Goal: Task Accomplishment & Management: Manage account settings

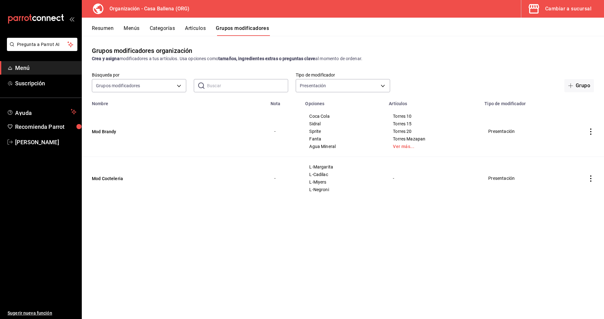
click at [590, 179] on icon "actions" at bounding box center [591, 178] width 6 height 6
click at [593, 132] on div at bounding box center [302, 159] width 604 height 319
click at [591, 132] on icon "actions" at bounding box center [591, 131] width 6 height 6
click at [569, 148] on span "Editar" at bounding box center [572, 146] width 16 height 7
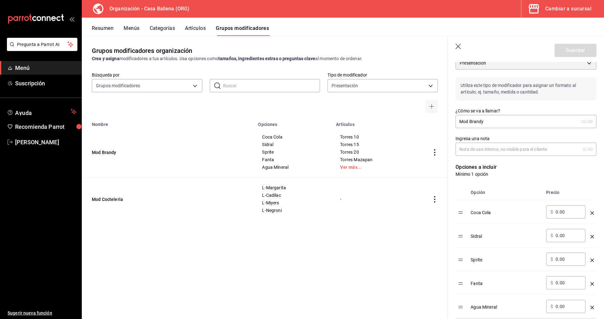
scroll to position [64, 0]
click at [471, 211] on div "Coca Cola" at bounding box center [506, 209] width 71 height 10
click at [472, 211] on div "Coca Cola" at bounding box center [506, 209] width 71 height 10
click at [473, 211] on div "Coca Cola" at bounding box center [506, 209] width 71 height 10
click at [472, 211] on div "Coca Cola" at bounding box center [506, 209] width 71 height 10
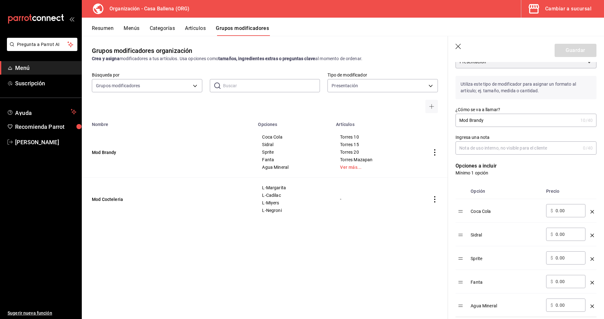
click at [500, 210] on div "Coca Cola" at bounding box center [506, 209] width 71 height 10
click at [471, 210] on td "Coca Cola" at bounding box center [506, 211] width 76 height 24
click at [473, 210] on div "Coca Cola" at bounding box center [506, 209] width 71 height 10
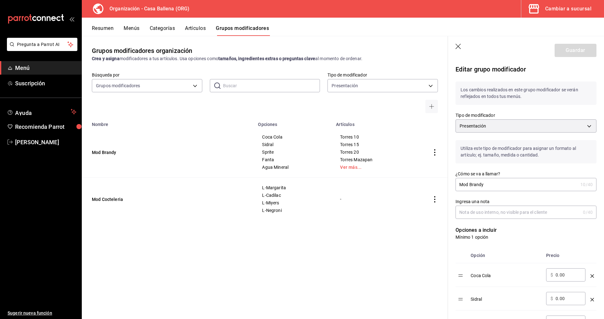
drag, startPoint x: 472, startPoint y: 274, endPoint x: 498, endPoint y: 278, distance: 26.5
click at [473, 274] on div "Coca Cola" at bounding box center [506, 273] width 71 height 10
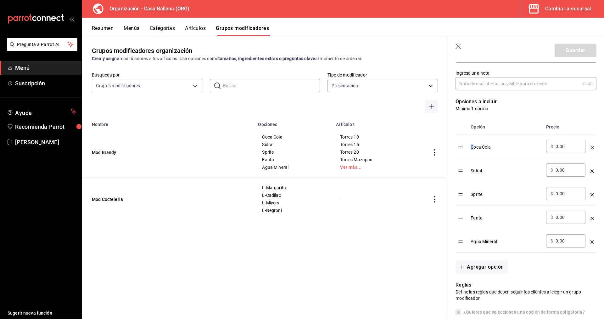
click at [592, 241] on icon "optionsTable" at bounding box center [592, 241] width 3 height 3
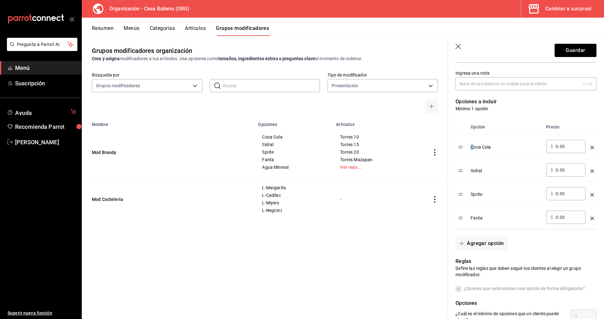
click at [592, 219] on icon "optionsTable" at bounding box center [592, 218] width 3 height 3
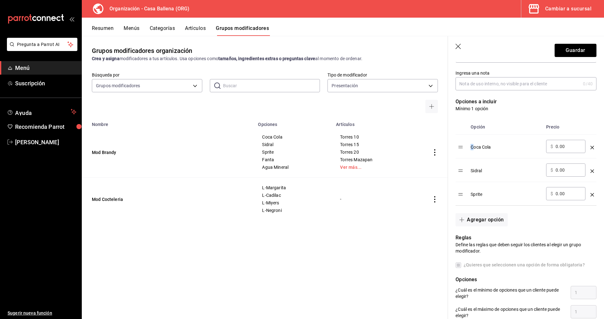
click at [592, 194] on icon "optionsTable" at bounding box center [592, 194] width 3 height 3
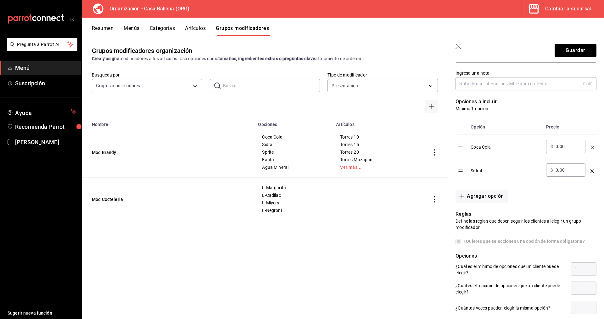
click at [592, 167] on div "optionsTable" at bounding box center [592, 168] width 3 height 10
click at [592, 145] on div "optionsTable" at bounding box center [592, 145] width 3 height 10
click at [590, 146] on td "optionsTable" at bounding box center [592, 147] width 9 height 24
click at [592, 146] on icon "optionsTable" at bounding box center [592, 147] width 3 height 3
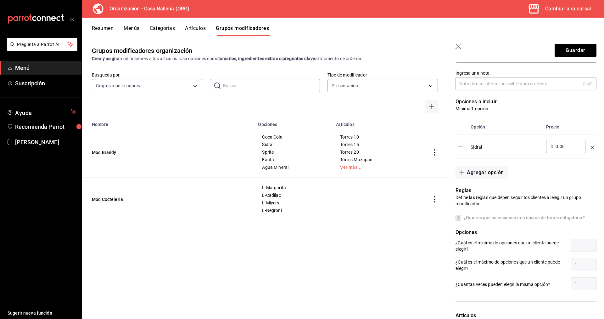
click at [593, 149] on icon "optionsTable" at bounding box center [592, 147] width 3 height 3
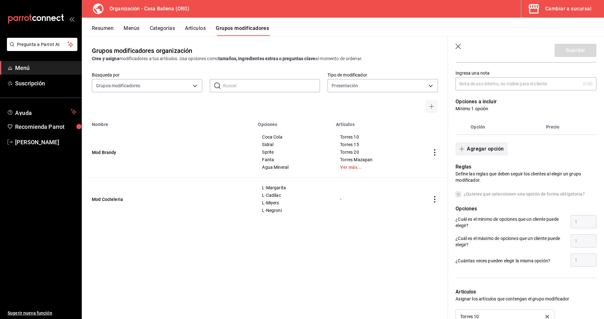
click at [486, 150] on button "Agregar opción" at bounding box center [482, 148] width 52 height 13
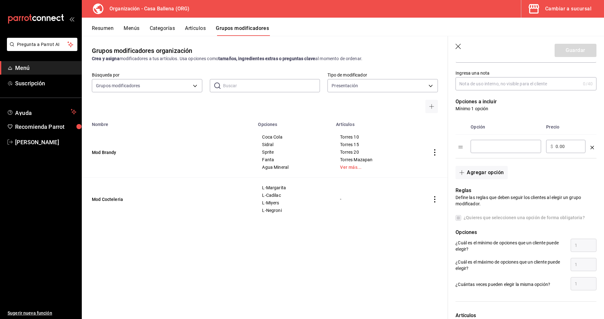
click at [488, 147] on input "optionsTable" at bounding box center [506, 146] width 62 height 6
type input "L-Coca Cola"
click at [488, 172] on button "Agregar opción" at bounding box center [482, 172] width 52 height 13
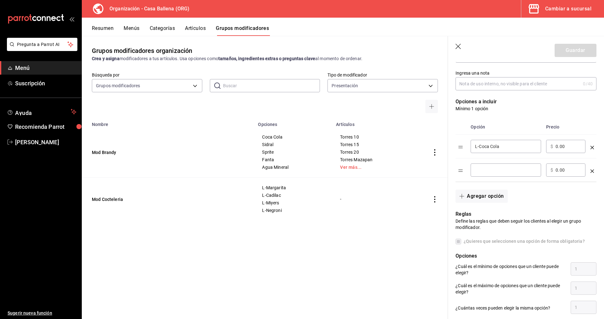
drag, startPoint x: 483, startPoint y: 167, endPoint x: 485, endPoint y: 170, distance: 4.5
click at [483, 167] on div "​" at bounding box center [506, 169] width 71 height 13
type input "L-Sidral"
click at [474, 199] on button "Agregar opción" at bounding box center [482, 196] width 52 height 13
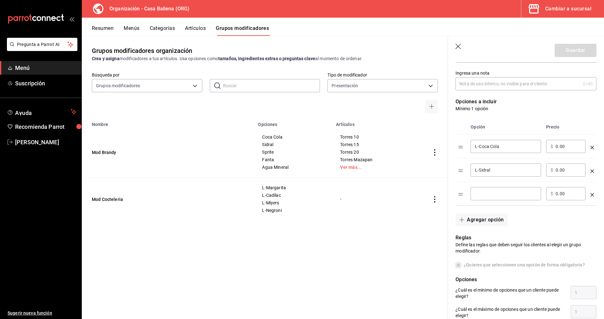
click at [483, 193] on input "optionsTable" at bounding box center [506, 193] width 62 height 6
type input "L-Sprite"
click at [490, 219] on button "Agregar opción" at bounding box center [482, 219] width 52 height 13
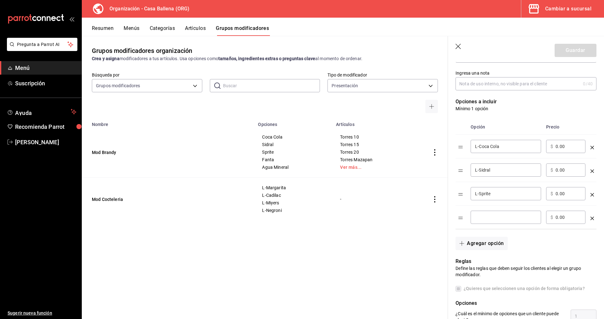
click at [488, 216] on input "optionsTable" at bounding box center [506, 217] width 62 height 6
type input "L-Fanta"
click at [489, 246] on button "Agregar opción" at bounding box center [482, 243] width 52 height 13
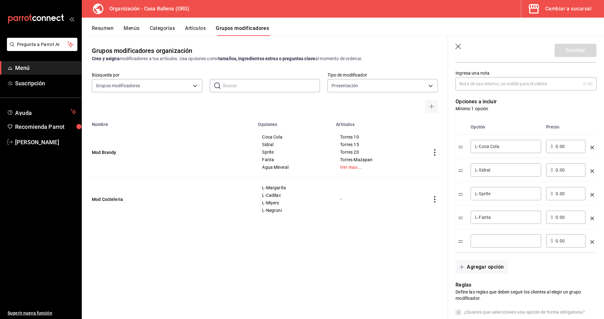
click at [483, 241] on input "optionsTable" at bounding box center [506, 241] width 62 height 6
type input "L-Agua Mineral"
click at [573, 49] on button "Guardar" at bounding box center [576, 50] width 42 height 13
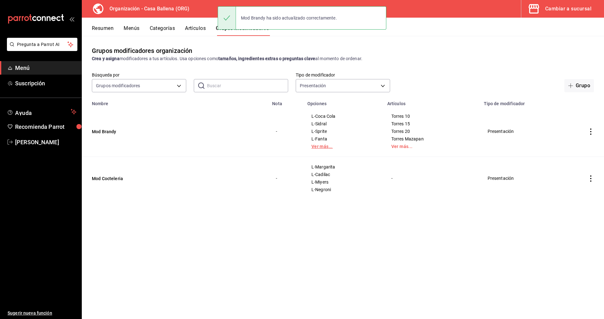
click at [321, 149] on link "Ver más..." at bounding box center [344, 146] width 64 height 4
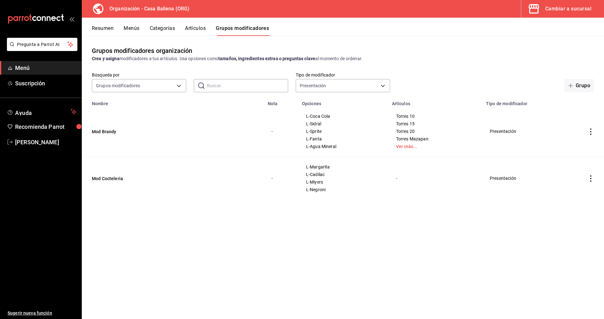
click at [195, 28] on button "Artículos" at bounding box center [195, 30] width 21 height 11
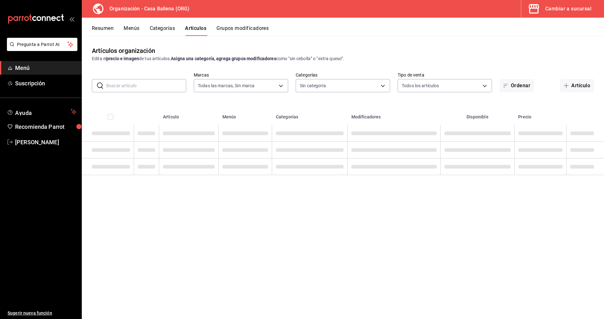
type input "5a86ad53-2411-4c09-84ac-8221951df92d"
type input "1244ece4-c81d-453e-b410-984303f4aaa3,e7b5f63f-f206-4a19-9f34-431181b74eea,c6d36…"
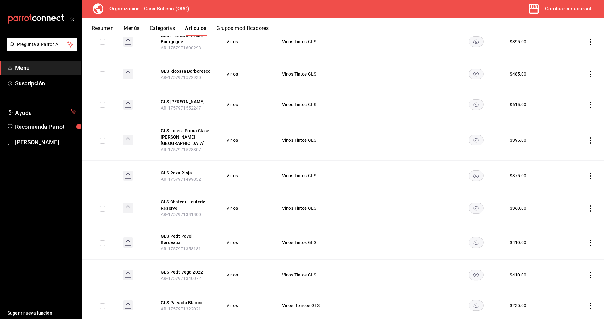
scroll to position [713, 0]
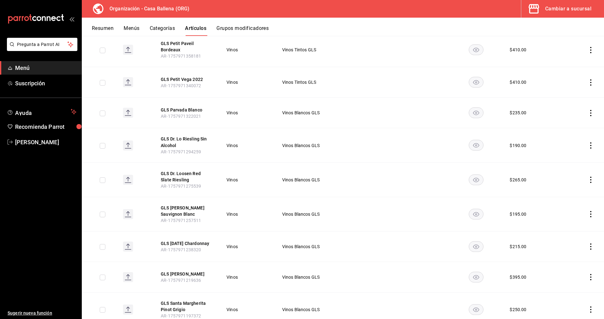
click at [565, 9] on div "Cambiar a sucursal" at bounding box center [569, 8] width 46 height 9
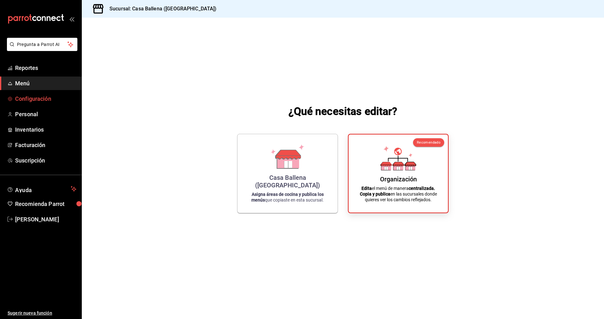
click at [41, 99] on span "Configuración" at bounding box center [45, 98] width 61 height 9
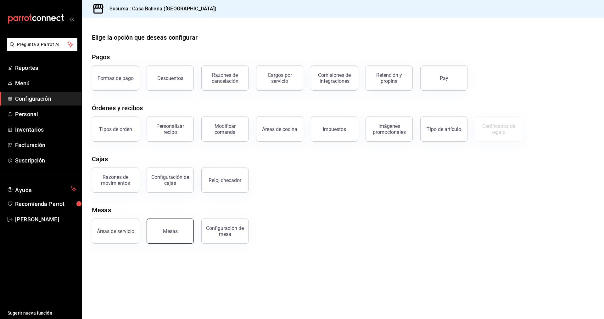
click at [168, 231] on div "Mesas" at bounding box center [170, 231] width 15 height 6
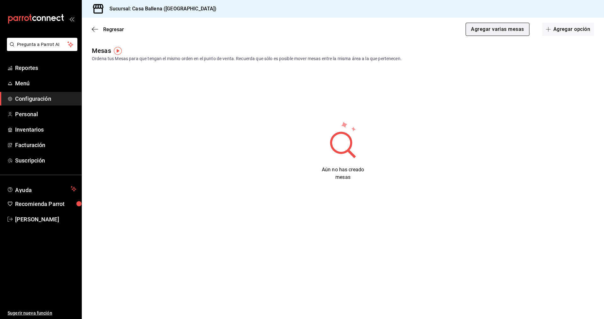
click at [515, 31] on button "Agregar varias mesas" at bounding box center [498, 29] width 64 height 13
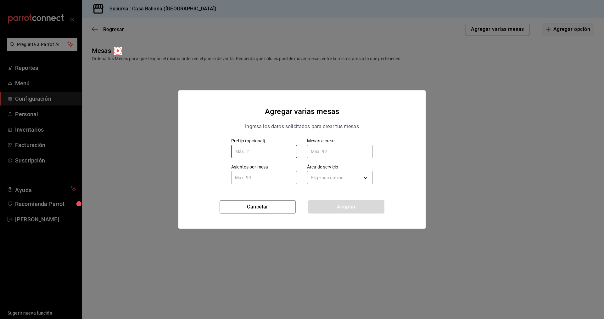
click at [273, 152] on input "text" at bounding box center [264, 151] width 66 height 13
type input "TR"
click at [262, 153] on input "TR" at bounding box center [264, 151] width 66 height 13
click at [330, 150] on input "text" at bounding box center [340, 151] width 66 height 13
click at [347, 151] on input "text" at bounding box center [340, 151] width 66 height 13
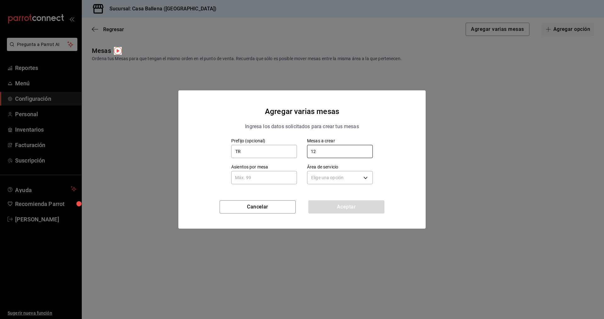
type input "12"
click at [270, 179] on input "text" at bounding box center [264, 177] width 66 height 13
type input "4"
click at [347, 179] on body "Pregunta a Parrot AI Reportes Menú Configuración Personal Inventarios Facturaci…" at bounding box center [302, 159] width 604 height 319
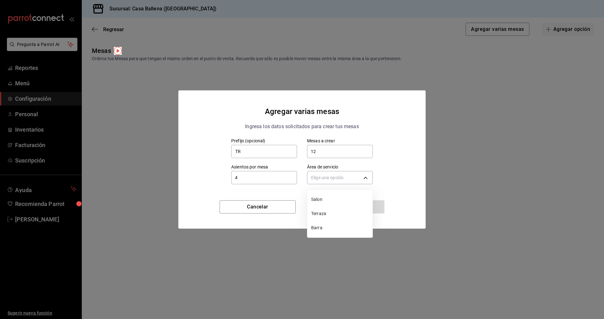
click at [336, 210] on li "Terraza" at bounding box center [340, 214] width 65 height 14
type input "8923be0d-e01e-45e3-9614-3d25ec4f67f0"
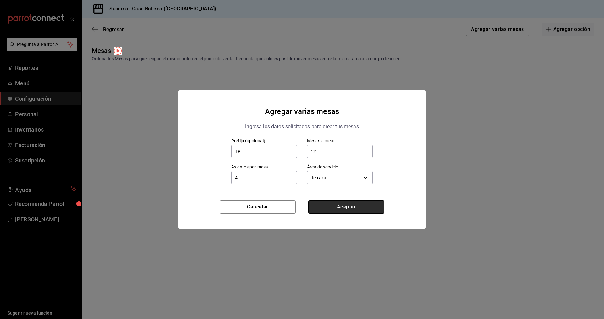
click at [351, 207] on button "Aceptar" at bounding box center [347, 206] width 76 height 13
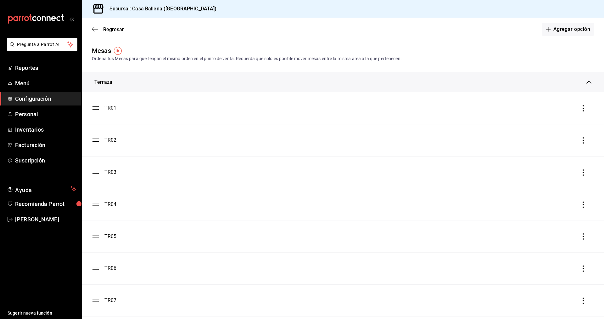
click at [92, 31] on div "Regresar Agregar opción" at bounding box center [343, 29] width 523 height 23
click at [93, 31] on icon "button" at bounding box center [93, 29] width 3 height 5
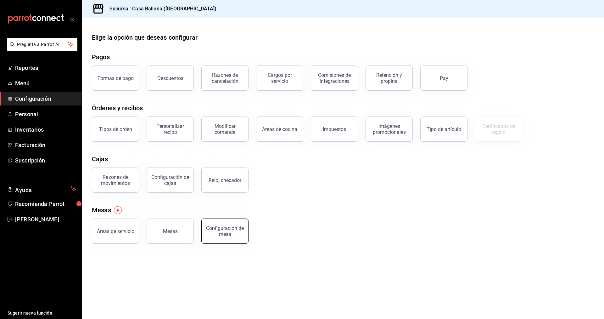
click at [230, 233] on div "Configuración de mesa" at bounding box center [225, 231] width 39 height 12
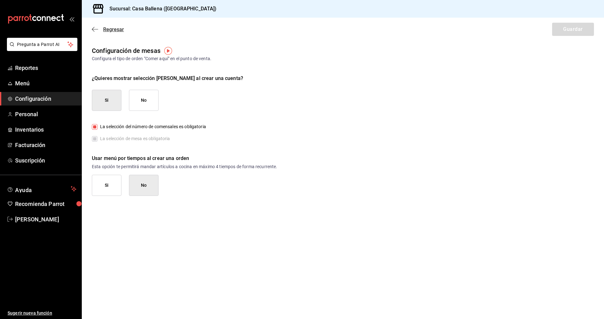
click at [98, 30] on icon "button" at bounding box center [95, 29] width 6 height 6
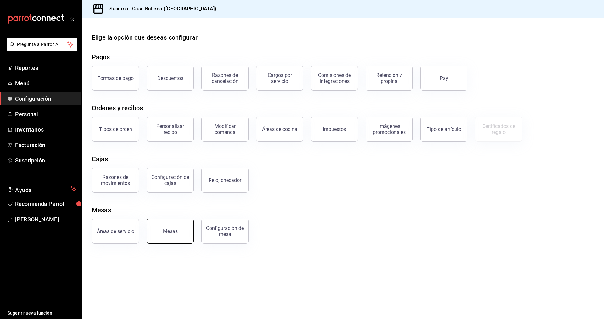
click at [171, 227] on button "Mesas" at bounding box center [170, 230] width 47 height 25
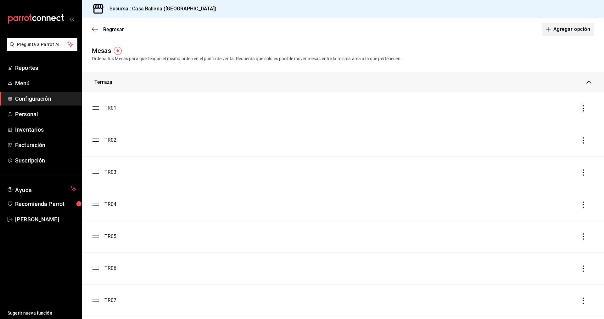
click at [566, 29] on button "Agregar opción" at bounding box center [568, 29] width 52 height 13
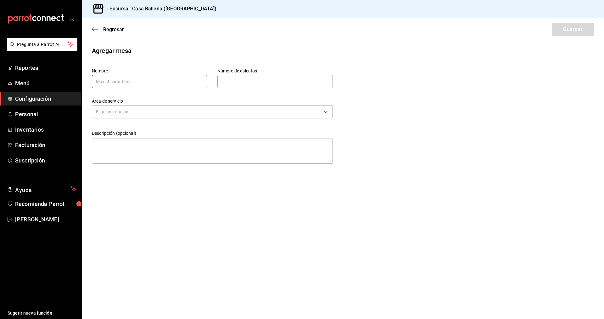
click at [173, 85] on input "text" at bounding box center [150, 81] width 116 height 13
click at [175, 84] on input "text" at bounding box center [150, 81] width 116 height 13
click at [89, 26] on div "Regresar Guardar" at bounding box center [343, 29] width 523 height 23
click at [96, 27] on icon "button" at bounding box center [95, 29] width 6 height 6
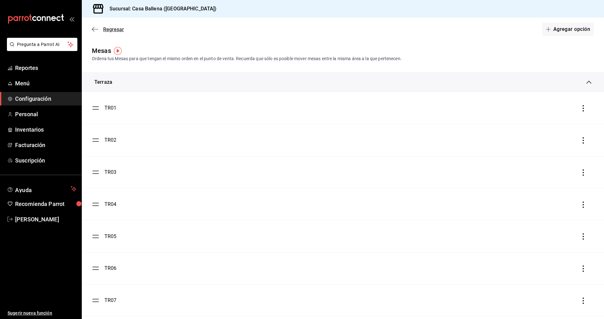
click at [94, 28] on icon "button" at bounding box center [95, 29] width 6 height 6
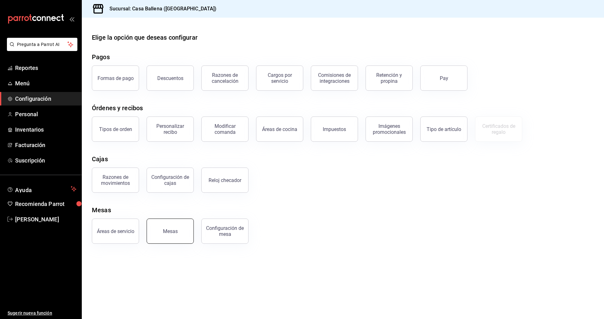
click at [173, 232] on div "Mesas" at bounding box center [170, 231] width 15 height 6
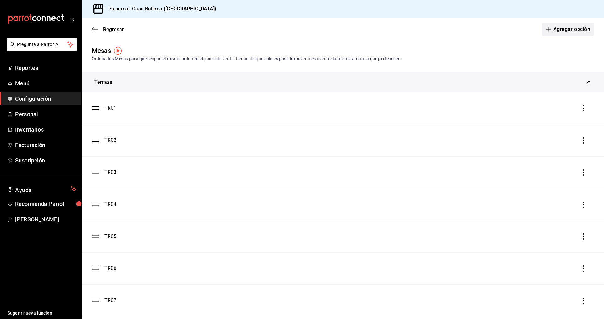
click at [570, 31] on button "Agregar opción" at bounding box center [568, 29] width 52 height 13
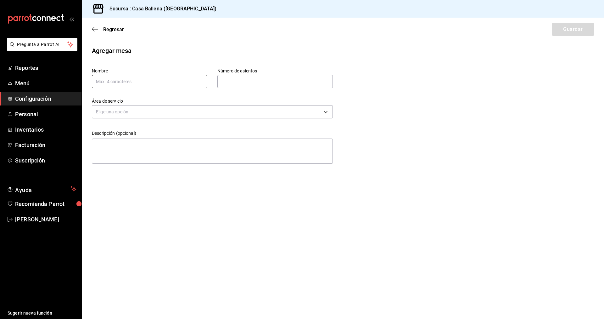
click at [139, 77] on input "text" at bounding box center [150, 81] width 116 height 13
click at [139, 78] on input "text" at bounding box center [150, 81] width 116 height 13
click at [92, 29] on div "Regresar Guardar" at bounding box center [343, 29] width 523 height 23
click at [114, 31] on span "Regresar" at bounding box center [113, 29] width 21 height 6
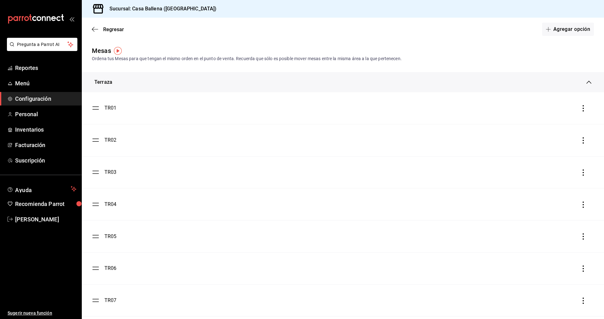
click at [91, 27] on div "Regresar Agregar opción" at bounding box center [343, 29] width 523 height 23
click at [93, 26] on div "Regresar Agregar opción" at bounding box center [343, 29] width 523 height 23
click at [94, 29] on icon "button" at bounding box center [95, 29] width 6 height 6
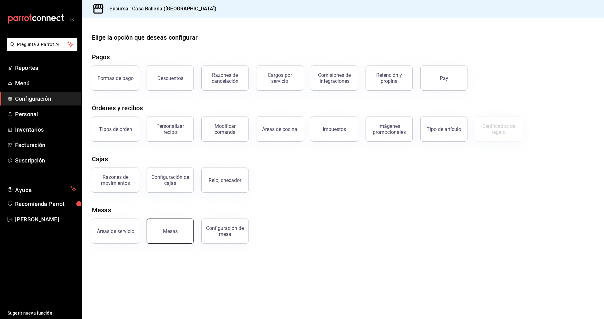
click at [163, 227] on button "Mesas" at bounding box center [170, 230] width 47 height 25
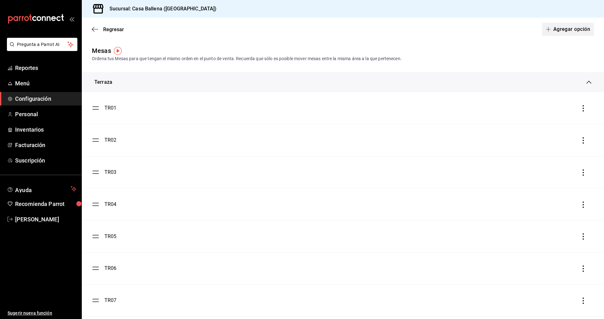
click at [572, 31] on button "Agregar opción" at bounding box center [568, 29] width 52 height 13
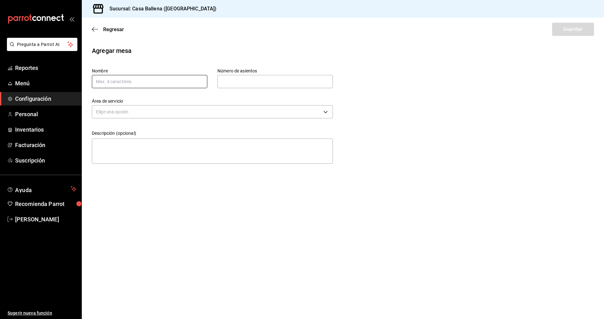
click at [121, 85] on input "text" at bounding box center [150, 81] width 116 height 13
click at [250, 83] on input "text" at bounding box center [276, 81] width 116 height 13
type input "4"
click at [148, 110] on body "Pregunta a Parrot AI Reportes Menú Configuración Personal Inventarios Facturaci…" at bounding box center [302, 159] width 604 height 319
click at [127, 133] on li "Salon" at bounding box center [212, 131] width 241 height 10
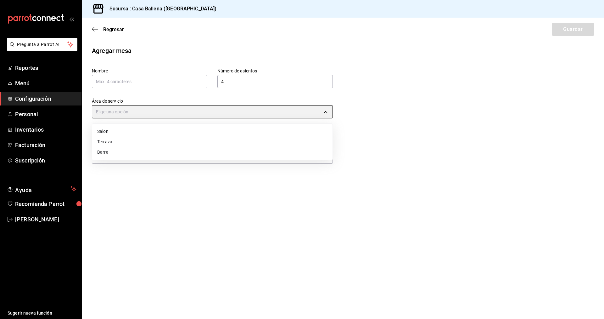
type input "f925883c-1dfb-49c9-b822-dc0c4b7143c5"
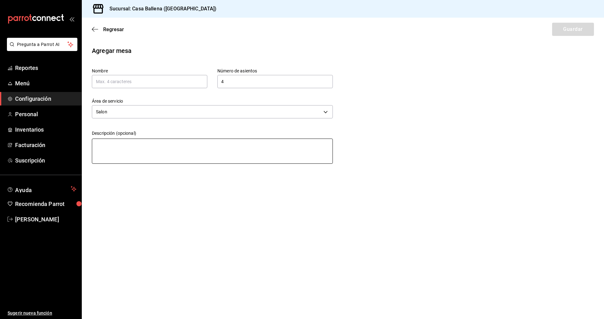
click at [128, 148] on textarea at bounding box center [212, 151] width 241 height 25
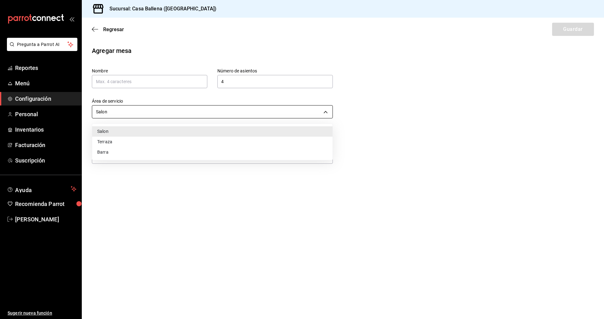
click at [130, 114] on body "Pregunta a Parrot AI Reportes Menú Configuración Personal Inventarios Facturaci…" at bounding box center [302, 159] width 604 height 319
click at [132, 117] on div at bounding box center [302, 159] width 604 height 319
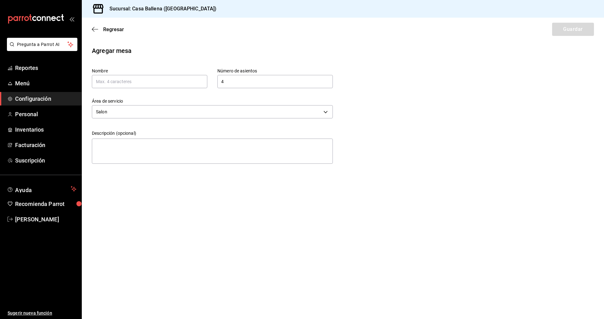
click at [91, 31] on div "Regresar Guardar" at bounding box center [343, 29] width 523 height 23
click at [93, 30] on icon "button" at bounding box center [93, 29] width 3 height 5
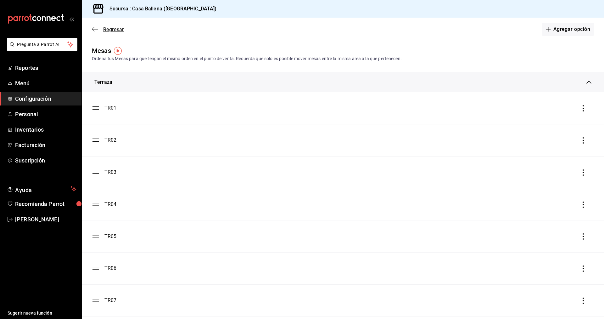
click at [95, 28] on icon "button" at bounding box center [95, 29] width 6 height 6
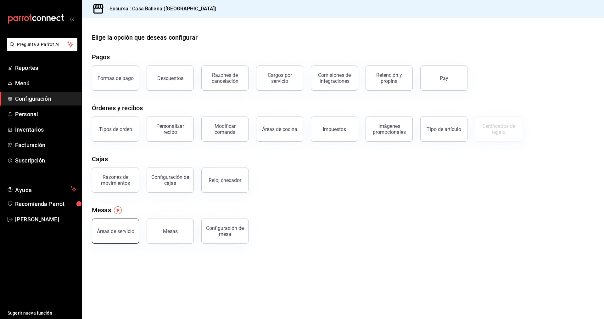
click at [119, 234] on button "Áreas de servicio" at bounding box center [115, 230] width 47 height 25
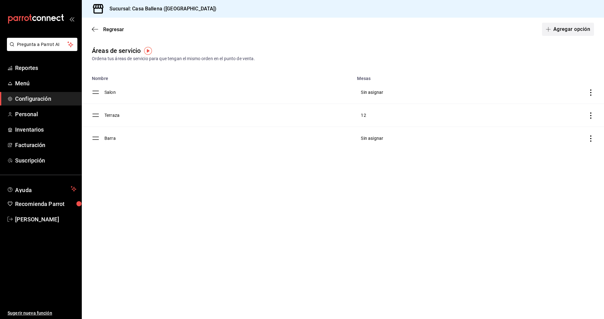
click at [564, 29] on button "Agregar opción" at bounding box center [568, 29] width 52 height 13
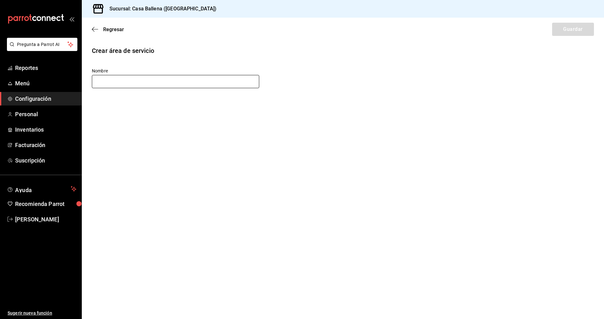
click at [150, 82] on input "text" at bounding box center [175, 81] width 167 height 13
type input "Salon PA"
drag, startPoint x: 580, startPoint y: 29, endPoint x: 518, endPoint y: 73, distance: 75.8
click at [582, 29] on button "Guardar" at bounding box center [574, 29] width 42 height 13
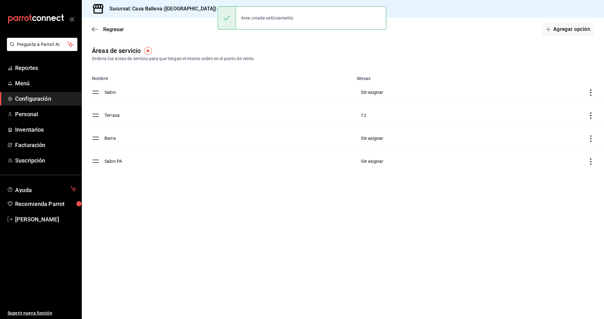
click at [119, 94] on td "Salon" at bounding box center [229, 92] width 249 height 23
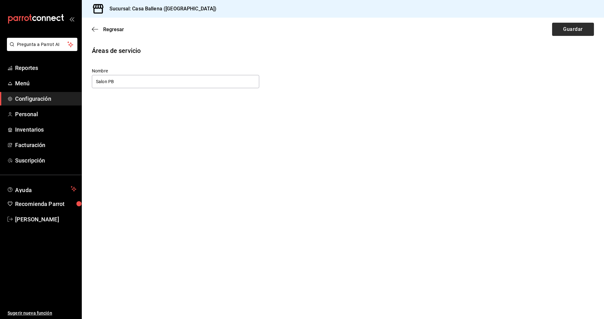
type input "Salon PB"
click at [571, 31] on button "Guardar" at bounding box center [574, 29] width 42 height 13
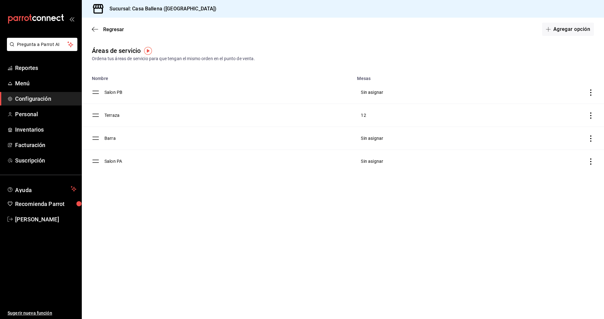
click at [35, 99] on span "Configuración" at bounding box center [45, 98] width 61 height 9
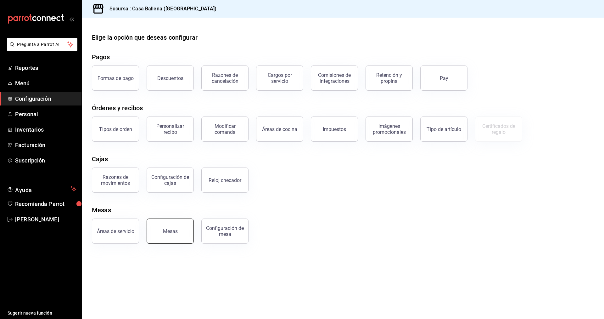
click at [169, 230] on div "Mesas" at bounding box center [170, 231] width 15 height 6
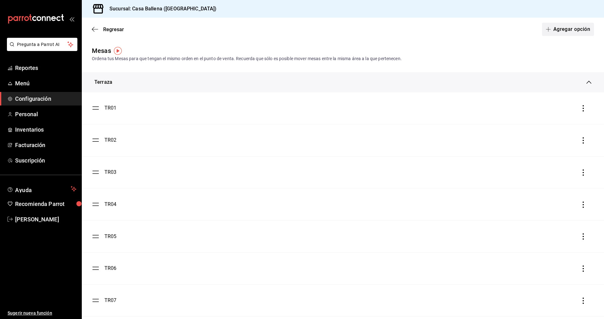
click at [569, 28] on button "Agregar opción" at bounding box center [568, 29] width 52 height 13
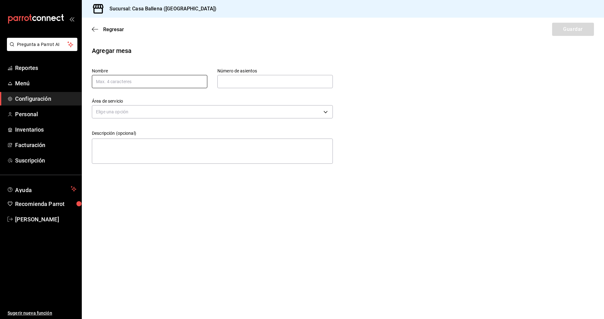
click at [133, 78] on input "text" at bounding box center [150, 81] width 116 height 13
click at [237, 82] on input "text" at bounding box center [276, 81] width 116 height 13
type input "4"
click at [132, 80] on input "text" at bounding box center [150, 81] width 116 height 13
click at [148, 109] on body "Pregunta a Parrot AI Reportes Menú Configuración Personal Inventarios Facturaci…" at bounding box center [302, 159] width 604 height 319
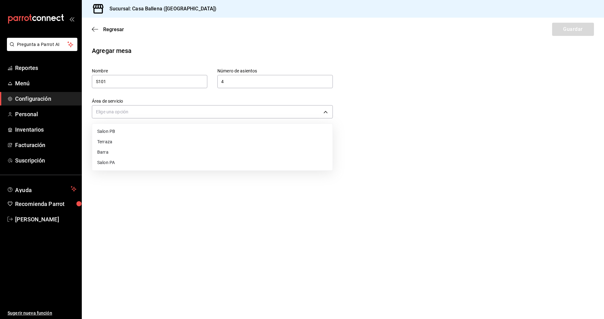
drag, startPoint x: 100, startPoint y: 80, endPoint x: 105, endPoint y: 80, distance: 5.7
click at [101, 80] on div at bounding box center [302, 159] width 604 height 319
click at [109, 81] on input "S101" at bounding box center [150, 81] width 116 height 13
type input "S"
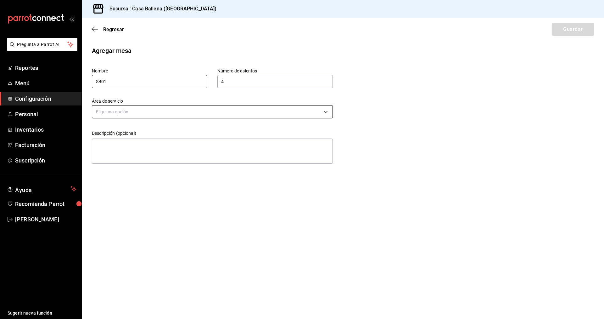
type input "SB01"
click at [132, 113] on body "Pregunta a Parrot AI Reportes Menú Configuración Personal Inventarios Facturaci…" at bounding box center [302, 159] width 604 height 319
click at [127, 131] on li "Salon PB" at bounding box center [212, 131] width 241 height 10
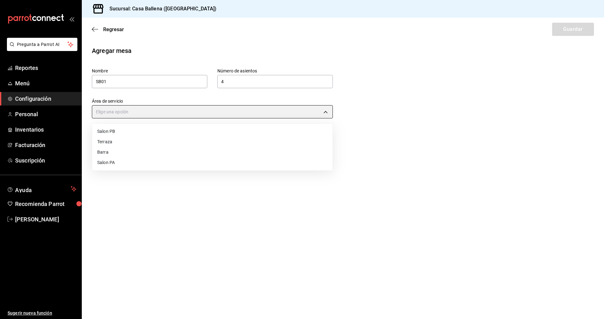
type input "f925883c-1dfb-49c9-b822-dc0c4b7143c5"
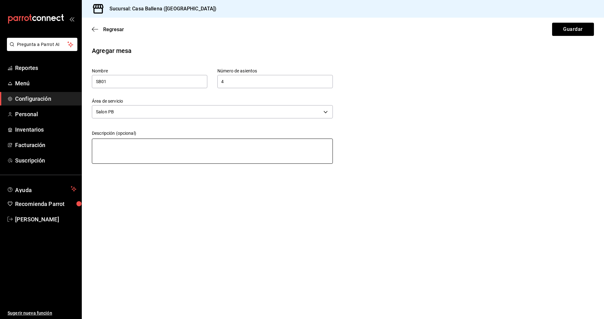
click at [189, 148] on textarea at bounding box center [212, 151] width 241 height 25
click at [578, 29] on button "Guardar" at bounding box center [574, 29] width 42 height 13
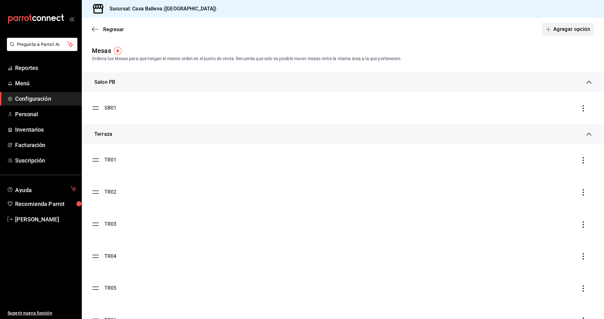
click at [587, 29] on button "Agregar opción" at bounding box center [568, 29] width 52 height 13
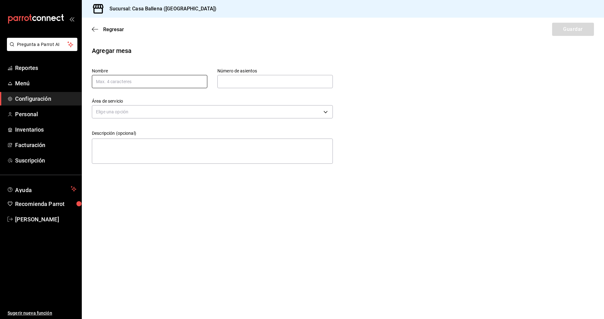
click at [158, 83] on input "text" at bounding box center [150, 81] width 116 height 13
type input "SB02"
type input "4"
click at [214, 109] on body "Pregunta a Parrot AI Reportes Menú Configuración Personal Inventarios Facturaci…" at bounding box center [302, 159] width 604 height 319
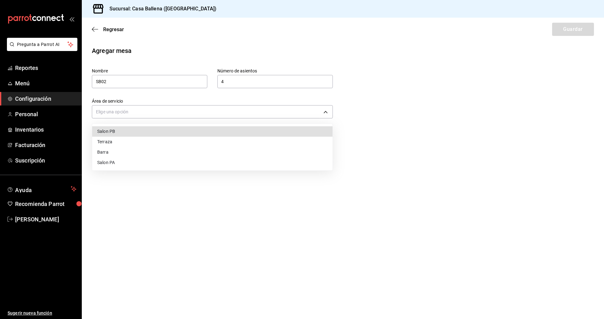
click at [117, 135] on li "Salon PB" at bounding box center [212, 131] width 241 height 10
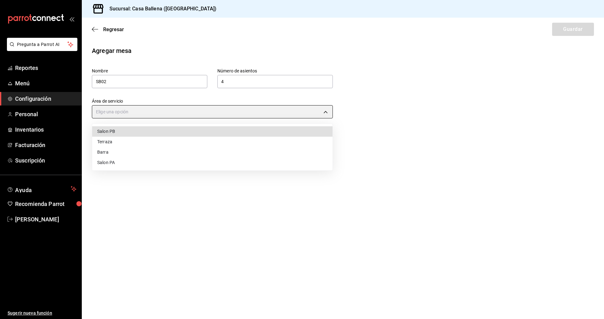
type input "f925883c-1dfb-49c9-b822-dc0c4b7143c5"
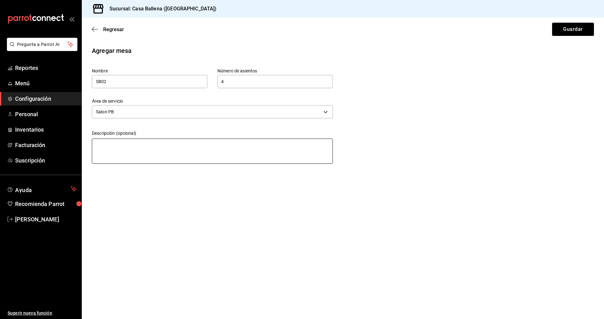
click at [129, 142] on textarea at bounding box center [212, 151] width 241 height 25
click at [569, 27] on button "Guardar" at bounding box center [574, 29] width 42 height 13
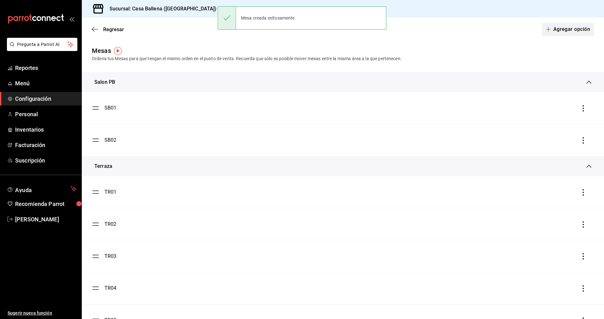
click at [578, 31] on button "Agregar opción" at bounding box center [568, 29] width 52 height 13
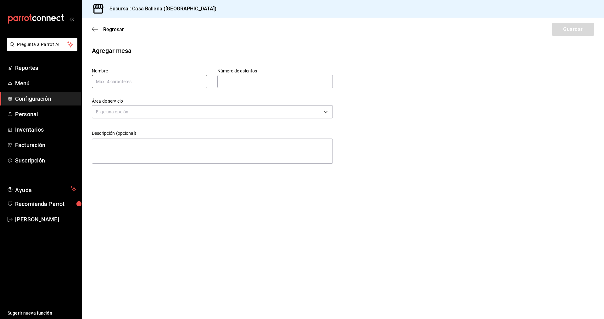
drag, startPoint x: 177, startPoint y: 80, endPoint x: 178, endPoint y: 73, distance: 6.6
click at [177, 80] on input "text" at bounding box center [150, 81] width 116 height 13
type input "SB03"
type input "4"
click at [170, 147] on textarea at bounding box center [212, 151] width 241 height 25
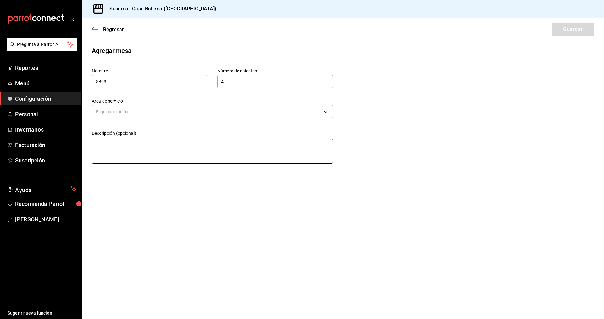
type textarea "s"
type textarea "x"
type textarea "s"
type textarea "x"
type textarea "sa"
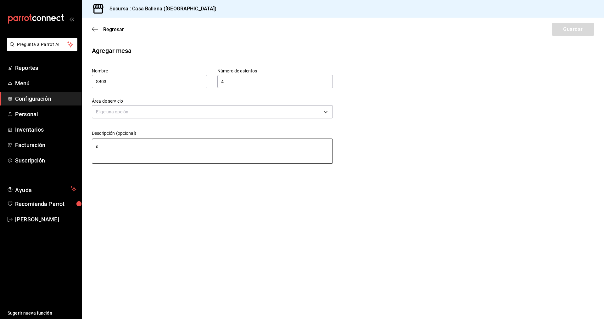
type textarea "x"
type textarea "sal"
type textarea "x"
type textarea "salo"
type textarea "x"
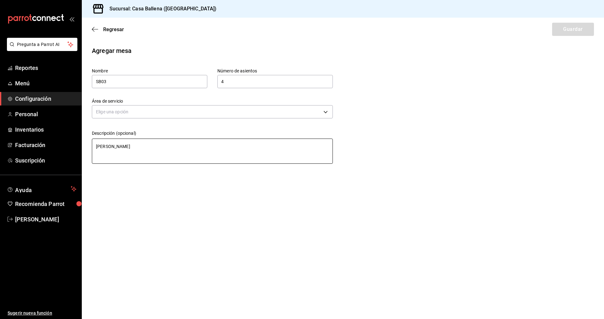
type textarea "salon"
type textarea "x"
type textarea "salon"
type textarea "x"
type textarea "salon P"
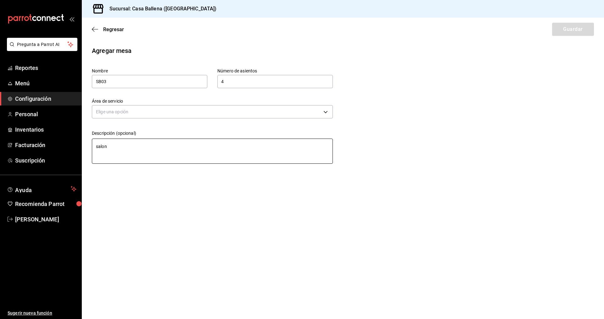
type textarea "x"
type textarea "salon PB"
type textarea "x"
type textarea "salon PB"
type textarea "x"
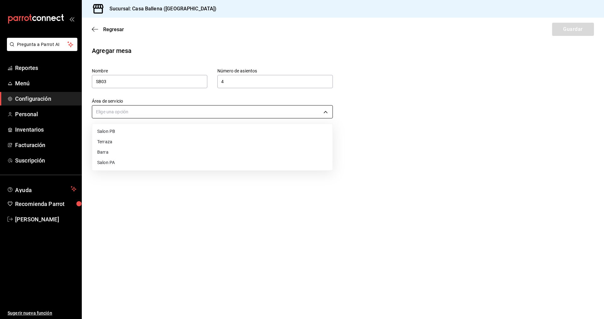
click at [171, 113] on body "Pregunta a Parrot AI Reportes Menú Configuración Personal Inventarios Facturaci…" at bounding box center [302, 159] width 604 height 319
click at [226, 111] on div at bounding box center [302, 159] width 604 height 319
click at [226, 111] on body "Pregunta a Parrot AI Reportes Menú Configuración Personal Inventarios Facturaci…" at bounding box center [302, 159] width 604 height 319
click at [141, 133] on li "Salon PB" at bounding box center [212, 131] width 241 height 10
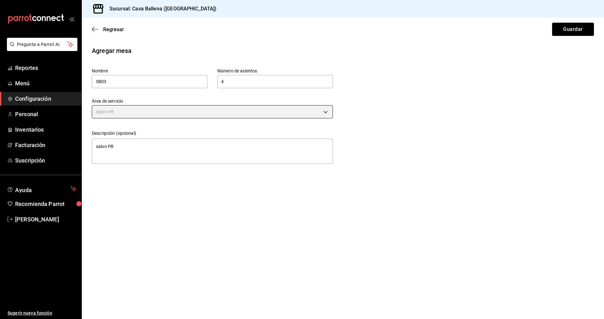
type input "f925883c-1dfb-49c9-b822-dc0c4b7143c5"
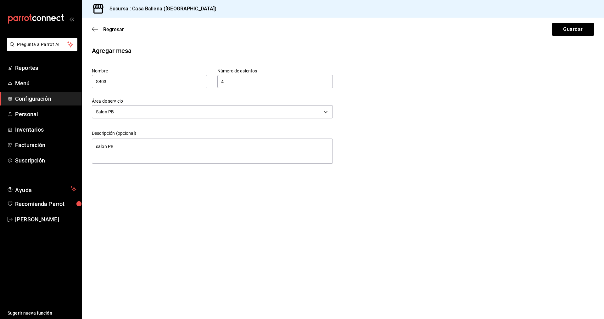
click at [581, 31] on button "Guardar" at bounding box center [574, 29] width 42 height 13
type textarea "x"
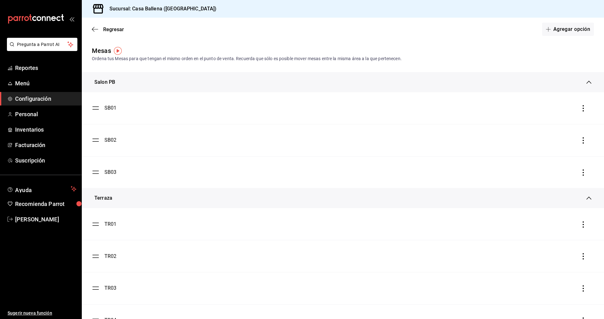
click at [111, 108] on div "SB01" at bounding box center [111, 108] width 12 height 8
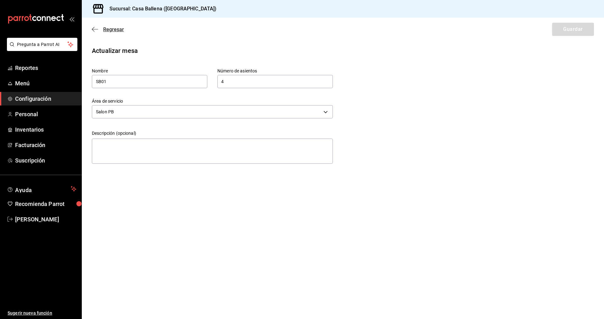
click at [93, 27] on icon "button" at bounding box center [95, 29] width 6 height 6
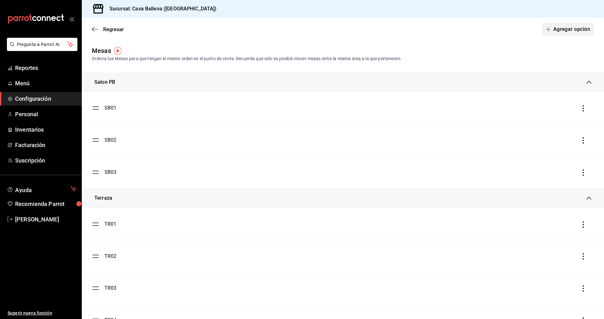
click at [571, 30] on button "Agregar opción" at bounding box center [568, 29] width 52 height 13
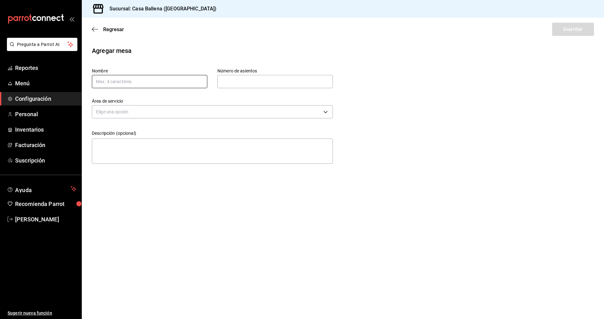
click at [139, 81] on input "text" at bounding box center [150, 81] width 116 height 13
click at [95, 32] on icon "button" at bounding box center [95, 29] width 6 height 6
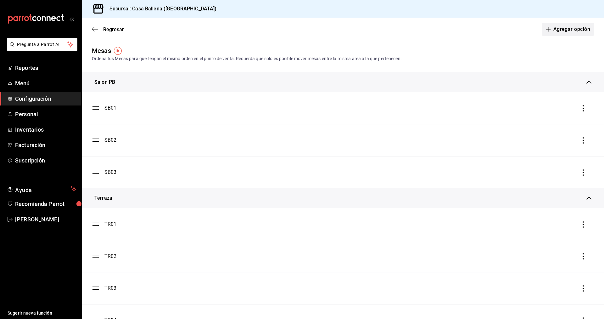
click at [577, 30] on button "Agregar opción" at bounding box center [568, 29] width 52 height 13
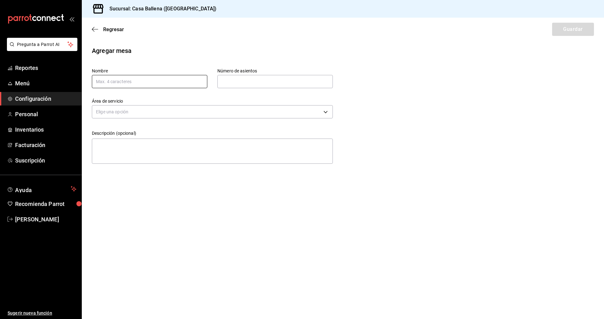
click at [153, 82] on input "text" at bounding box center [150, 81] width 116 height 13
type input "s"
type input "SB04"
type input "4"
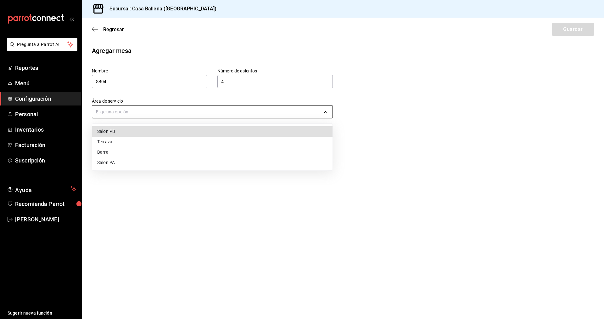
click at [185, 113] on body "Pregunta a Parrot AI Reportes Menú Configuración Personal Inventarios Facturaci…" at bounding box center [302, 159] width 604 height 319
click at [123, 133] on li "Salon PB" at bounding box center [212, 131] width 241 height 10
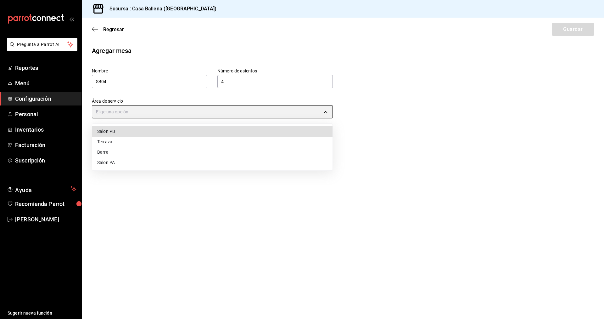
type input "f925883c-1dfb-49c9-b822-dc0c4b7143c5"
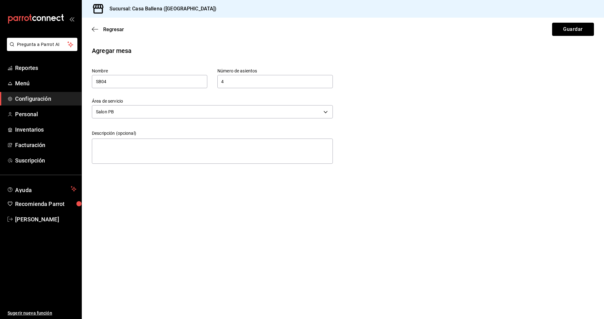
drag, startPoint x: 581, startPoint y: 29, endPoint x: 559, endPoint y: 45, distance: 26.8
click at [581, 29] on button "Guardar" at bounding box center [574, 29] width 42 height 13
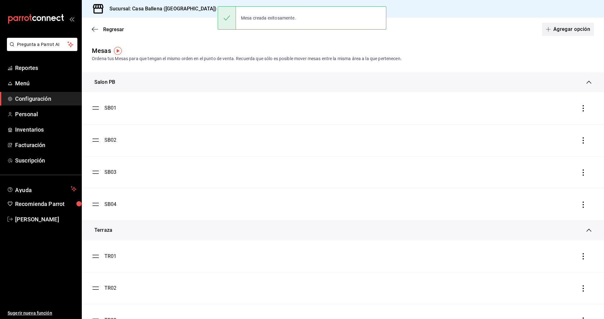
click at [575, 28] on button "Agregar opción" at bounding box center [568, 29] width 52 height 13
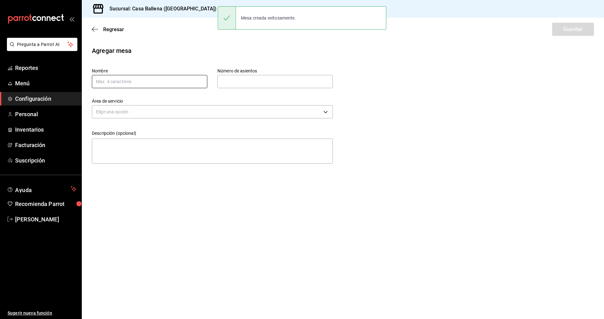
click at [146, 83] on input "text" at bounding box center [150, 81] width 116 height 13
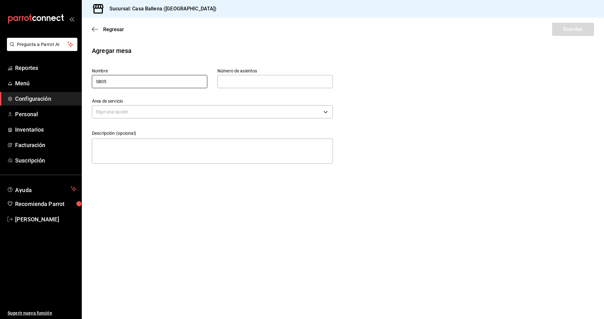
type input "SB05"
type input "4"
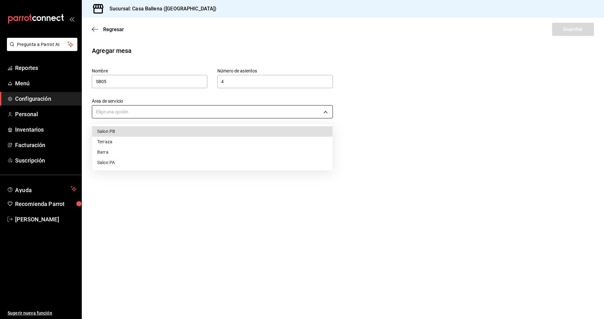
click at [264, 112] on body "Pregunta a Parrot AI Reportes Menú Configuración Personal Inventarios Facturaci…" at bounding box center [302, 159] width 604 height 319
click at [130, 130] on li "Salon PB" at bounding box center [212, 131] width 241 height 10
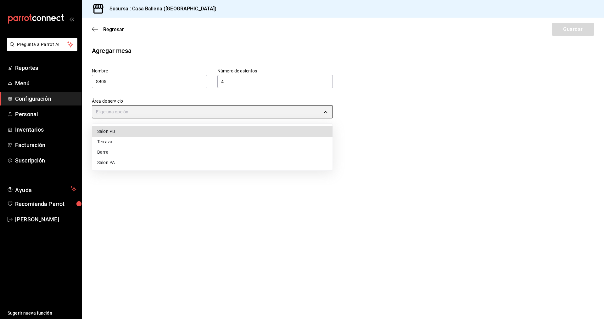
type input "f925883c-1dfb-49c9-b822-dc0c4b7143c5"
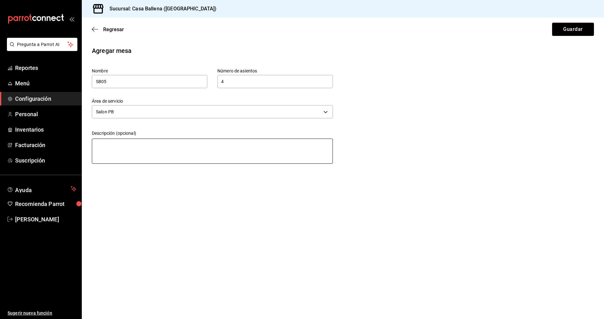
click at [188, 155] on textarea at bounding box center [212, 151] width 241 height 25
click at [577, 31] on button "Guardar" at bounding box center [574, 29] width 42 height 13
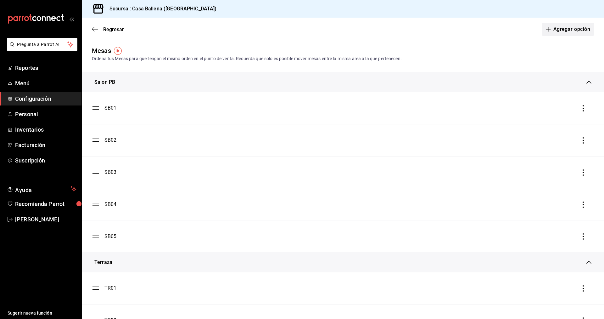
click at [576, 33] on button "Agregar opción" at bounding box center [568, 29] width 52 height 13
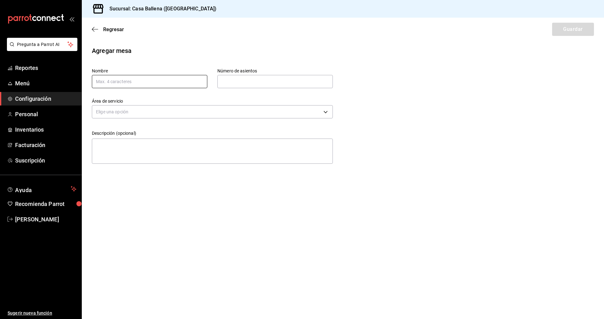
click at [186, 82] on input "text" at bounding box center [150, 81] width 116 height 13
type input "SB06"
click at [289, 82] on input "text" at bounding box center [276, 81] width 116 height 13
type input "4"
click at [151, 110] on body "Pregunta a Parrot AI Reportes Menú Configuración Personal Inventarios Facturaci…" at bounding box center [302, 159] width 604 height 319
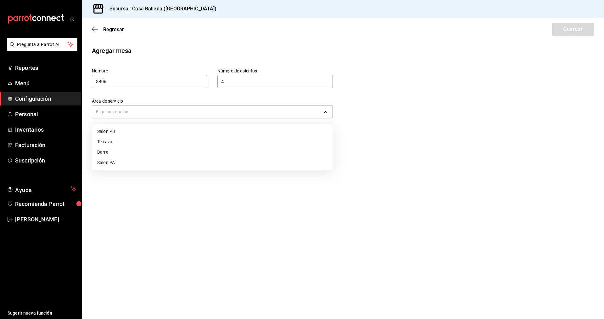
click at [133, 132] on li "Salon PB" at bounding box center [212, 131] width 241 height 10
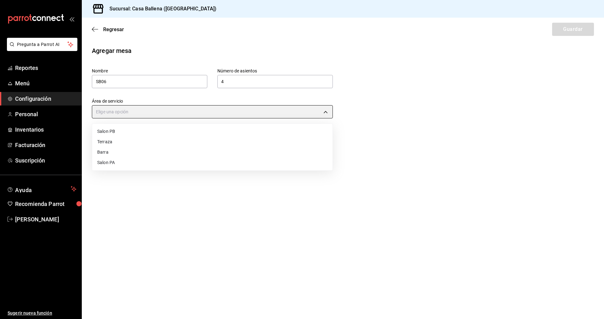
type input "f925883c-1dfb-49c9-b822-dc0c4b7143c5"
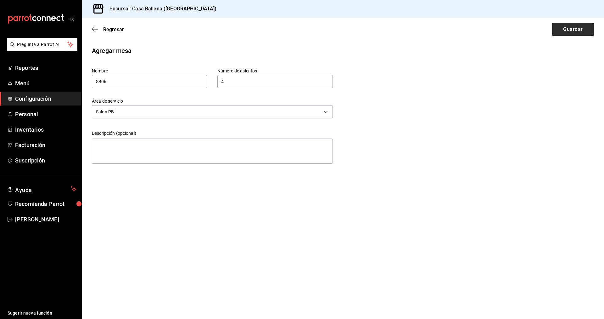
click at [577, 31] on button "Guardar" at bounding box center [574, 29] width 42 height 13
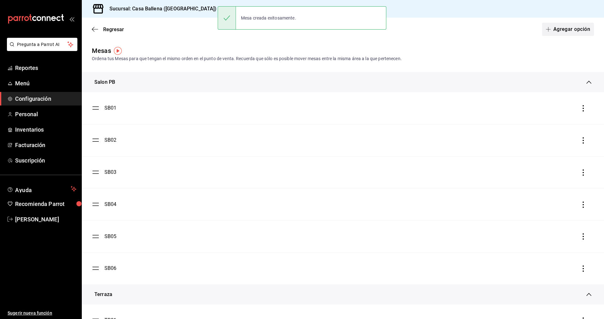
click at [574, 32] on button "Agregar opción" at bounding box center [568, 29] width 52 height 13
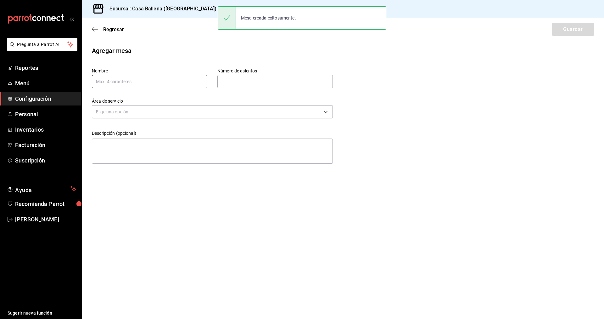
click at [151, 82] on input "text" at bounding box center [150, 81] width 116 height 13
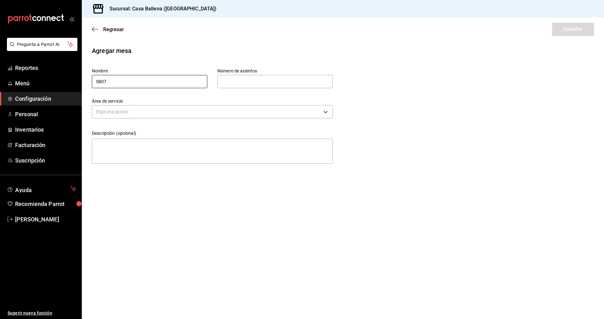
type input "SB07"
click at [251, 76] on input "text" at bounding box center [276, 81] width 116 height 13
type input "4"
click at [156, 116] on body "Pregunta a Parrot AI Reportes Menú Configuración Personal Inventarios Facturaci…" at bounding box center [302, 159] width 604 height 319
click at [131, 132] on li "Salon PB" at bounding box center [212, 131] width 241 height 10
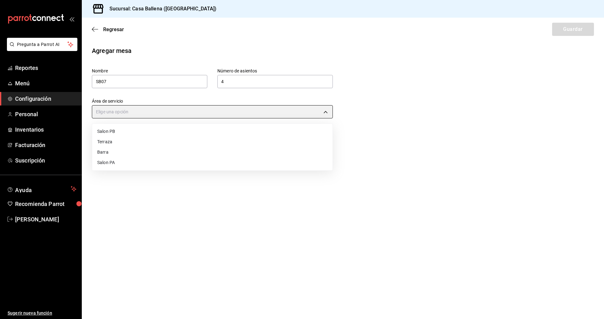
type input "f925883c-1dfb-49c9-b822-dc0c4b7143c5"
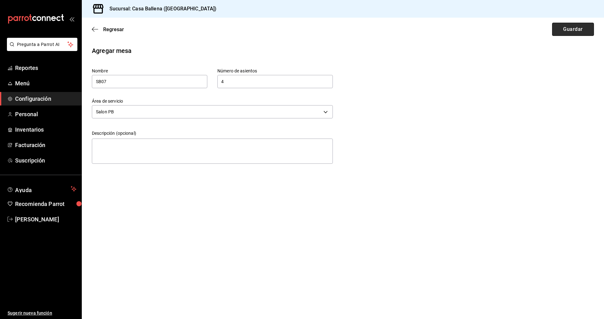
click at [578, 31] on button "Guardar" at bounding box center [574, 29] width 42 height 13
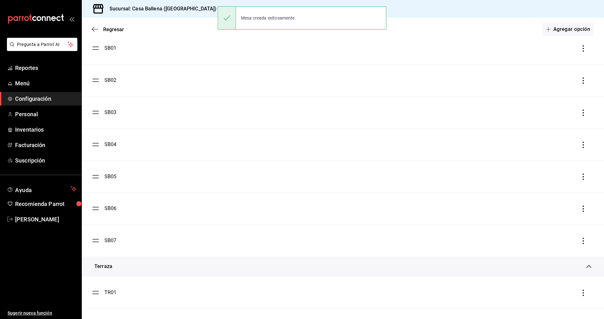
scroll to position [96, 0]
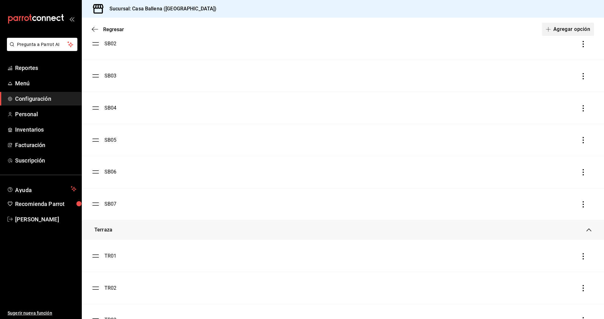
click at [573, 30] on button "Agregar opción" at bounding box center [568, 29] width 52 height 13
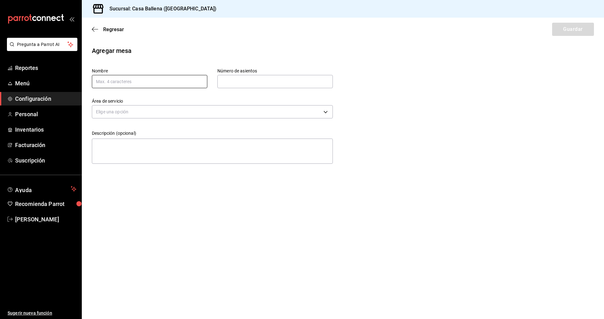
click at [147, 80] on input "text" at bounding box center [150, 81] width 116 height 13
type input "SB08"
type input "4"
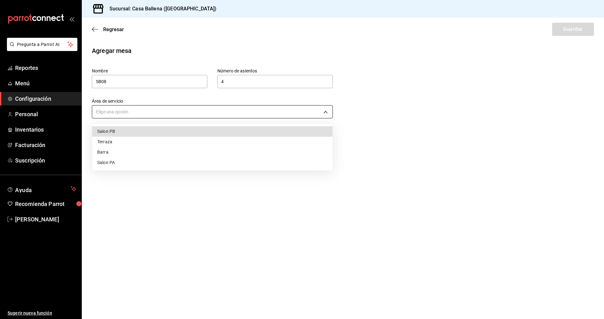
click at [200, 112] on body "Pregunta a Parrot AI Reportes Menú Configuración Personal Inventarios Facturaci…" at bounding box center [302, 159] width 604 height 319
click at [126, 133] on li "Salon PB" at bounding box center [212, 131] width 241 height 10
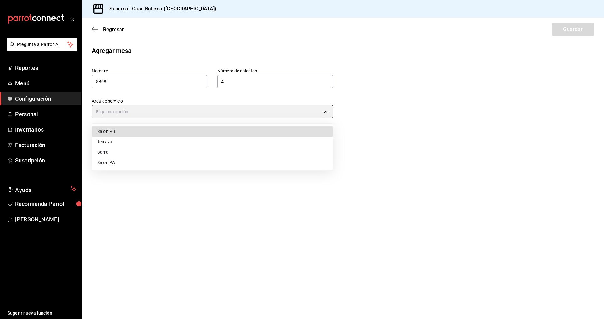
type input "f925883c-1dfb-49c9-b822-dc0c4b7143c5"
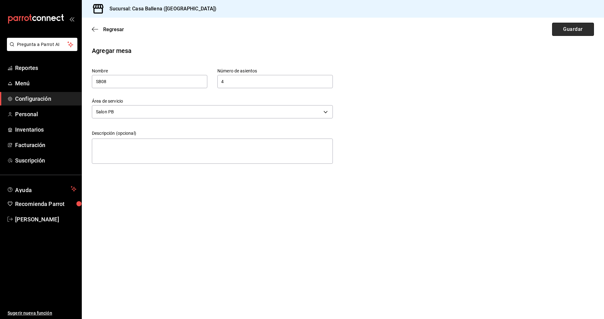
click at [574, 30] on button "Guardar" at bounding box center [574, 29] width 42 height 13
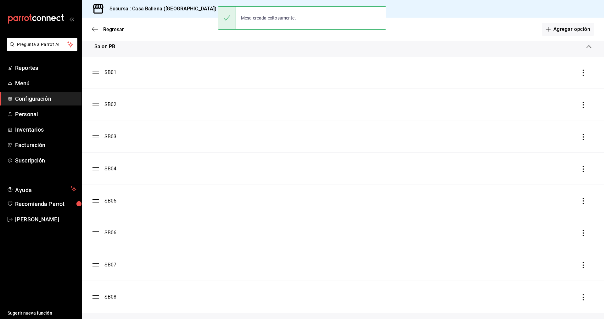
scroll to position [64, 0]
click at [569, 26] on button "Agregar opción" at bounding box center [568, 29] width 52 height 13
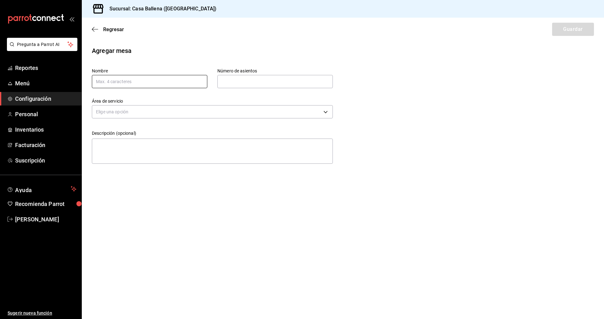
click at [143, 80] on input "text" at bounding box center [150, 81] width 116 height 13
type input "SB08"
click at [281, 80] on input "text" at bounding box center [276, 81] width 116 height 13
type input "4"
click at [255, 111] on body "Pregunta a Parrot AI Reportes Menú Configuración Personal Inventarios Facturaci…" at bounding box center [302, 159] width 604 height 319
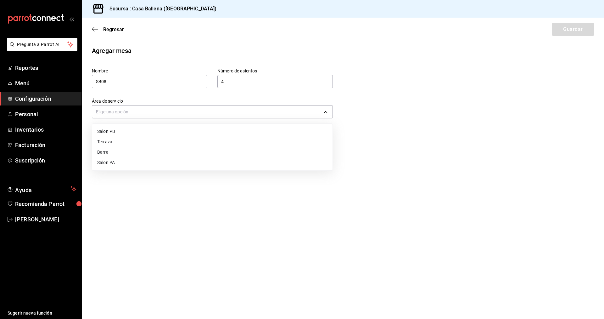
click at [154, 133] on li "Salon PB" at bounding box center [212, 131] width 241 height 10
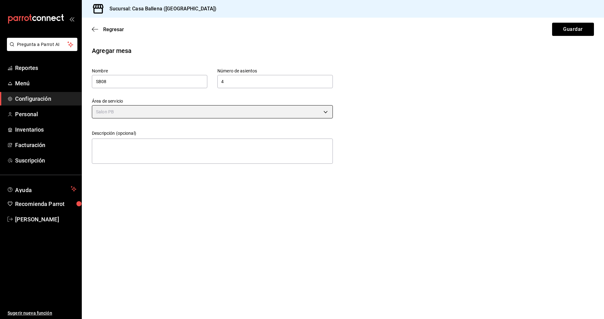
type input "f925883c-1dfb-49c9-b822-dc0c4b7143c5"
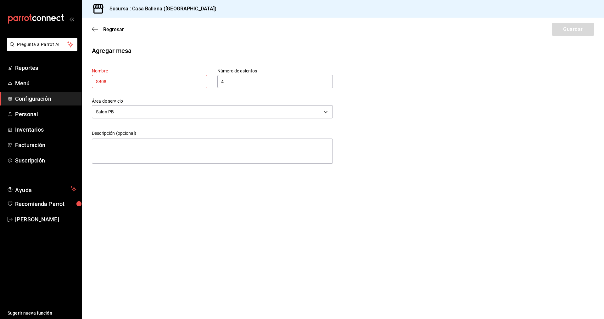
click at [568, 31] on div "Regresar Guardar" at bounding box center [343, 29] width 523 height 23
click at [143, 77] on input "SB08" at bounding box center [150, 81] width 116 height 13
type input "SB09"
click at [567, 31] on button "Guardar" at bounding box center [574, 29] width 42 height 13
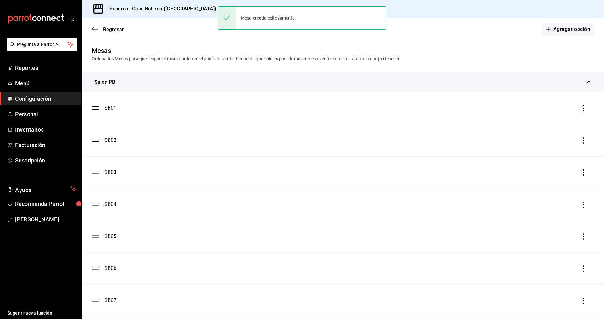
scroll to position [96, 0]
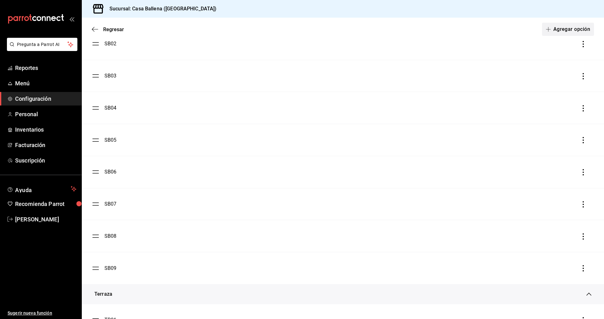
click at [564, 28] on button "Agregar opción" at bounding box center [568, 29] width 52 height 13
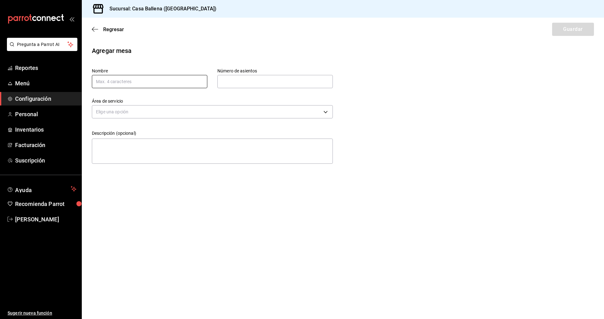
drag, startPoint x: 178, startPoint y: 82, endPoint x: 177, endPoint y: 77, distance: 5.2
click at [178, 82] on input "text" at bounding box center [150, 81] width 116 height 13
type input "SB10"
type input "4"
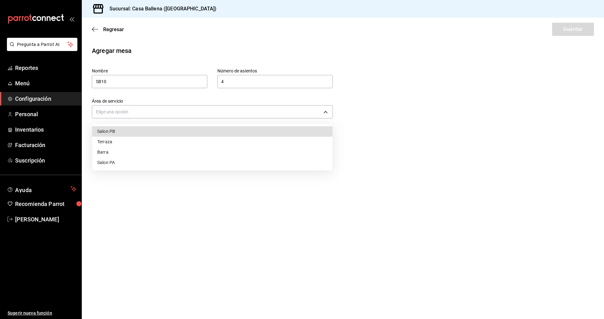
click at [252, 111] on body "Pregunta a Parrot AI Reportes Menú Configuración Personal Inventarios Facturaci…" at bounding box center [302, 159] width 604 height 319
click at [123, 133] on li "Salon PB" at bounding box center [212, 131] width 241 height 10
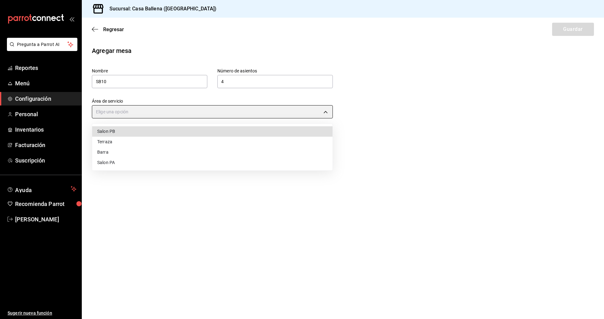
type input "f925883c-1dfb-49c9-b822-dc0c4b7143c5"
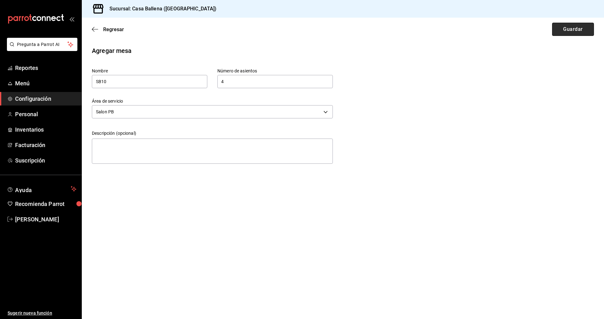
click at [586, 31] on button "Guardar" at bounding box center [574, 29] width 42 height 13
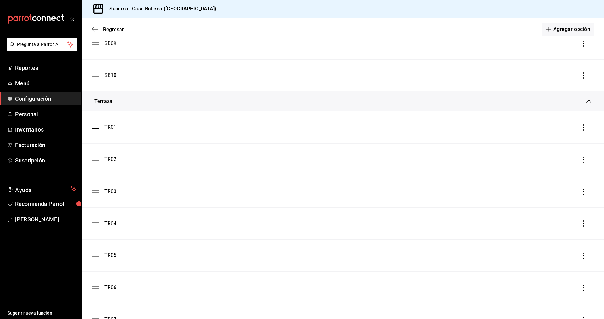
scroll to position [257, 0]
click at [581, 28] on button "Agregar opción" at bounding box center [568, 29] width 52 height 13
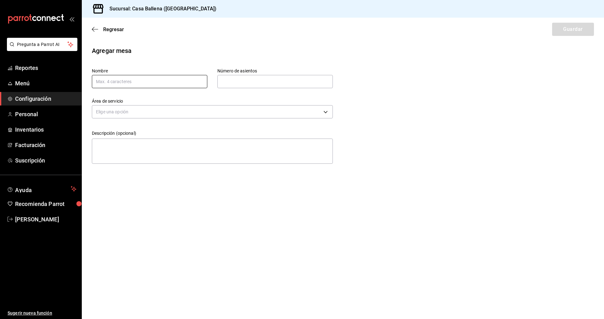
click at [156, 82] on input "text" at bounding box center [150, 81] width 116 height 13
type input "SB12"
click at [244, 79] on input "text" at bounding box center [276, 81] width 116 height 13
type input "4"
click at [187, 115] on body "Pregunta a Parrot AI Reportes Menú Configuración Personal Inventarios Facturaci…" at bounding box center [302, 159] width 604 height 319
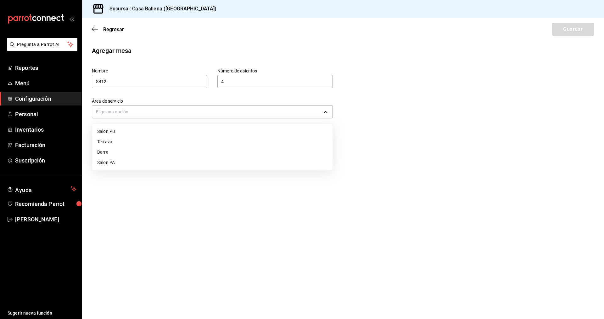
click at [125, 134] on li "Salon PB" at bounding box center [212, 131] width 241 height 10
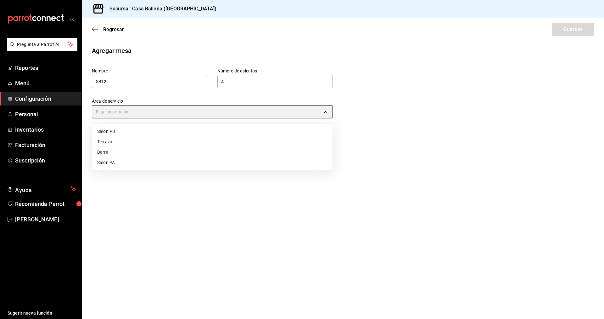
type input "f925883c-1dfb-49c9-b822-dc0c4b7143c5"
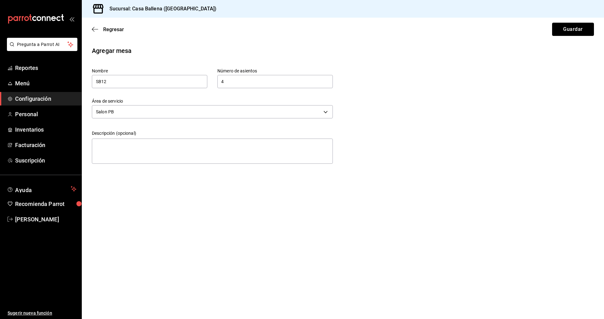
drag, startPoint x: 567, startPoint y: 27, endPoint x: 562, endPoint y: 28, distance: 5.0
click at [566, 28] on button "Guardar" at bounding box center [574, 29] width 42 height 13
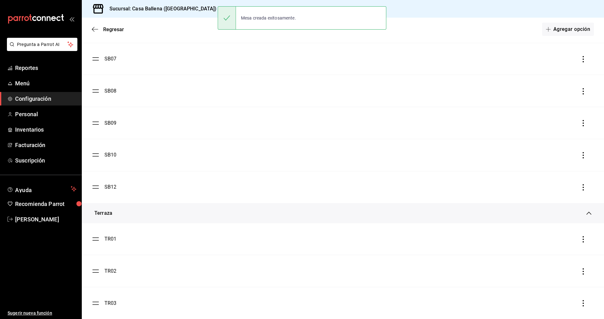
scroll to position [257, 0]
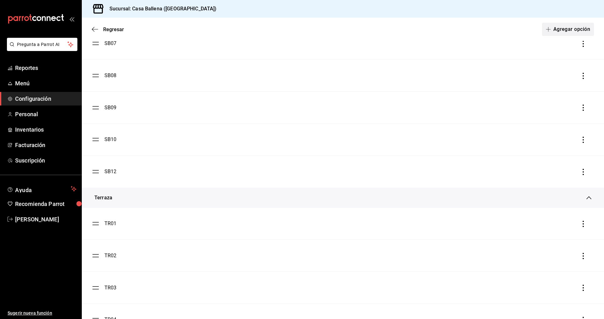
click at [567, 31] on button "Agregar opción" at bounding box center [568, 29] width 52 height 13
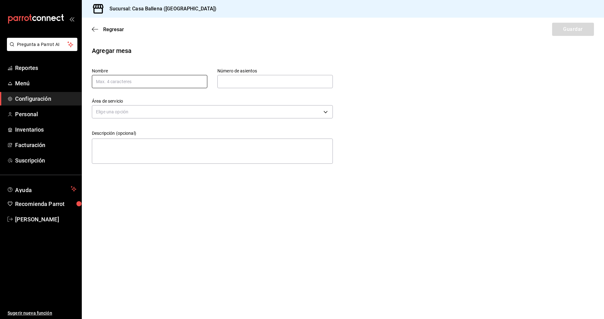
click at [137, 77] on input "text" at bounding box center [150, 81] width 116 height 13
type input "SB11"
click at [228, 83] on input "text" at bounding box center [276, 81] width 116 height 13
type input "4"
click at [201, 111] on body "Pregunta a Parrot AI Reportes Menú Configuración Personal Inventarios Facturaci…" at bounding box center [302, 159] width 604 height 319
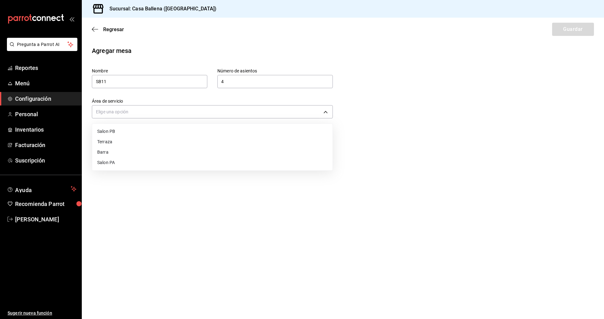
click at [133, 132] on li "Salon PB" at bounding box center [212, 131] width 241 height 10
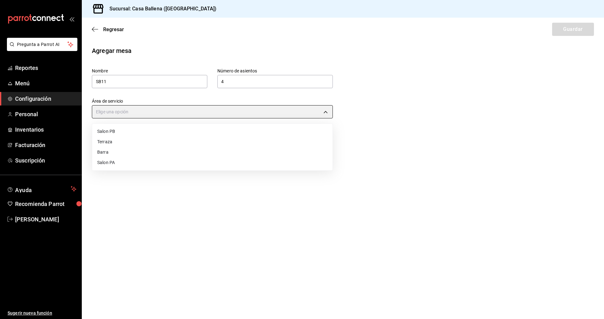
type input "f925883c-1dfb-49c9-b822-dc0c4b7143c5"
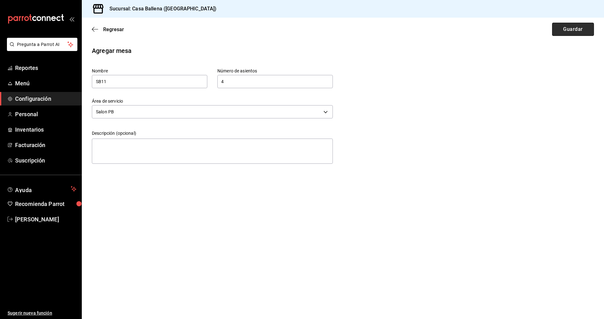
click at [570, 26] on button "Guardar" at bounding box center [574, 29] width 42 height 13
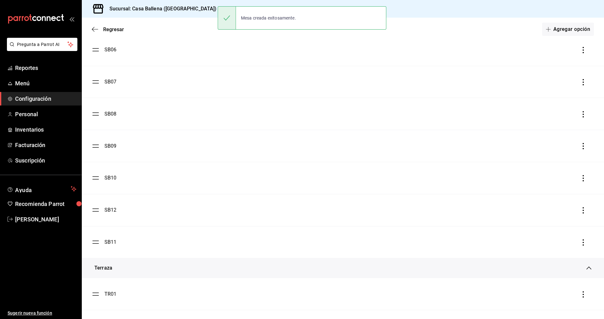
scroll to position [225, 0]
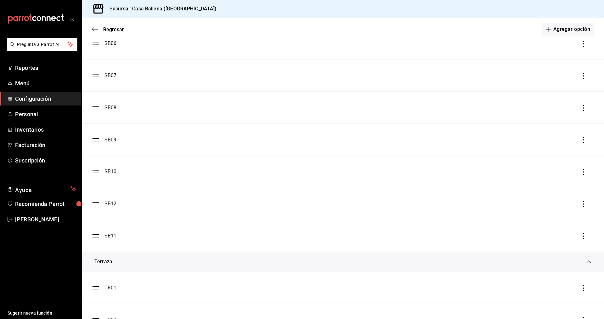
click at [187, 240] on li "SB11" at bounding box center [343, 236] width 523 height 32
drag, startPoint x: 587, startPoint y: 234, endPoint x: 582, endPoint y: 236, distance: 4.6
click at [582, 236] on icon "button" at bounding box center [584, 236] width 6 height 6
click at [582, 236] on li "Eliminar" at bounding box center [555, 236] width 63 height 18
click at [550, 293] on button "Sí, eliminar" at bounding box center [550, 292] width 42 height 13
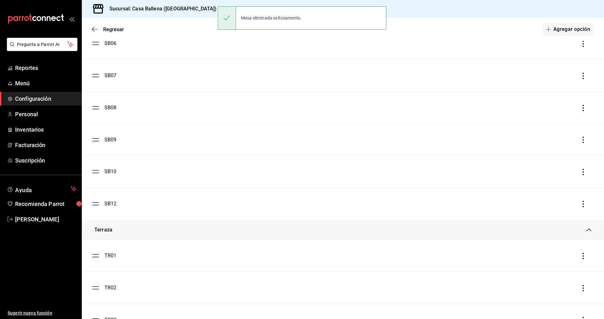
click at [584, 205] on icon "button" at bounding box center [583, 204] width 1 height 6
click at [553, 203] on div "Eliminar" at bounding box center [551, 204] width 16 height 5
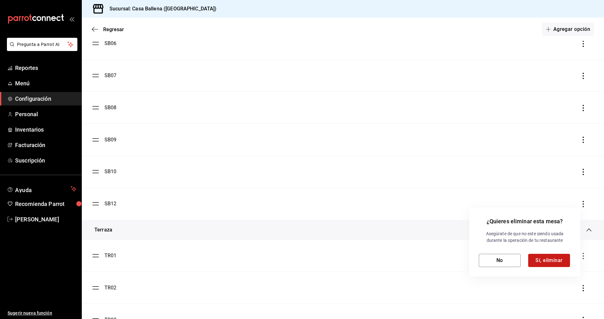
click at [548, 259] on button "Sí, eliminar" at bounding box center [550, 260] width 42 height 13
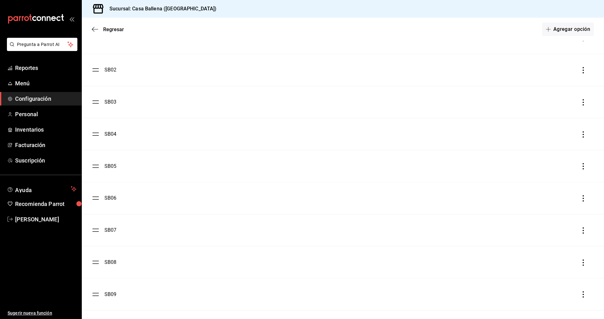
scroll to position [32, 0]
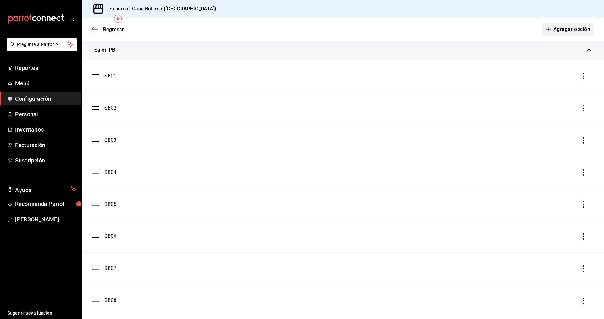
click at [571, 30] on button "Agregar opción" at bounding box center [568, 29] width 52 height 13
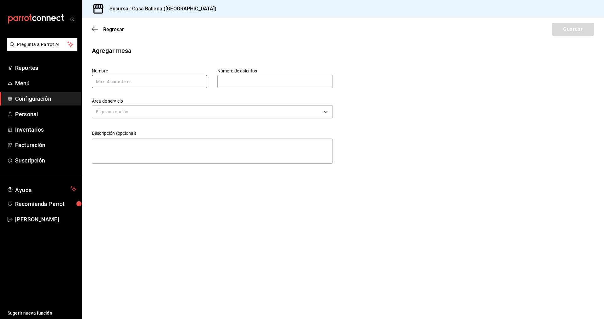
click at [128, 81] on input "text" at bounding box center [150, 81] width 116 height 13
type input "SB11"
type input "4"
click at [165, 115] on body "Pregunta a Parrot AI Reportes Menú Configuración Personal Inventarios Facturaci…" at bounding box center [302, 159] width 604 height 319
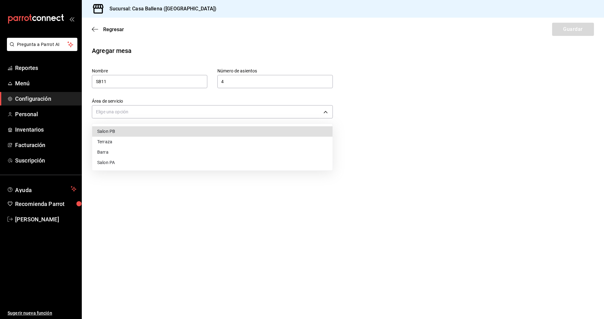
click at [145, 129] on li "Salon PB" at bounding box center [212, 131] width 241 height 10
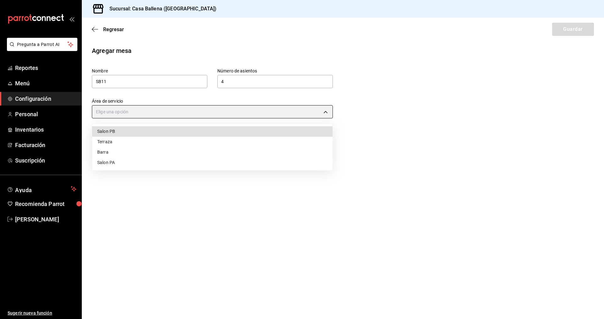
type input "f925883c-1dfb-49c9-b822-dc0c4b7143c5"
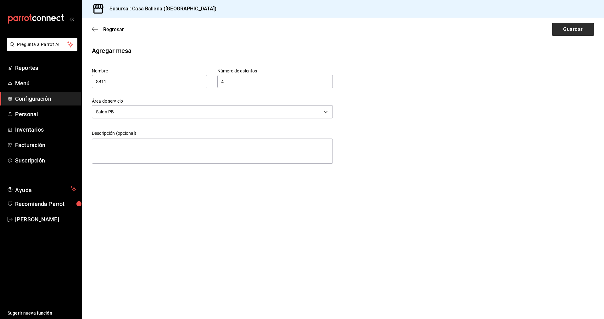
click at [573, 32] on button "Guardar" at bounding box center [574, 29] width 42 height 13
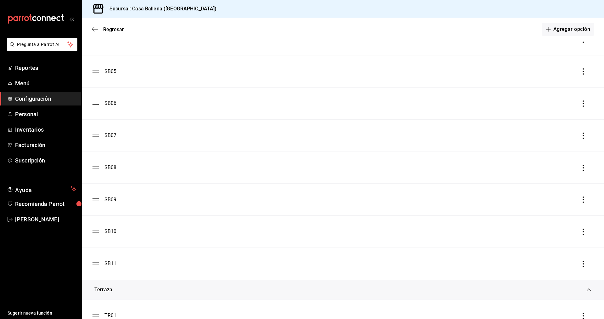
scroll to position [193, 0]
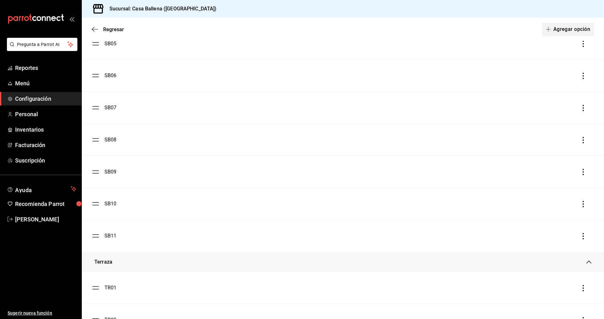
click at [581, 27] on button "Agregar opción" at bounding box center [568, 29] width 52 height 13
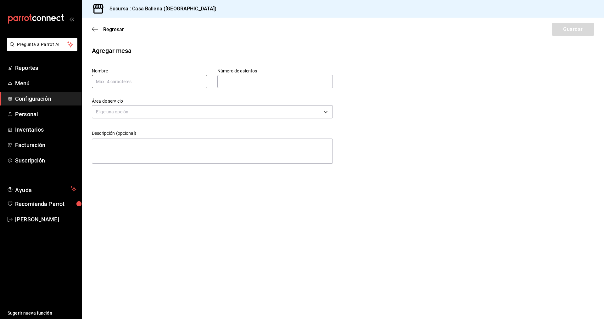
click at [142, 78] on input "text" at bounding box center [150, 81] width 116 height 13
type input "SB12"
type input "4"
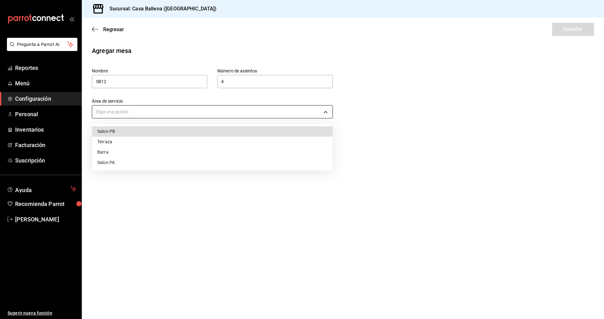
click at [185, 111] on body "Pregunta a Parrot AI Reportes Menú Configuración Personal Inventarios Facturaci…" at bounding box center [302, 159] width 604 height 319
click at [164, 134] on li "Salon PB" at bounding box center [212, 131] width 241 height 10
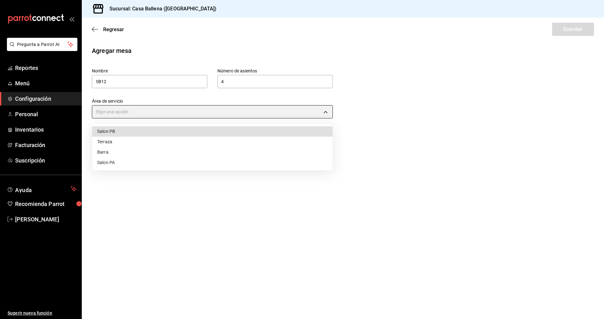
type input "f925883c-1dfb-49c9-b822-dc0c4b7143c5"
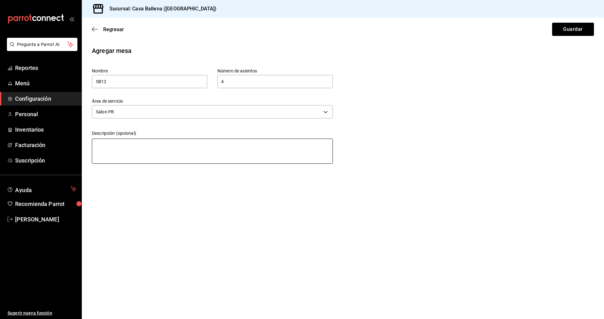
click at [209, 158] on textarea at bounding box center [212, 151] width 241 height 25
click at [581, 31] on button "Guardar" at bounding box center [574, 29] width 42 height 13
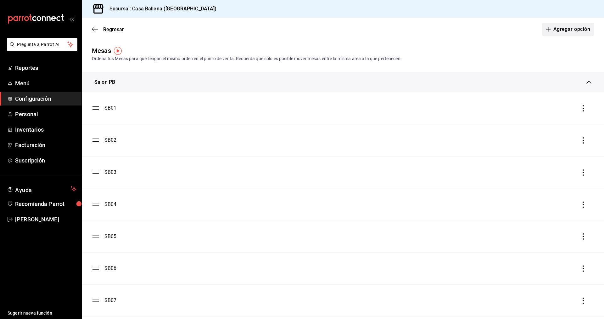
click at [580, 29] on button "Agregar opción" at bounding box center [568, 29] width 52 height 13
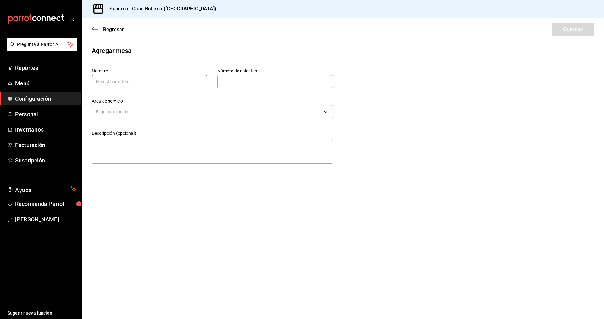
click at [143, 82] on input "text" at bounding box center [150, 81] width 116 height 13
type input "SA01"
click at [248, 87] on input "text" at bounding box center [276, 81] width 116 height 13
type input "4"
click at [181, 117] on body "Pregunta a Parrot AI Reportes Menú Configuración Personal Inventarios Facturaci…" at bounding box center [302, 159] width 604 height 319
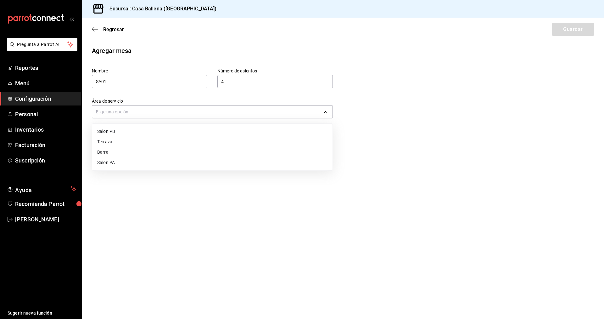
click at [130, 160] on li "Salon PA" at bounding box center [212, 162] width 241 height 10
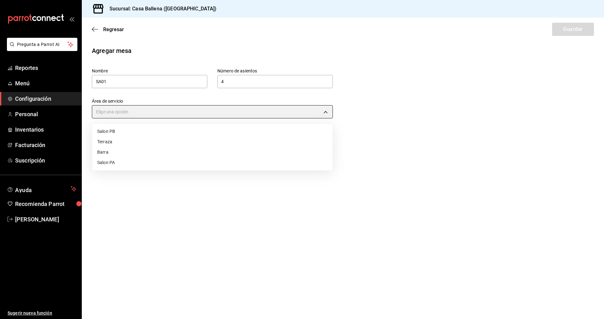
type input "8ab41307-0111-4329-b570-f779df86374b"
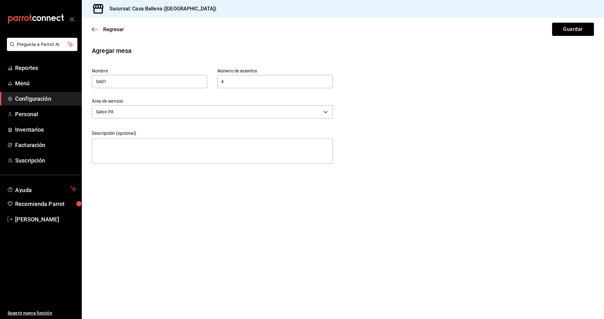
click at [598, 23] on div "Regresar Guardar" at bounding box center [343, 29] width 523 height 23
click at [569, 26] on button "Guardar" at bounding box center [574, 29] width 42 height 13
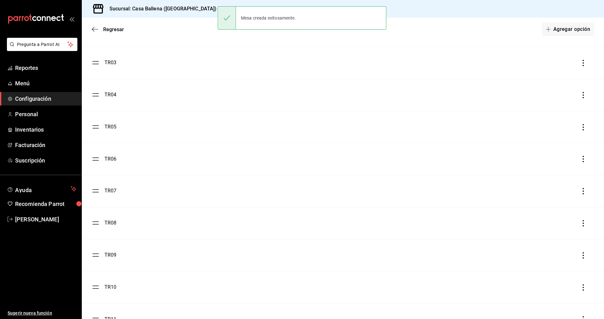
scroll to position [624, 0]
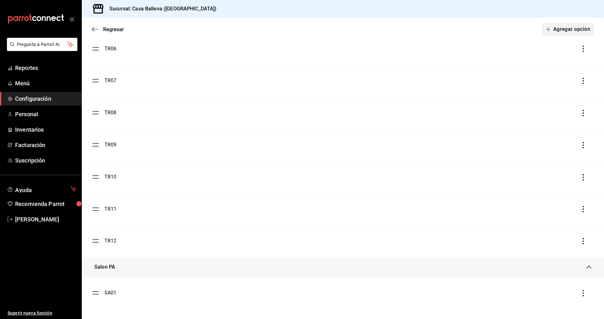
click at [571, 28] on button "Agregar opción" at bounding box center [568, 29] width 52 height 13
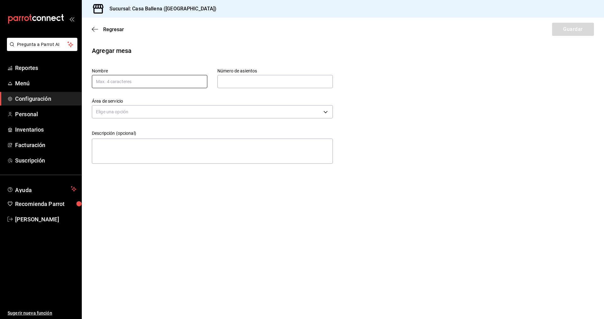
click at [151, 85] on input "text" at bounding box center [150, 81] width 116 height 13
type input "SA02"
click at [270, 84] on input "text" at bounding box center [276, 81] width 116 height 13
type input "4"
click at [188, 114] on body "Pregunta a Parrot AI Reportes Menú Configuración Personal Inventarios Facturaci…" at bounding box center [302, 159] width 604 height 319
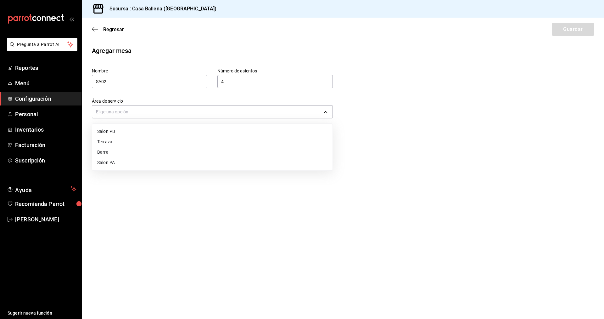
click at [153, 161] on li "Salon PA" at bounding box center [212, 162] width 241 height 10
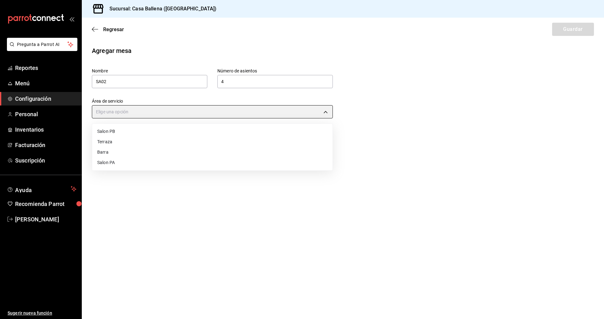
type input "8ab41307-0111-4329-b570-f779df86374b"
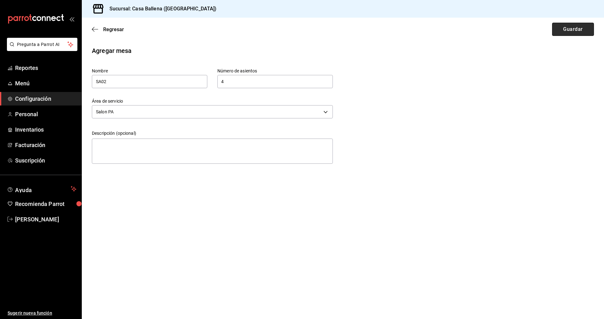
click at [575, 26] on button "Guardar" at bounding box center [574, 29] width 42 height 13
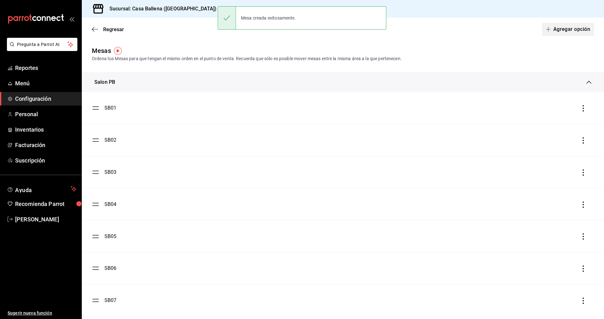
click at [575, 30] on button "Agregar opción" at bounding box center [568, 29] width 52 height 13
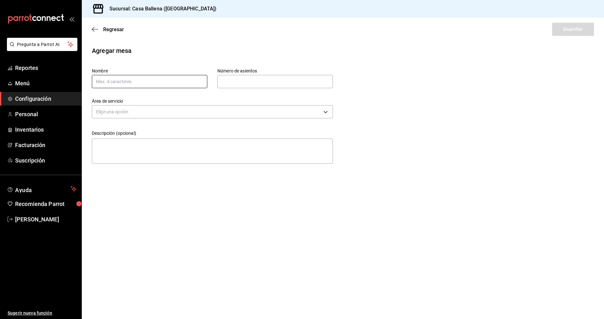
click at [170, 78] on input "text" at bounding box center [150, 81] width 116 height 13
type input "SA03"
click at [250, 82] on input "text" at bounding box center [276, 81] width 116 height 13
type input "4"
click at [160, 116] on body "Pregunta a Parrot AI Reportes Menú Configuración Personal Inventarios Facturaci…" at bounding box center [302, 159] width 604 height 319
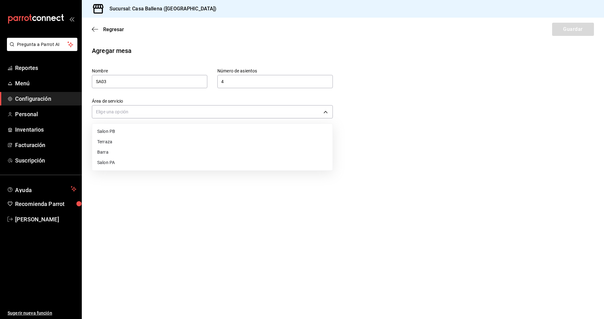
click at [128, 162] on li "Salon PA" at bounding box center [212, 162] width 241 height 10
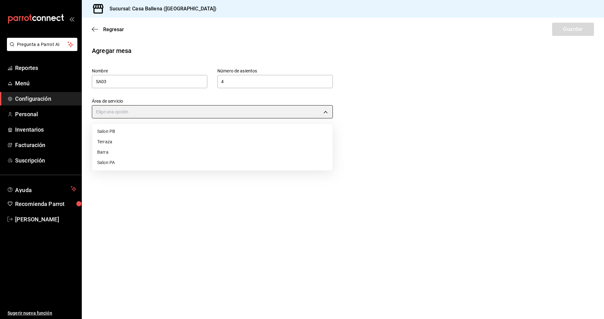
type input "8ab41307-0111-4329-b570-f779df86374b"
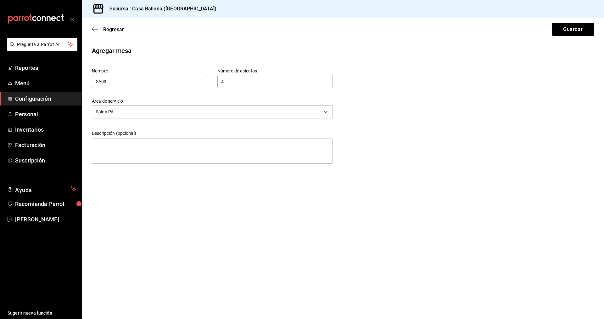
click at [561, 37] on div "Regresar Guardar" at bounding box center [343, 29] width 523 height 23
click at [562, 34] on button "Guardar" at bounding box center [574, 29] width 42 height 13
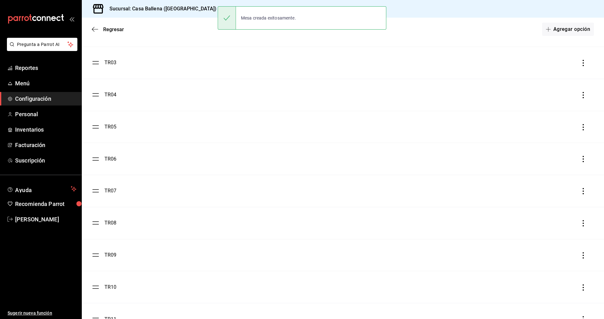
scroll to position [688, 0]
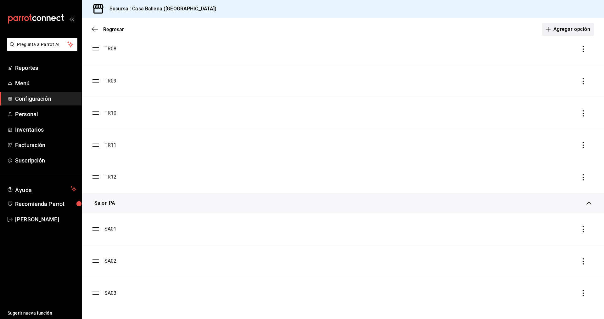
click at [575, 32] on button "Agregar opción" at bounding box center [568, 29] width 52 height 13
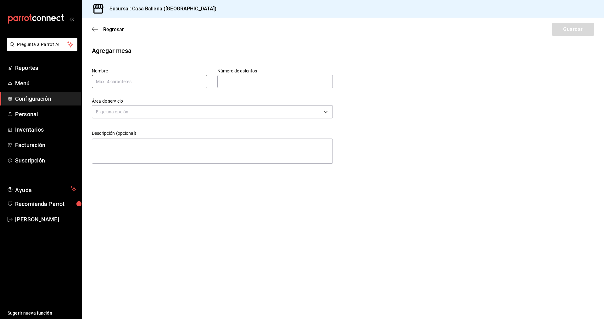
click at [139, 84] on input "text" at bounding box center [150, 81] width 116 height 13
type input "SA04"
type input "4"
click at [227, 119] on div "Área de servicio Elige una opción" at bounding box center [212, 109] width 241 height 22
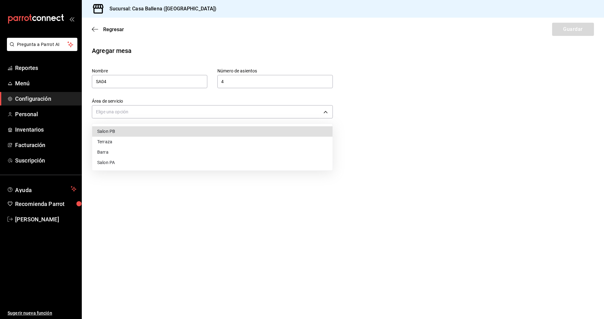
drag, startPoint x: 233, startPoint y: 111, endPoint x: 236, endPoint y: 108, distance: 4.5
click at [233, 112] on body "Pregunta a Parrot AI Reportes Menú Configuración Personal Inventarios Facturaci…" at bounding box center [302, 159] width 604 height 319
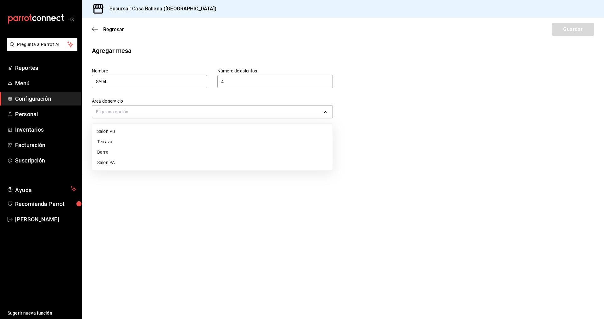
click at [104, 163] on li "Salon PA" at bounding box center [212, 162] width 241 height 10
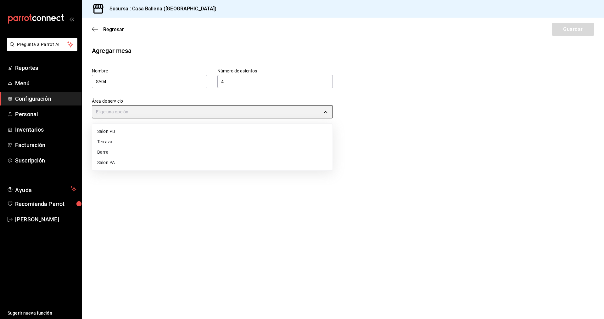
type input "8ab41307-0111-4329-b570-f779df86374b"
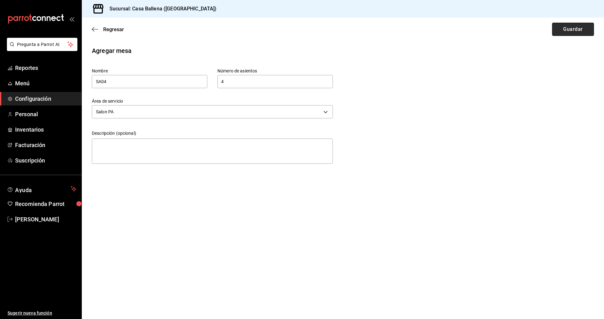
click at [565, 30] on button "Guardar" at bounding box center [574, 29] width 42 height 13
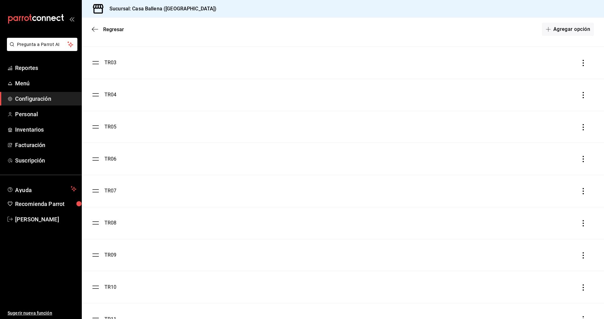
scroll to position [720, 0]
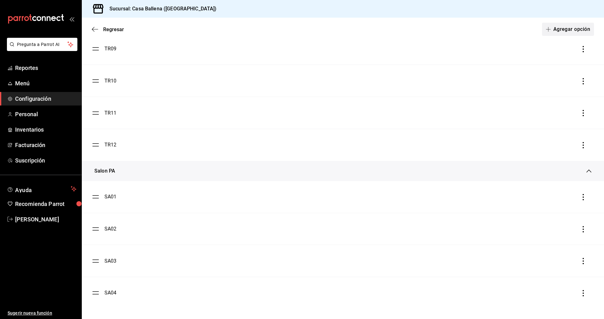
click at [571, 29] on button "Agregar opción" at bounding box center [568, 29] width 52 height 13
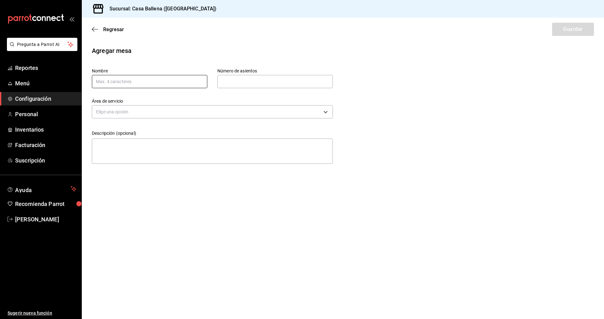
click at [128, 83] on input "text" at bounding box center [150, 81] width 116 height 13
type input "SA05"
type input "4"
click at [112, 111] on body "Pregunta a Parrot AI Reportes Menú Configuración Personal Inventarios Facturaci…" at bounding box center [302, 159] width 604 height 319
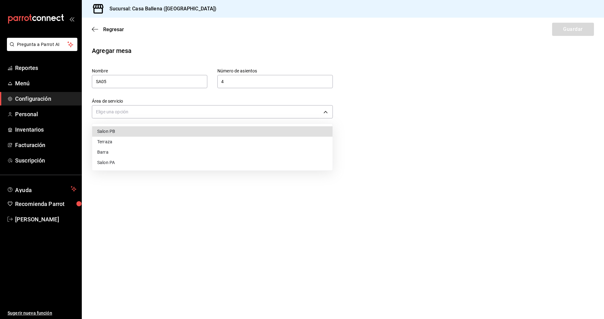
click at [133, 162] on li "Salon PA" at bounding box center [212, 162] width 241 height 10
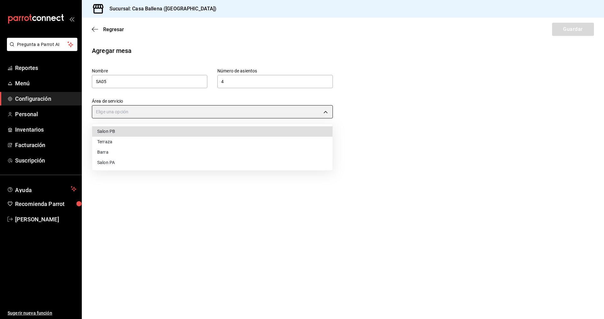
type input "8ab41307-0111-4329-b570-f779df86374b"
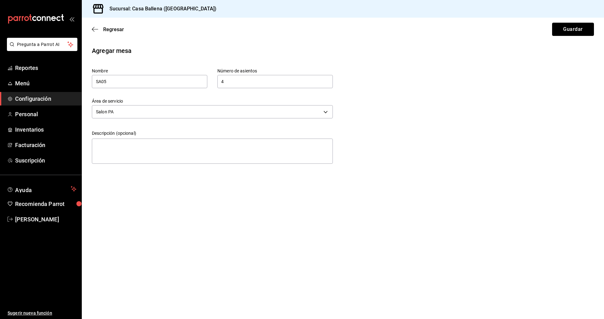
drag, startPoint x: 571, startPoint y: 31, endPoint x: 393, endPoint y: 88, distance: 186.7
click at [571, 31] on button "Guardar" at bounding box center [574, 29] width 42 height 13
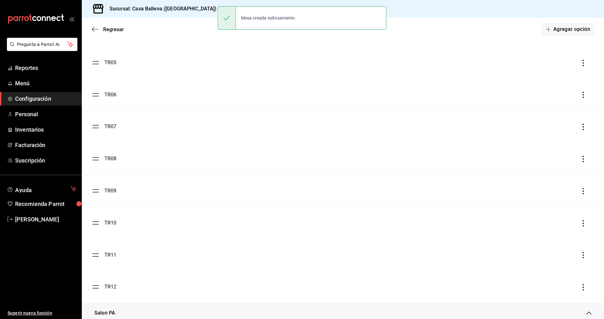
scroll to position [752, 0]
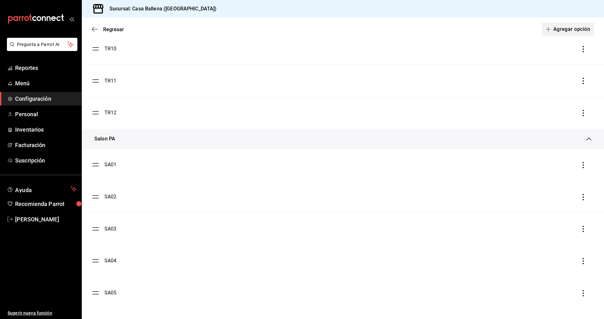
click at [566, 31] on button "Agregar opción" at bounding box center [568, 29] width 52 height 13
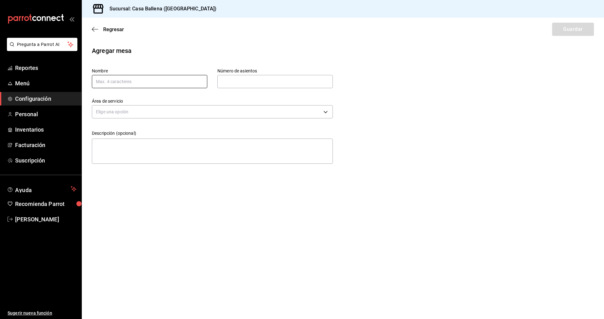
click at [165, 83] on input "text" at bounding box center [150, 81] width 116 height 13
type input "SA06"
click at [262, 82] on input "text" at bounding box center [276, 81] width 116 height 13
type input "4"
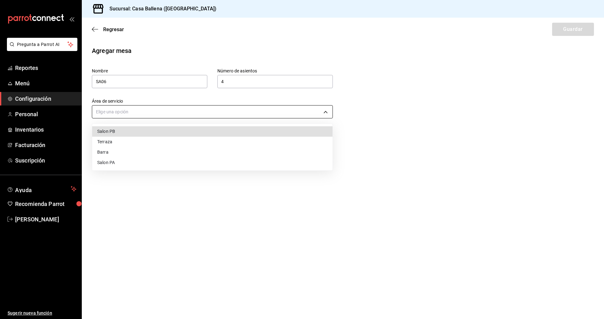
click at [200, 107] on body "Pregunta a Parrot AI Reportes Menú Configuración Personal Inventarios Facturaci…" at bounding box center [302, 159] width 604 height 319
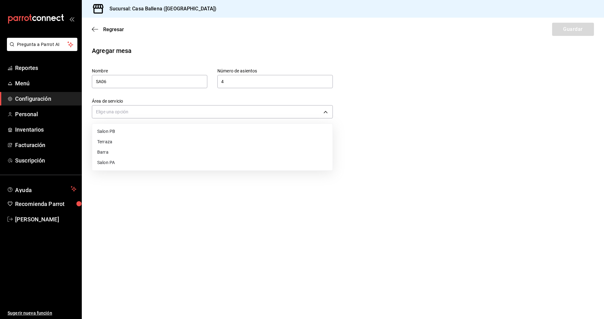
click at [111, 160] on li "Salon PA" at bounding box center [212, 162] width 241 height 10
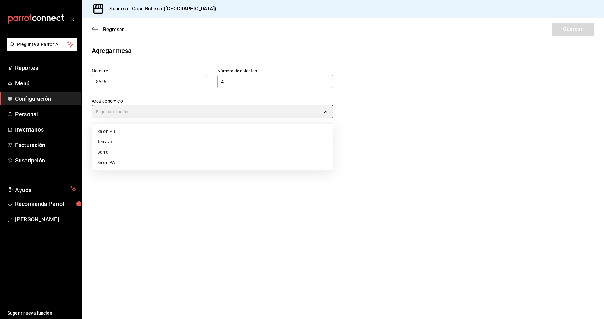
type input "8ab41307-0111-4329-b570-f779df86374b"
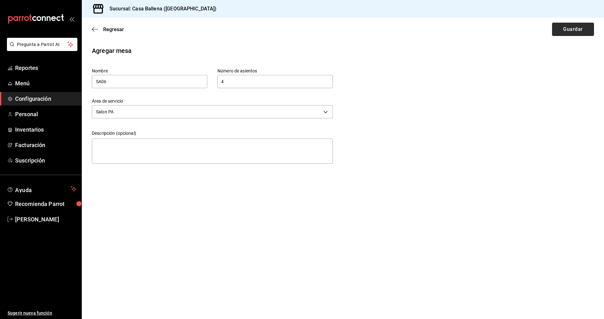
click at [570, 26] on button "Guardar" at bounding box center [574, 29] width 42 height 13
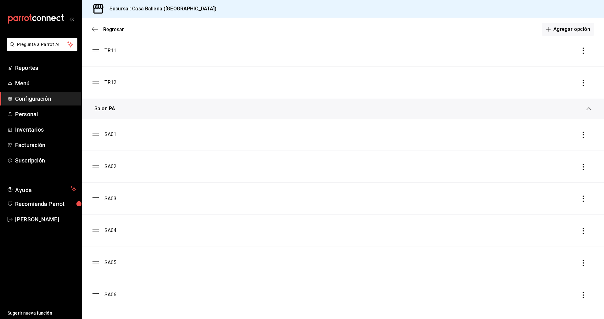
scroll to position [784, 0]
click at [577, 26] on button "Agregar opción" at bounding box center [568, 29] width 52 height 13
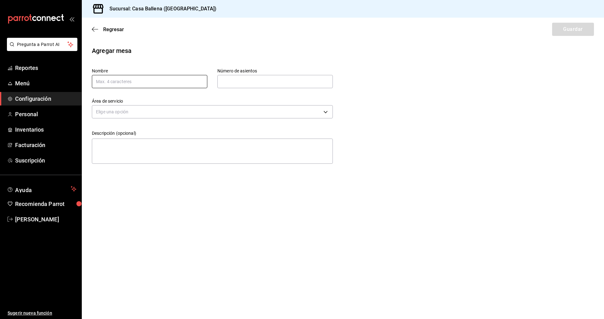
click at [135, 84] on input "text" at bounding box center [150, 81] width 116 height 13
type input "SA07"
click at [267, 83] on input "text" at bounding box center [276, 81] width 116 height 13
type input "4"
click at [192, 112] on body "Pregunta a Parrot AI Reportes Menú Configuración Personal Inventarios Facturaci…" at bounding box center [302, 159] width 604 height 319
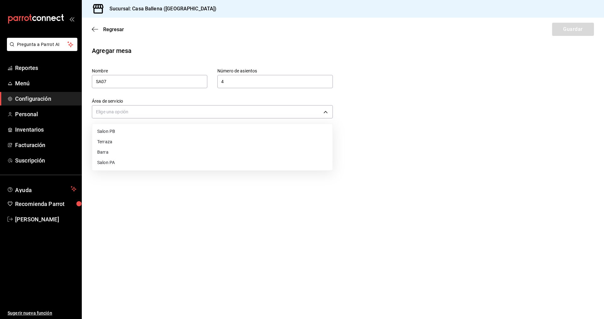
click at [124, 162] on li "Salon PA" at bounding box center [212, 162] width 241 height 10
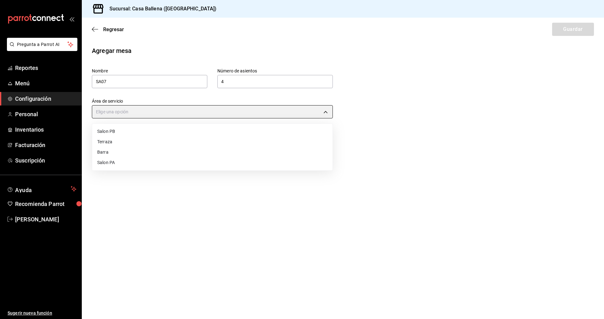
type input "8ab41307-0111-4329-b570-f779df86374b"
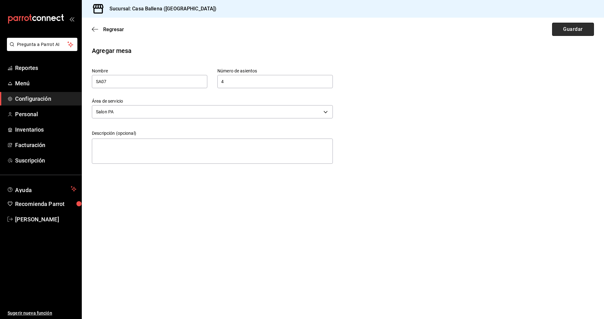
click at [581, 29] on button "Guardar" at bounding box center [574, 29] width 42 height 13
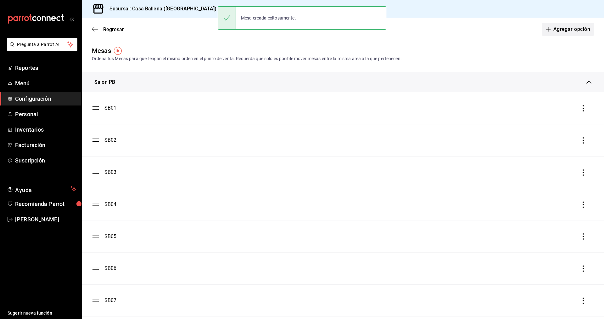
click at [577, 30] on button "Agregar opción" at bounding box center [568, 29] width 52 height 13
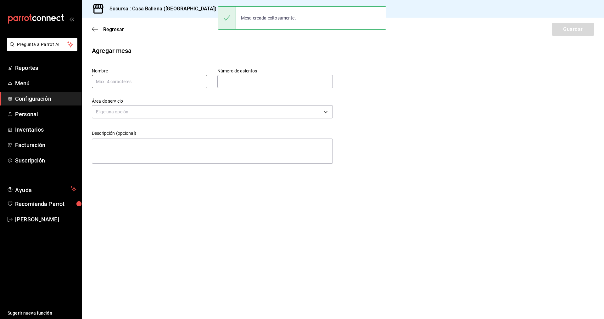
click at [132, 84] on input "text" at bounding box center [150, 81] width 116 height 13
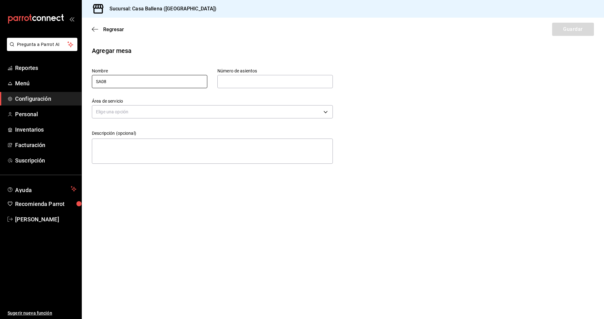
type input "SA08"
click at [250, 77] on input "text" at bounding box center [276, 81] width 116 height 13
type input "4"
click at [193, 109] on body "Pregunta a Parrot AI Reportes Menú Configuración Personal Inventarios Facturaci…" at bounding box center [302, 159] width 604 height 319
click at [130, 163] on li "Salon PA" at bounding box center [212, 162] width 241 height 10
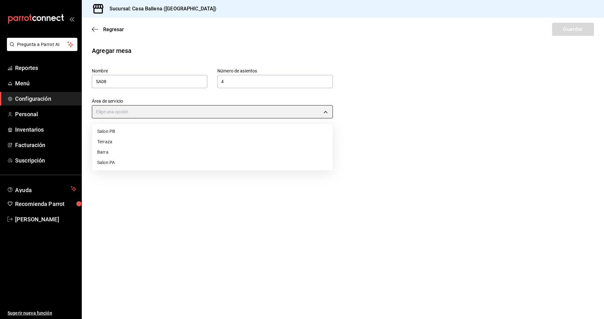
type input "8ab41307-0111-4329-b570-f779df86374b"
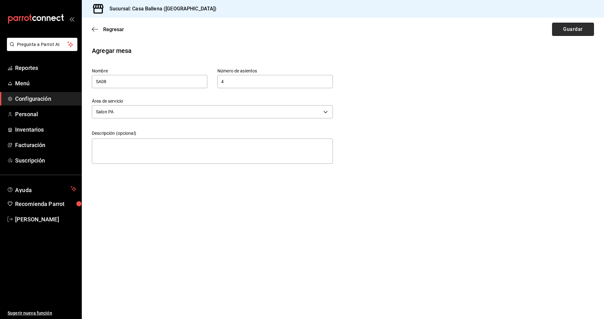
click at [578, 31] on button "Guardar" at bounding box center [574, 29] width 42 height 13
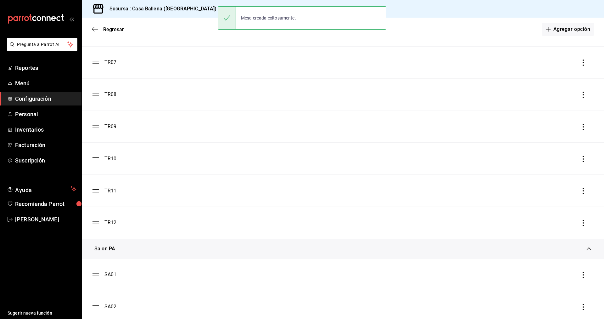
scroll to position [848, 0]
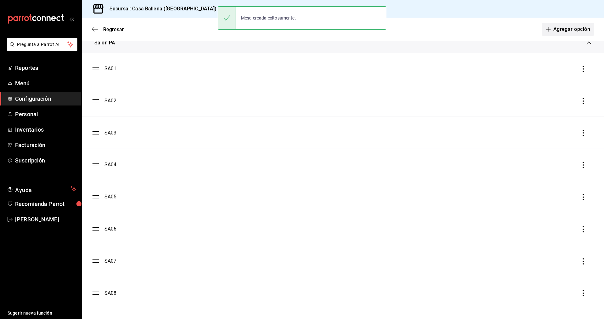
click at [573, 33] on button "Agregar opción" at bounding box center [568, 29] width 52 height 13
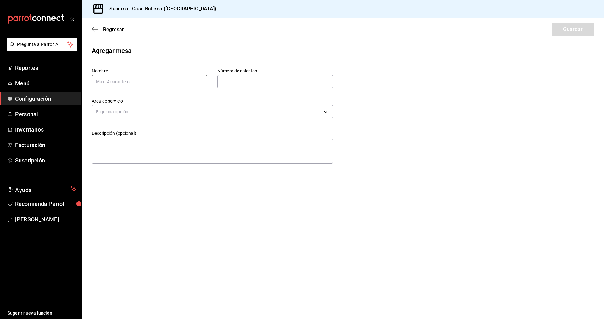
click at [138, 80] on input "text" at bounding box center [150, 81] width 116 height 13
type input "SA09"
click at [258, 81] on input "text" at bounding box center [276, 81] width 116 height 13
type input "4"
click at [226, 108] on body "Pregunta a Parrot AI Reportes Menú Configuración Personal Inventarios Facturaci…" at bounding box center [302, 159] width 604 height 319
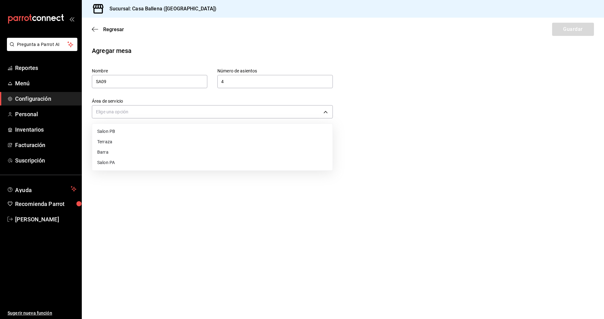
click at [130, 163] on li "Salon PA" at bounding box center [212, 162] width 241 height 10
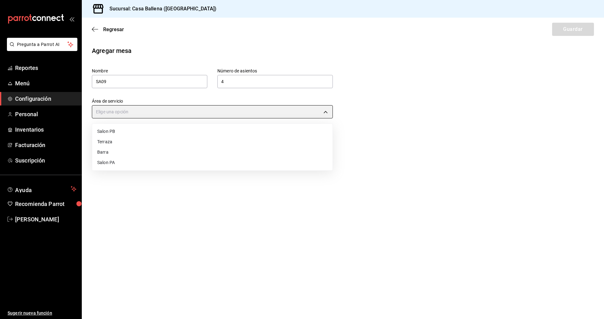
type input "8ab41307-0111-4329-b570-f779df86374b"
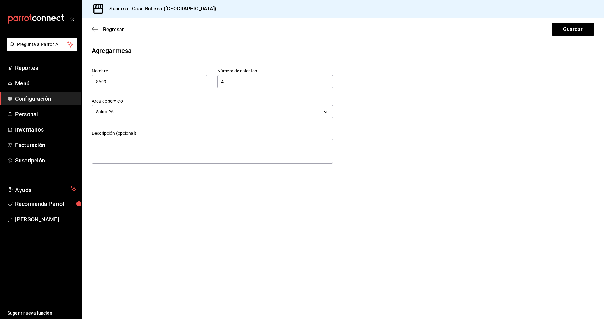
drag, startPoint x: 570, startPoint y: 30, endPoint x: 561, endPoint y: 31, distance: 8.2
click at [570, 31] on button "Guardar" at bounding box center [574, 29] width 42 height 13
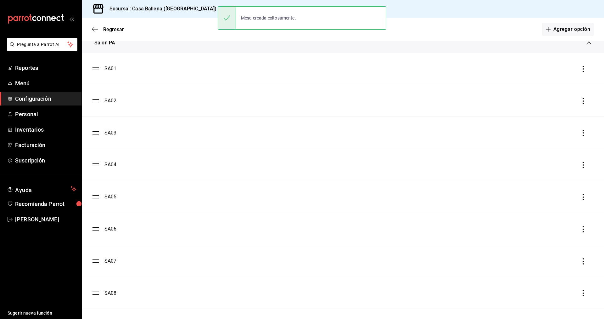
scroll to position [880, 0]
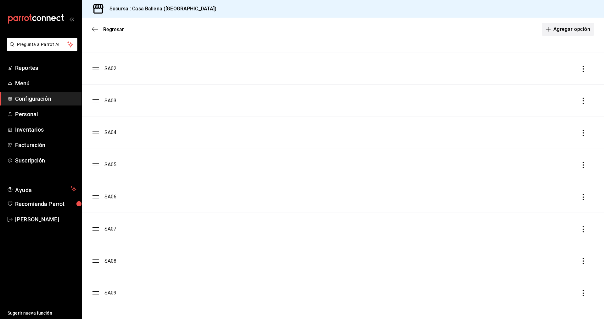
click at [579, 28] on button "Agregar opción" at bounding box center [568, 29] width 52 height 13
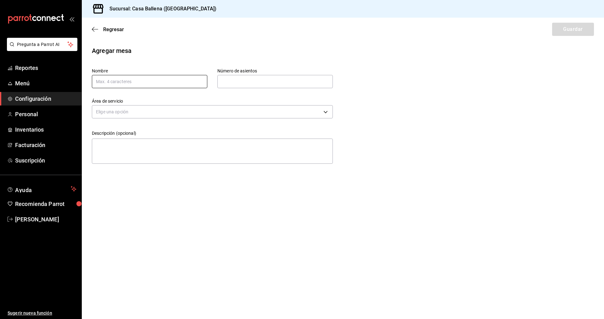
click at [158, 82] on input "text" at bounding box center [150, 81] width 116 height 13
type input "SA10"
click at [287, 80] on input "text" at bounding box center [276, 81] width 116 height 13
type input "4"
click at [232, 110] on body "Pregunta a Parrot AI Reportes Menú Configuración Personal Inventarios Facturaci…" at bounding box center [302, 159] width 604 height 319
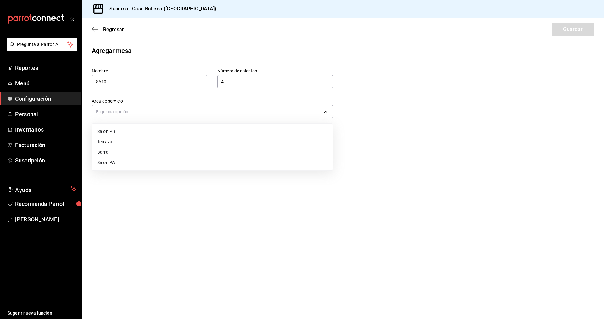
click at [116, 163] on li "Salon PA" at bounding box center [212, 162] width 241 height 10
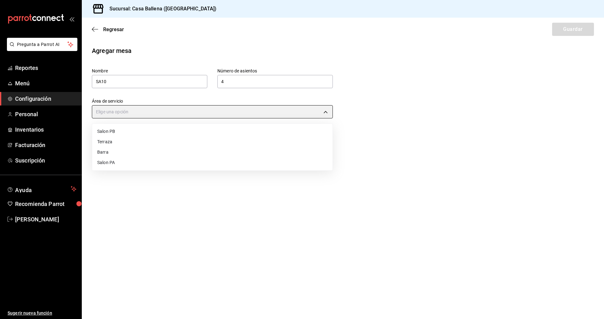
type input "8ab41307-0111-4329-b570-f779df86374b"
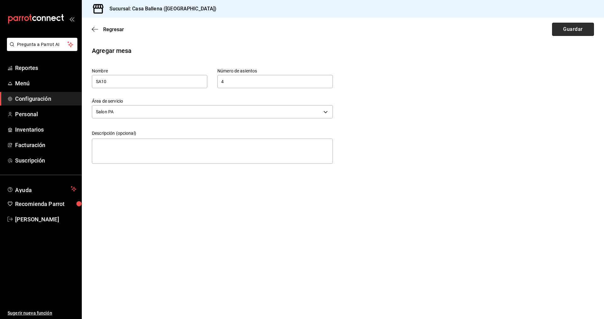
click at [575, 31] on button "Guardar" at bounding box center [574, 29] width 42 height 13
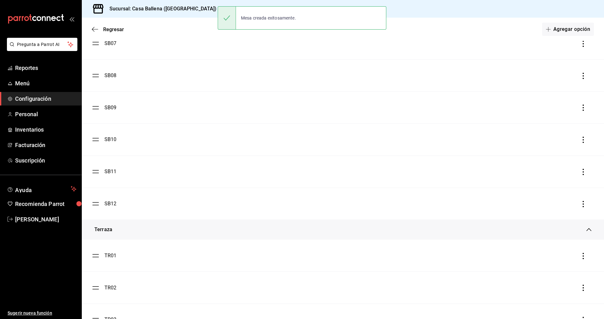
scroll to position [514, 0]
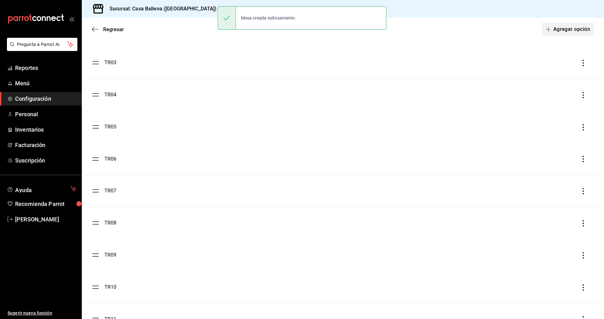
click at [577, 30] on button "Agregar opción" at bounding box center [568, 29] width 52 height 13
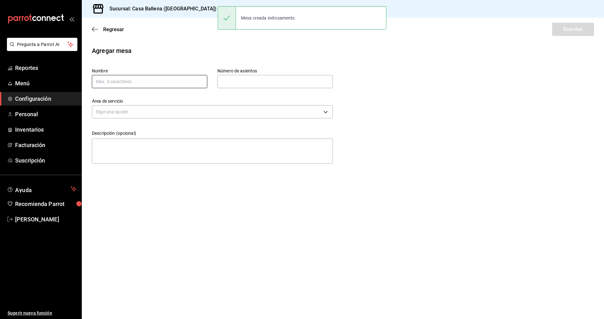
click at [137, 84] on input "text" at bounding box center [150, 81] width 116 height 13
type input "SA11"
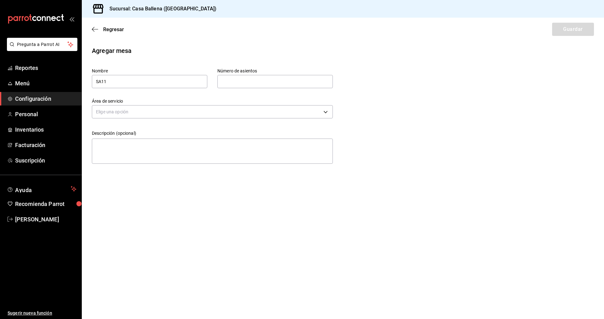
click at [237, 77] on input "text" at bounding box center [276, 81] width 116 height 13
type input "4"
click at [152, 111] on body "Pregunta a Parrot AI Reportes Menú Configuración Personal Inventarios Facturaci…" at bounding box center [302, 159] width 604 height 319
drag, startPoint x: 122, startPoint y: 162, endPoint x: 150, endPoint y: 157, distance: 28.8
click at [122, 162] on li "Salon PA" at bounding box center [212, 162] width 241 height 10
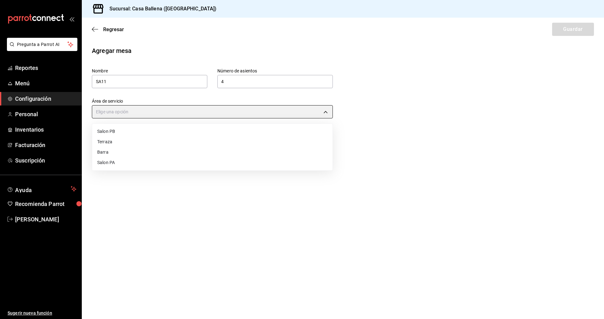
type input "8ab41307-0111-4329-b570-f779df86374b"
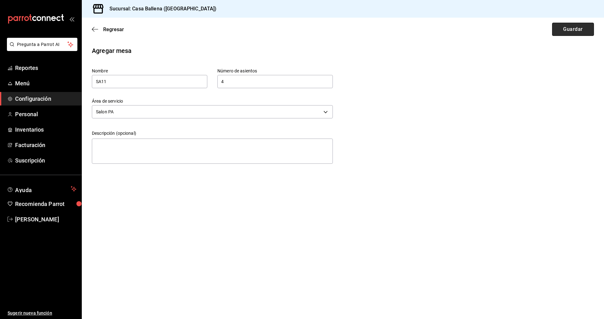
click at [576, 30] on button "Guardar" at bounding box center [574, 29] width 42 height 13
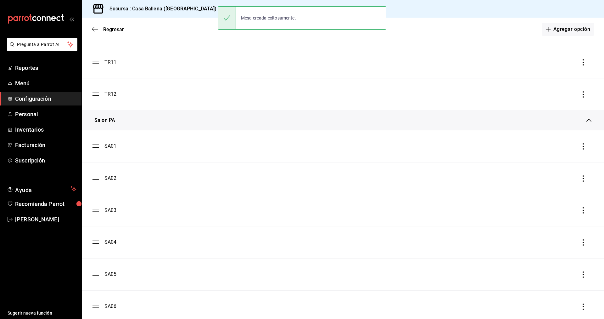
scroll to position [944, 0]
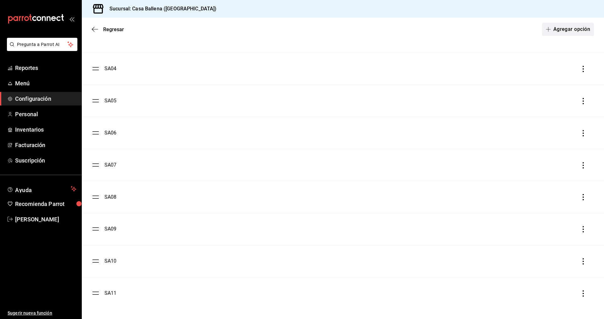
click at [576, 29] on button "Agregar opción" at bounding box center [568, 29] width 52 height 13
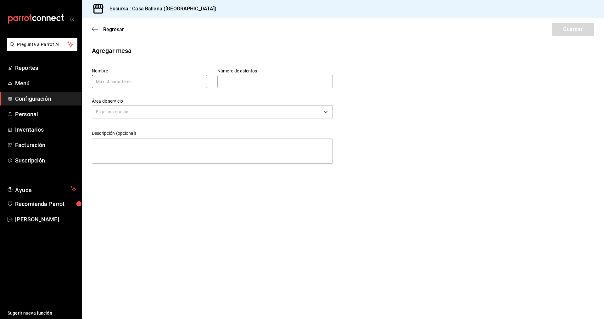
click at [179, 78] on input "text" at bounding box center [150, 81] width 116 height 13
type input "SA12"
click at [261, 78] on input "text" at bounding box center [276, 81] width 116 height 13
type input "4"
click at [174, 110] on body "Pregunta a Parrot AI Reportes Menú Configuración Personal Inventarios Facturaci…" at bounding box center [302, 159] width 604 height 319
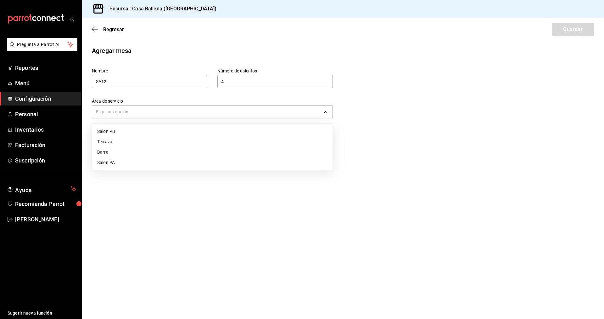
click at [118, 167] on li "Salon PA" at bounding box center [212, 162] width 241 height 10
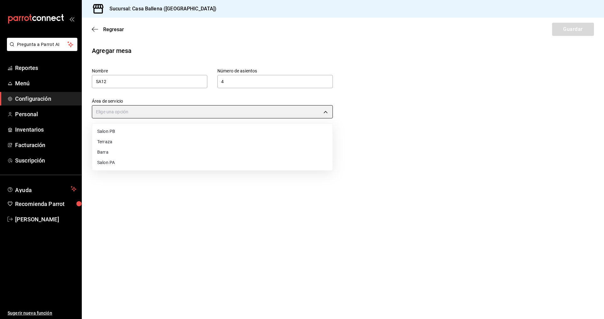
type input "8ab41307-0111-4329-b570-f779df86374b"
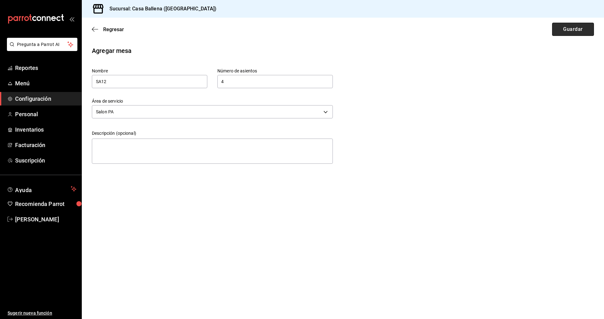
click at [575, 30] on button "Guardar" at bounding box center [574, 29] width 42 height 13
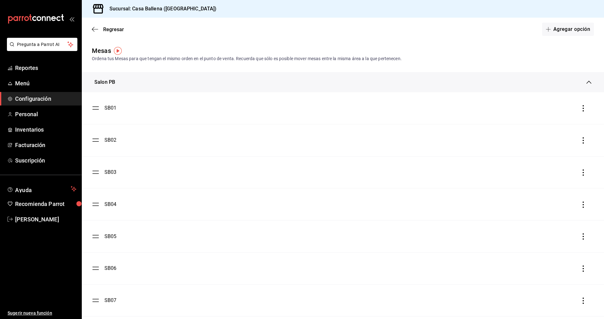
click at [30, 99] on span "Configuración" at bounding box center [45, 98] width 61 height 9
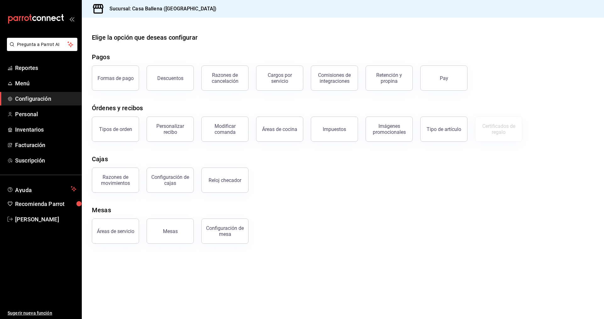
click at [43, 98] on span "Configuración" at bounding box center [45, 98] width 61 height 9
click at [170, 229] on div "Mesas" at bounding box center [170, 231] width 15 height 6
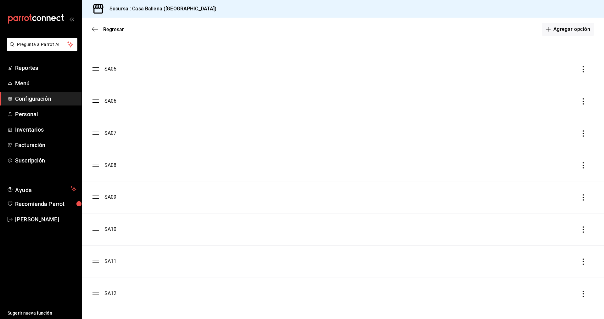
scroll to position [977, 0]
click at [578, 29] on button "Agregar opción" at bounding box center [568, 29] width 52 height 13
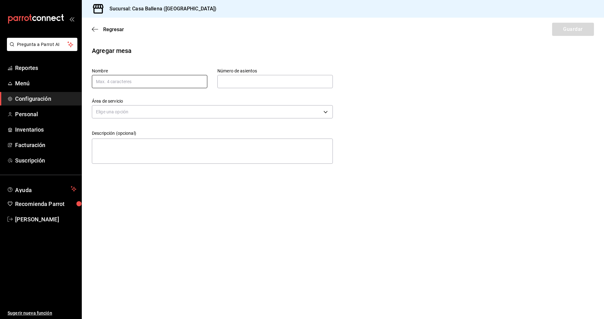
click at [143, 79] on input "text" at bounding box center [150, 81] width 116 height 13
type input "B01"
click at [237, 77] on input "text" at bounding box center [276, 81] width 116 height 13
type input "1"
click at [168, 116] on body "Pregunta a Parrot AI Reportes Menú Configuración Personal Inventarios Facturaci…" at bounding box center [302, 159] width 604 height 319
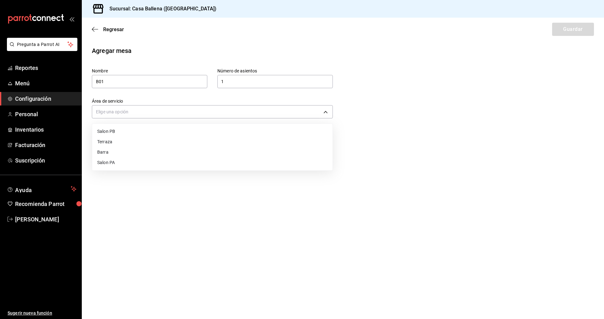
click at [109, 151] on li "Barra" at bounding box center [212, 152] width 241 height 10
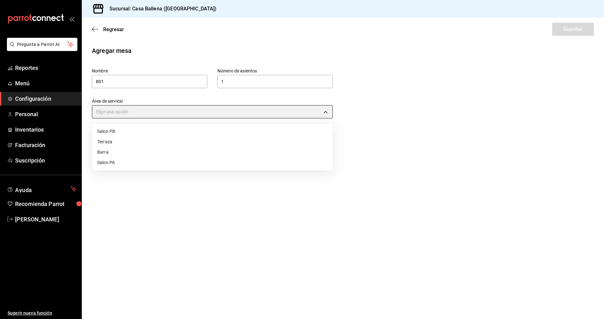
type input "757fc900-b48a-4fc4-a9ac-391370840e7f"
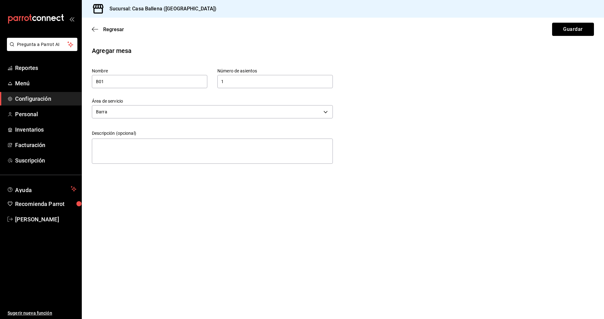
drag, startPoint x: 581, startPoint y: 27, endPoint x: 578, endPoint y: 28, distance: 3.7
click at [579, 28] on button "Guardar" at bounding box center [574, 29] width 42 height 13
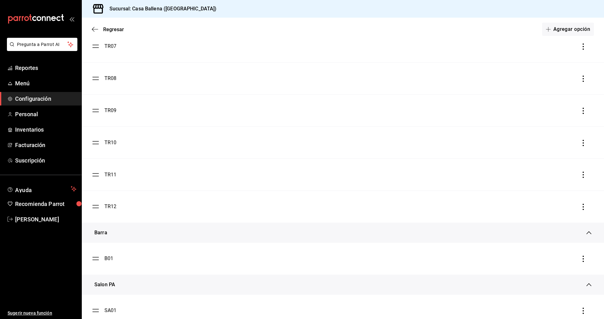
scroll to position [707, 0]
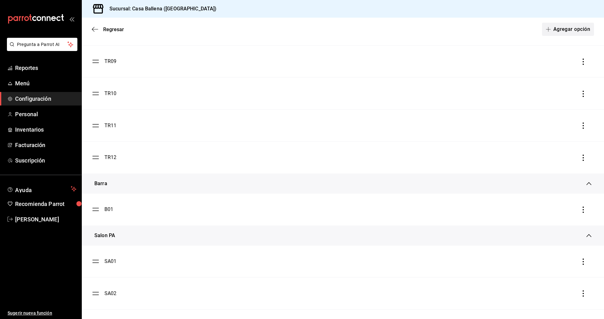
click at [590, 32] on button "Agregar opción" at bounding box center [568, 29] width 52 height 13
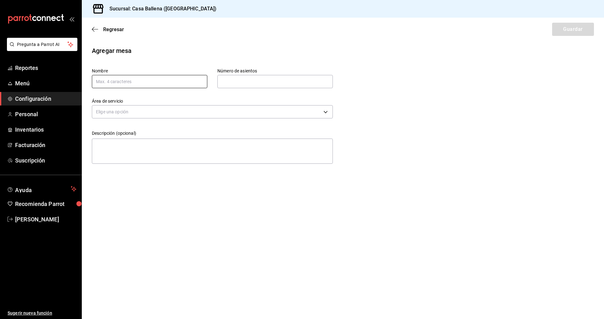
click at [166, 82] on input "text" at bounding box center [150, 81] width 116 height 13
type input "B02"
click at [296, 84] on input "text" at bounding box center [276, 81] width 116 height 13
type input "1"
click at [264, 114] on body "Pregunta a Parrot AI Reportes Menú Configuración Personal Inventarios Facturaci…" at bounding box center [302, 159] width 604 height 319
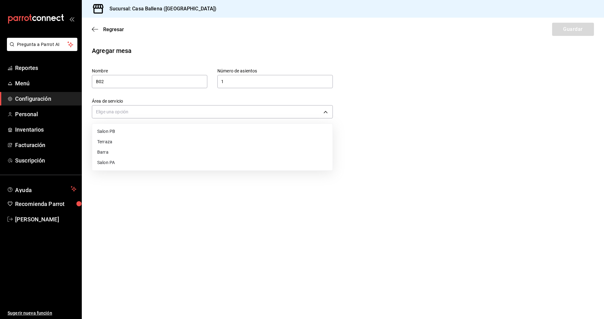
click at [115, 153] on li "Barra" at bounding box center [212, 152] width 241 height 10
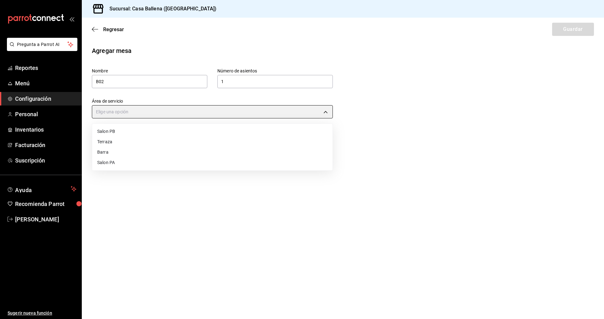
type input "757fc900-b48a-4fc4-a9ac-391370840e7f"
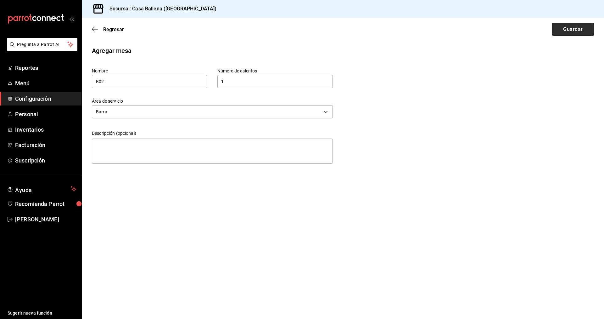
click at [560, 26] on button "Guardar" at bounding box center [574, 29] width 42 height 13
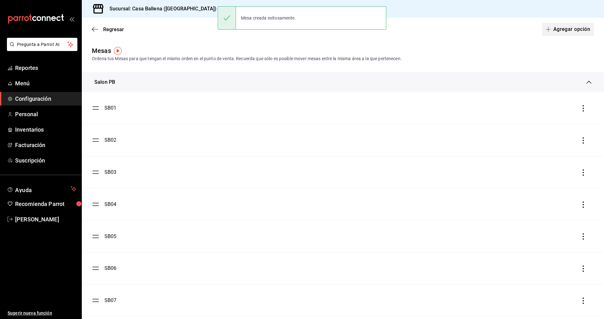
click at [576, 29] on button "Agregar opción" at bounding box center [568, 29] width 52 height 13
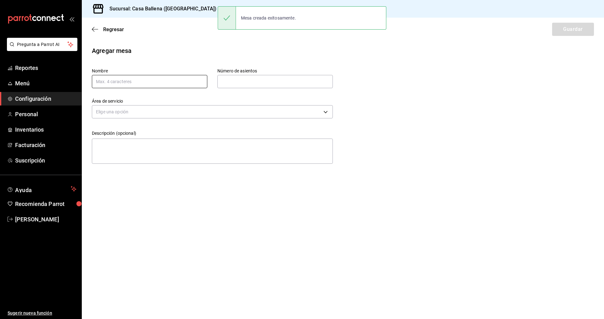
click at [150, 76] on input "text" at bounding box center [150, 81] width 116 height 13
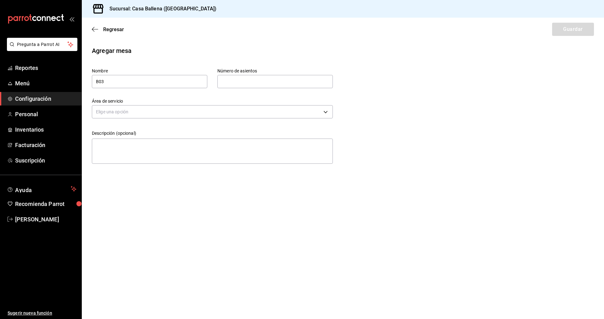
type input "B03"
drag, startPoint x: 231, startPoint y: 80, endPoint x: 232, endPoint y: 85, distance: 4.5
click at [231, 80] on input "text" at bounding box center [276, 81] width 116 height 13
type input "1"
click at [229, 110] on body "Pregunta a Parrot AI Reportes Menú Configuración Personal Inventarios Facturaci…" at bounding box center [302, 159] width 604 height 319
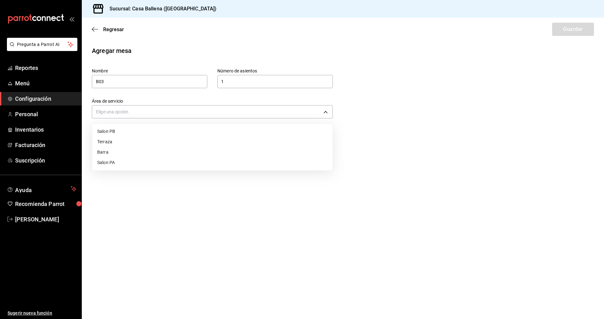
click at [123, 154] on li "Barra" at bounding box center [212, 152] width 241 height 10
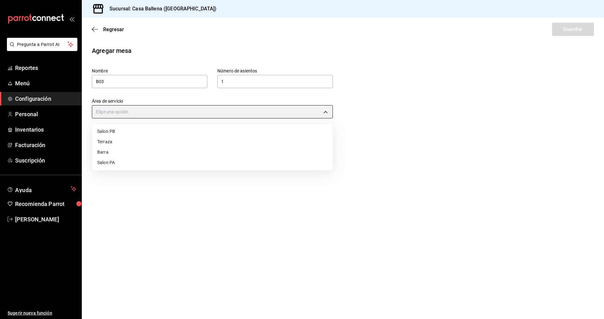
type input "757fc900-b48a-4fc4-a9ac-391370840e7f"
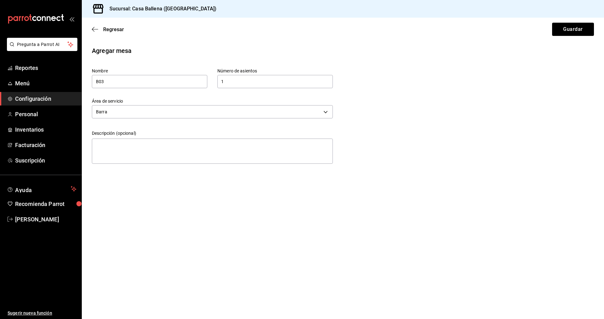
click at [563, 37] on div "Regresar Guardar" at bounding box center [343, 29] width 523 height 23
click at [568, 32] on button "Guardar" at bounding box center [574, 29] width 42 height 13
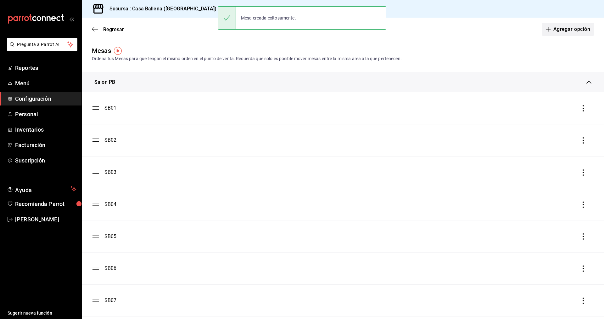
click at [563, 29] on button "Agregar opción" at bounding box center [568, 29] width 52 height 13
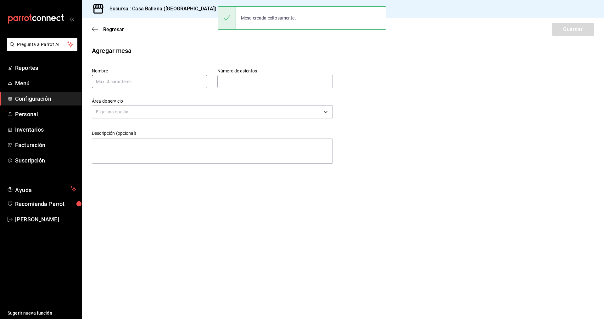
click at [158, 78] on input "text" at bounding box center [150, 81] width 116 height 13
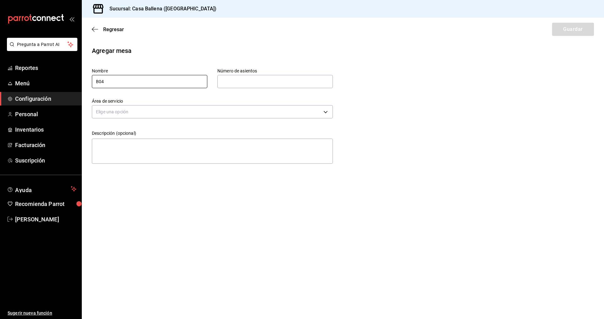
type input "B04"
click at [280, 76] on input "text" at bounding box center [276, 81] width 116 height 13
type input "1"
click at [189, 107] on body "Pregunta a Parrot AI Reportes Menú Configuración Personal Inventarios Facturaci…" at bounding box center [302, 159] width 604 height 319
click at [115, 153] on li "Barra" at bounding box center [212, 152] width 241 height 10
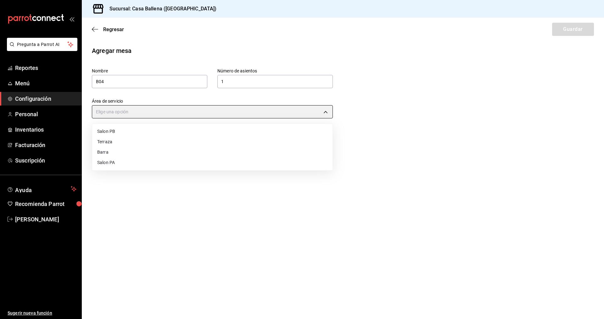
type input "757fc900-b48a-4fc4-a9ac-391370840e7f"
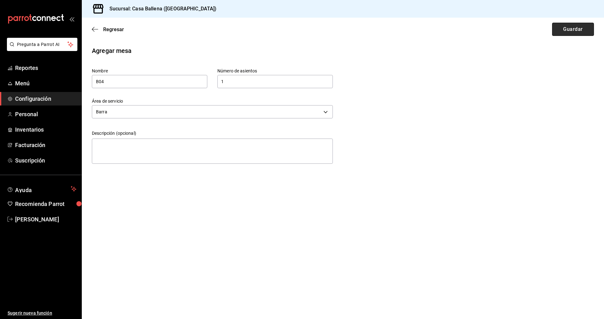
click at [567, 33] on button "Guardar" at bounding box center [574, 29] width 42 height 13
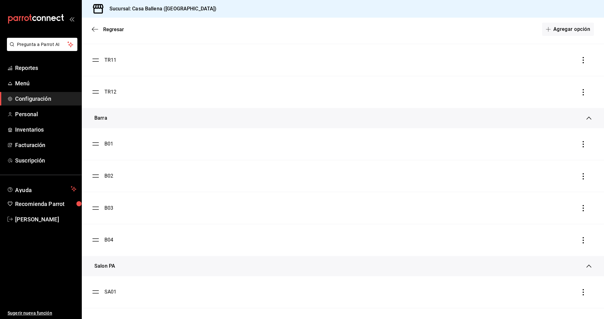
scroll to position [803, 0]
click at [584, 28] on button "Agregar opción" at bounding box center [568, 29] width 52 height 13
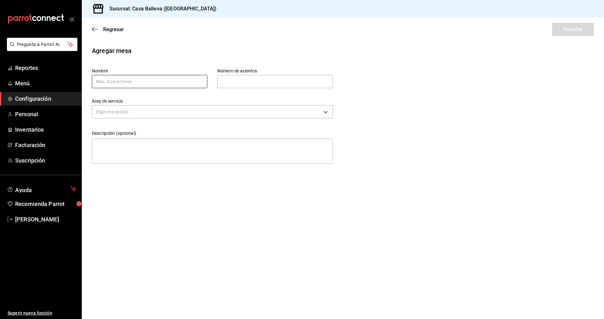
click at [133, 82] on input "text" at bounding box center [150, 81] width 116 height 13
type input "B05"
click at [245, 78] on input "text" at bounding box center [276, 81] width 116 height 13
type input "1"
click at [219, 112] on body "Pregunta a Parrot AI Reportes Menú Configuración Personal Inventarios Facturaci…" at bounding box center [302, 159] width 604 height 319
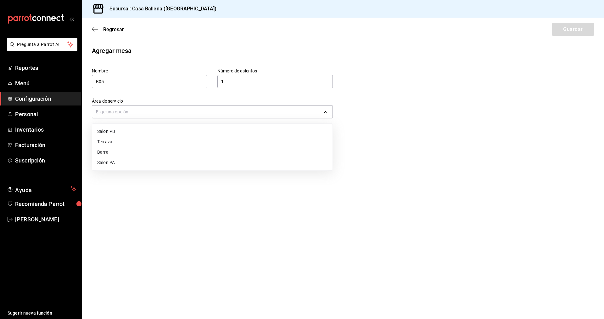
click at [111, 151] on li "Barra" at bounding box center [212, 152] width 241 height 10
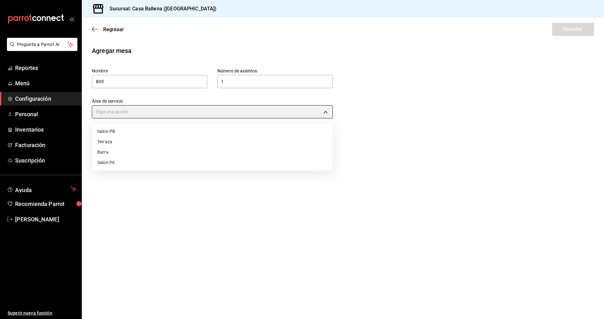
type input "757fc900-b48a-4fc4-a9ac-391370840e7f"
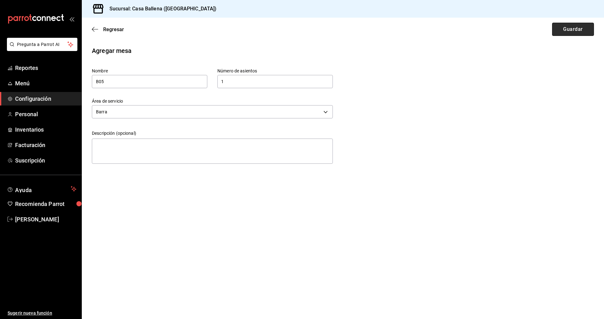
click at [572, 32] on button "Guardar" at bounding box center [574, 29] width 42 height 13
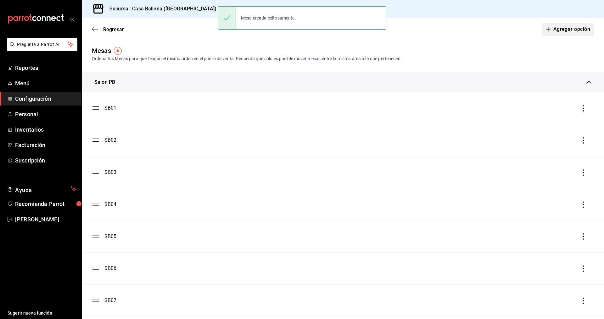
click at [565, 27] on button "Agregar opción" at bounding box center [568, 29] width 52 height 13
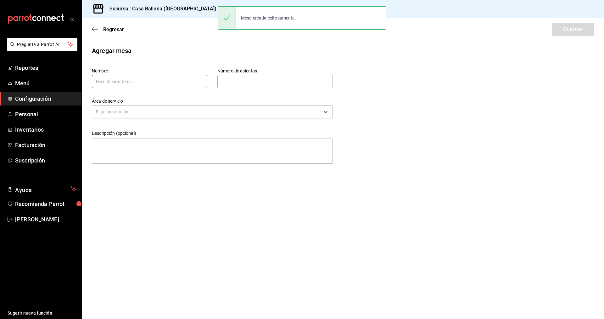
click at [149, 79] on input "text" at bounding box center [150, 81] width 116 height 13
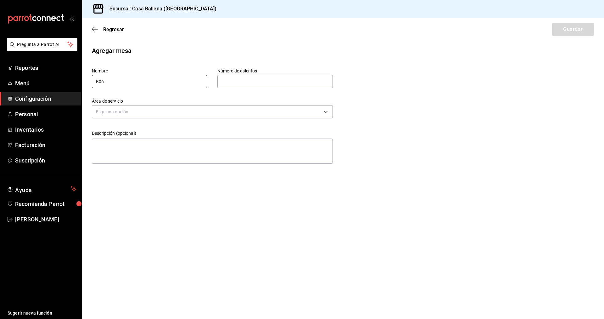
type input "B06"
click at [254, 81] on input "text" at bounding box center [276, 81] width 116 height 13
type input "1"
click at [236, 114] on body "Pregunta a Parrot AI Reportes Menú Configuración Personal Inventarios Facturaci…" at bounding box center [302, 159] width 604 height 319
click at [109, 151] on li "Barra" at bounding box center [212, 152] width 241 height 10
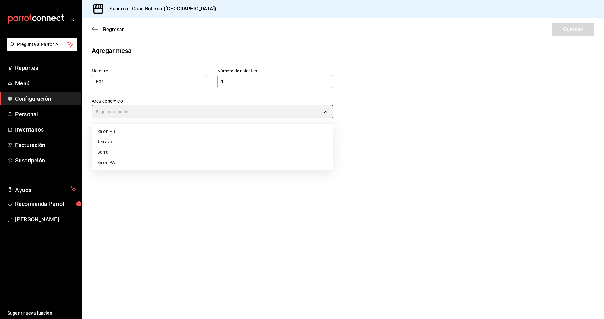
type input "757fc900-b48a-4fc4-a9ac-391370840e7f"
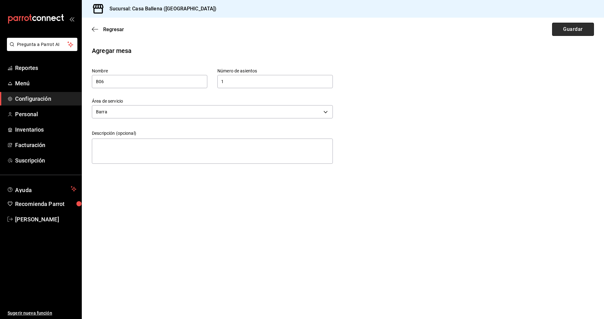
click at [564, 33] on button "Guardar" at bounding box center [574, 29] width 42 height 13
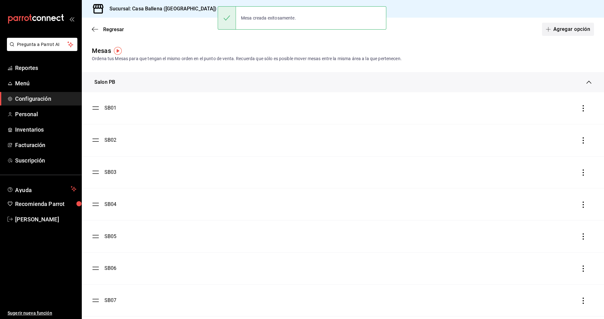
click at [566, 33] on button "Agregar opción" at bounding box center [568, 29] width 52 height 13
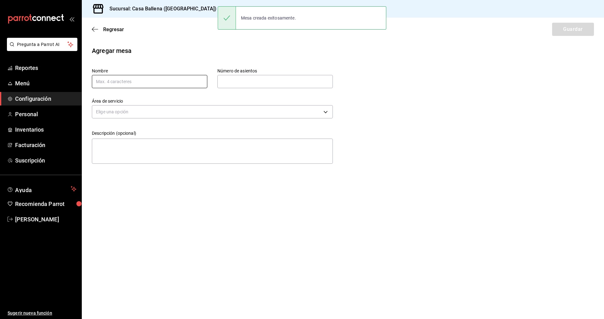
click at [158, 81] on input "text" at bounding box center [150, 81] width 116 height 13
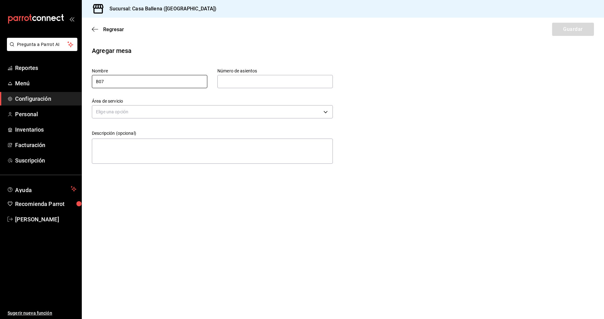
type input "B07"
click at [246, 82] on input "text" at bounding box center [276, 81] width 116 height 13
type input "1"
click at [219, 109] on body "Pregunta a Parrot AI Reportes Menú Configuración Personal Inventarios Facturaci…" at bounding box center [302, 159] width 604 height 319
click at [111, 154] on li "Barra" at bounding box center [212, 152] width 241 height 10
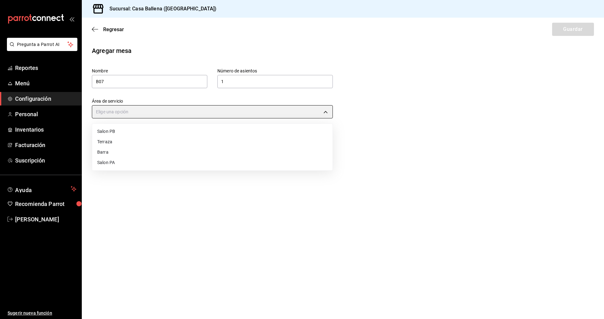
type input "757fc900-b48a-4fc4-a9ac-391370840e7f"
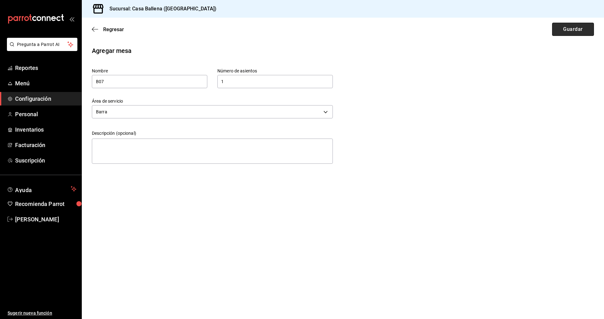
click at [567, 28] on button "Guardar" at bounding box center [574, 29] width 42 height 13
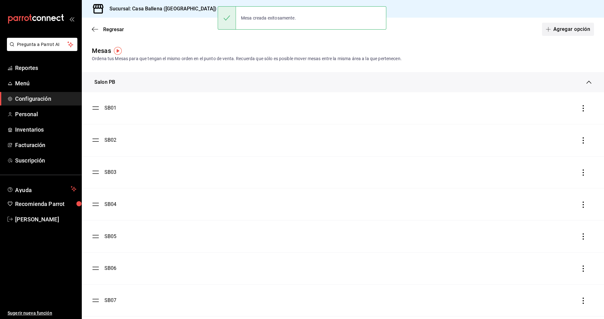
click at [568, 29] on button "Agregar opción" at bounding box center [568, 29] width 52 height 13
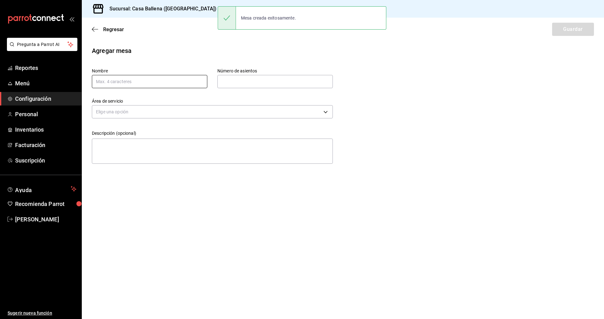
click at [143, 83] on input "text" at bounding box center [150, 81] width 116 height 13
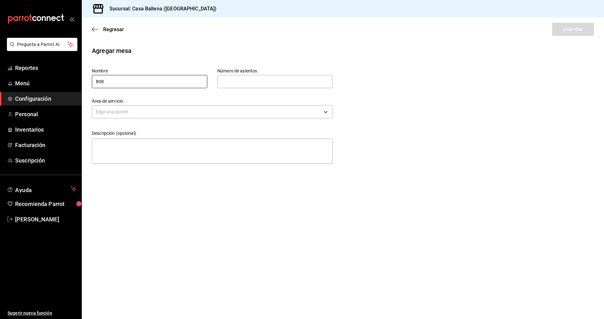
type input "B08"
click at [241, 78] on input "text" at bounding box center [276, 81] width 116 height 13
type input "1"
click at [172, 112] on body "Pregunta a Parrot AI Reportes Menú Configuración Personal Inventarios Facturaci…" at bounding box center [302, 159] width 604 height 319
click at [113, 149] on li "Barra" at bounding box center [212, 152] width 241 height 10
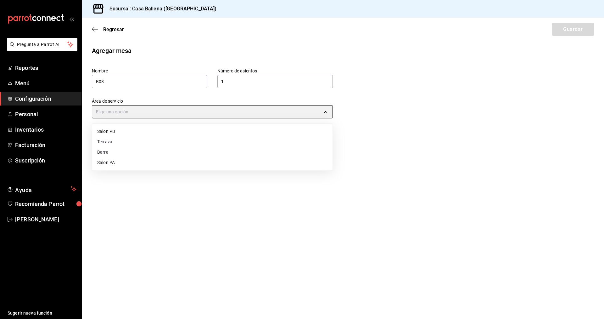
type input "757fc900-b48a-4fc4-a9ac-391370840e7f"
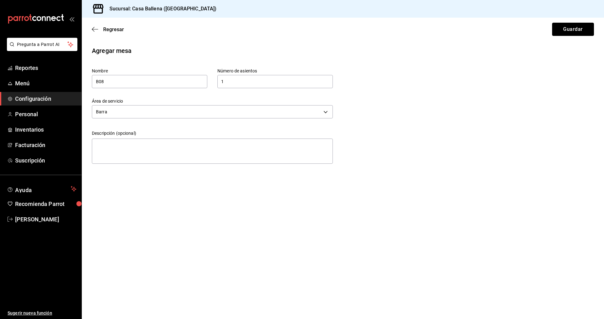
click at [573, 31] on button "Guardar" at bounding box center [574, 29] width 42 height 13
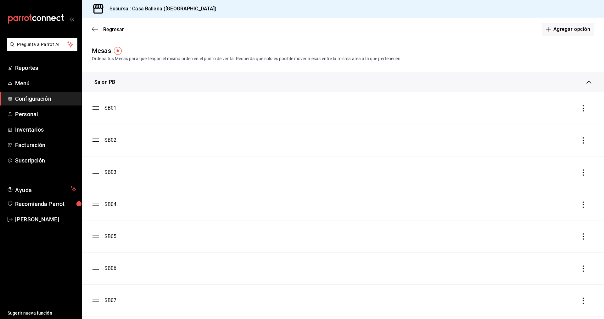
click at [21, 99] on span "Configuración" at bounding box center [45, 98] width 61 height 9
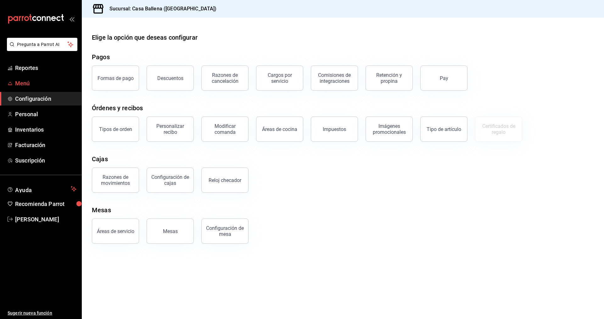
click at [23, 82] on span "Menú" at bounding box center [45, 83] width 61 height 9
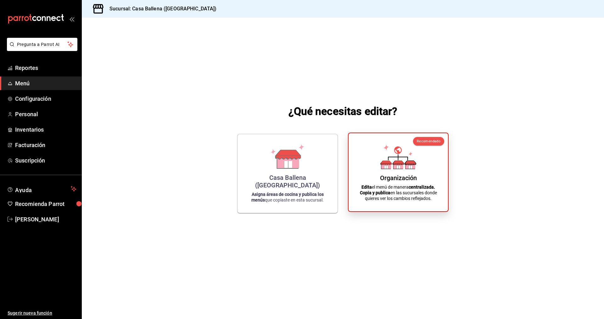
click at [397, 170] on div "Organización Edita el menú de manera centralizada. Copia y publica en las sucur…" at bounding box center [398, 172] width 84 height 68
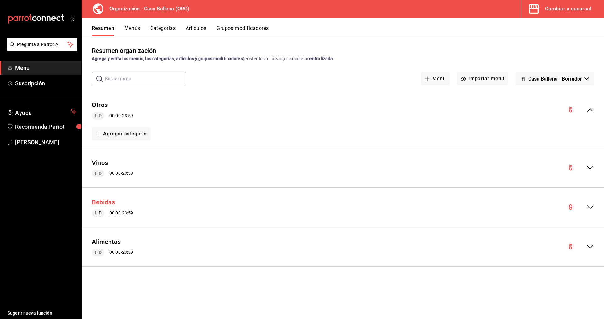
click at [104, 201] on button "Bebidas" at bounding box center [103, 202] width 23 height 9
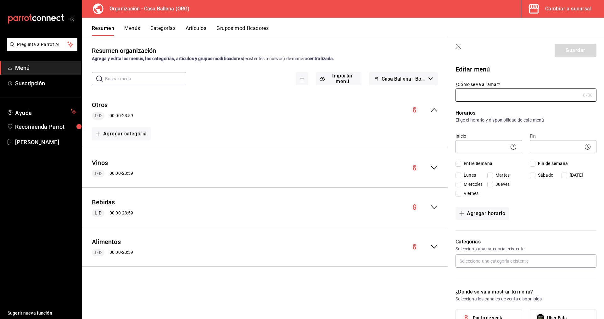
type input "Bebidas"
checkbox input "true"
type input "1757522891127"
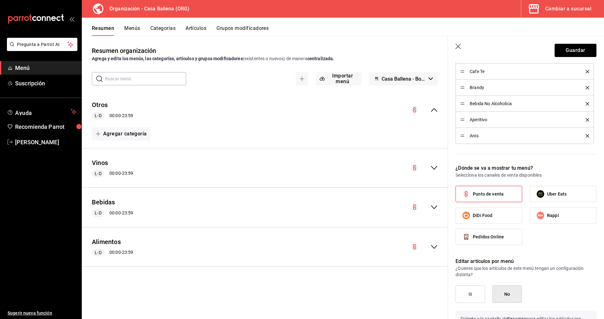
scroll to position [453, 0]
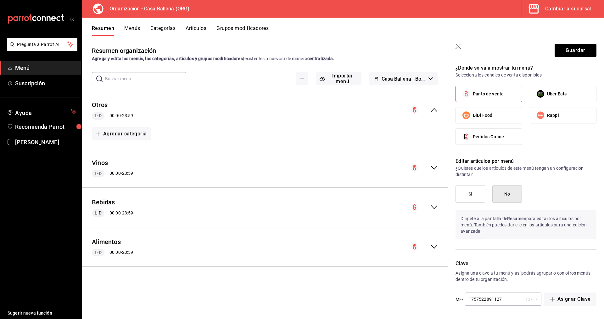
click at [199, 29] on button "Artículos" at bounding box center [196, 30] width 21 height 11
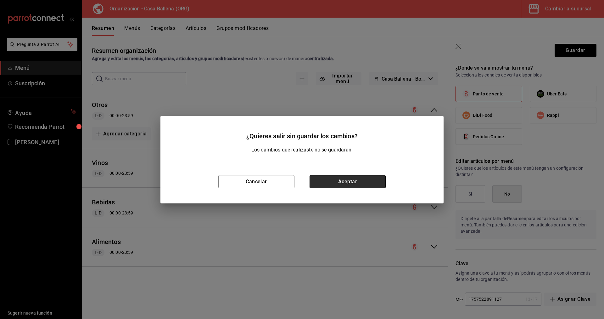
click at [356, 184] on button "Aceptar" at bounding box center [348, 181] width 76 height 13
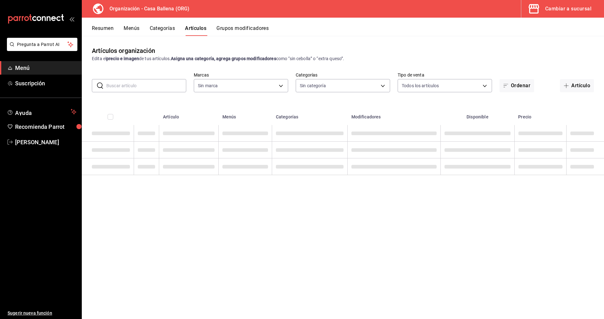
type input "5a86ad53-2411-4c09-84ac-8221951df92d"
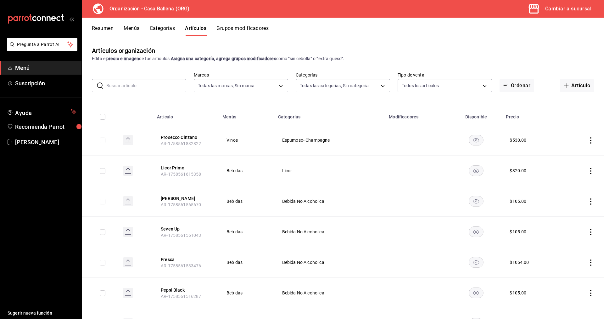
type input "1244ece4-c81d-453e-b410-984303f4aaa3,e7b5f63f-f206-4a19-9f34-431181b74eea,c6d36…"
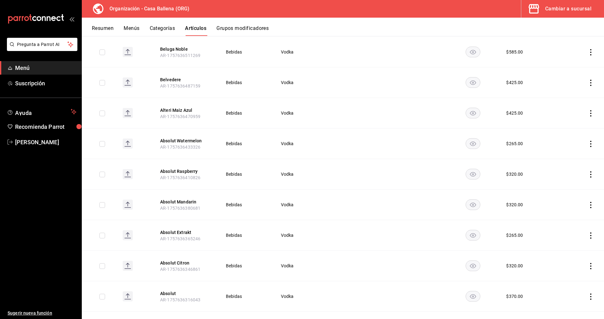
scroll to position [8106, 0]
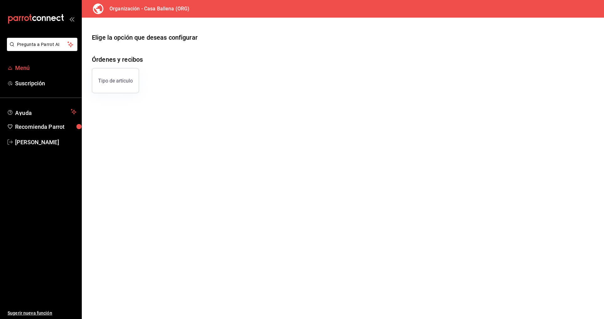
click at [27, 69] on span "Menú" at bounding box center [45, 68] width 61 height 9
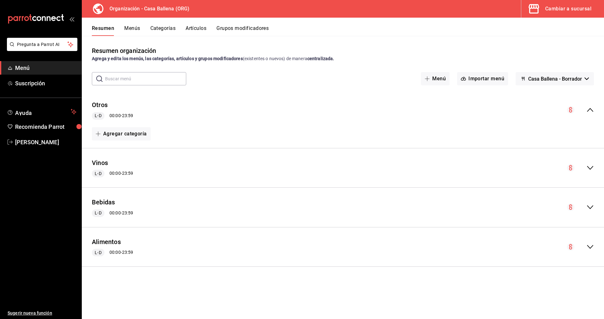
click at [197, 27] on button "Artículos" at bounding box center [196, 30] width 21 height 11
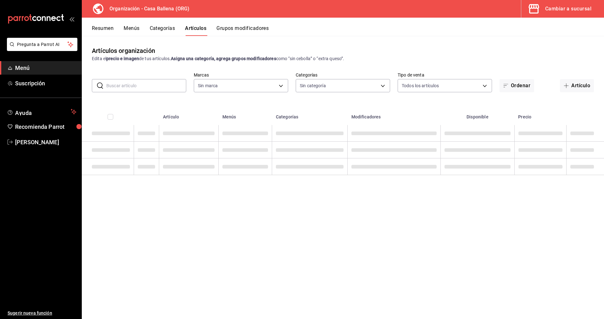
type input "5a86ad53-2411-4c09-84ac-8221951df92d"
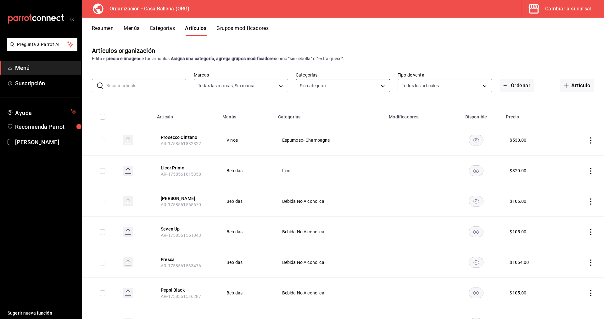
type input "1244ece4-c81d-453e-b410-984303f4aaa3,e7b5f63f-f206-4a19-9f34-431181b74eea,c6d36…"
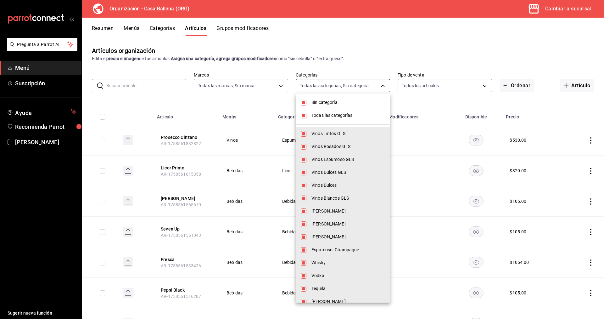
click at [386, 83] on body "Pregunta a Parrot AI Menú Suscripción Ayuda Recomienda Parrot [PERSON_NAME] Sug…" at bounding box center [302, 159] width 604 height 319
click at [322, 102] on span "Sin categoría" at bounding box center [349, 102] width 74 height 7
checkbox input "false"
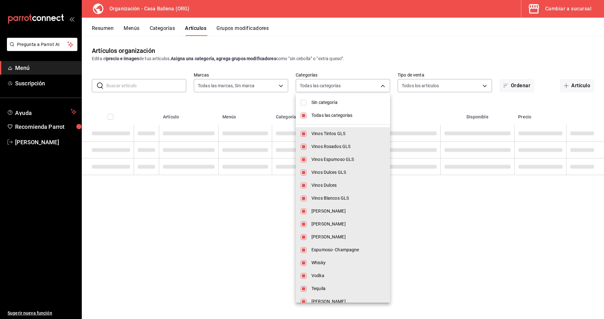
click at [304, 116] on input "checkbox" at bounding box center [304, 116] width 6 height 6
checkbox input "false"
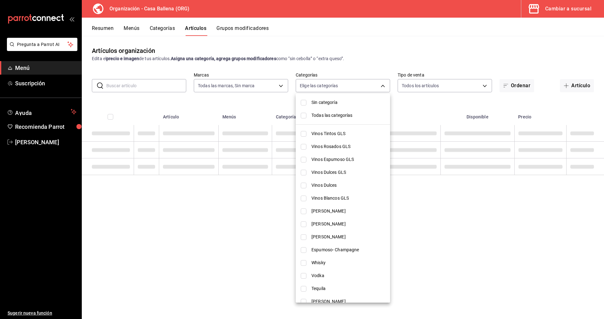
checkbox input "false"
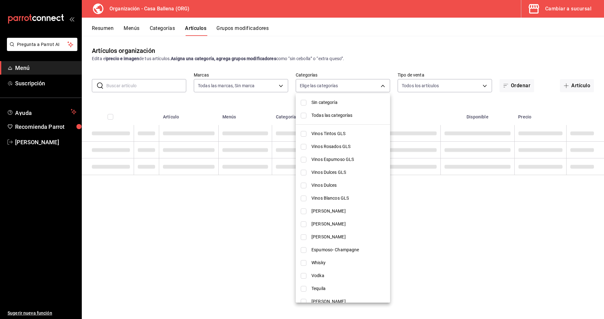
checkbox input "false"
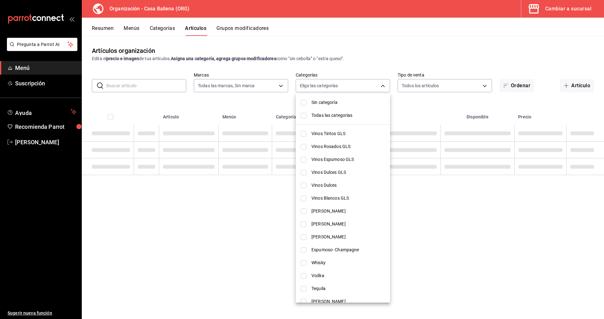
checkbox input "false"
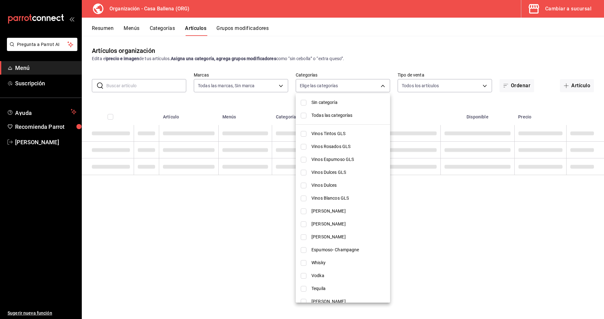
checkbox input "false"
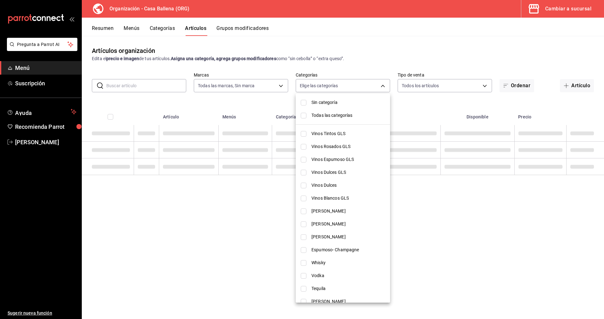
checkbox input "false"
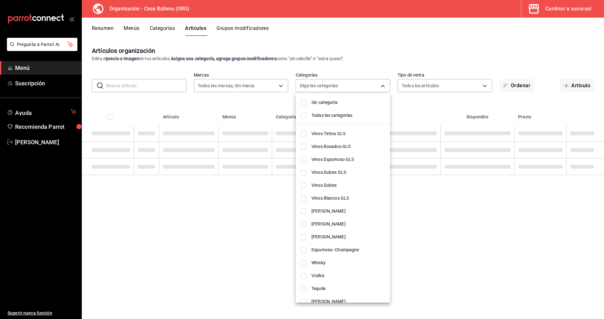
checkbox input "false"
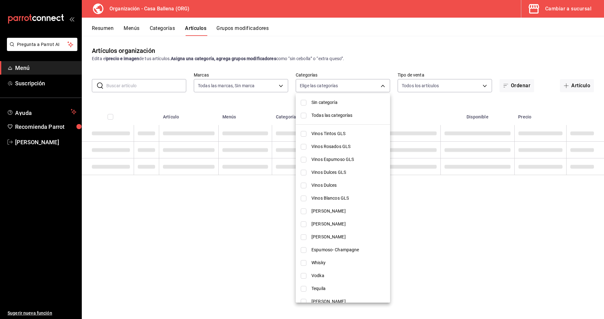
checkbox input "false"
click at [304, 135] on input "checkbox" at bounding box center [304, 134] width 6 height 6
checkbox input "true"
type input "1244ece4-c81d-453e-b410-984303f4aaa3"
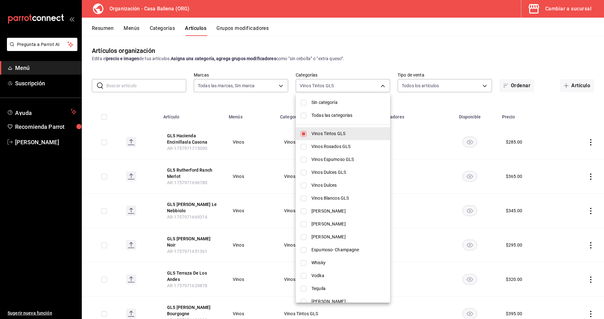
click at [304, 134] on input "checkbox" at bounding box center [304, 134] width 6 height 6
checkbox input "false"
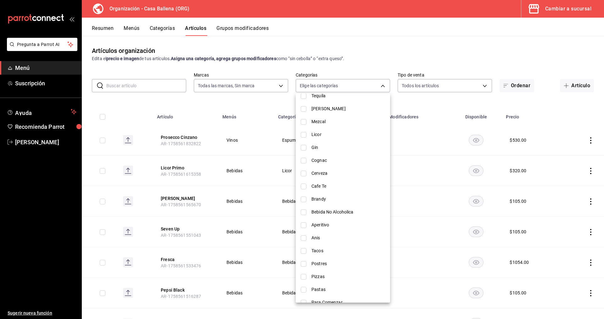
scroll to position [240, 0]
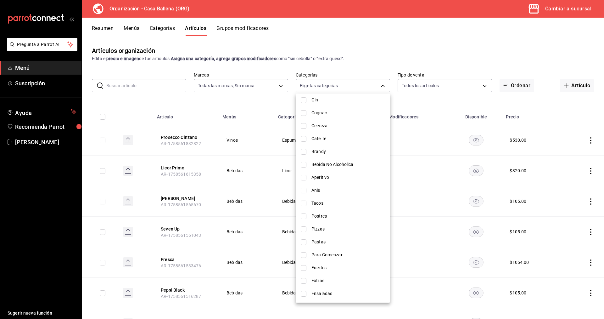
click at [320, 146] on li "Brandy" at bounding box center [343, 151] width 94 height 13
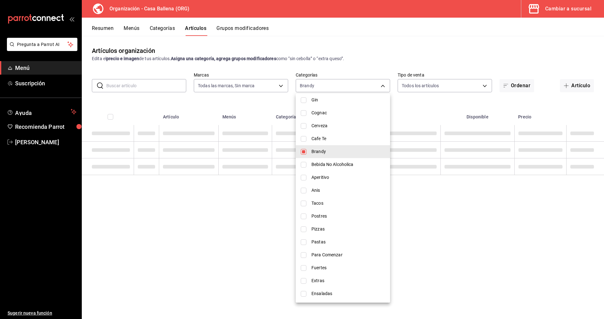
type input "f600bf96-5813-4a8a-89d2-080ad757c96a"
checkbox input "true"
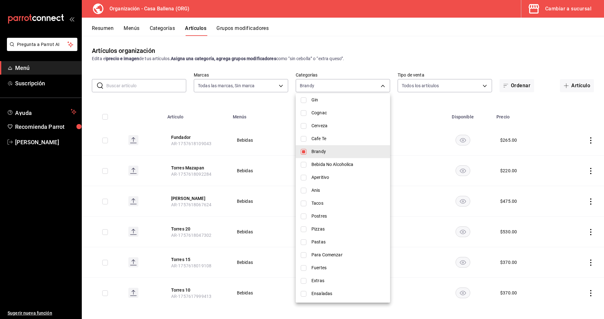
click at [477, 49] on div at bounding box center [302, 159] width 604 height 319
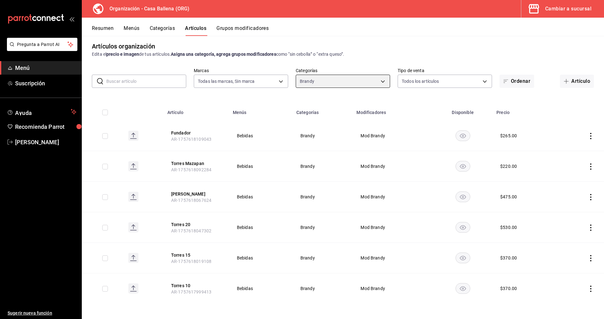
scroll to position [0, 0]
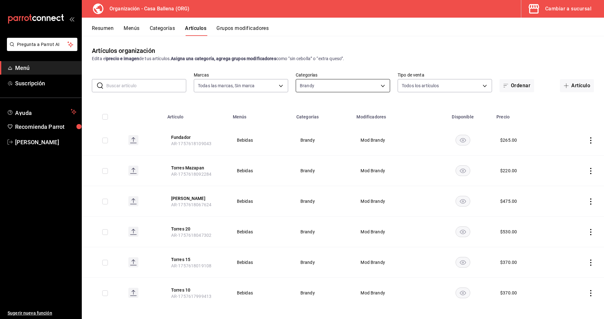
click at [384, 83] on body "Pregunta a Parrot AI Menú Suscripción Ayuda Recomienda Parrot [PERSON_NAME] Sug…" at bounding box center [302, 159] width 604 height 319
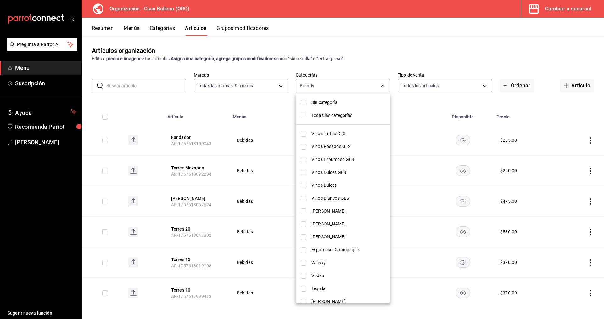
scroll to position [128, 0]
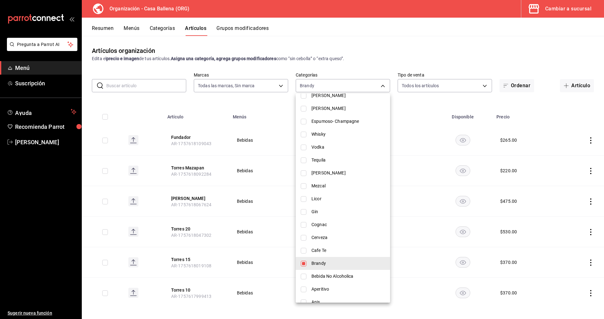
click at [312, 260] on span "Brandy" at bounding box center [349, 263] width 74 height 7
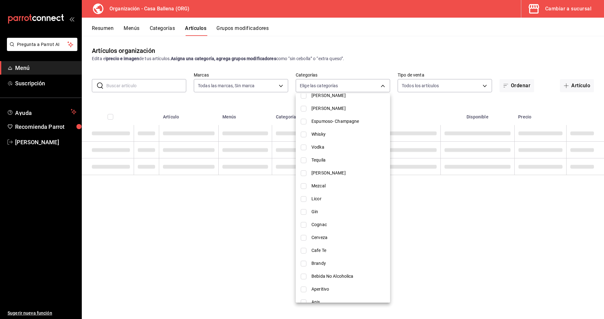
checkbox input "false"
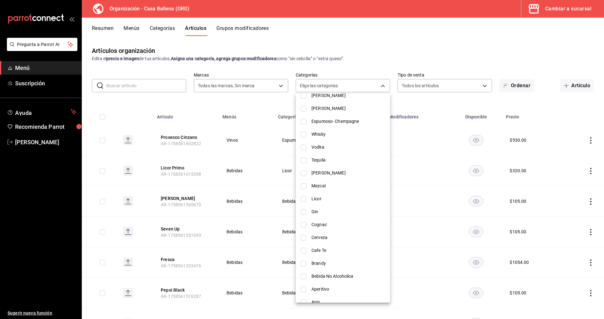
click at [327, 133] on span "Whisky" at bounding box center [349, 134] width 74 height 7
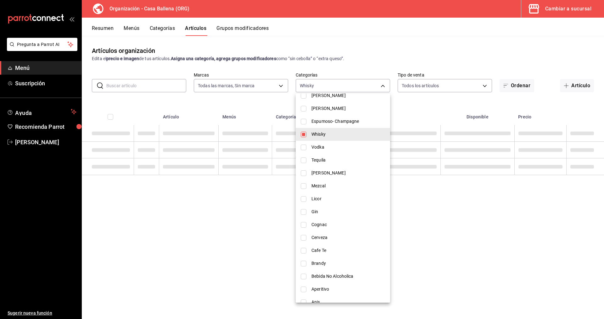
type input "f1b459de-1184-4181-a682-413b8e196af2"
checkbox input "true"
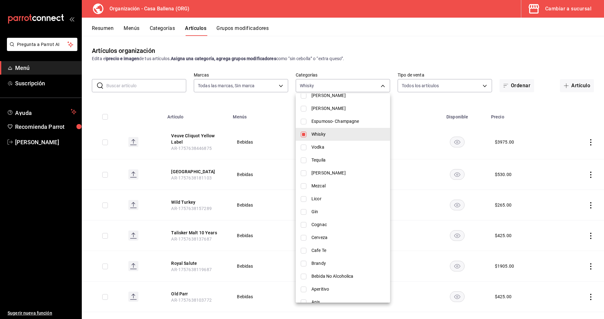
click at [324, 138] on li "Whisky" at bounding box center [343, 134] width 94 height 13
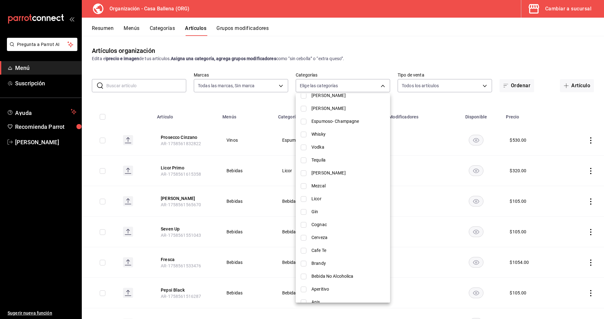
click at [304, 135] on input "checkbox" at bounding box center [304, 135] width 6 height 6
checkbox input "true"
type input "f1b459de-1184-4181-a682-413b8e196af2"
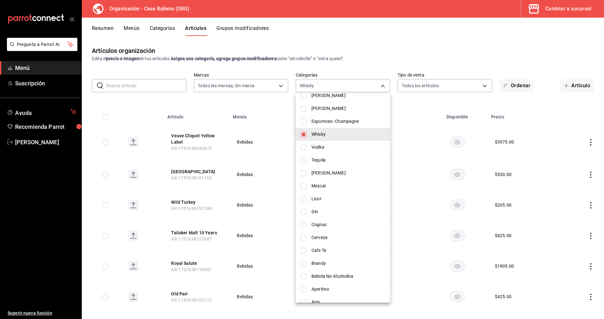
click at [467, 55] on div at bounding box center [302, 159] width 604 height 319
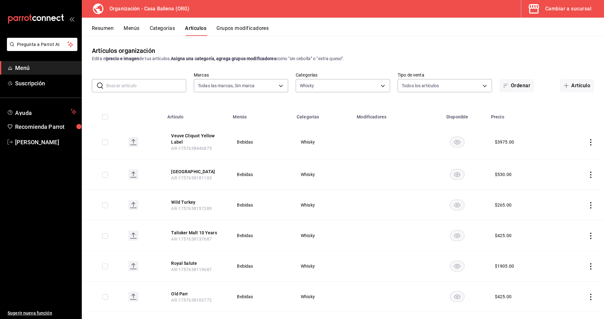
click at [591, 142] on icon "actions" at bounding box center [591, 142] width 1 height 6
click at [567, 154] on span "Editar" at bounding box center [572, 156] width 16 height 7
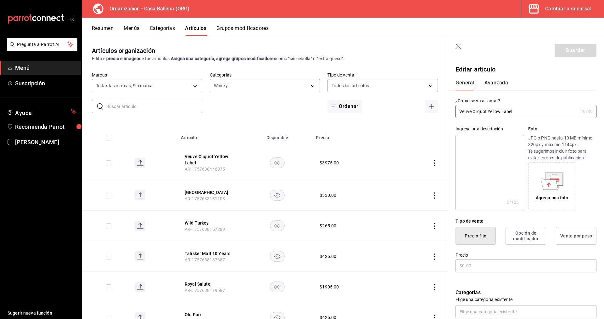
type input "$3975.00"
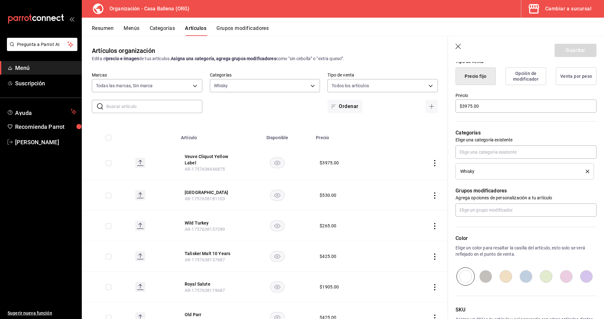
scroll to position [161, 0]
click at [515, 208] on input "text" at bounding box center [526, 208] width 141 height 13
click at [241, 30] on button "Grupos modificadores" at bounding box center [243, 30] width 52 height 11
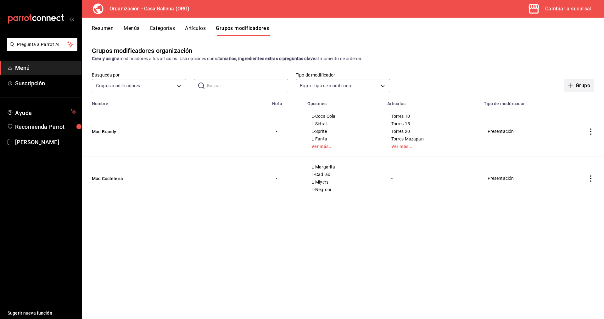
click at [581, 84] on button "Grupo" at bounding box center [580, 85] width 30 height 13
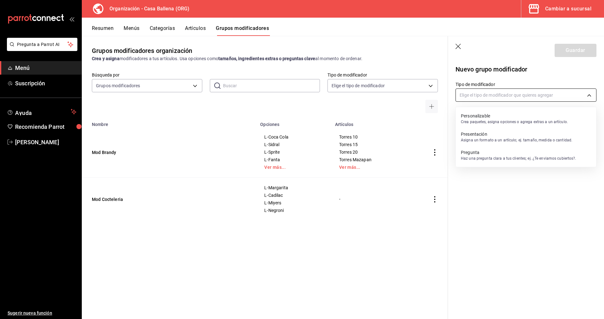
click at [476, 97] on body "Pregunta a Parrot AI Menú Suscripción Ayuda Recomienda Parrot [PERSON_NAME] Sug…" at bounding box center [302, 159] width 604 height 319
drag, startPoint x: 492, startPoint y: 138, endPoint x: 478, endPoint y: 107, distance: 33.8
click at [492, 138] on p "Asigna un formato a un artículo; ej. tamaño, medida o cantidad." at bounding box center [516, 140] width 111 height 6
type input "PRESENTATION"
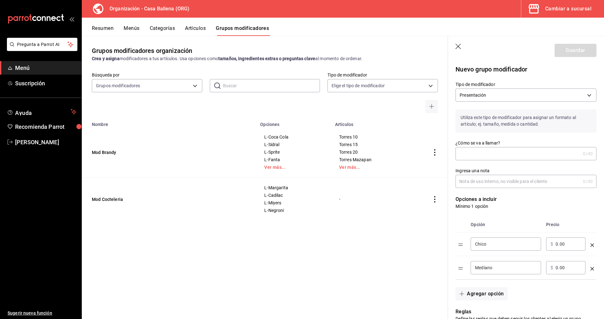
click at [486, 154] on input "¿Cómo se va a llamar?" at bounding box center [518, 153] width 125 height 13
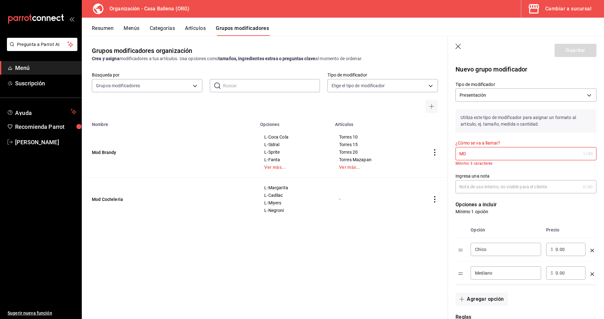
type input "M"
type input "m"
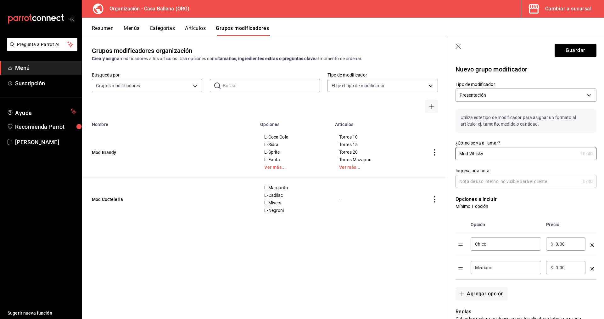
scroll to position [32, 0]
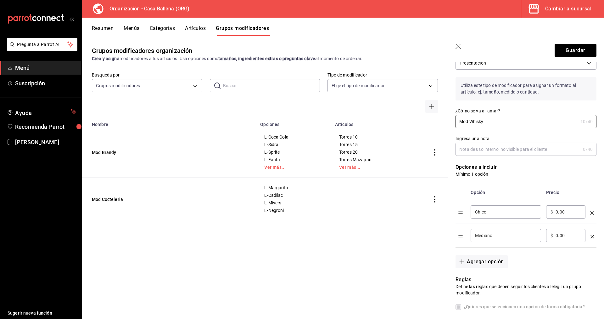
type input "Mod Whisky"
drag, startPoint x: 512, startPoint y: 215, endPoint x: 441, endPoint y: 214, distance: 71.2
click at [475, 214] on input "Chico" at bounding box center [506, 212] width 62 height 6
type input "L-Coca Cola"
drag, startPoint x: 505, startPoint y: 236, endPoint x: 448, endPoint y: 235, distance: 57.3
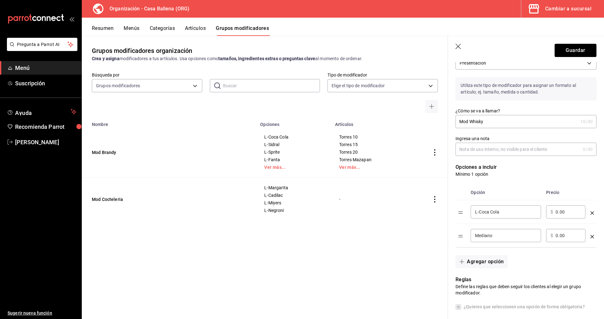
click at [475, 235] on input "Mediano" at bounding box center [506, 235] width 62 height 6
type input "L-Sprite"
click at [492, 262] on button "Agregar opción" at bounding box center [482, 261] width 52 height 13
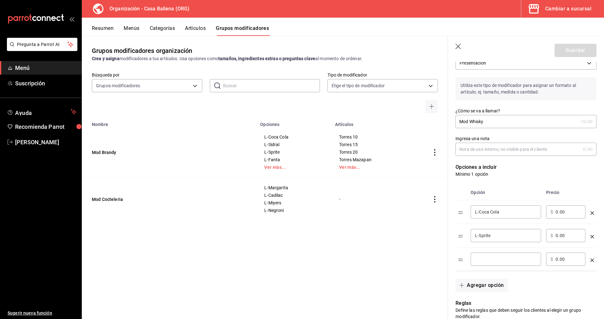
click at [486, 256] on div "​" at bounding box center [506, 258] width 71 height 13
type input "L-Fresca"
click at [490, 286] on button "Agregar opción" at bounding box center [482, 285] width 52 height 13
click at [496, 284] on input "optionsTable" at bounding box center [506, 283] width 62 height 6
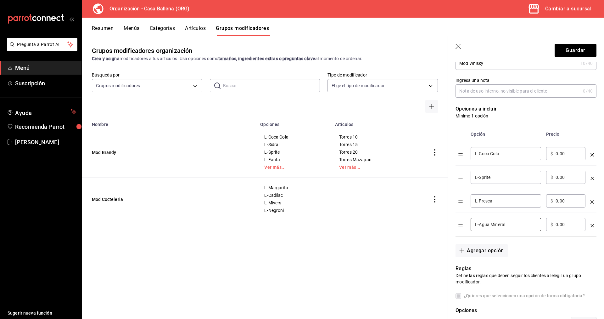
scroll to position [96, 0]
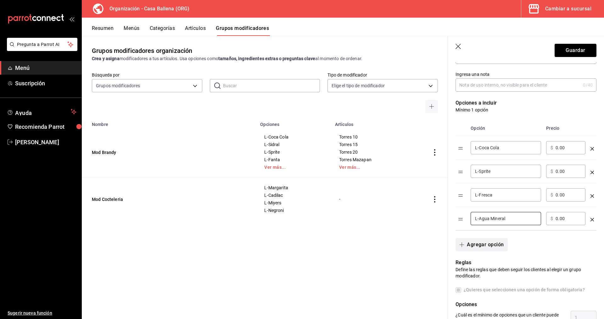
type input "L-Agua Mineral"
click at [500, 247] on button "Agregar opción" at bounding box center [482, 244] width 52 height 13
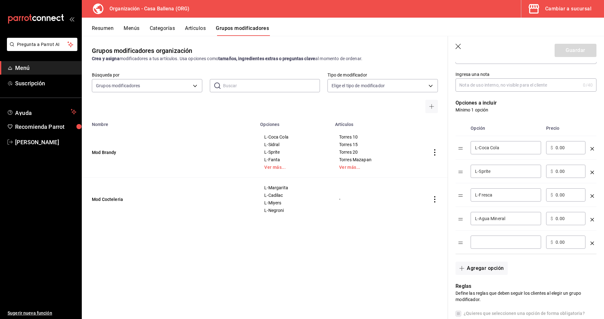
click at [490, 241] on input "optionsTable" at bounding box center [506, 242] width 62 height 6
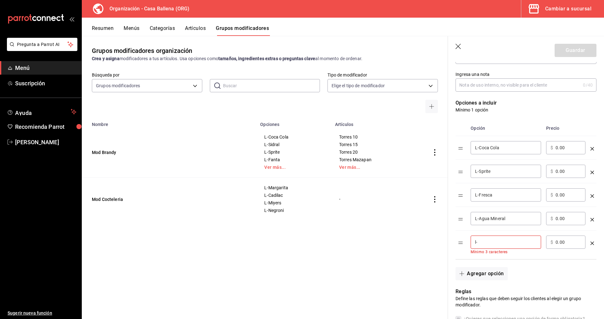
type input "l"
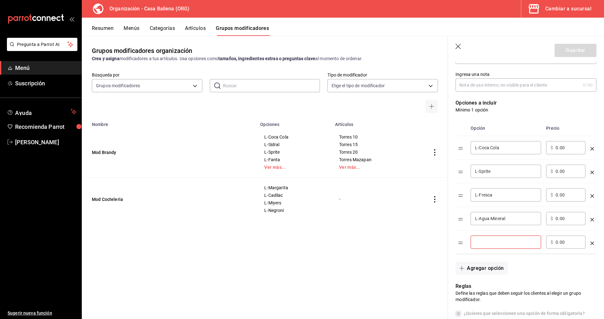
type input "l"
type input "L-Tonic Water"
click at [492, 270] on button "Agregar opción" at bounding box center [482, 268] width 52 height 13
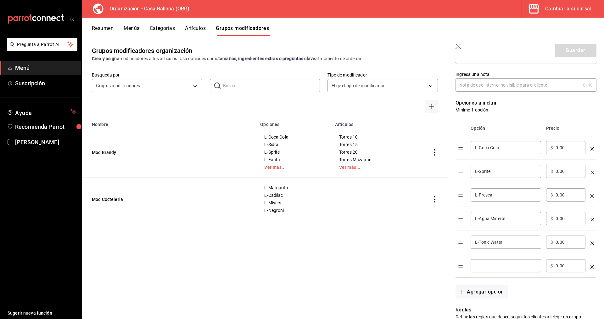
click at [487, 268] on input "optionsTable" at bounding box center [506, 266] width 62 height 6
type input "L-Coca Cola Lig"
click at [479, 288] on button "Agregar opción" at bounding box center [482, 291] width 52 height 13
click at [513, 288] on input "optionsTable" at bounding box center [506, 289] width 62 height 6
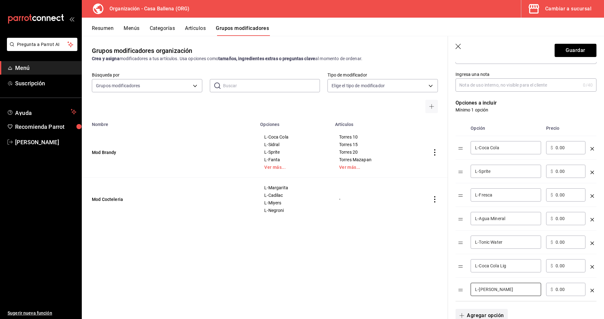
type input "L-[PERSON_NAME]"
click at [497, 316] on button "Agregar opción" at bounding box center [482, 315] width 52 height 13
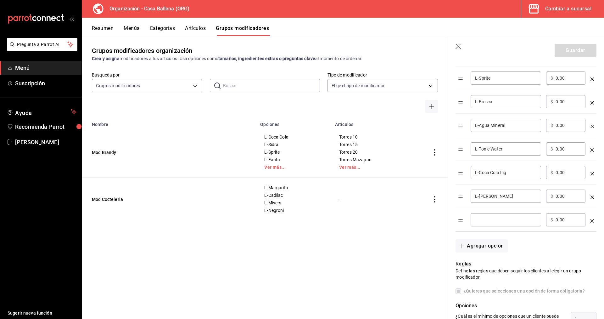
scroll to position [193, 0]
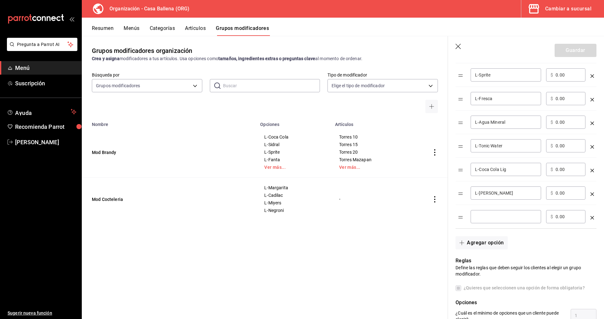
click at [495, 219] on input "optionsTable" at bounding box center [506, 216] width 62 height 6
type input "L-[PERSON_NAME]"
click at [475, 247] on button "Agregar opción" at bounding box center [482, 242] width 52 height 13
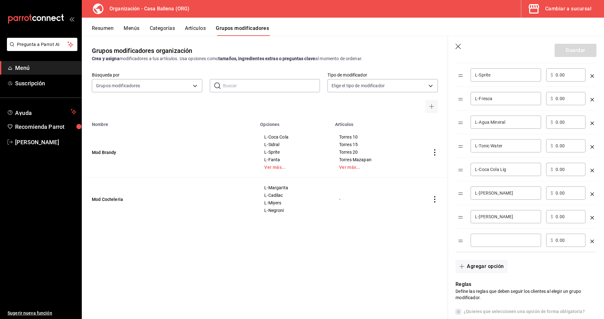
click at [491, 235] on div "​" at bounding box center [506, 240] width 71 height 13
click at [489, 241] on input "L-JugoPiña" at bounding box center [506, 240] width 62 height 6
type input "L-Jugo Piña"
click at [470, 266] on button "Agregar opción" at bounding box center [482, 266] width 52 height 13
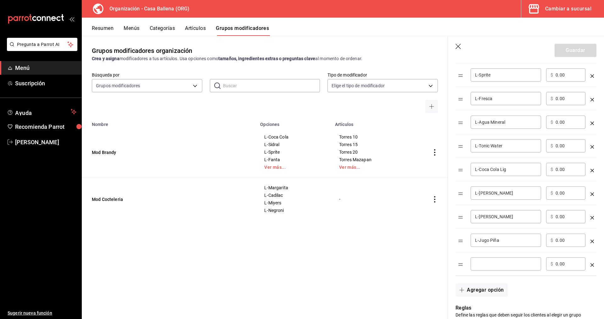
click at [478, 261] on input "optionsTable" at bounding box center [506, 264] width 62 height 6
type input "L-[PERSON_NAME]"
click at [501, 291] on button "Agregar opción" at bounding box center [482, 289] width 52 height 13
drag, startPoint x: 501, startPoint y: 286, endPoint x: 575, endPoint y: 276, distance: 75.6
click at [497, 288] on input "optionsTable" at bounding box center [506, 287] width 62 height 6
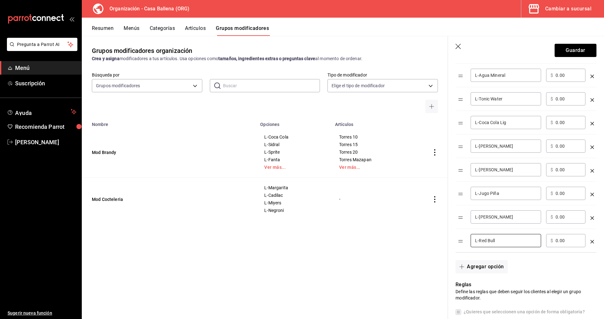
scroll to position [257, 0]
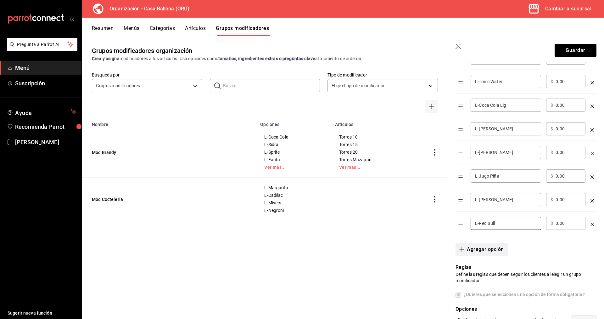
type input "L-Red Bull"
click at [481, 251] on button "Agregar opción" at bounding box center [482, 249] width 52 height 13
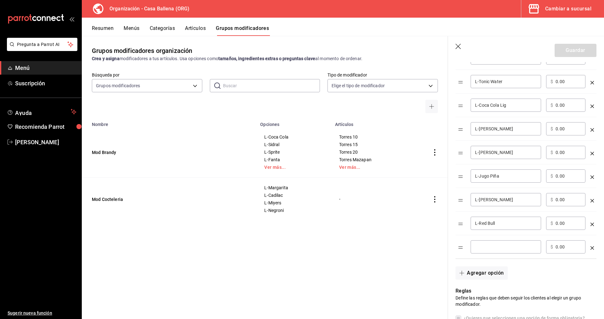
click at [488, 245] on input "optionsTable" at bounding box center [506, 247] width 62 height 6
type input "L-Old Fashion"
click at [574, 53] on button "Guardar" at bounding box center [576, 50] width 42 height 13
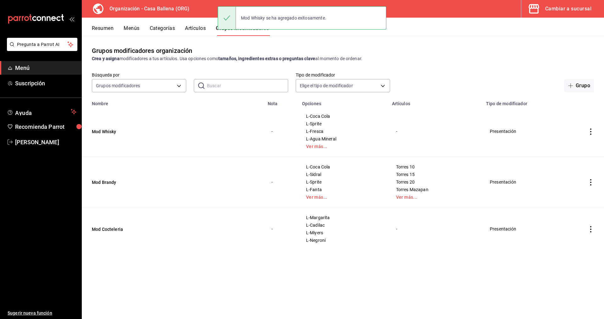
click at [195, 29] on button "Artículos" at bounding box center [195, 30] width 21 height 11
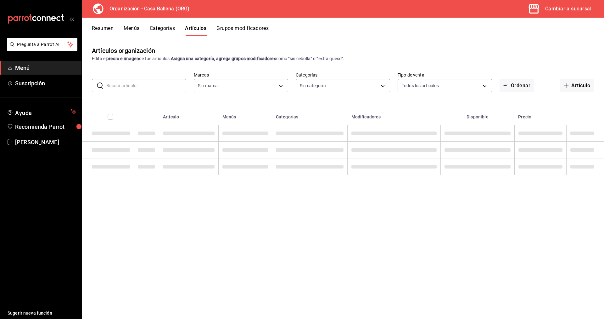
type input "5a86ad53-2411-4c09-84ac-8221951df92d"
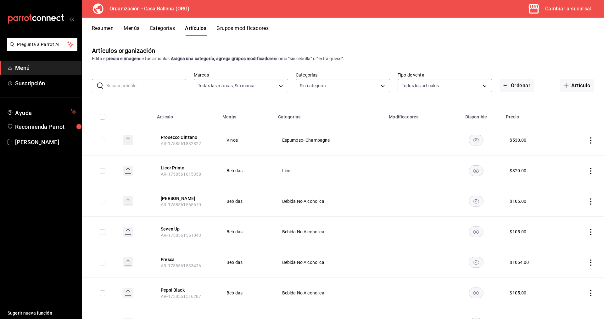
type input "1244ece4-c81d-453e-b410-984303f4aaa3,e7b5f63f-f206-4a19-9f34-431181b74eea,c6d36…"
click at [383, 84] on body "Pregunta a Parrot AI Menú Suscripción Ayuda Recomienda Parrot [PERSON_NAME] Sug…" at bounding box center [302, 159] width 604 height 319
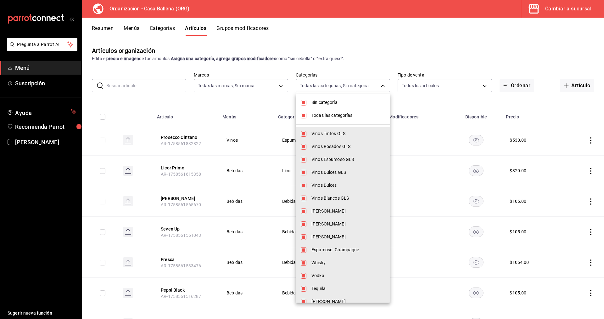
click at [306, 102] on input "checkbox" at bounding box center [304, 103] width 6 height 6
checkbox input "false"
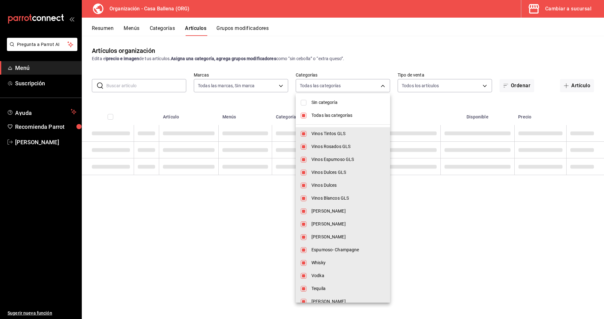
click at [304, 115] on input "checkbox" at bounding box center [304, 116] width 6 height 6
checkbox input "false"
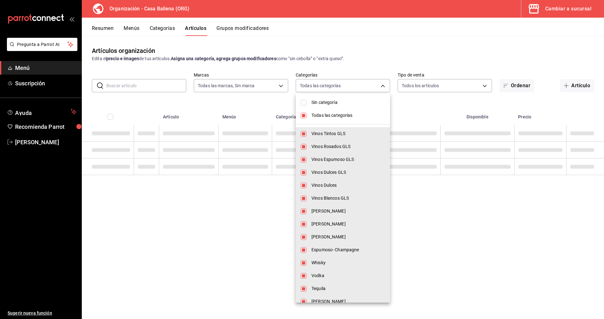
checkbox input "false"
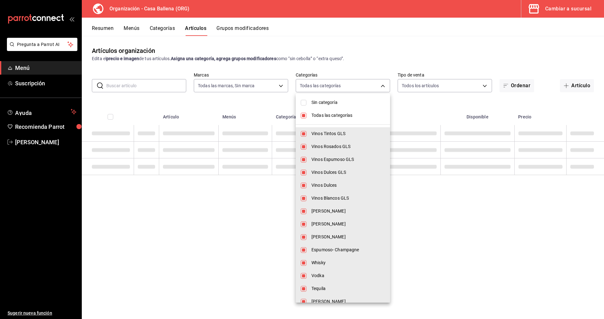
checkbox input "false"
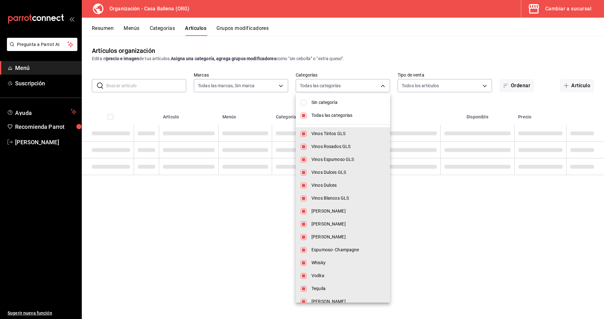
checkbox input "false"
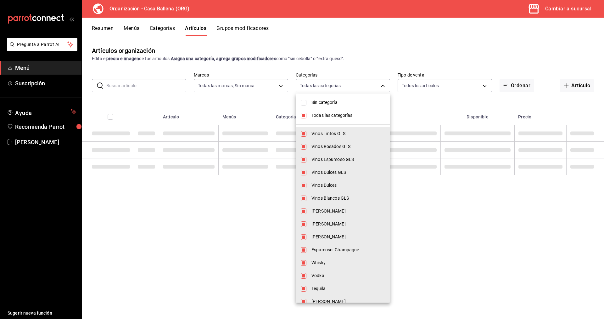
checkbox input "false"
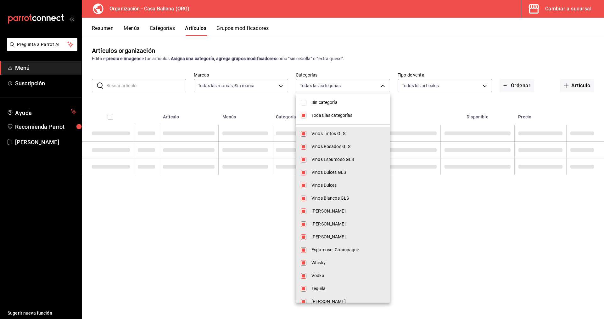
checkbox input "false"
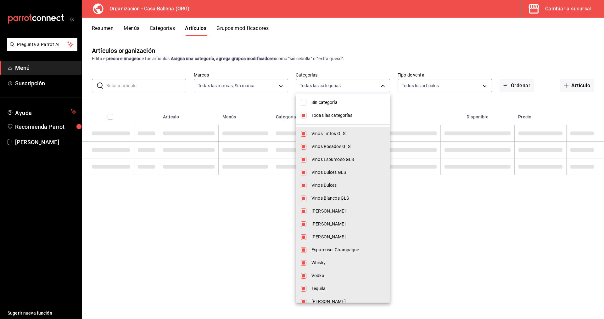
checkbox input "false"
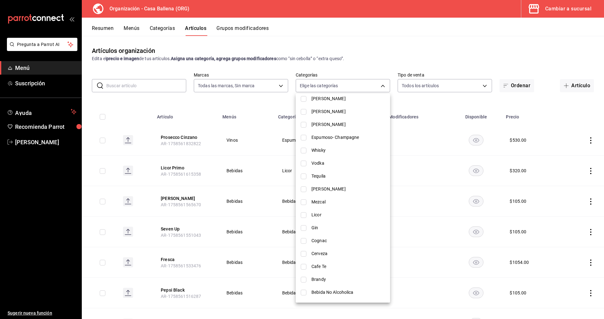
scroll to position [112, 0]
click at [322, 151] on span "Whisky" at bounding box center [349, 151] width 74 height 7
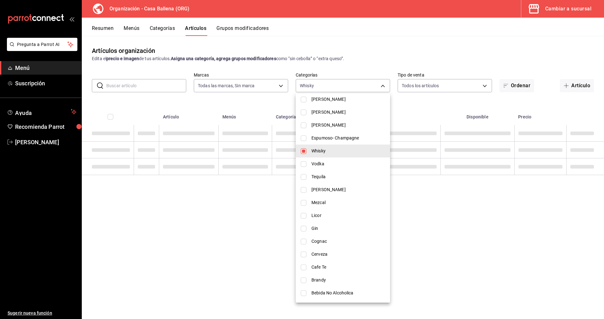
type input "f1b459de-1184-4181-a682-413b8e196af2"
checkbox input "true"
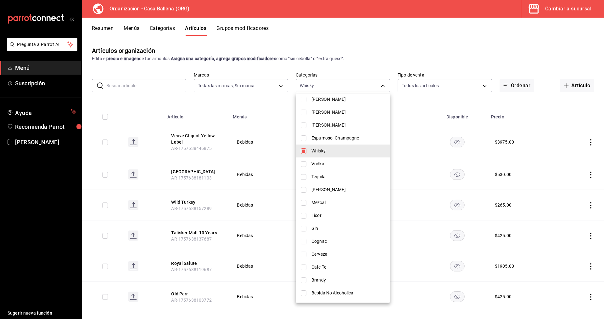
click at [480, 45] on div at bounding box center [302, 159] width 604 height 319
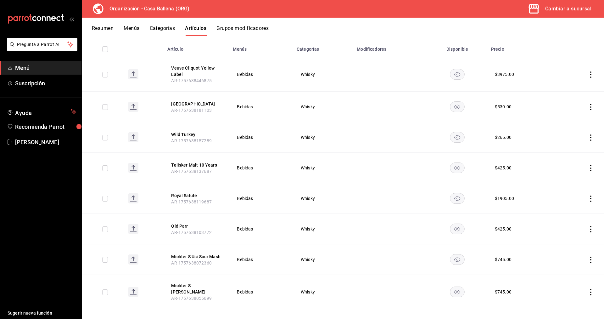
scroll to position [0, 0]
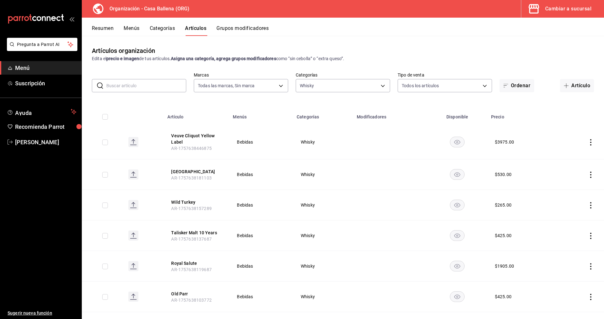
click at [593, 141] on icon "actions" at bounding box center [591, 142] width 6 height 6
click at [565, 154] on span "Editar" at bounding box center [572, 156] width 16 height 7
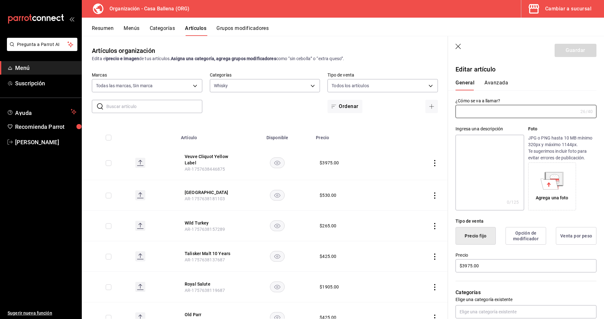
type input "Veuve Cliquot Yellow Label"
type input "$3975.00"
type input "AR-1757638446875"
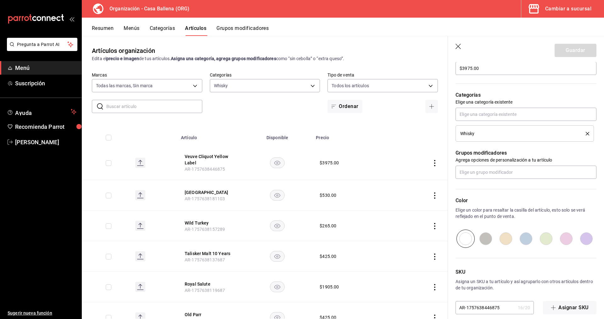
scroll to position [205, 0]
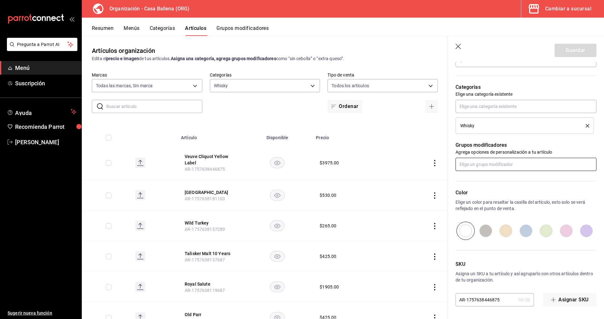
click at [507, 162] on input "text" at bounding box center [526, 164] width 141 height 13
click at [492, 197] on li "Mod Whisky" at bounding box center [526, 199] width 141 height 10
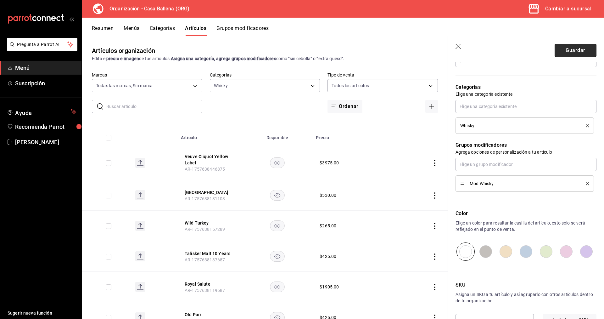
click at [577, 53] on button "Guardar" at bounding box center [576, 50] width 42 height 13
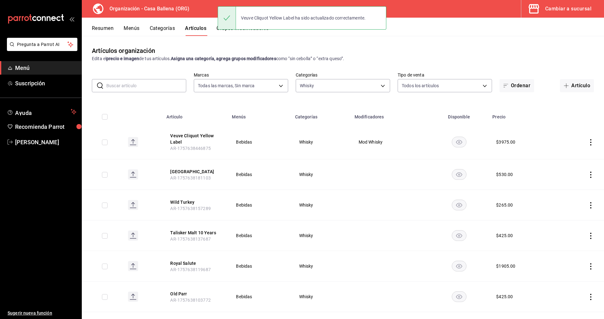
click at [590, 173] on icon "actions" at bounding box center [591, 175] width 6 height 6
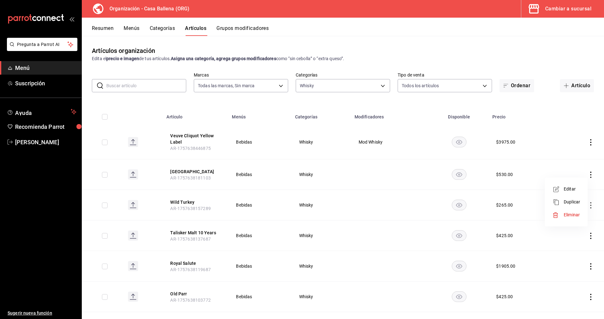
click at [572, 188] on span "Editar" at bounding box center [572, 189] width 16 height 7
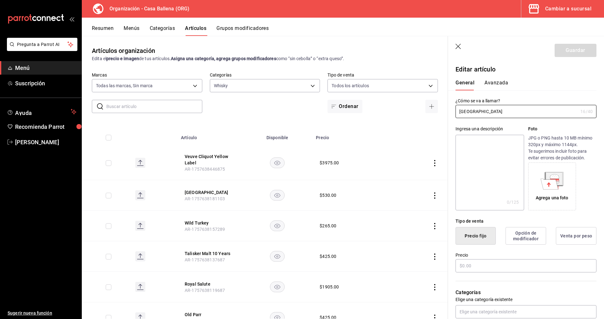
type input "$530.00"
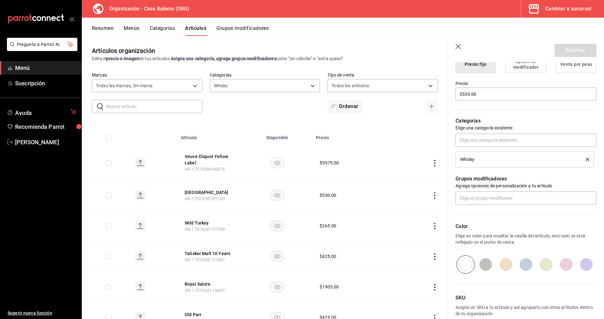
scroll to position [205, 0]
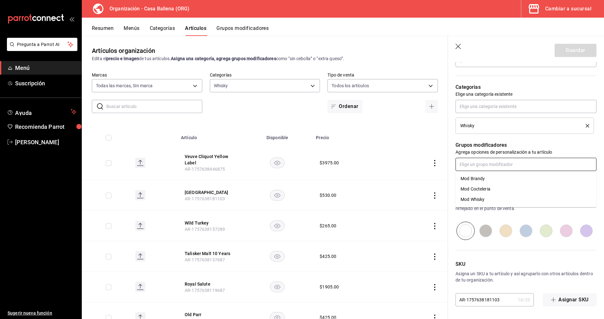
click at [510, 167] on input "text" at bounding box center [526, 164] width 141 height 13
click at [488, 197] on li "Mod Whisky" at bounding box center [526, 199] width 141 height 10
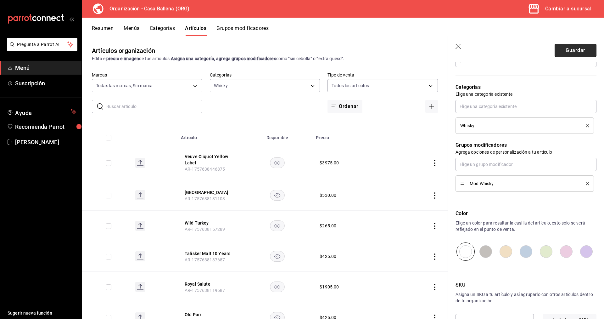
click at [576, 48] on button "Guardar" at bounding box center [576, 50] width 42 height 13
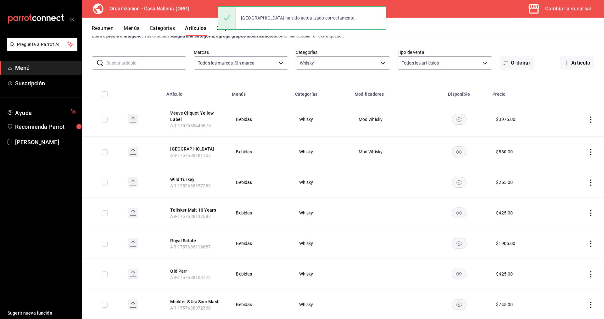
scroll to position [32, 0]
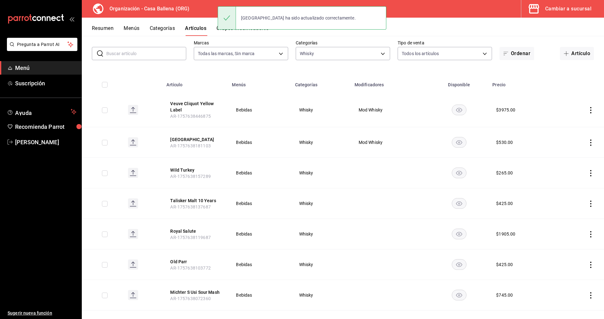
click at [589, 172] on icon "actions" at bounding box center [591, 173] width 6 height 6
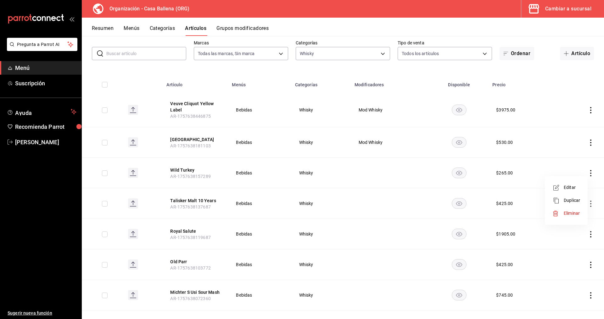
click at [573, 187] on span "Editar" at bounding box center [572, 187] width 16 height 7
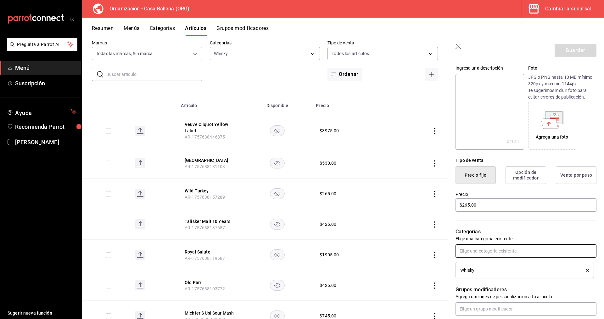
scroll to position [96, 0]
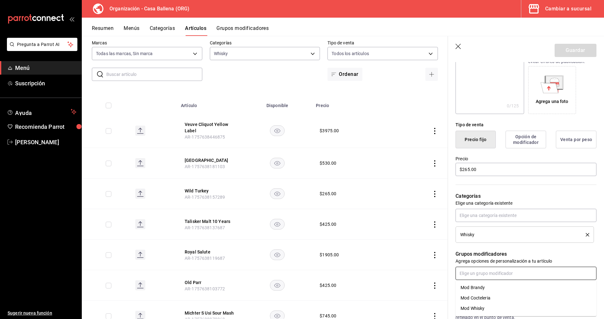
click at [494, 276] on input "text" at bounding box center [526, 273] width 141 height 13
click at [493, 307] on li "Mod Whisky" at bounding box center [526, 308] width 141 height 10
click at [581, 50] on button "Guardar" at bounding box center [576, 50] width 42 height 13
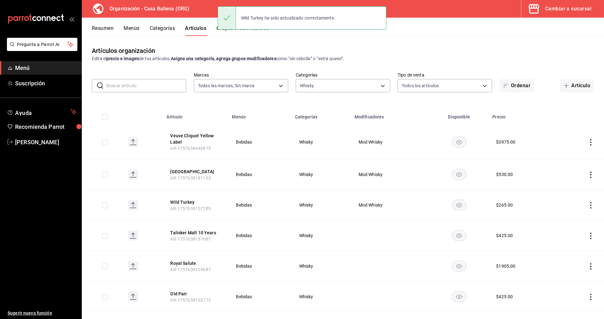
click at [594, 234] on td at bounding box center [581, 235] width 48 height 31
click at [593, 236] on icon "actions" at bounding box center [591, 236] width 6 height 6
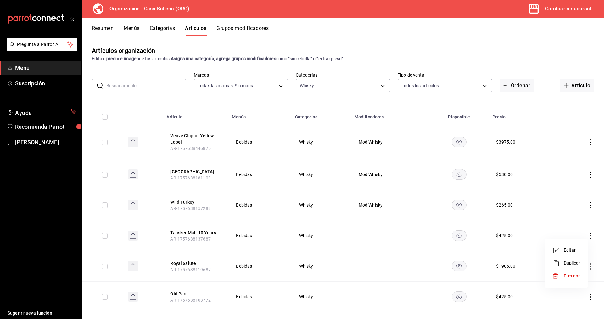
click at [578, 246] on li "Editar" at bounding box center [567, 250] width 38 height 13
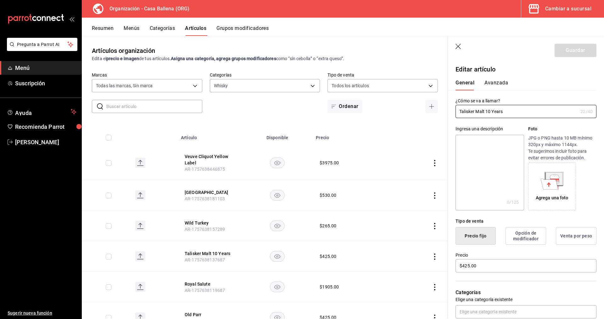
scroll to position [128, 0]
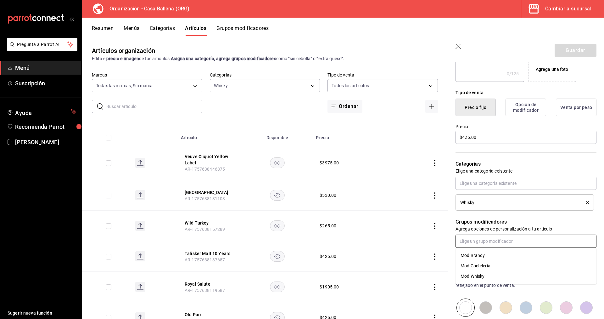
click at [500, 237] on input "text" at bounding box center [526, 241] width 141 height 13
click at [486, 278] on li "Mod Whisky" at bounding box center [526, 276] width 141 height 10
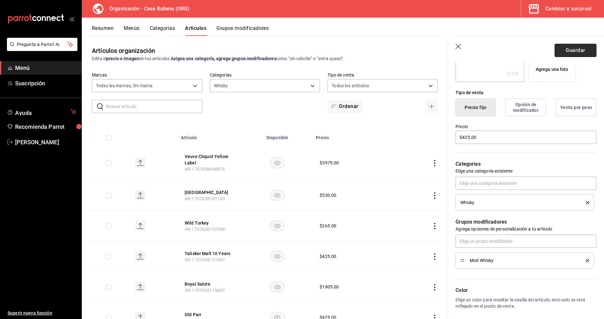
click at [581, 52] on button "Guardar" at bounding box center [576, 50] width 42 height 13
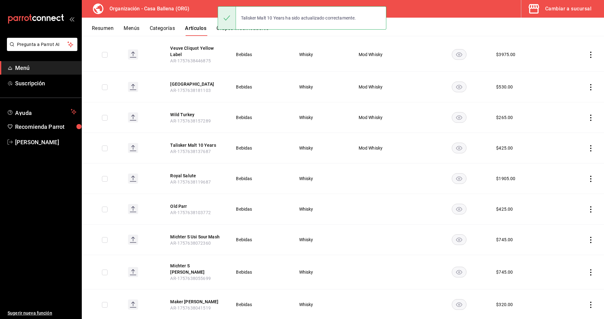
scroll to position [128, 0]
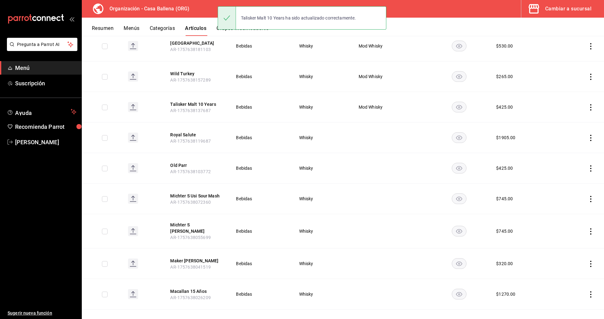
click at [370, 143] on td at bounding box center [390, 137] width 79 height 31
click at [591, 136] on icon "actions" at bounding box center [591, 138] width 6 height 6
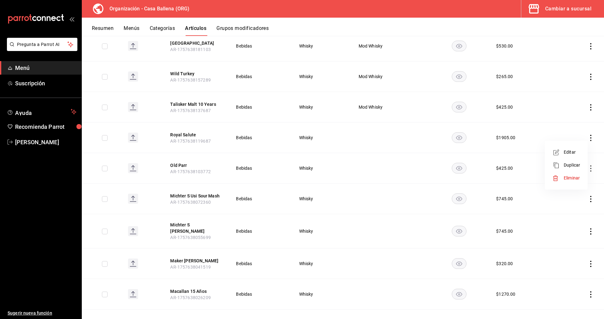
click at [579, 152] on span "Editar" at bounding box center [572, 152] width 16 height 7
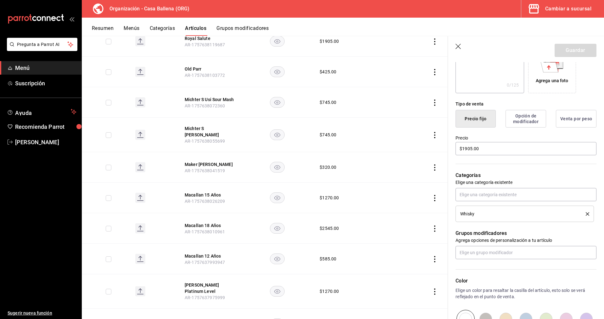
scroll to position [128, 0]
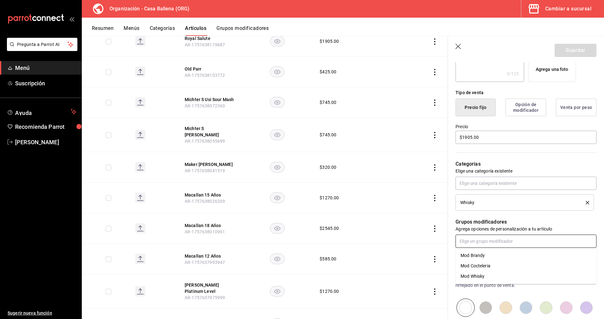
click at [490, 240] on input "text" at bounding box center [526, 241] width 141 height 13
click at [496, 278] on li "Mod Whisky" at bounding box center [526, 276] width 141 height 10
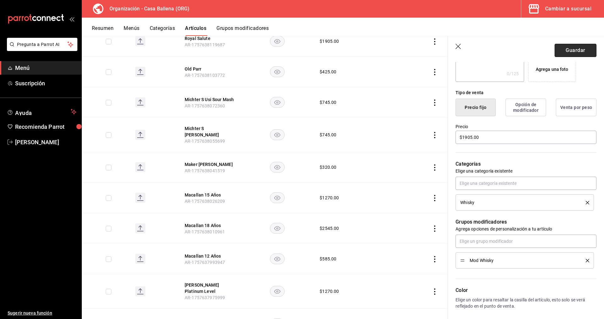
click at [586, 51] on button "Guardar" at bounding box center [576, 50] width 42 height 13
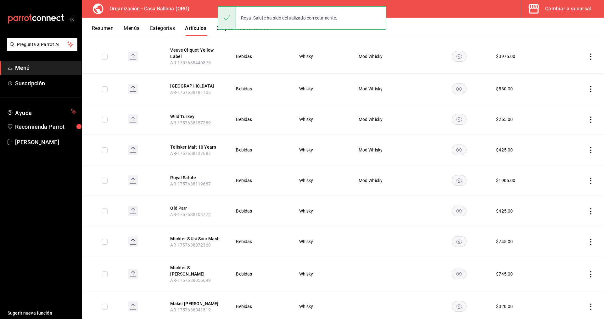
scroll to position [96, 0]
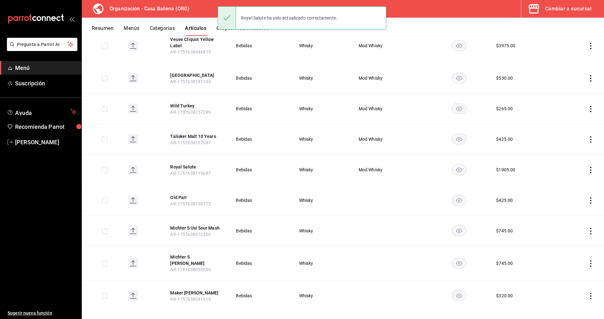
click at [375, 205] on td at bounding box center [390, 200] width 79 height 31
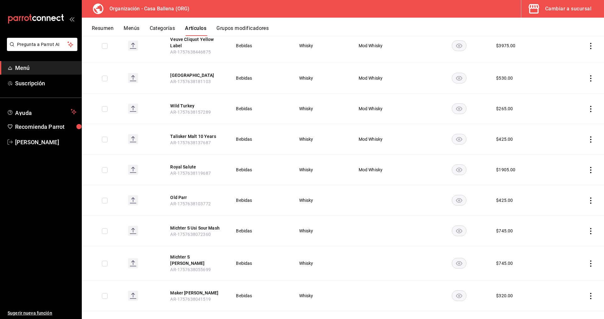
click at [592, 201] on icon "actions" at bounding box center [591, 200] width 6 height 6
click at [571, 214] on span "Editar" at bounding box center [572, 215] width 16 height 7
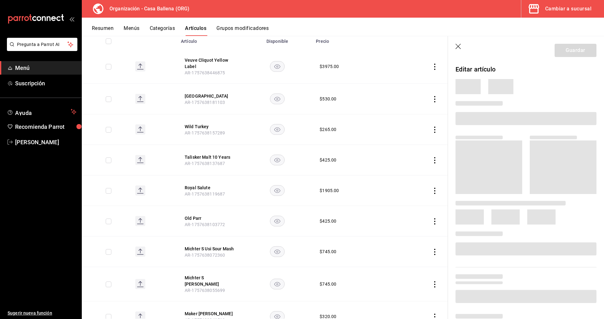
scroll to position [117, 0]
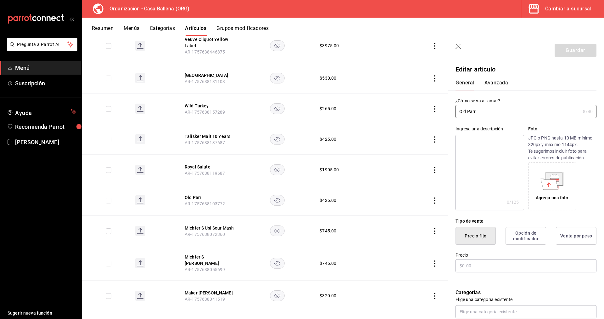
type input "$425.00"
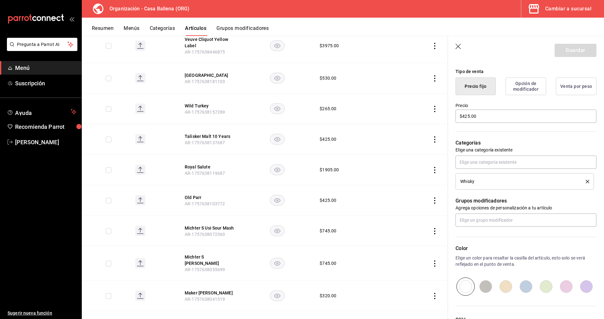
scroll to position [161, 0]
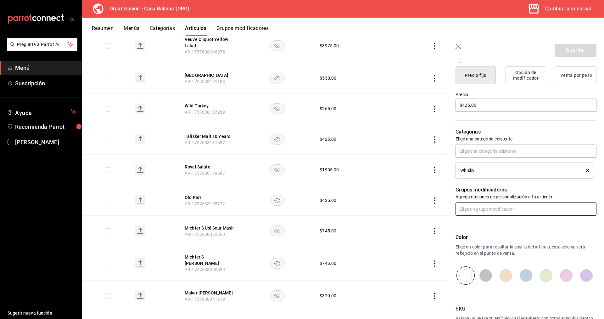
click at [514, 207] on input "text" at bounding box center [526, 208] width 141 height 13
click at [486, 246] on li "Mod Whisky" at bounding box center [526, 244] width 141 height 10
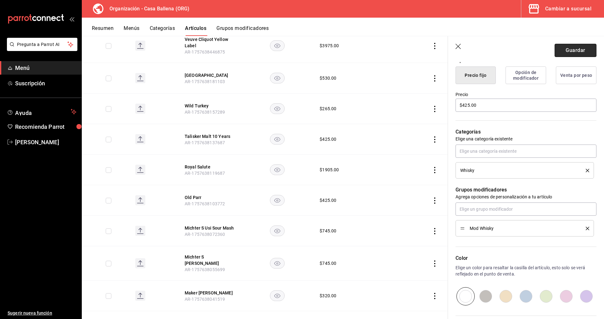
click at [581, 51] on button "Guardar" at bounding box center [576, 50] width 42 height 13
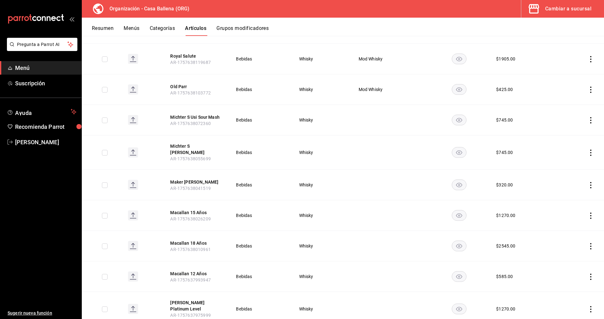
scroll to position [225, 0]
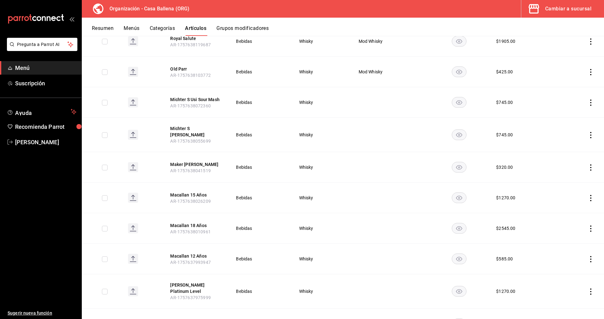
click at [593, 100] on icon "actions" at bounding box center [591, 102] width 6 height 6
click at [582, 114] on li "Editar" at bounding box center [567, 117] width 38 height 13
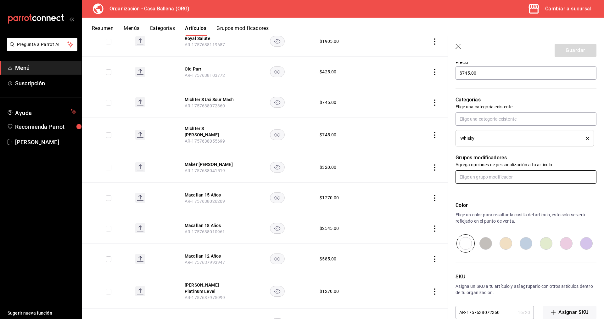
scroll to position [205, 0]
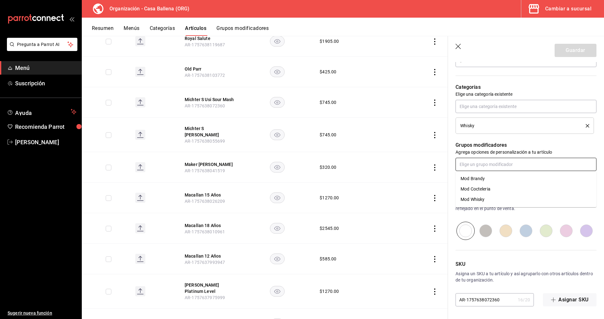
click at [521, 166] on input "text" at bounding box center [526, 164] width 141 height 13
click at [509, 197] on li "Mod Whisky" at bounding box center [526, 199] width 141 height 10
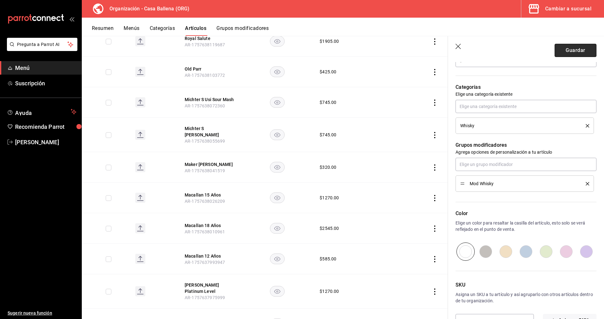
click at [574, 56] on button "Guardar" at bounding box center [576, 50] width 42 height 13
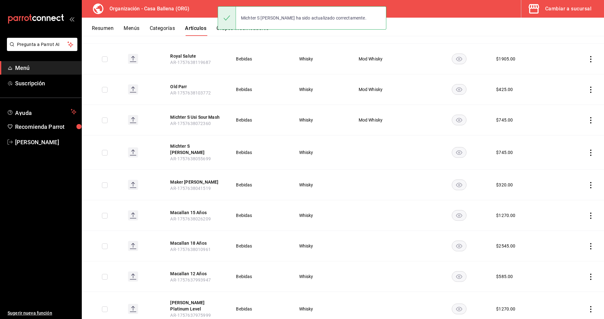
scroll to position [225, 0]
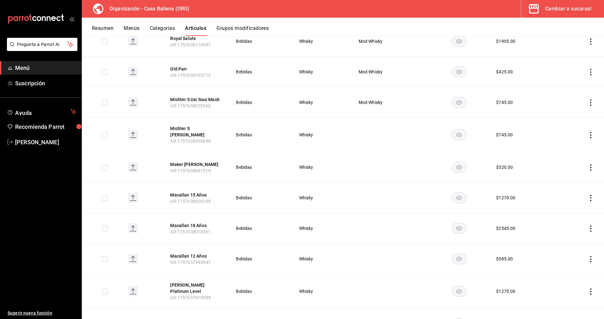
click at [592, 134] on icon "actions" at bounding box center [591, 135] width 6 height 6
click at [573, 149] on span "Editar" at bounding box center [572, 147] width 16 height 7
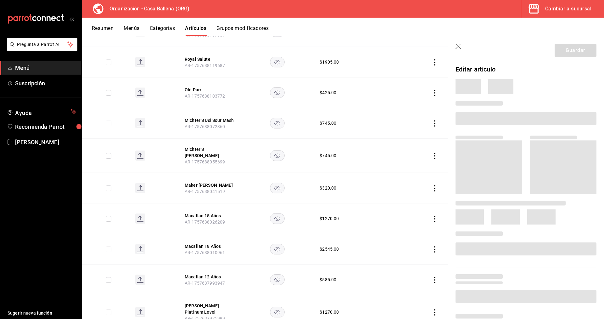
scroll to position [246, 0]
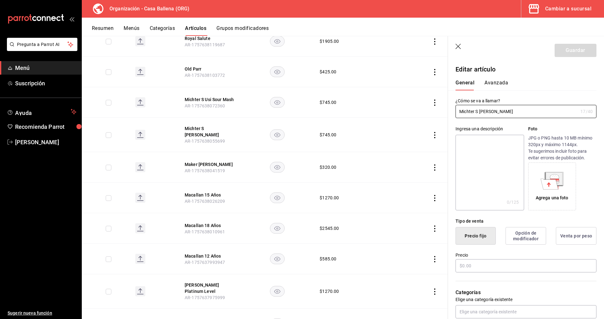
type input "$745.00"
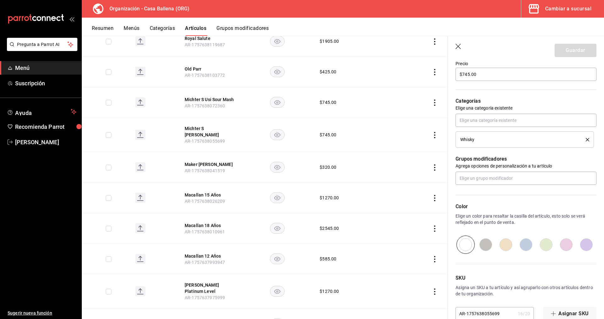
scroll to position [205, 0]
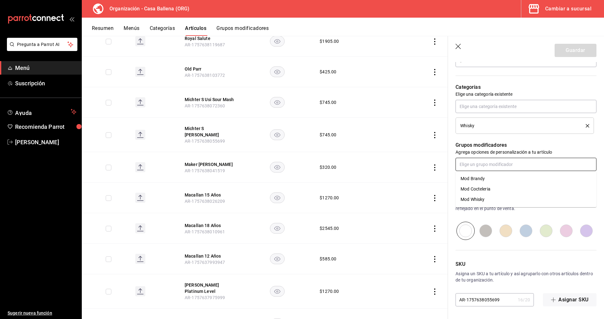
click at [513, 159] on input "text" at bounding box center [526, 164] width 141 height 13
click at [498, 201] on li "Mod Whisky" at bounding box center [526, 199] width 141 height 10
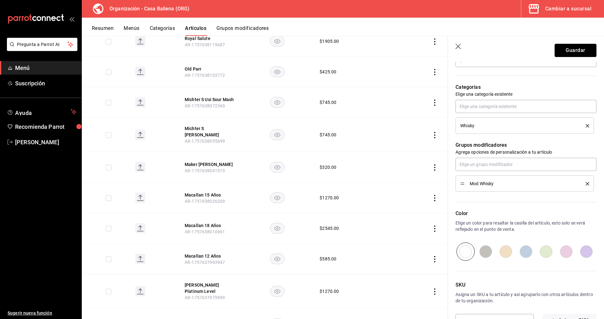
click at [580, 53] on button "Guardar" at bounding box center [576, 50] width 42 height 13
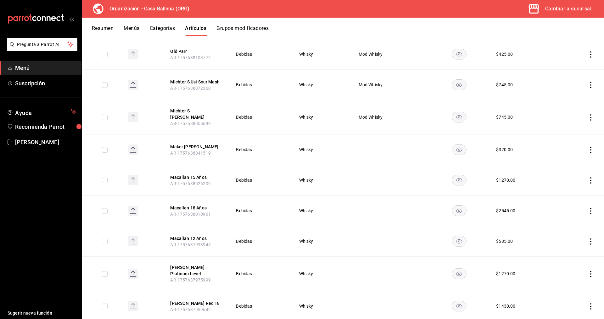
scroll to position [257, 0]
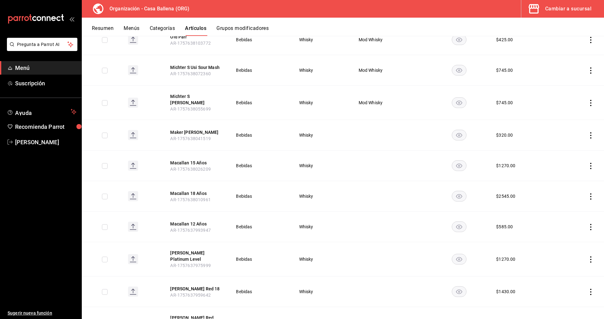
click at [590, 133] on icon "actions" at bounding box center [591, 135] width 6 height 6
click at [563, 145] on div at bounding box center [558, 146] width 11 height 8
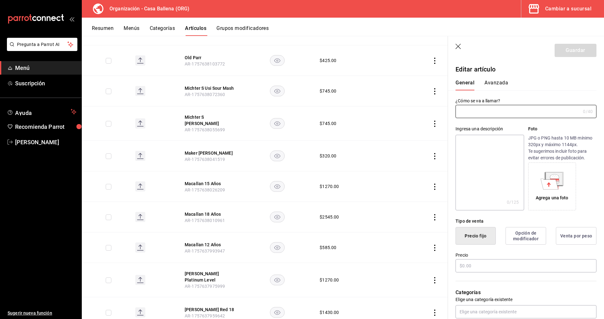
scroll to position [278, 0]
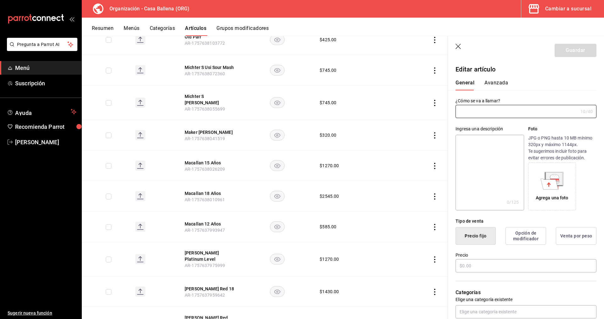
type input "Maker [PERSON_NAME]"
type input "AR-1757638041519"
type input "$320.00"
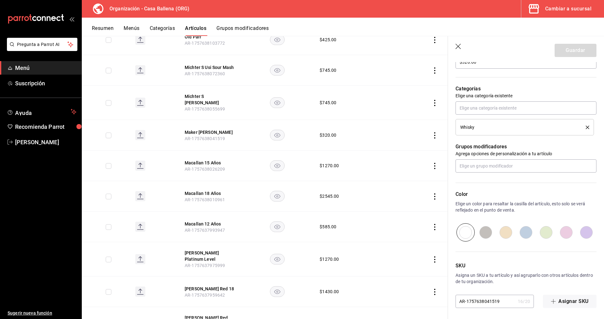
scroll to position [205, 0]
click at [507, 166] on input "text" at bounding box center [526, 164] width 141 height 13
click at [496, 178] on li "Mod Brandy" at bounding box center [526, 178] width 141 height 10
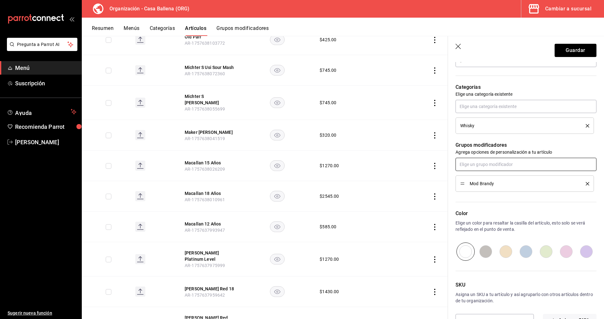
scroll to position [226, 0]
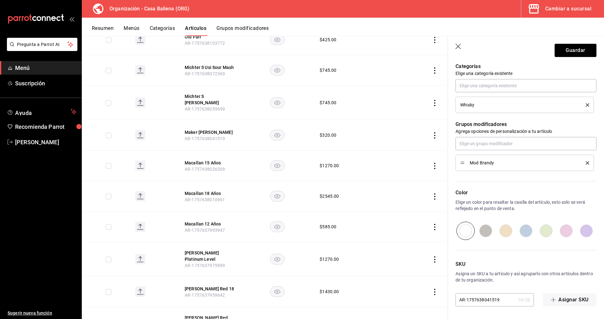
click at [587, 163] on icon "delete" at bounding box center [587, 162] width 3 height 3
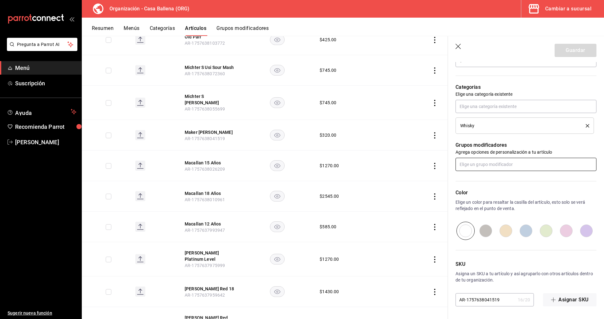
scroll to position [205, 0]
click at [488, 162] on input "text" at bounding box center [526, 164] width 141 height 13
click at [491, 197] on li "Mod Whisky" at bounding box center [526, 199] width 141 height 10
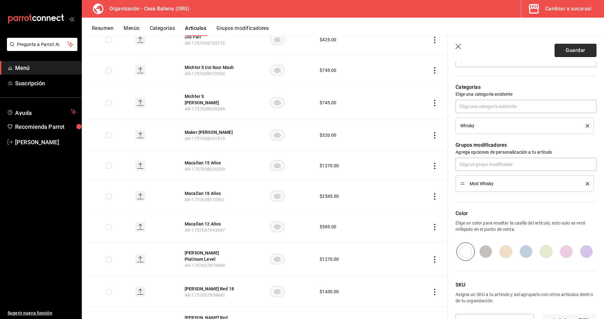
click at [582, 48] on button "Guardar" at bounding box center [576, 50] width 42 height 13
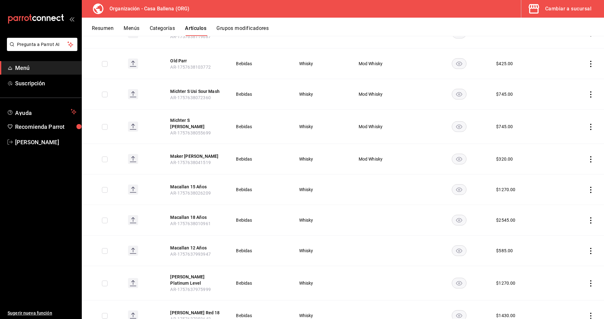
scroll to position [257, 0]
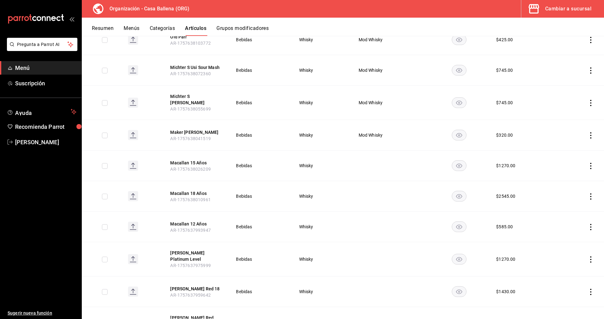
click at [591, 163] on icon "actions" at bounding box center [591, 166] width 6 height 6
click at [569, 177] on span "Editar" at bounding box center [572, 176] width 16 height 7
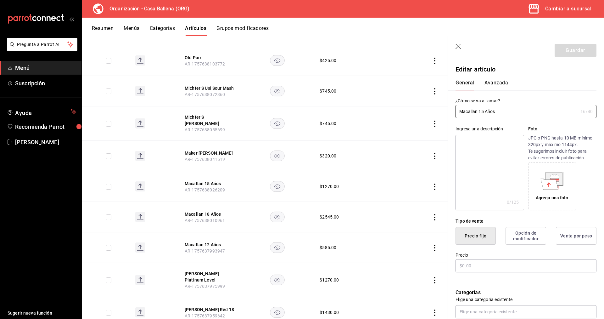
scroll to position [278, 0]
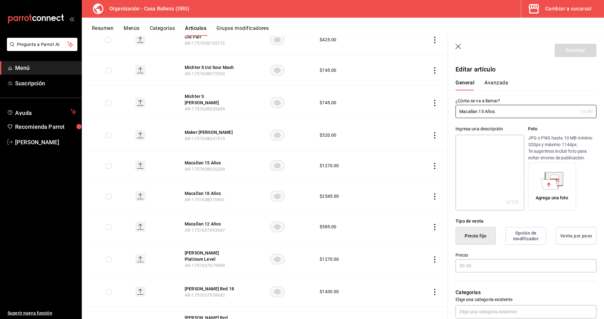
type input "$1270.00"
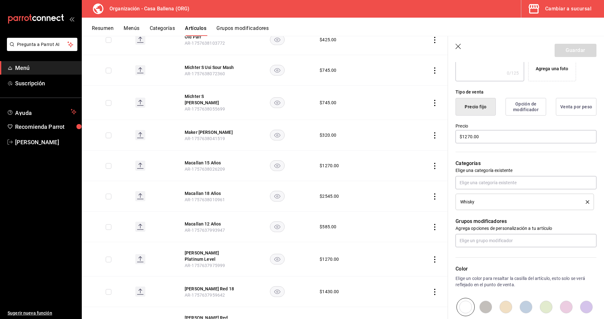
scroll to position [161, 0]
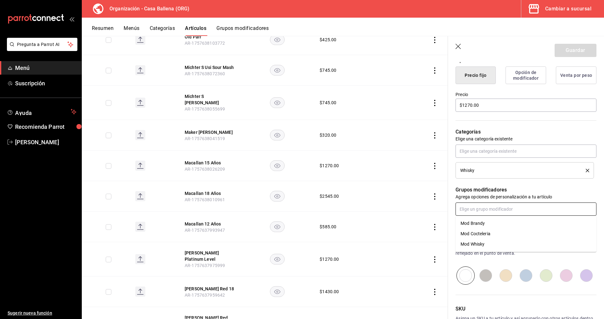
click at [512, 206] on input "text" at bounding box center [526, 208] width 141 height 13
click at [493, 245] on li "Mod Whisky" at bounding box center [526, 244] width 141 height 10
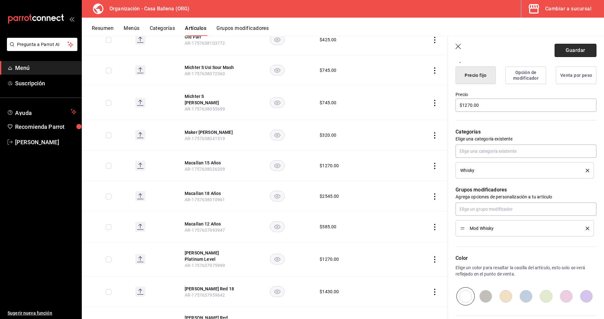
click at [571, 51] on button "Guardar" at bounding box center [576, 50] width 42 height 13
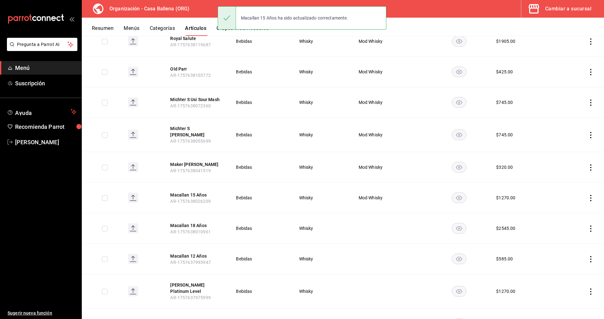
scroll to position [353, 0]
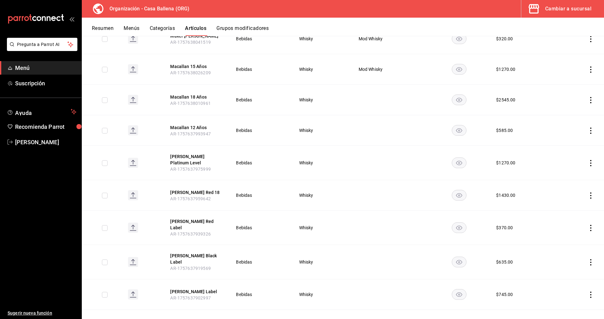
click at [591, 97] on icon "actions" at bounding box center [591, 100] width 1 height 6
click at [575, 111] on span "Editar" at bounding box center [572, 110] width 16 height 7
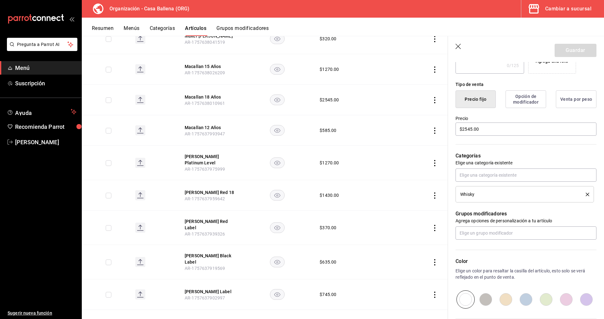
scroll to position [193, 0]
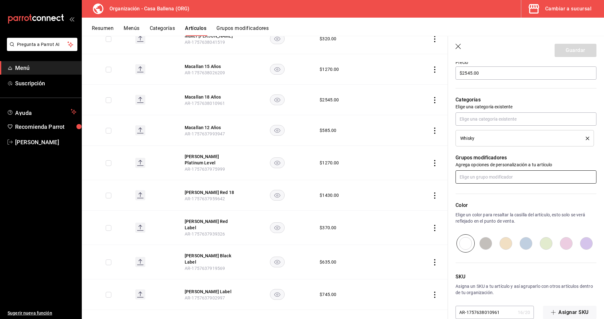
click at [503, 177] on input "text" at bounding box center [526, 176] width 141 height 13
click at [477, 213] on div "Mod Whisky" at bounding box center [473, 212] width 24 height 7
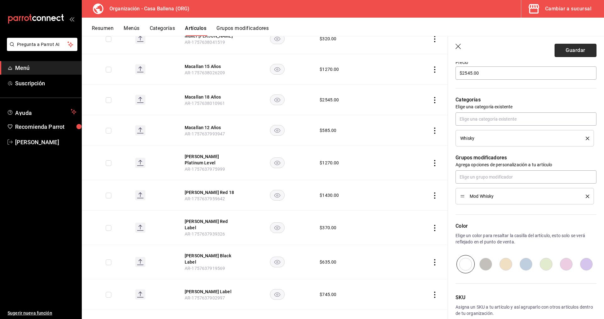
click at [583, 55] on button "Guardar" at bounding box center [576, 50] width 42 height 13
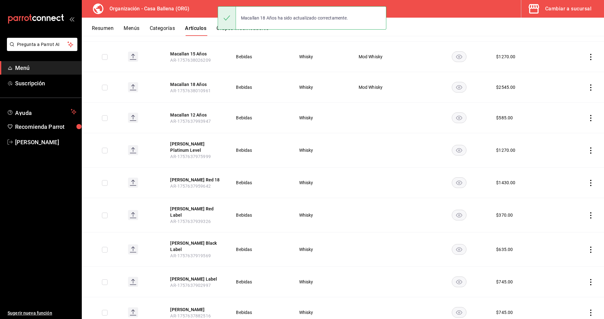
scroll to position [385, 0]
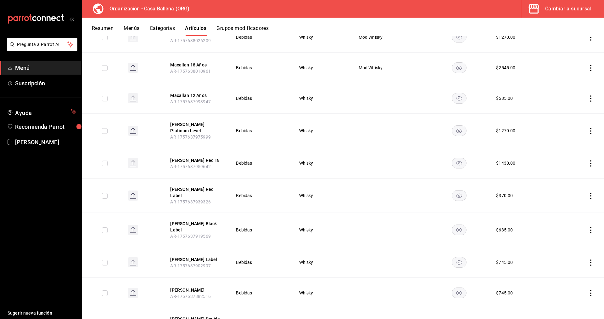
click at [593, 95] on icon "actions" at bounding box center [591, 98] width 6 height 6
click at [571, 107] on span "Editar" at bounding box center [572, 109] width 16 height 7
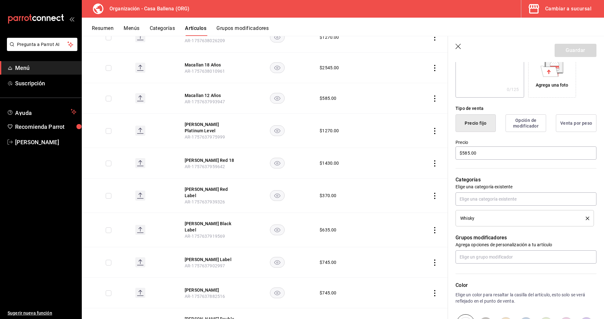
scroll to position [161, 0]
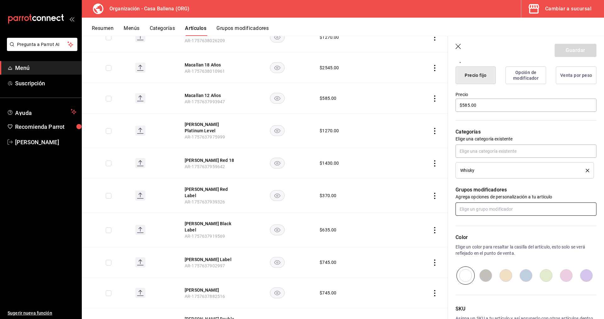
click at [509, 208] on input "text" at bounding box center [526, 208] width 141 height 13
click at [490, 247] on li "Mod Whisky" at bounding box center [526, 244] width 141 height 10
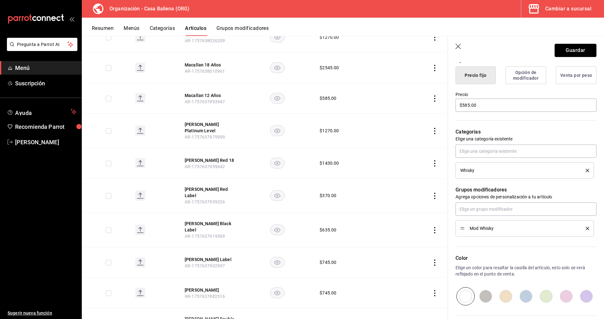
drag, startPoint x: 575, startPoint y: 48, endPoint x: 579, endPoint y: 50, distance: 4.3
click at [576, 49] on button "Guardar" at bounding box center [576, 50] width 42 height 13
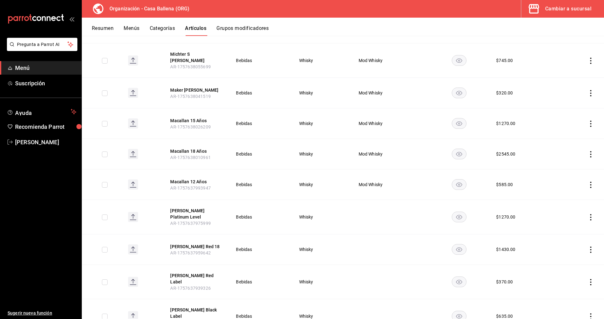
scroll to position [321, 0]
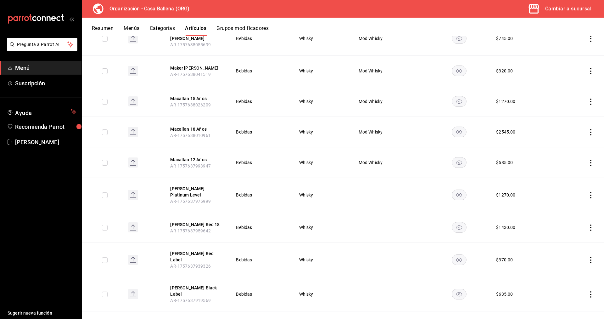
click at [592, 192] on icon "actions" at bounding box center [591, 195] width 6 height 6
click at [567, 205] on span "Editar" at bounding box center [572, 205] width 16 height 7
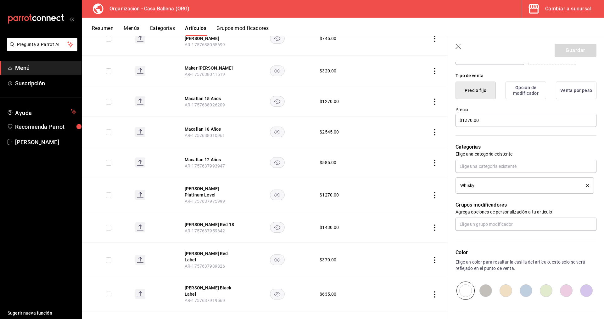
scroll to position [193, 0]
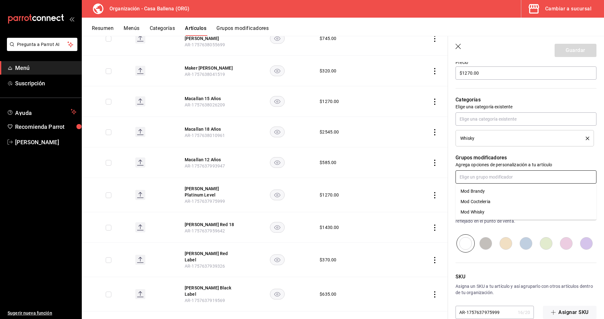
click at [519, 180] on input "text" at bounding box center [526, 176] width 141 height 13
click at [494, 209] on li "Mod Whisky" at bounding box center [526, 212] width 141 height 10
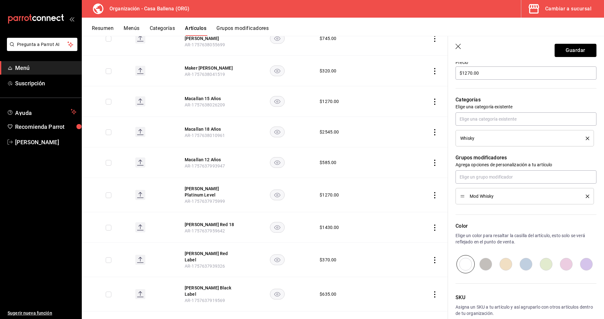
click at [580, 45] on button "Guardar" at bounding box center [576, 50] width 42 height 13
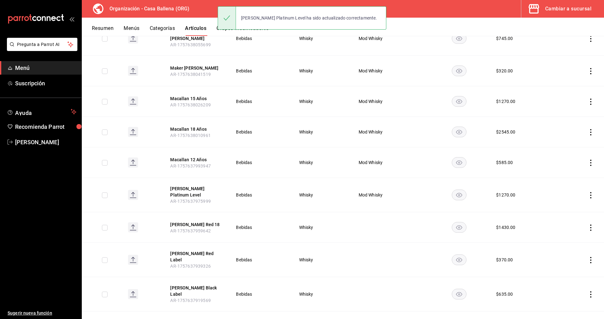
scroll to position [417, 0]
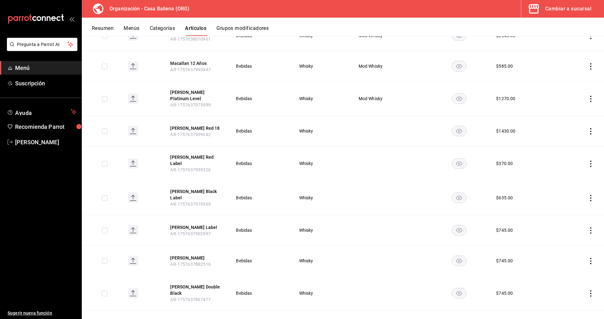
click at [592, 128] on icon "actions" at bounding box center [591, 131] width 6 height 6
click at [569, 142] on span "Editar" at bounding box center [572, 142] width 16 height 7
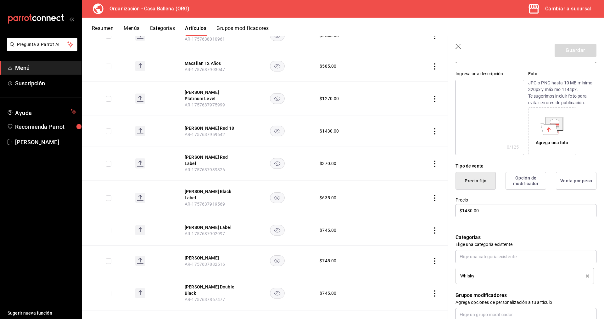
scroll to position [128, 0]
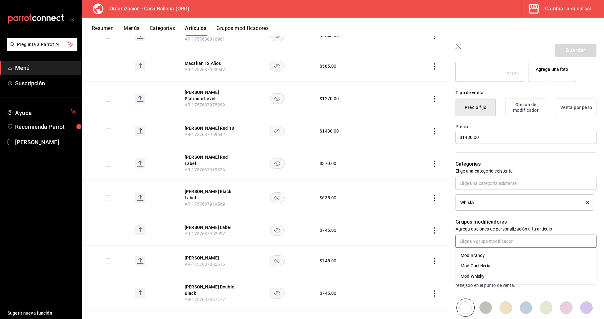
click at [494, 240] on input "text" at bounding box center [526, 241] width 141 height 13
click at [487, 273] on li "Mod Whisky" at bounding box center [526, 276] width 141 height 10
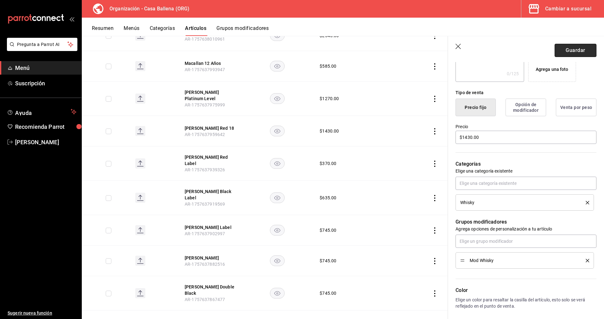
click at [575, 51] on button "Guardar" at bounding box center [576, 50] width 42 height 13
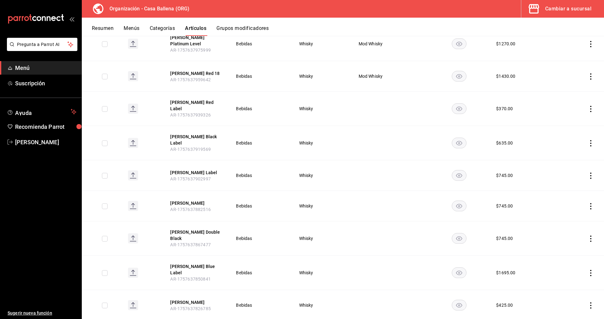
scroll to position [485, 0]
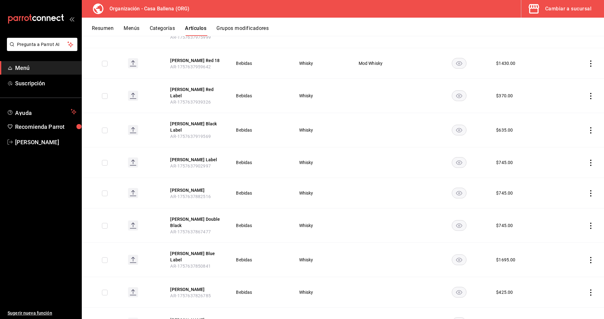
click at [587, 90] on td at bounding box center [581, 96] width 48 height 34
click at [589, 91] on td at bounding box center [581, 96] width 48 height 34
click at [589, 93] on icon "actions" at bounding box center [591, 96] width 6 height 6
drag, startPoint x: 570, startPoint y: 105, endPoint x: 363, endPoint y: 130, distance: 208.6
click at [570, 106] on span "Editar" at bounding box center [572, 107] width 16 height 7
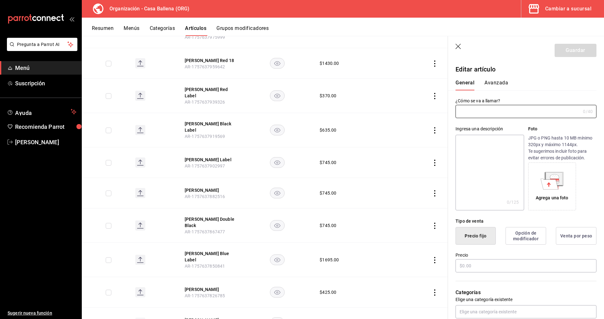
scroll to position [570, 0]
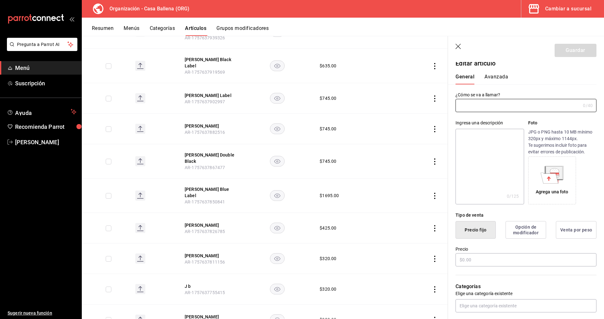
type input "[PERSON_NAME] Red Label"
type input "$370.00"
type input "AR-1757637939326"
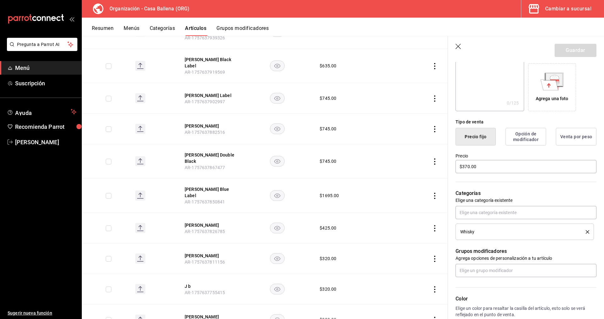
scroll to position [128, 0]
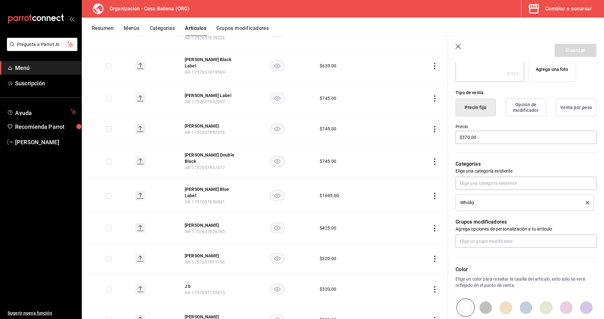
click at [511, 213] on div "Grupos modificadores Agrega opciones de personalización a tu artículo" at bounding box center [522, 229] width 149 height 37
click at [507, 241] on input "text" at bounding box center [526, 241] width 141 height 13
click at [478, 276] on div "Mod Whisky" at bounding box center [473, 276] width 24 height 7
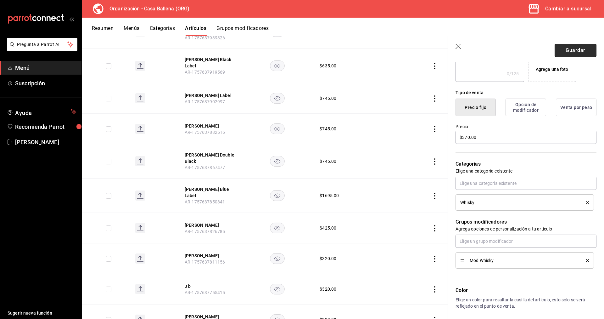
click at [578, 49] on button "Guardar" at bounding box center [576, 50] width 42 height 13
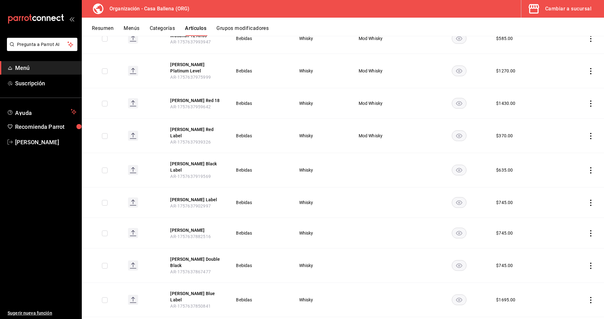
scroll to position [444, 0]
click at [590, 170] on icon "actions" at bounding box center [591, 171] width 6 height 6
click at [574, 184] on span "Editar" at bounding box center [572, 182] width 16 height 7
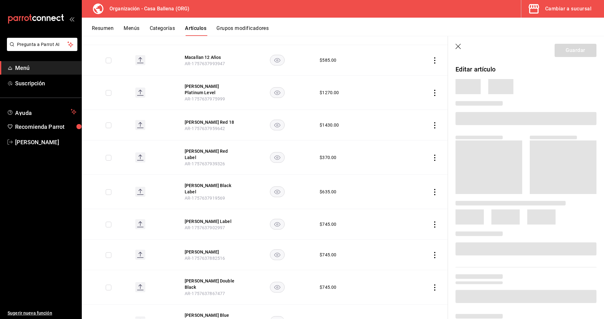
scroll to position [465, 0]
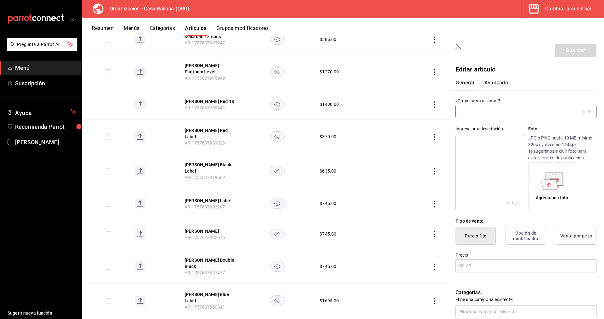
type input "[PERSON_NAME] Black Label"
type input "$635.00"
type input "AR-1757637919569"
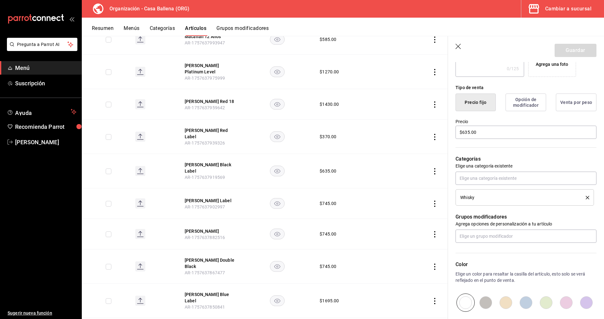
scroll to position [205, 0]
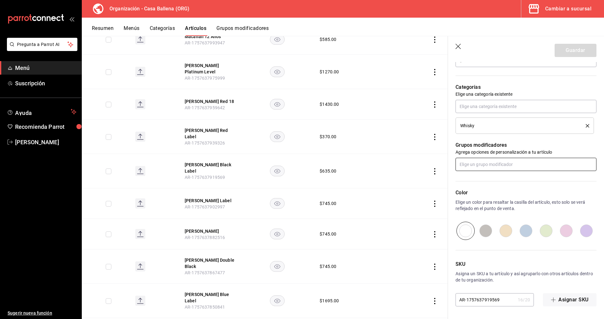
click at [499, 165] on input "text" at bounding box center [526, 164] width 141 height 13
click at [483, 199] on div "Mod Whisky" at bounding box center [473, 199] width 24 height 7
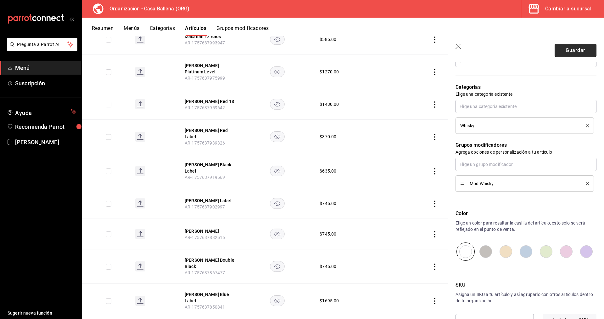
click at [566, 47] on button "Guardar" at bounding box center [576, 50] width 42 height 13
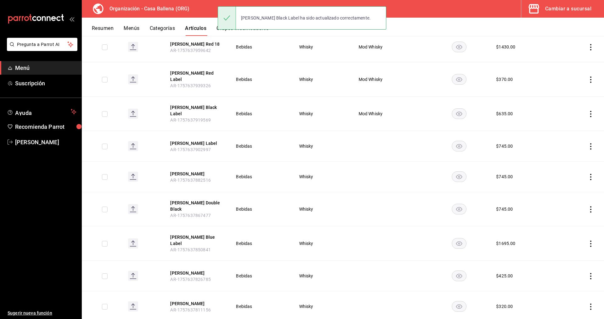
scroll to position [508, 0]
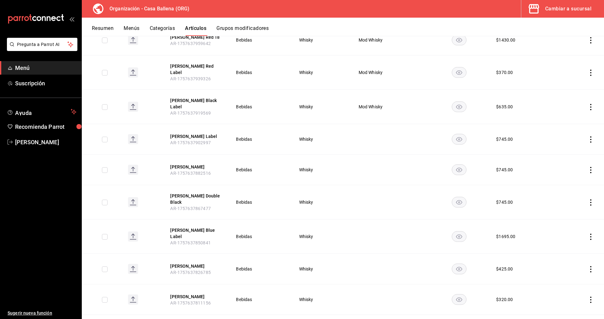
click at [590, 134] on td at bounding box center [581, 139] width 48 height 31
click at [591, 137] on icon "actions" at bounding box center [591, 139] width 6 height 6
click at [572, 154] on span "Editar" at bounding box center [572, 152] width 16 height 7
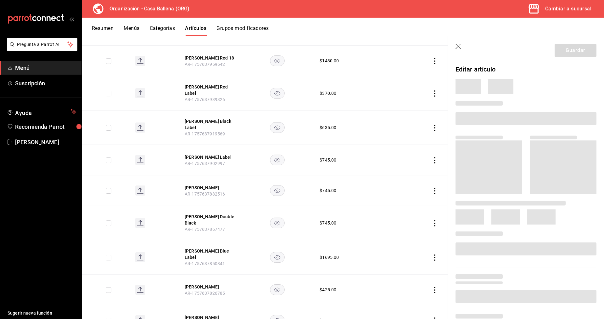
scroll to position [529, 0]
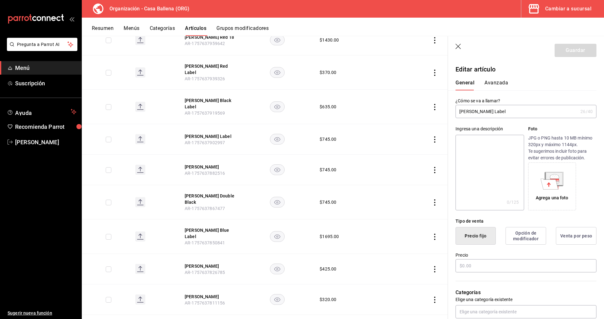
type input "$745.00"
click at [503, 111] on input "[PERSON_NAME] Green Label" at bounding box center [517, 111] width 122 height 13
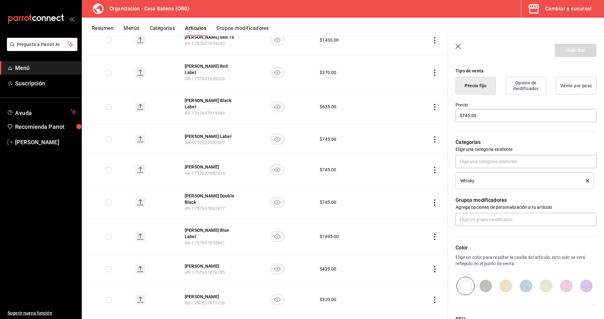
scroll to position [161, 0]
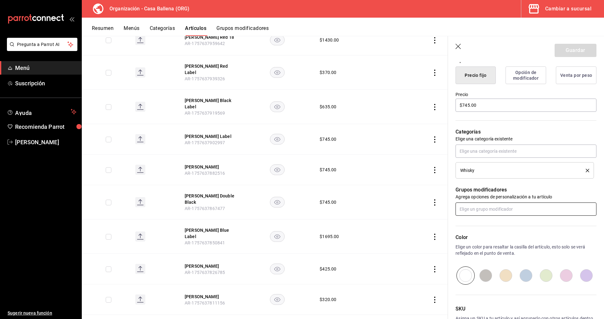
click at [510, 216] on input "text" at bounding box center [526, 208] width 141 height 13
click at [492, 245] on li "Mod Whisky" at bounding box center [526, 244] width 141 height 10
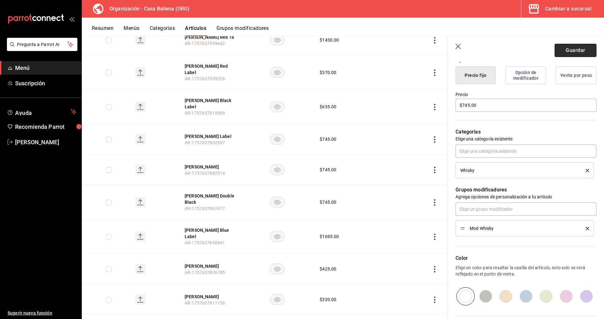
click at [582, 51] on button "Guardar" at bounding box center [576, 50] width 42 height 13
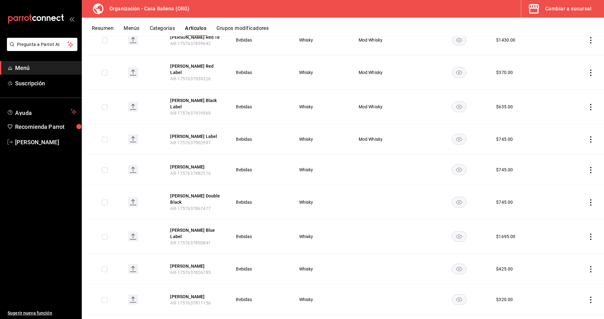
scroll to position [605, 0]
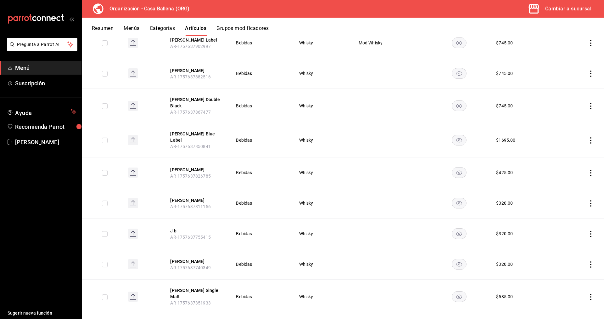
click at [590, 72] on icon "actions" at bounding box center [591, 74] width 6 height 6
click at [574, 88] on span "Editar" at bounding box center [572, 88] width 16 height 7
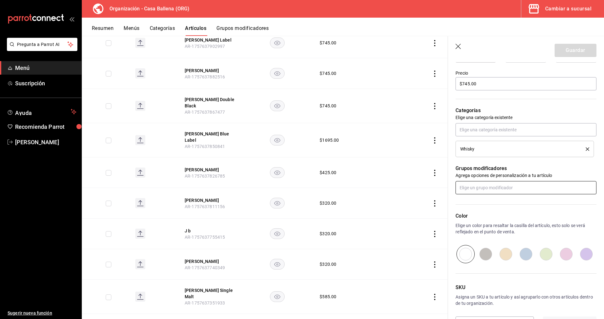
scroll to position [205, 0]
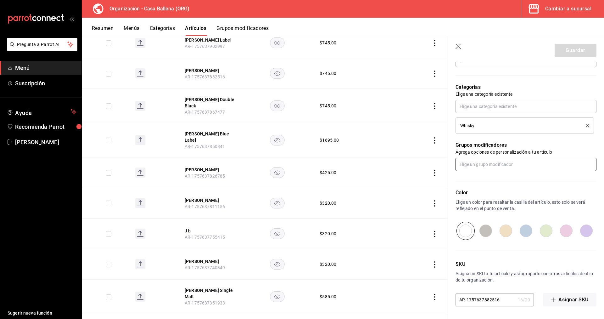
click at [507, 162] on input "text" at bounding box center [526, 164] width 141 height 13
click at [491, 198] on li "Mod Whisky" at bounding box center [526, 199] width 141 height 10
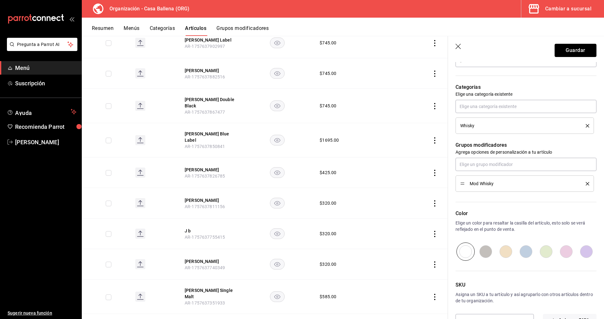
drag, startPoint x: 584, startPoint y: 51, endPoint x: 578, endPoint y: 50, distance: 6.0
click at [585, 51] on button "Guardar" at bounding box center [576, 50] width 42 height 13
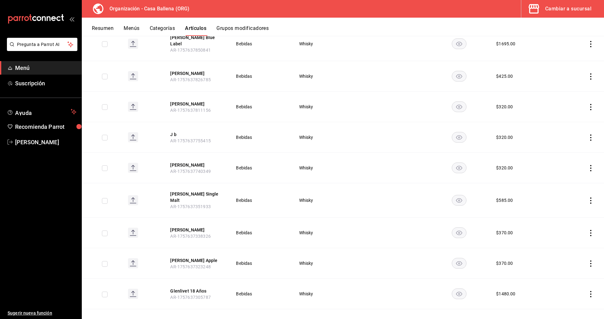
scroll to position [605, 0]
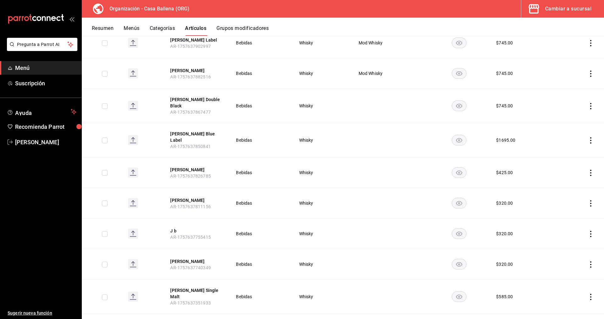
click at [592, 107] on icon "actions" at bounding box center [591, 106] width 6 height 6
click at [565, 118] on span "Editar" at bounding box center [572, 120] width 16 height 7
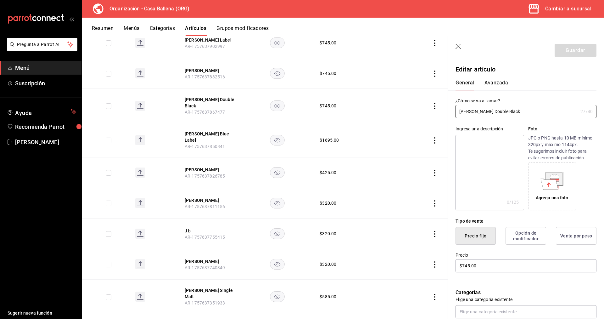
scroll to position [205, 0]
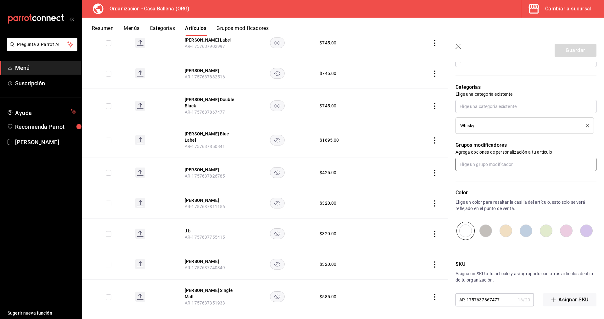
click at [505, 165] on input "text" at bounding box center [526, 164] width 141 height 13
click at [490, 198] on li "Mod Whisky" at bounding box center [526, 199] width 141 height 10
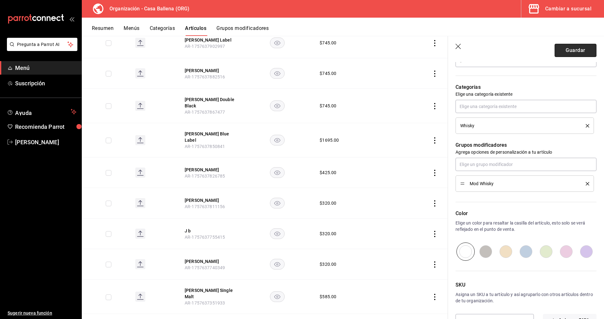
click at [574, 51] on button "Guardar" at bounding box center [576, 50] width 42 height 13
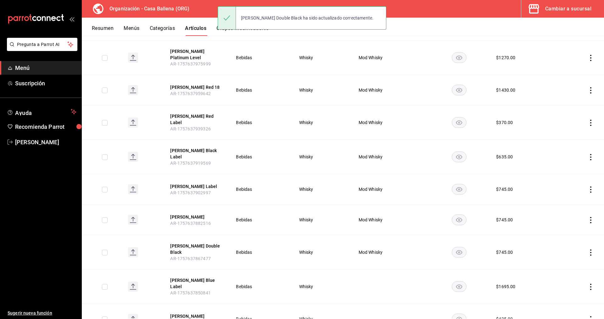
scroll to position [508, 0]
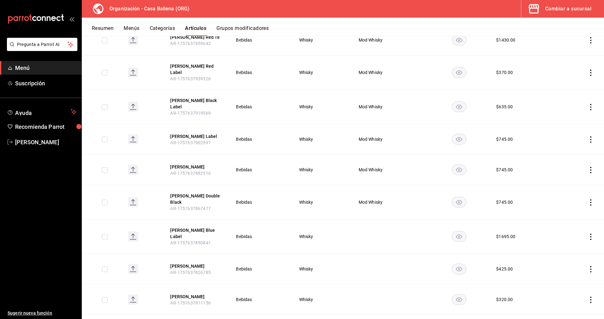
click at [590, 239] on icon "actions" at bounding box center [591, 237] width 6 height 6
click at [567, 249] on span "Editar" at bounding box center [572, 251] width 16 height 7
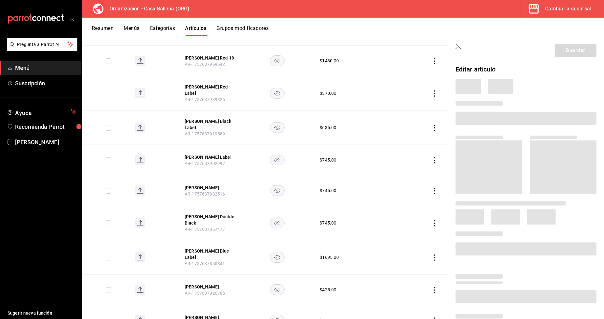
scroll to position [529, 0]
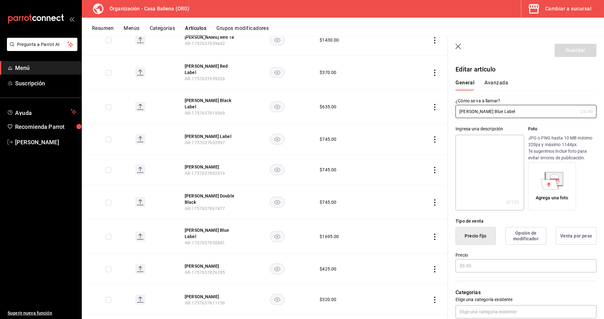
type input "$1695.00"
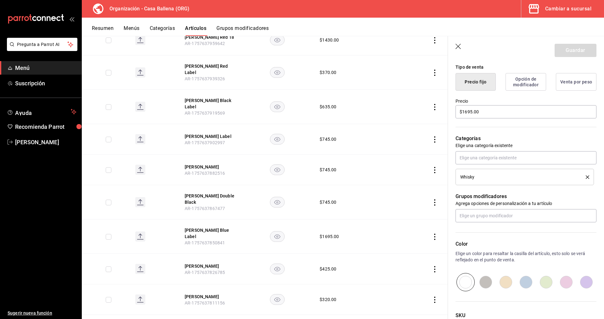
scroll to position [161, 0]
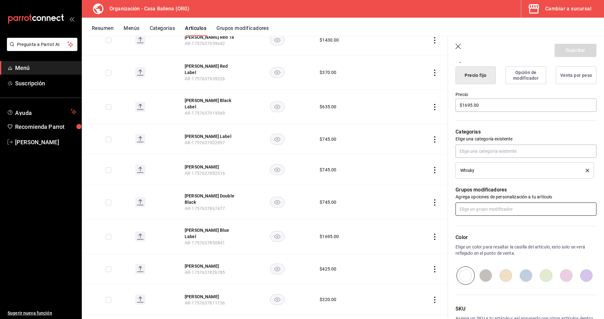
click at [508, 207] on input "text" at bounding box center [526, 208] width 141 height 13
click at [488, 243] on li "Mod Whisky" at bounding box center [526, 244] width 141 height 10
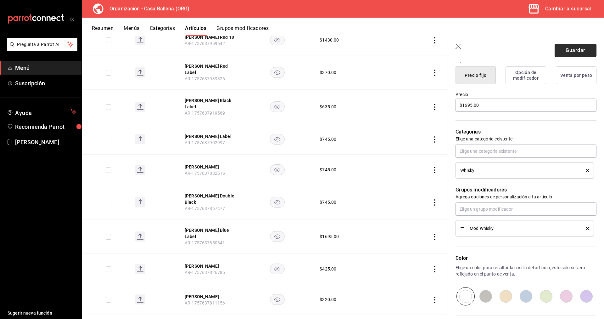
click at [585, 47] on button "Guardar" at bounding box center [576, 50] width 42 height 13
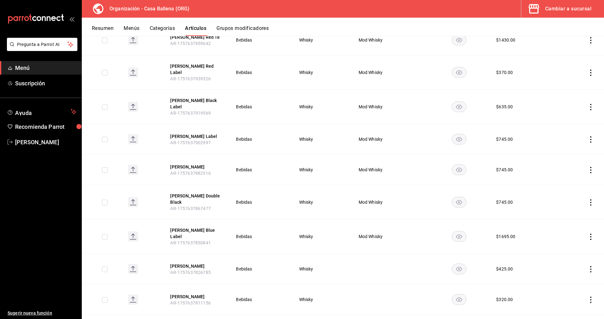
scroll to position [669, 0]
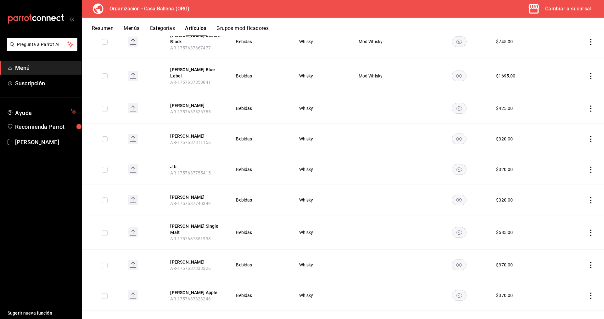
click at [591, 108] on icon "actions" at bounding box center [591, 108] width 6 height 6
drag, startPoint x: 570, startPoint y: 122, endPoint x: 582, endPoint y: 195, distance: 73.4
click at [570, 123] on span "Editar" at bounding box center [572, 123] width 16 height 7
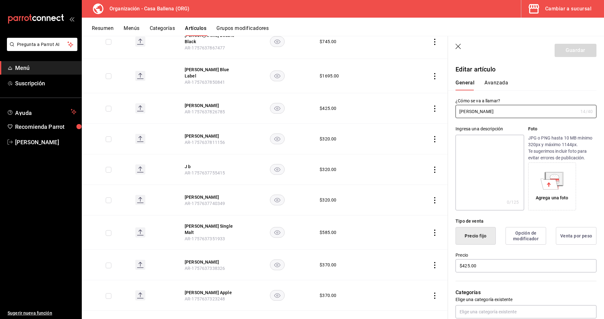
type input "$425.00"
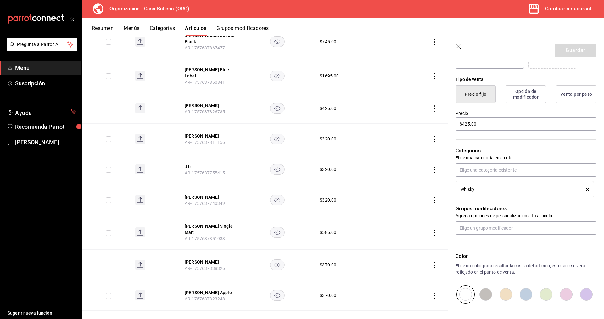
scroll to position [161, 0]
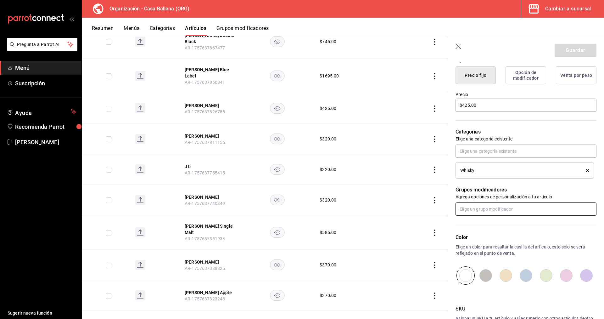
click at [502, 207] on input "text" at bounding box center [526, 208] width 141 height 13
click at [489, 243] on li "Mod Whisky" at bounding box center [526, 244] width 141 height 10
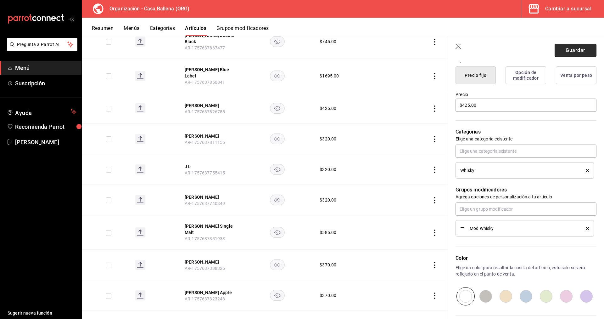
click at [581, 48] on button "Guardar" at bounding box center [576, 50] width 42 height 13
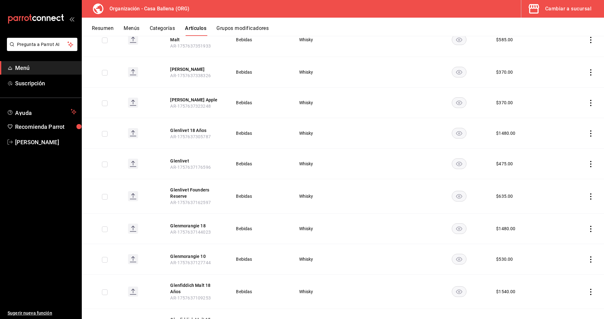
scroll to position [733, 0]
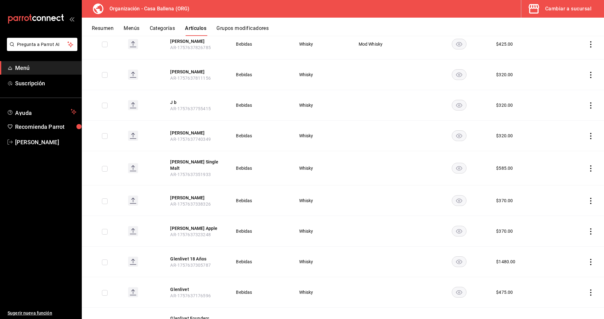
drag, startPoint x: 594, startPoint y: 74, endPoint x: 591, endPoint y: 74, distance: 3.2
click at [593, 74] on td at bounding box center [581, 75] width 48 height 31
click at [591, 75] on icon "actions" at bounding box center [591, 75] width 6 height 6
click at [569, 88] on span "Editar" at bounding box center [572, 89] width 16 height 7
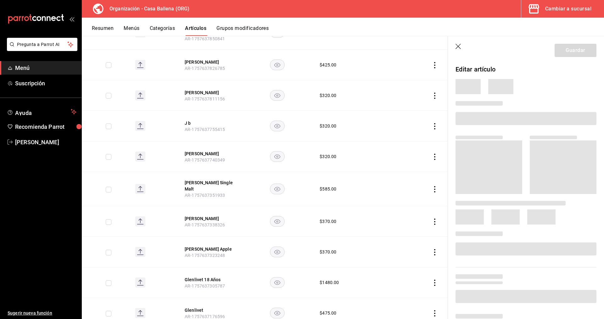
scroll to position [754, 0]
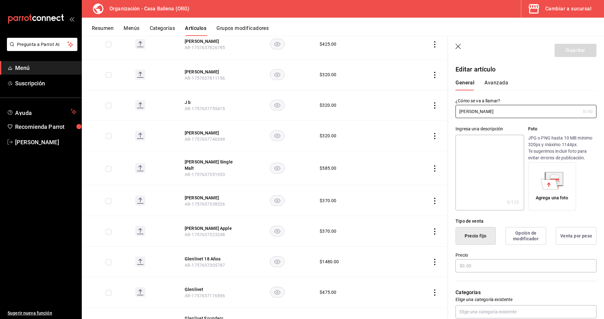
type input "$320.00"
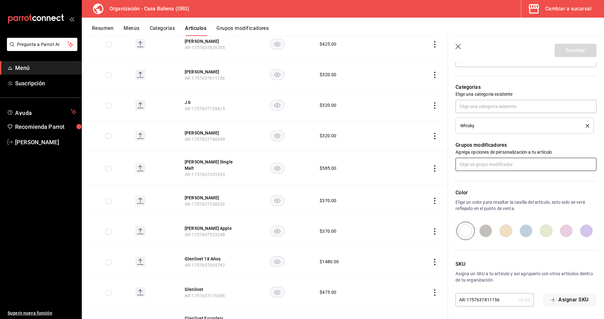
click at [519, 164] on input "text" at bounding box center [526, 164] width 141 height 13
click at [487, 201] on li "Mod Whisky" at bounding box center [526, 199] width 141 height 10
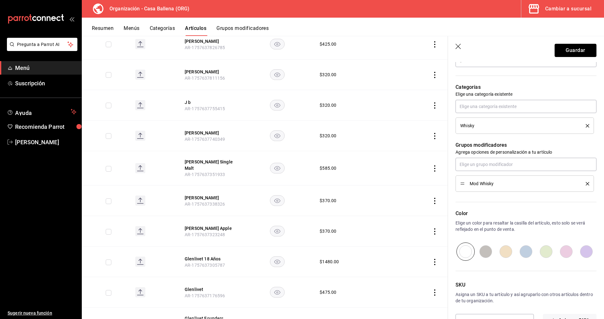
click at [572, 50] on button "Guardar" at bounding box center [576, 50] width 42 height 13
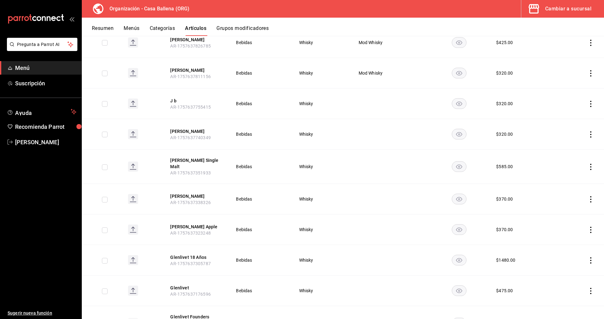
scroll to position [733, 0]
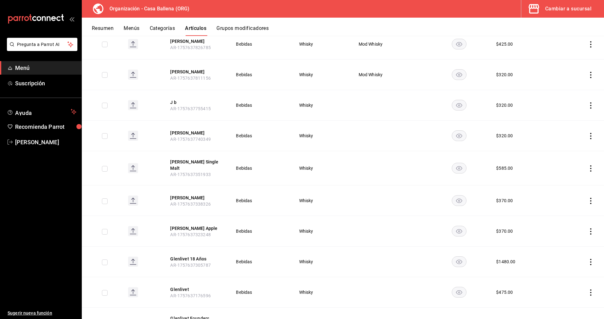
click at [594, 106] on td at bounding box center [581, 105] width 48 height 31
click at [591, 106] on icon "actions" at bounding box center [591, 105] width 6 height 6
click at [571, 117] on span "Editar" at bounding box center [572, 120] width 16 height 7
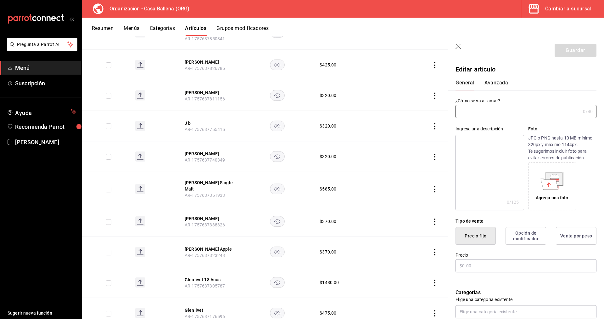
scroll to position [754, 0]
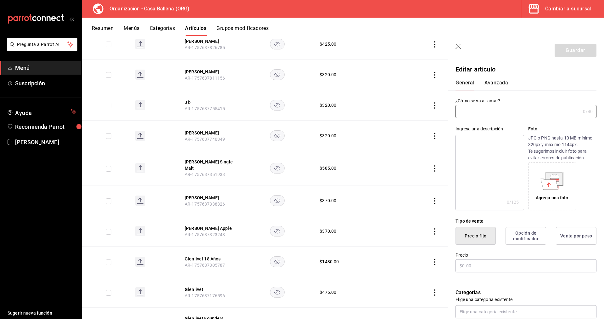
type input "J b"
type input "$320.00"
type input "AR-1757637755415"
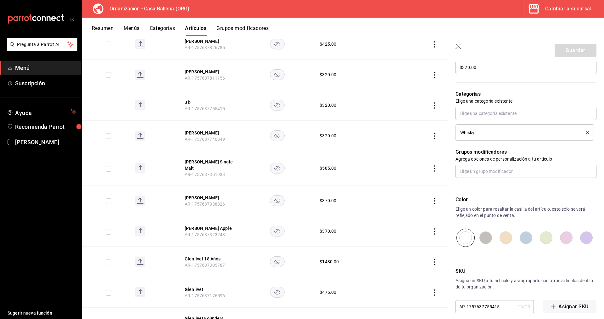
scroll to position [205, 0]
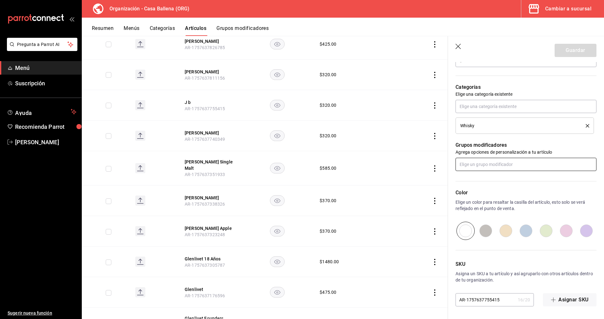
click at [510, 165] on input "text" at bounding box center [526, 164] width 141 height 13
click at [487, 199] on li "Mod Whisky" at bounding box center [526, 199] width 141 height 10
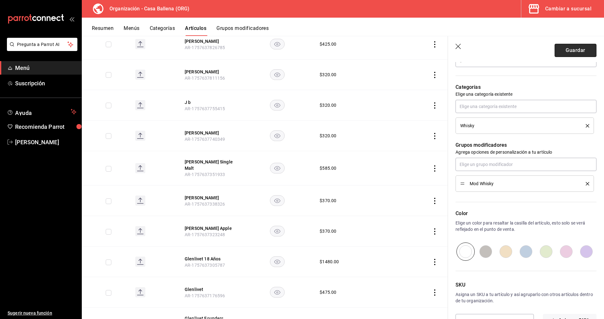
click at [574, 50] on button "Guardar" at bounding box center [576, 50] width 42 height 13
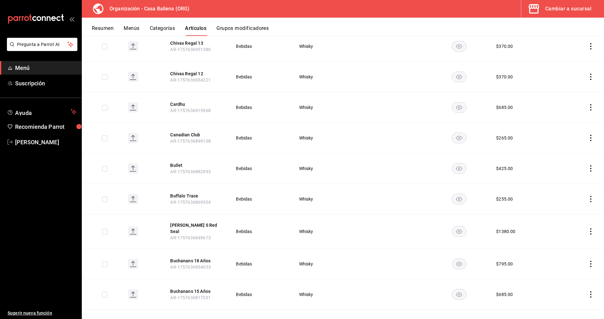
scroll to position [1577, 0]
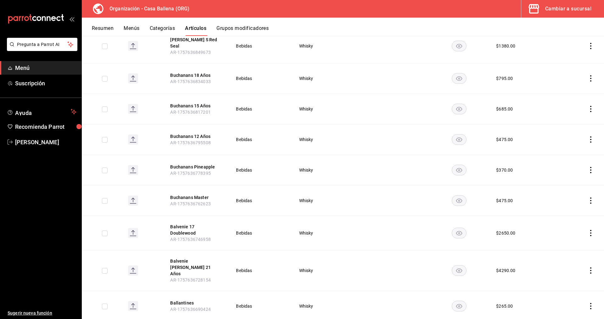
drag, startPoint x: 589, startPoint y: 289, endPoint x: 563, endPoint y: 288, distance: 26.8
click at [590, 303] on icon "actions" at bounding box center [591, 306] width 6 height 6
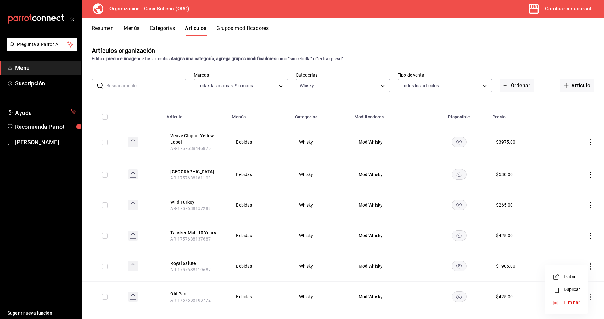
scroll to position [1577, 0]
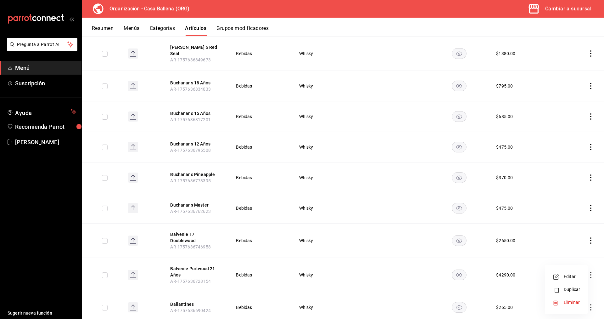
drag, startPoint x: 567, startPoint y: 277, endPoint x: 425, endPoint y: 195, distance: 164.0
click at [567, 278] on span "Editar" at bounding box center [572, 276] width 16 height 7
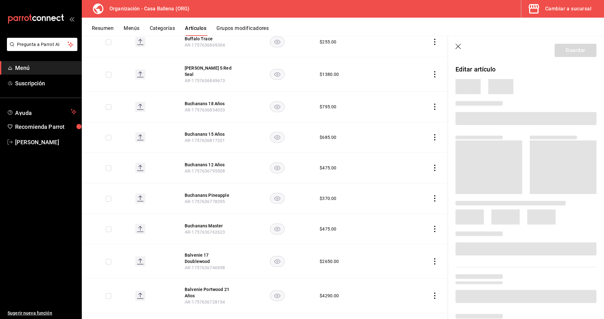
scroll to position [1598, 0]
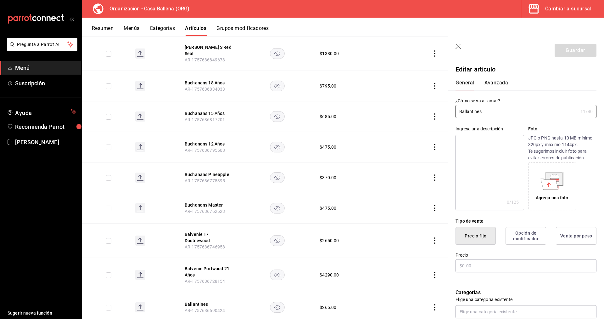
type input "$265.00"
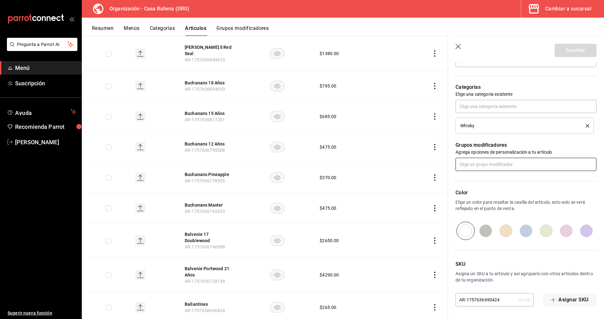
click at [491, 163] on input "text" at bounding box center [526, 164] width 141 height 13
click at [495, 201] on li "Mod Whisky" at bounding box center [526, 199] width 141 height 10
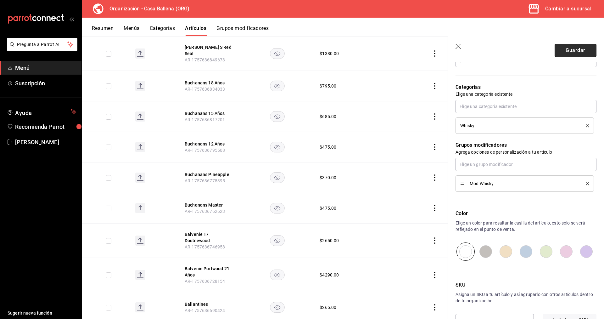
click at [575, 51] on button "Guardar" at bounding box center [576, 50] width 42 height 13
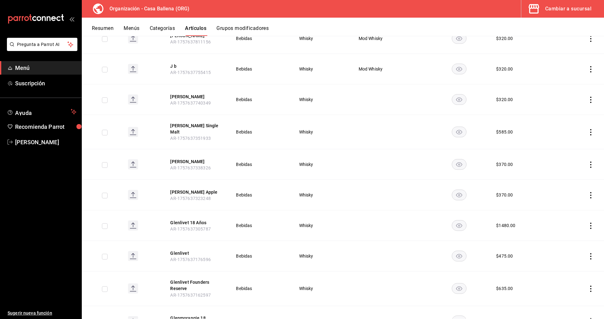
scroll to position [701, 0]
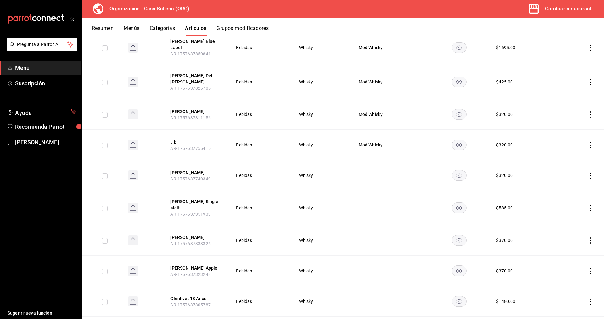
click at [592, 173] on icon "actions" at bounding box center [591, 176] width 6 height 6
click at [569, 182] on span "Editar" at bounding box center [572, 182] width 16 height 7
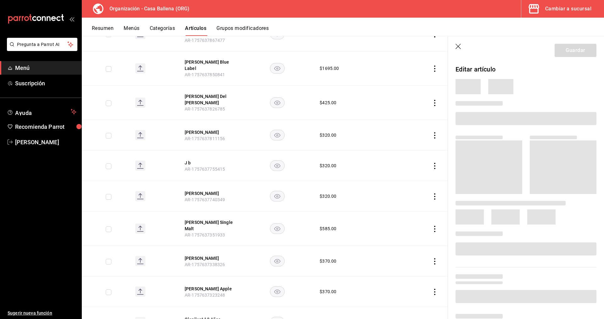
scroll to position [722, 0]
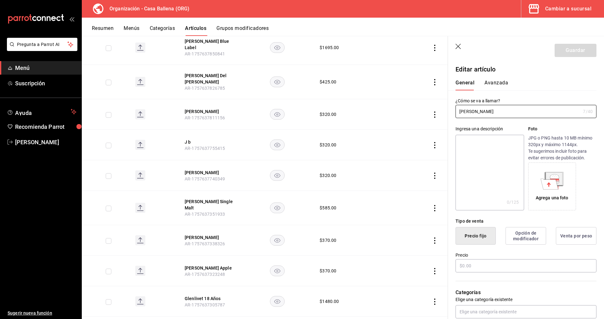
type input "$320.00"
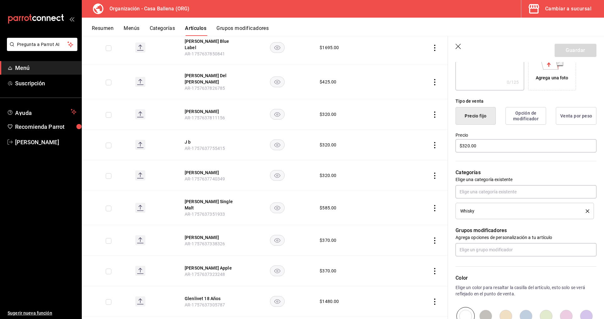
scroll to position [128, 0]
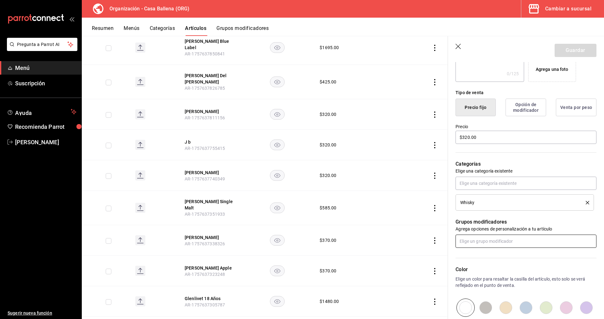
click at [521, 246] on input "text" at bounding box center [526, 241] width 141 height 13
click at [493, 277] on li "Mod Whisky" at bounding box center [526, 276] width 141 height 10
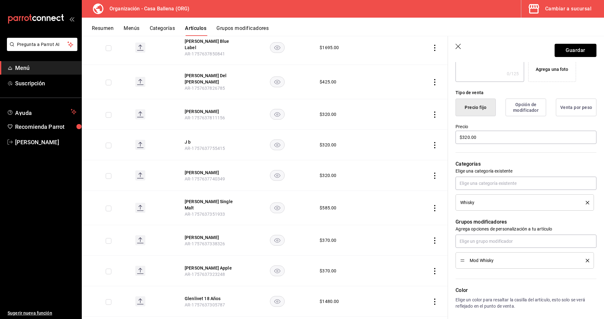
click at [568, 48] on button "Guardar" at bounding box center [576, 50] width 42 height 13
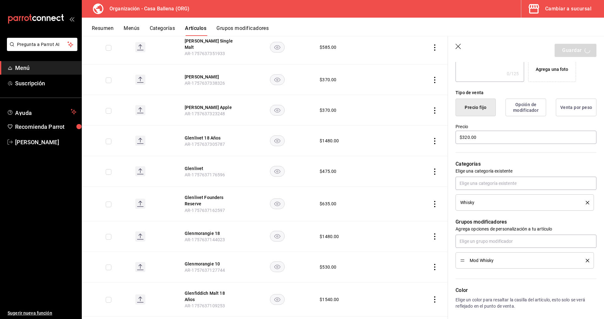
scroll to position [947, 0]
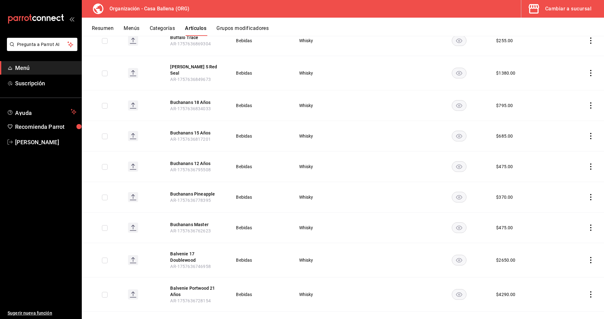
scroll to position [1577, 0]
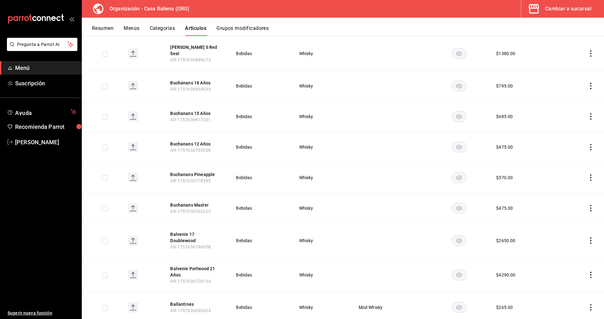
click at [593, 272] on icon "actions" at bounding box center [591, 275] width 6 height 6
click at [572, 272] on span "Editar" at bounding box center [572, 270] width 16 height 7
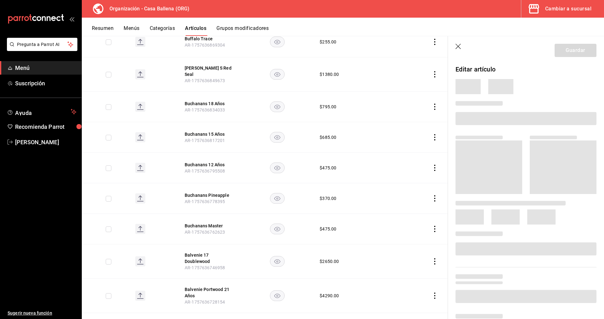
scroll to position [1598, 0]
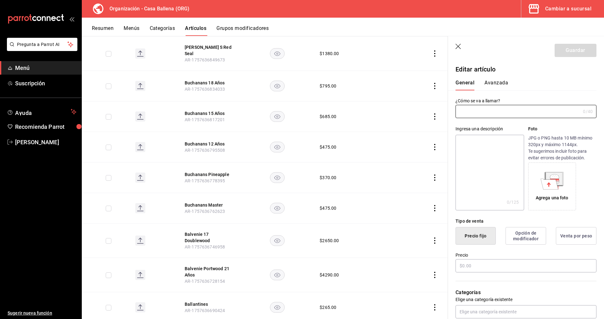
type input "Balvenie [PERSON_NAME] 21 Años"
type input "$4290.00"
type input "AR-1757636728154"
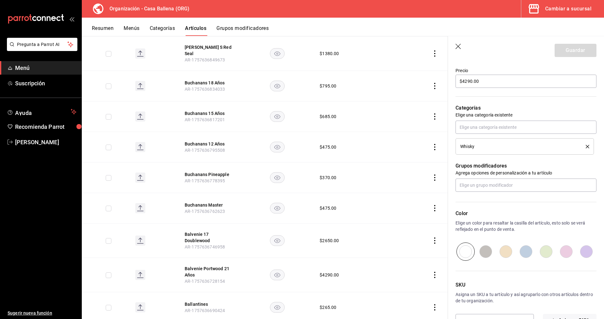
scroll to position [205, 0]
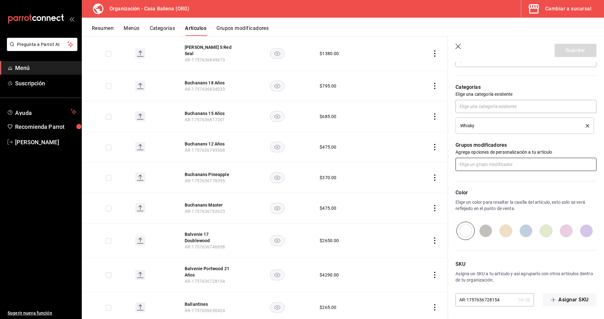
click at [489, 163] on input "text" at bounding box center [526, 164] width 141 height 13
click at [490, 195] on li "Mod Whisky" at bounding box center [526, 199] width 141 height 10
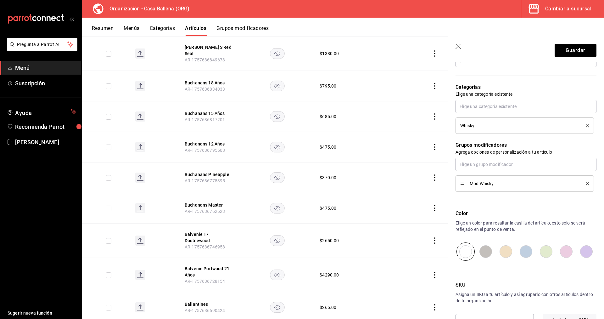
click at [595, 43] on header "Guardar" at bounding box center [526, 49] width 156 height 26
click at [591, 45] on button "Guardar" at bounding box center [576, 50] width 42 height 13
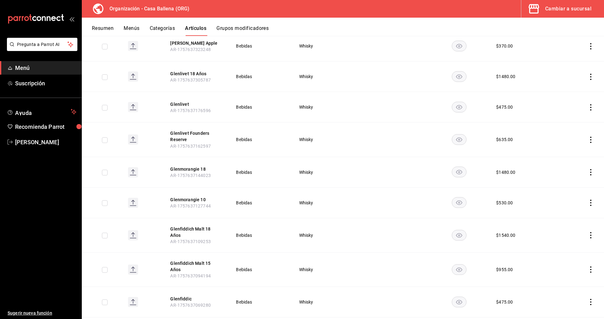
scroll to position [830, 0]
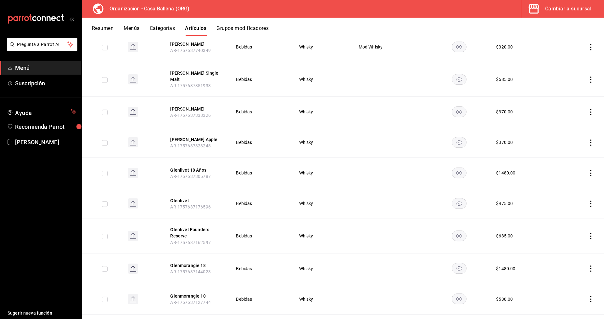
click at [589, 77] on icon "actions" at bounding box center [591, 80] width 6 height 6
drag, startPoint x: 566, startPoint y: 86, endPoint x: 419, endPoint y: 102, distance: 147.6
click at [566, 86] on span "Editar" at bounding box center [572, 85] width 16 height 7
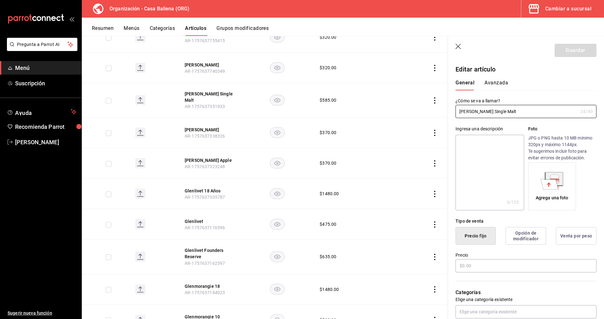
scroll to position [850, 0]
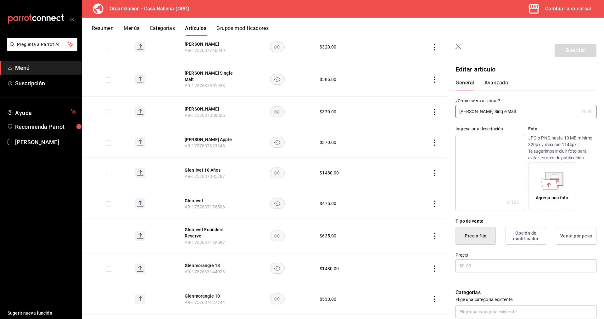
type input "$585.00"
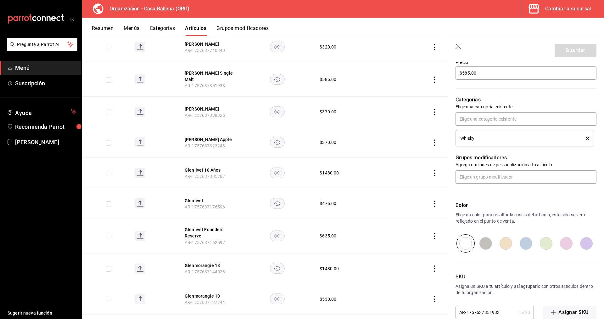
scroll to position [205, 0]
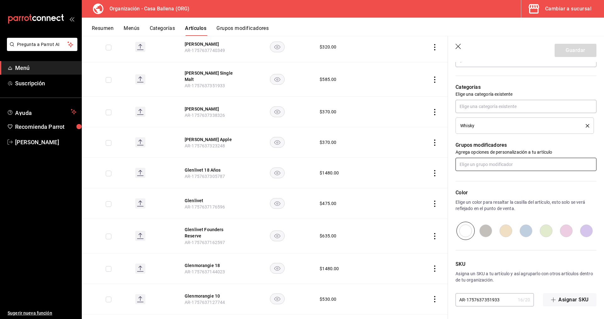
click at [524, 163] on input "text" at bounding box center [526, 164] width 141 height 13
click at [492, 197] on li "Mod Whisky" at bounding box center [526, 199] width 141 height 10
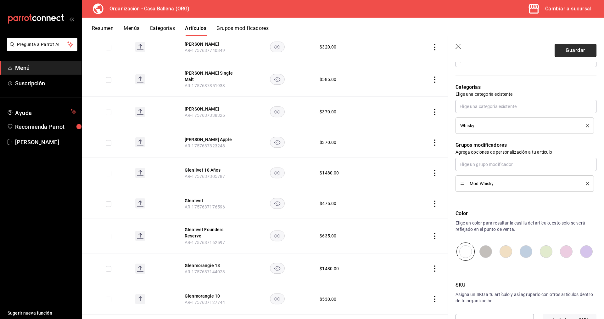
click at [581, 54] on button "Guardar" at bounding box center [576, 50] width 42 height 13
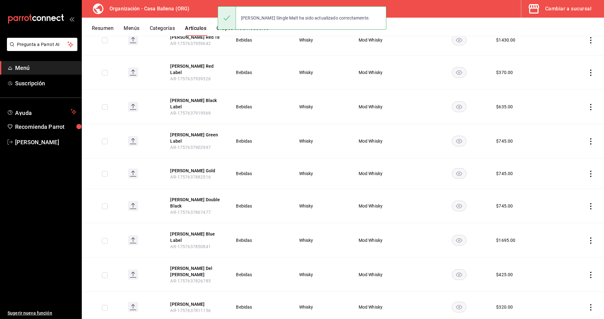
scroll to position [733, 0]
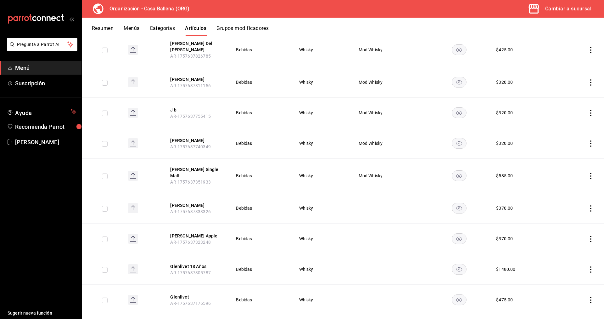
click at [593, 205] on icon "actions" at bounding box center [591, 208] width 6 height 6
click at [566, 213] on span "Editar" at bounding box center [572, 211] width 16 height 7
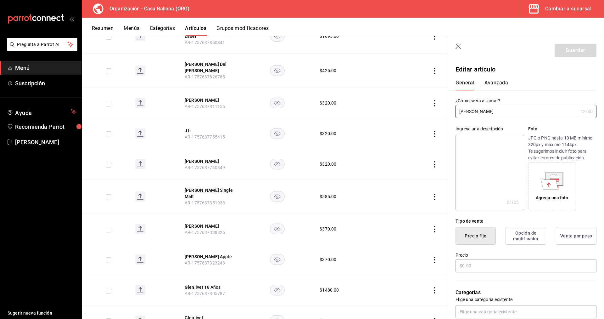
scroll to position [754, 0]
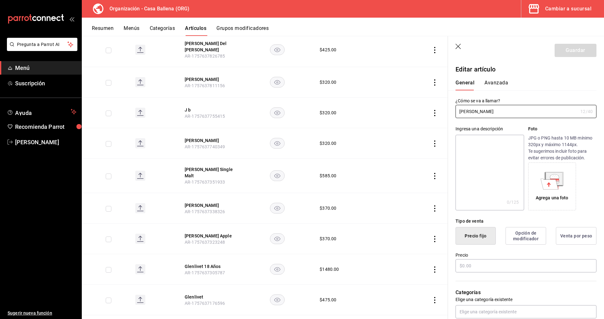
type input "$370.00"
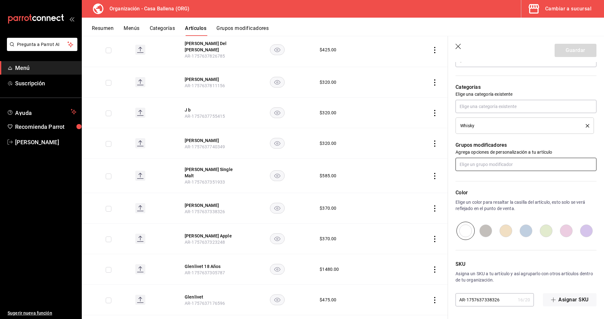
click at [495, 170] on input "text" at bounding box center [526, 164] width 141 height 13
click at [486, 197] on li "Mod Whisky" at bounding box center [526, 199] width 141 height 10
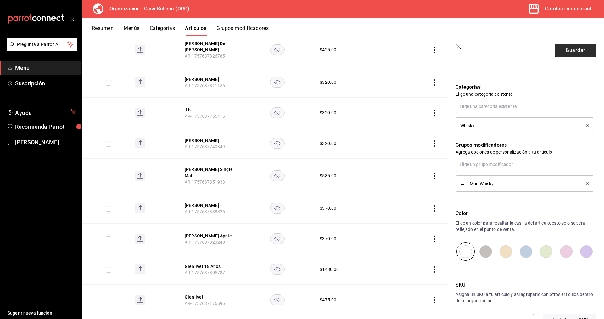
click at [568, 49] on button "Guardar" at bounding box center [576, 50] width 42 height 13
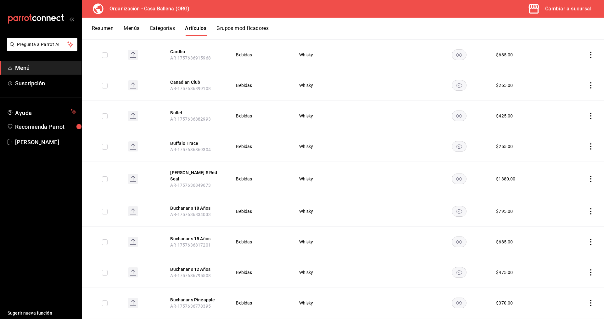
scroll to position [1577, 0]
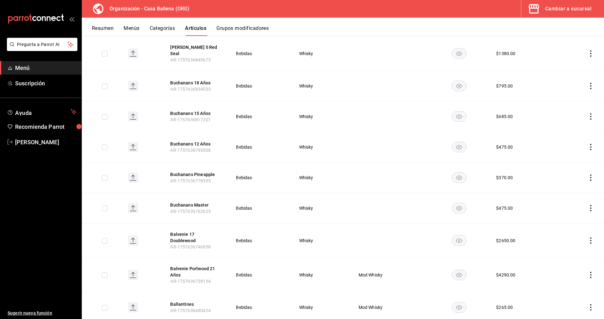
click at [592, 237] on icon "actions" at bounding box center [591, 240] width 1 height 6
click at [567, 237] on span "Editar" at bounding box center [572, 238] width 16 height 7
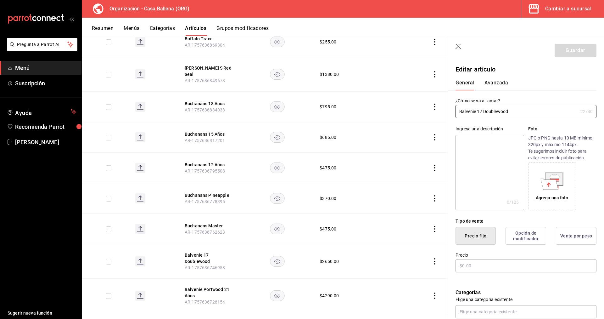
scroll to position [1598, 0]
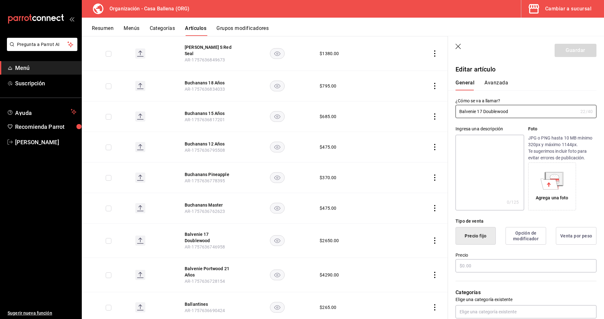
type input "$2650.00"
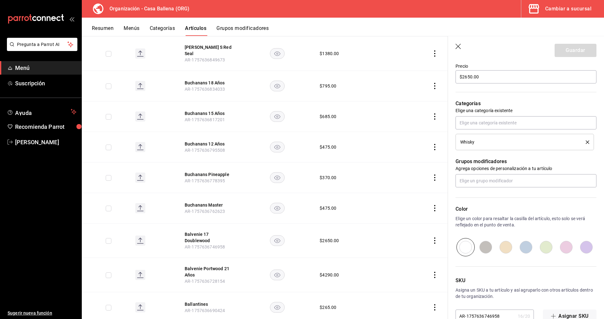
scroll to position [205, 0]
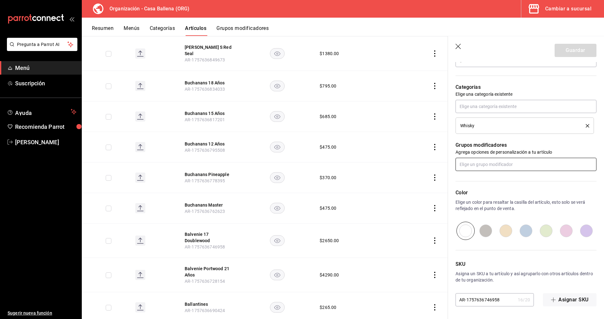
click at [498, 164] on input "text" at bounding box center [526, 164] width 141 height 13
click at [486, 199] on li "Mod Whisky" at bounding box center [526, 199] width 141 height 10
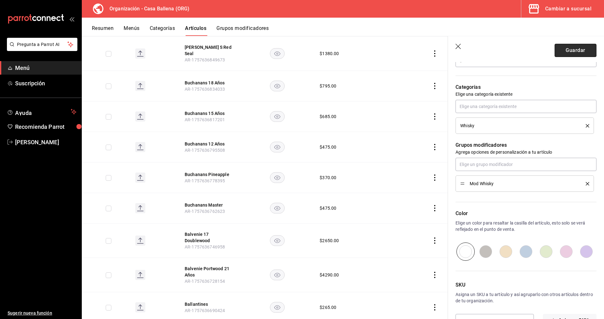
click at [576, 49] on button "Guardar" at bounding box center [576, 50] width 42 height 13
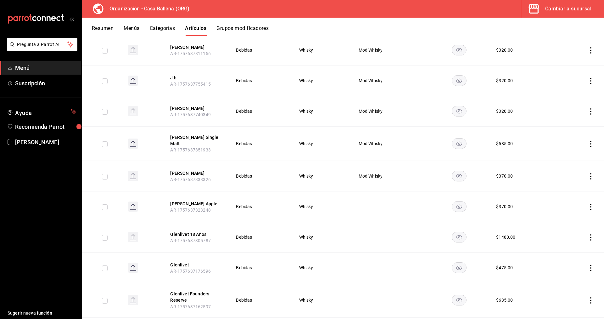
scroll to position [862, 0]
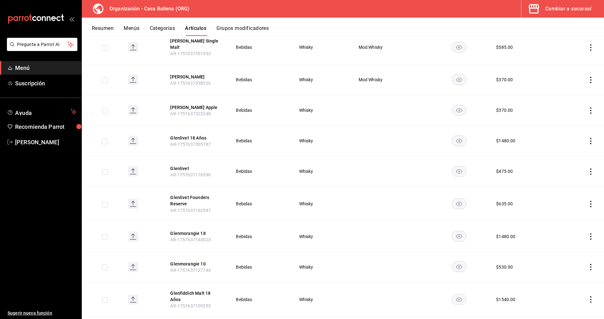
click at [592, 107] on icon "actions" at bounding box center [591, 110] width 6 height 6
drag, startPoint x: 568, startPoint y: 113, endPoint x: 422, endPoint y: 99, distance: 146.4
click at [568, 114] on span "Editar" at bounding box center [572, 114] width 16 height 7
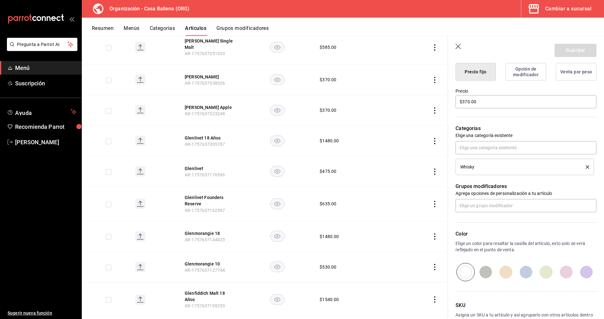
scroll to position [193, 0]
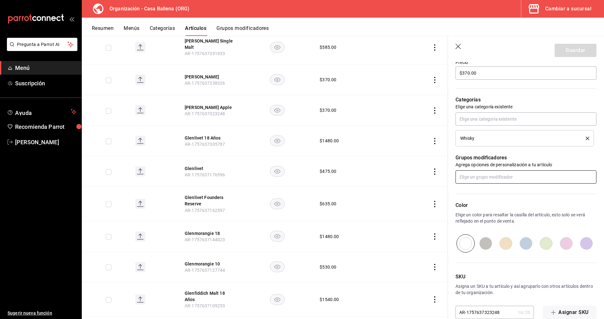
click at [502, 175] on input "text" at bounding box center [526, 176] width 141 height 13
click at [491, 214] on li "Mod Whisky" at bounding box center [526, 212] width 141 height 10
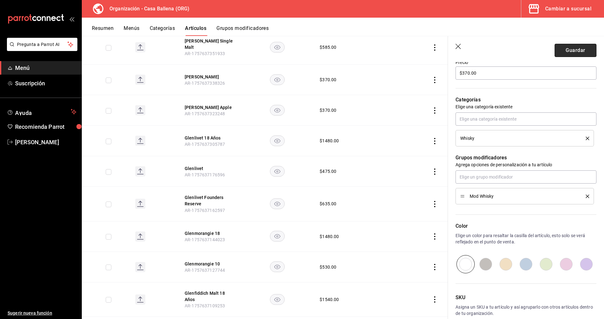
click at [571, 48] on button "Guardar" at bounding box center [576, 50] width 42 height 13
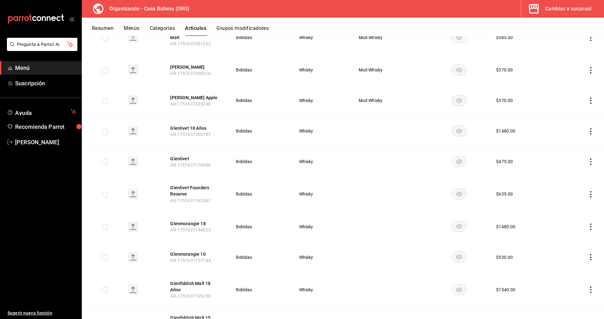
scroll to position [862, 0]
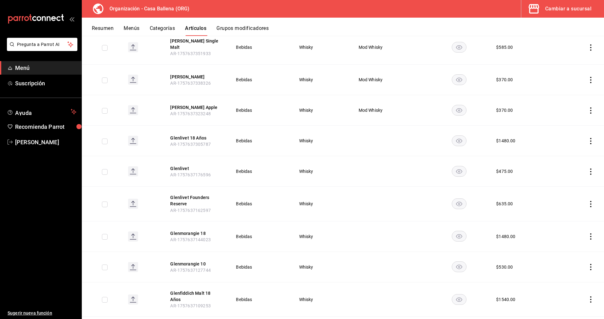
click at [592, 138] on icon "actions" at bounding box center [591, 141] width 6 height 6
click at [566, 141] on span "Editar" at bounding box center [572, 144] width 16 height 7
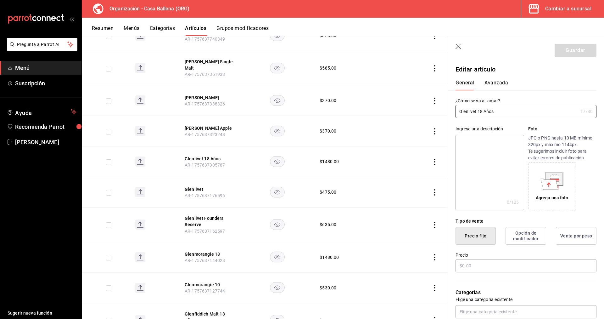
type input "$1480.00"
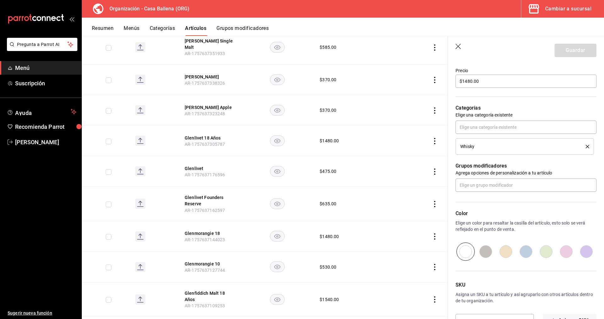
scroll to position [205, 0]
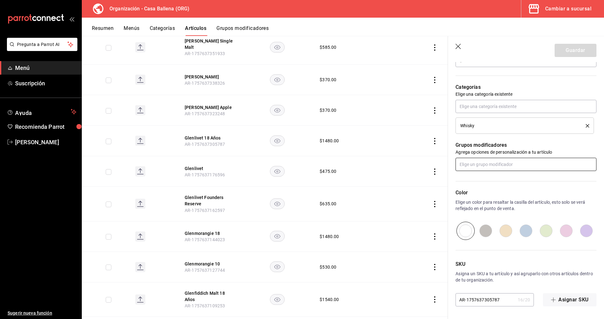
click at [504, 164] on input "text" at bounding box center [526, 164] width 141 height 13
click at [502, 196] on li "Mod Whisky" at bounding box center [526, 199] width 141 height 10
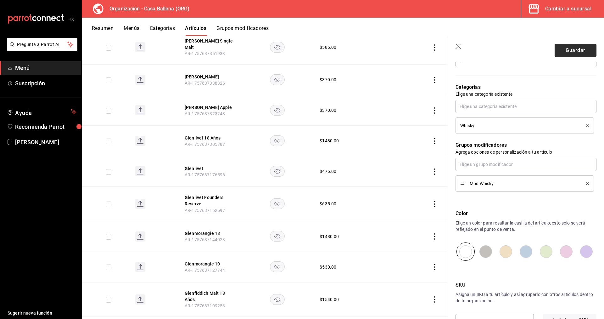
click at [583, 49] on button "Guardar" at bounding box center [576, 50] width 42 height 13
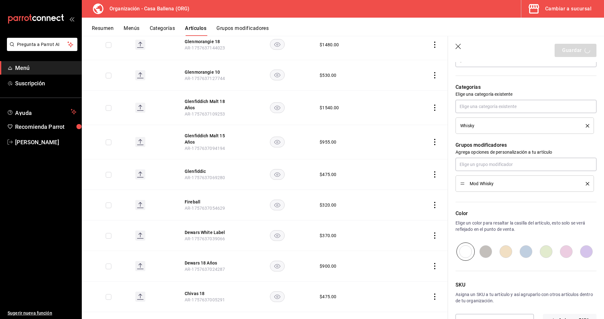
scroll to position [1105, 0]
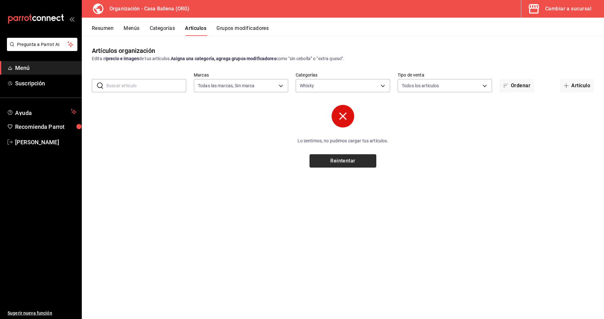
click at [345, 161] on button "Reintentar" at bounding box center [343, 160] width 67 height 13
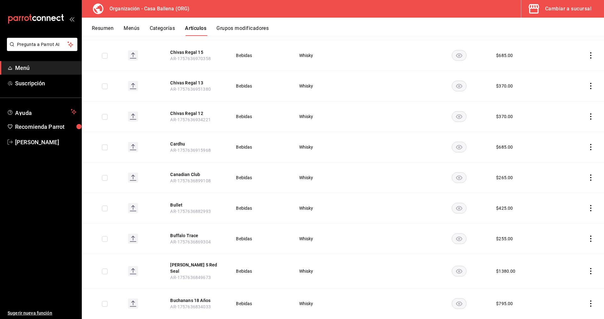
scroll to position [1577, 0]
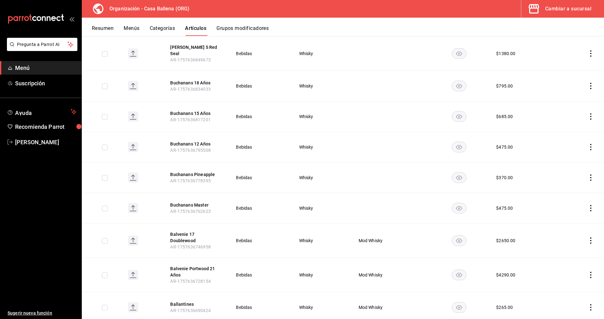
click at [596, 193] on td at bounding box center [581, 208] width 48 height 31
click at [592, 205] on icon "actions" at bounding box center [591, 208] width 6 height 6
click at [573, 203] on li "Editar" at bounding box center [567, 207] width 38 height 13
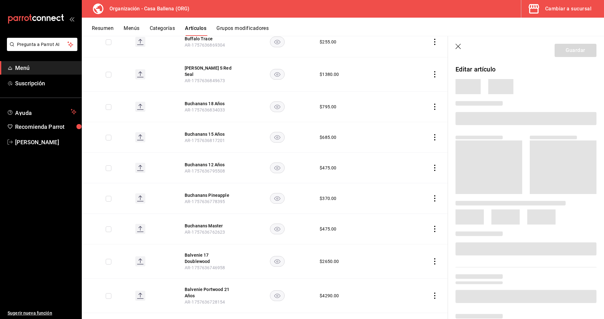
scroll to position [1598, 0]
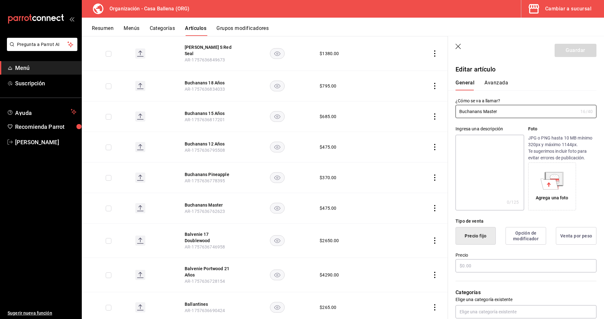
type input "$475.00"
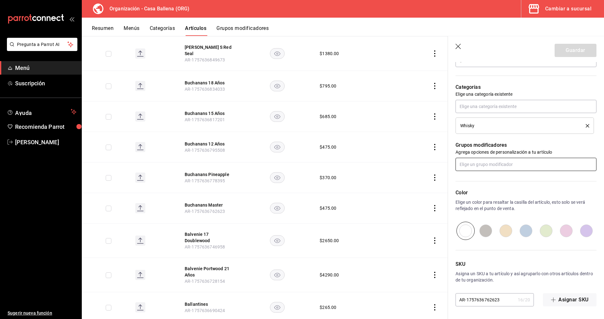
click at [495, 163] on input "text" at bounding box center [526, 164] width 141 height 13
click at [481, 200] on div "Mod Whisky" at bounding box center [473, 199] width 24 height 7
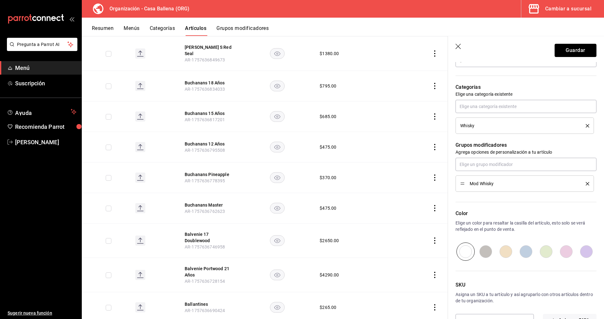
click at [563, 53] on button "Guardar" at bounding box center [576, 50] width 42 height 13
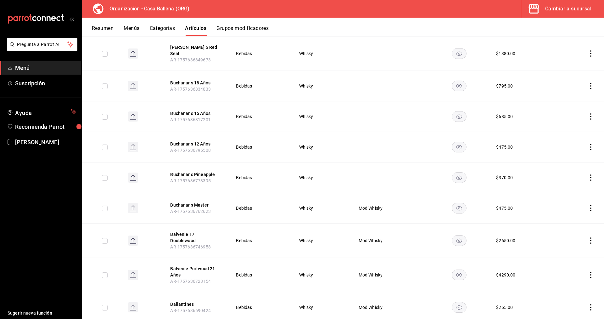
scroll to position [1513, 0]
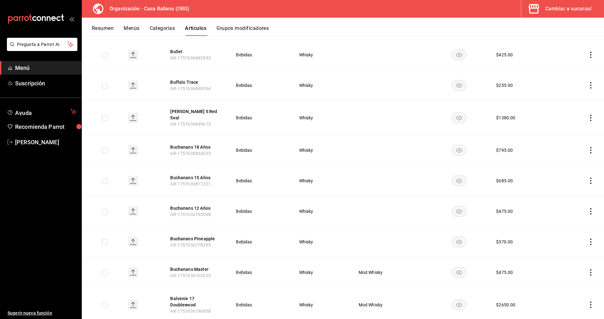
click at [591, 239] on icon "actions" at bounding box center [591, 242] width 1 height 6
click at [575, 238] on li "Editar" at bounding box center [567, 241] width 38 height 13
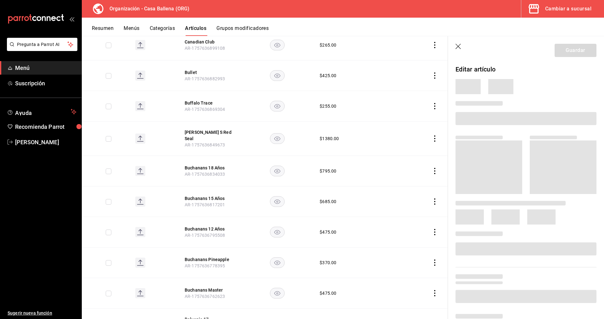
scroll to position [1533, 0]
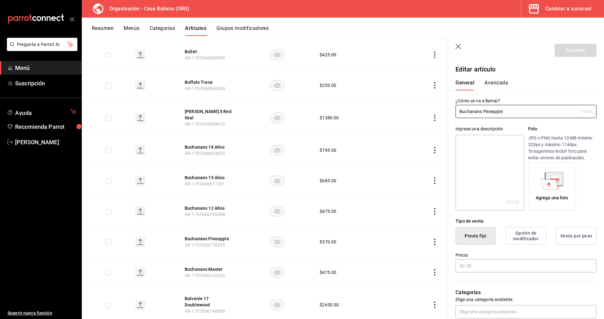
type input "$370.00"
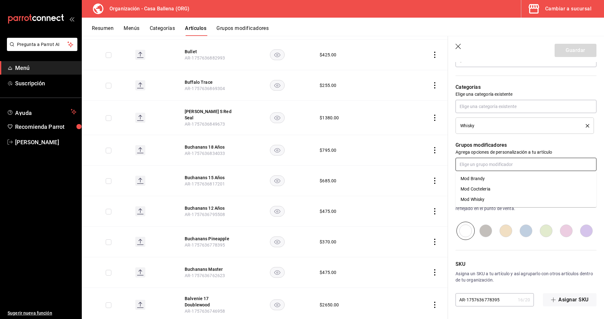
click at [509, 167] on input "text" at bounding box center [526, 164] width 141 height 13
click at [497, 201] on li "Mod Whisky" at bounding box center [526, 199] width 141 height 10
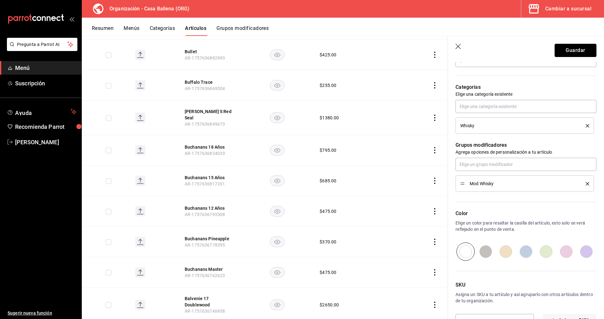
click at [581, 54] on button "Guardar" at bounding box center [576, 50] width 42 height 13
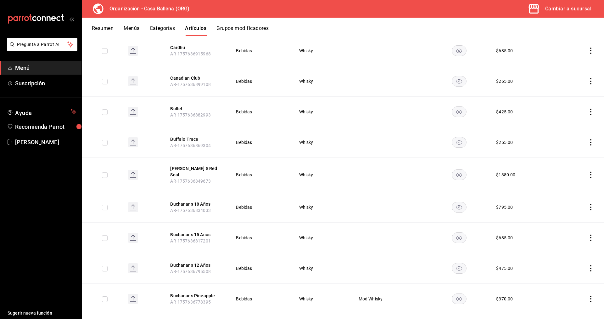
scroll to position [1577, 0]
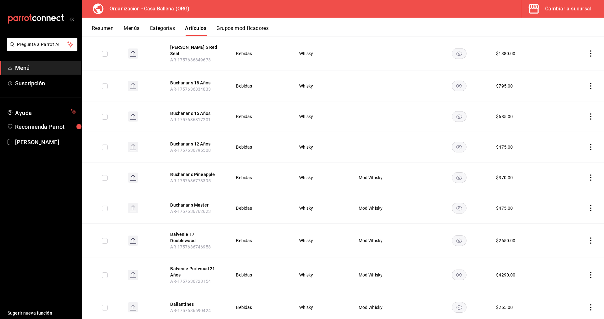
drag, startPoint x: 591, startPoint y: 131, endPoint x: 584, endPoint y: 132, distance: 6.6
click at [591, 144] on icon "actions" at bounding box center [591, 147] width 6 height 6
click at [563, 143] on div at bounding box center [558, 147] width 11 height 8
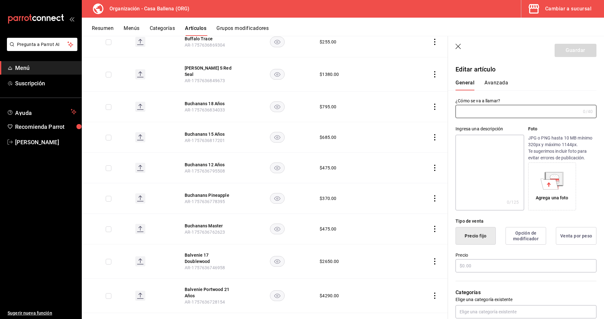
scroll to position [1598, 0]
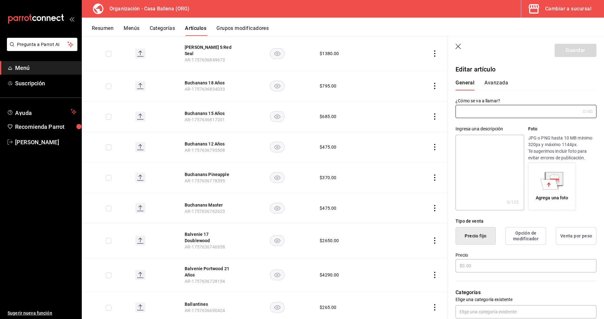
type input "Buchanans 12 Años"
type input "$475.00"
type input "AR-1757636795508"
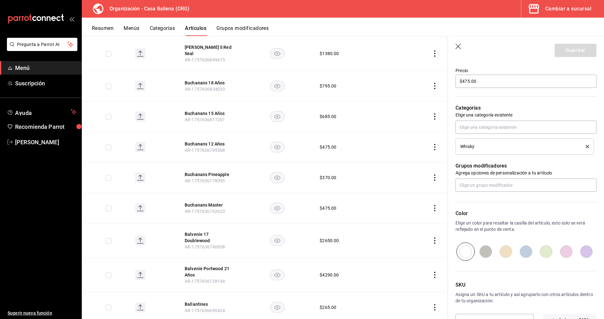
scroll to position [205, 0]
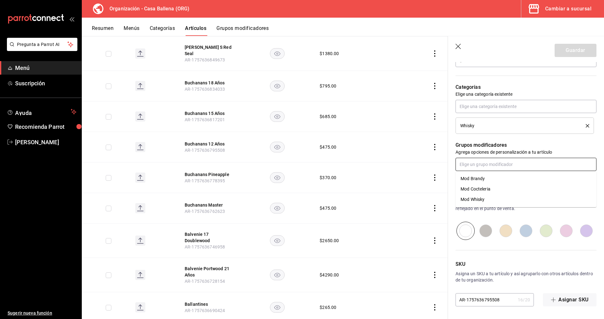
click at [507, 163] on input "text" at bounding box center [526, 164] width 141 height 13
click at [481, 202] on div "Mod Whisky" at bounding box center [473, 199] width 24 height 7
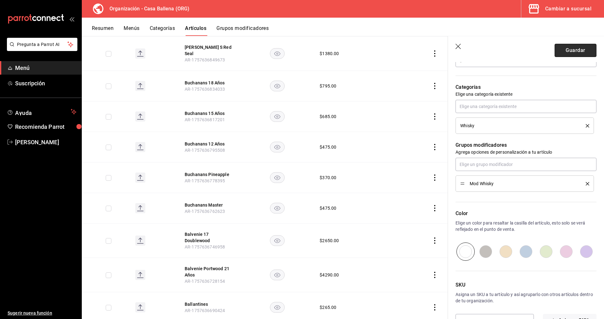
click at [585, 55] on button "Guardar" at bounding box center [576, 50] width 42 height 13
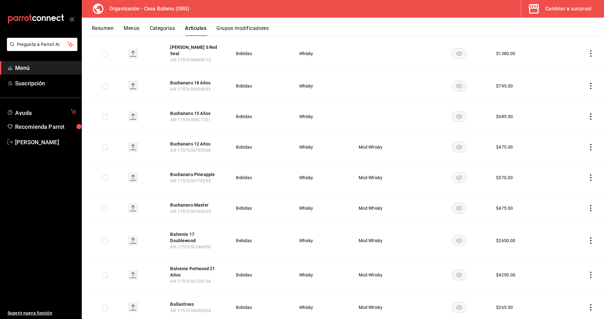
scroll to position [1448, 0]
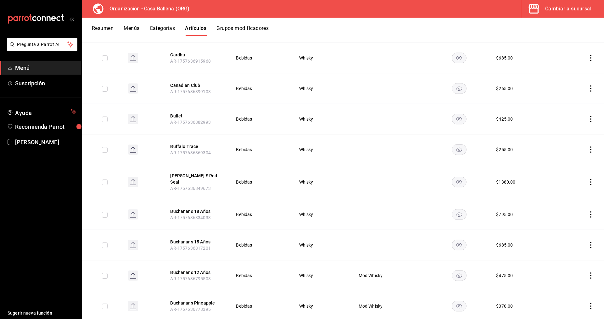
click at [593, 242] on icon "actions" at bounding box center [591, 245] width 6 height 6
click at [566, 243] on span "Editar" at bounding box center [572, 244] width 16 height 7
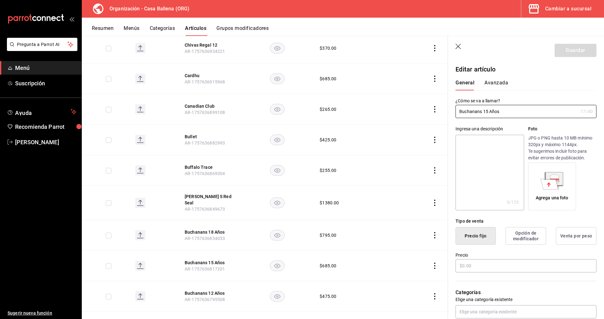
scroll to position [1469, 0]
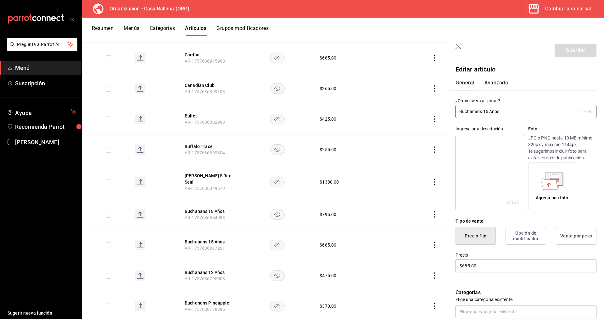
type input "$685.00"
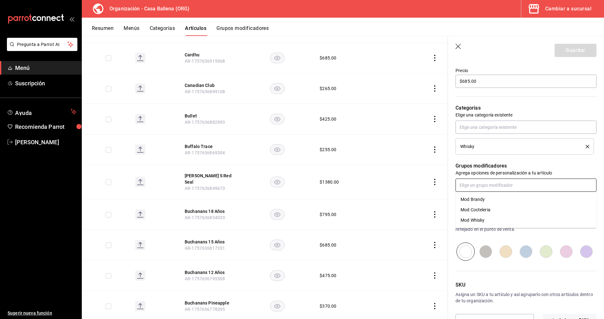
click at [513, 191] on input "text" at bounding box center [526, 185] width 141 height 13
click at [487, 220] on li "Mod Whisky" at bounding box center [526, 220] width 141 height 10
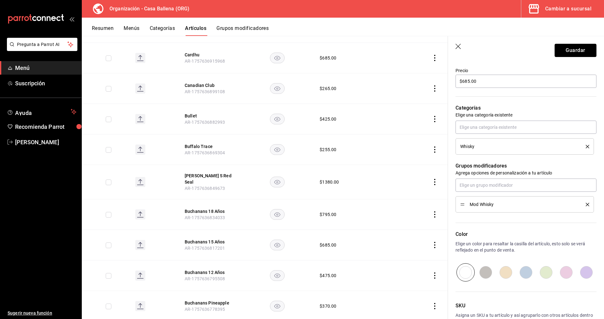
click at [567, 48] on button "Guardar" at bounding box center [576, 50] width 42 height 13
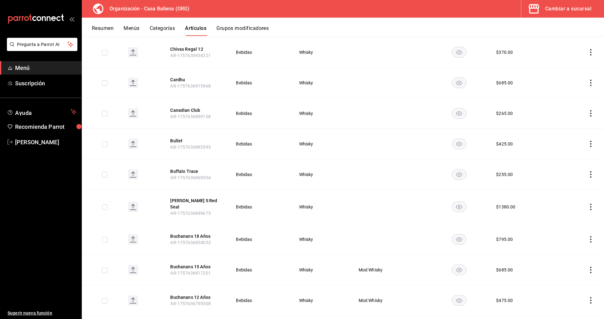
scroll to position [1577, 0]
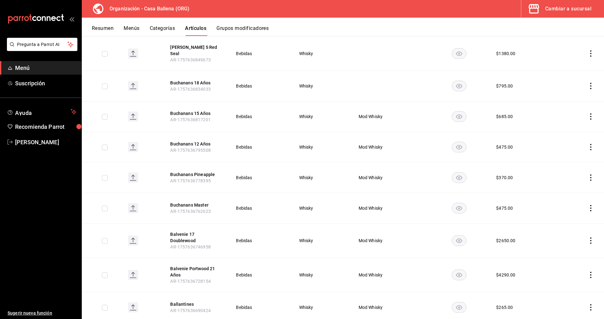
click at [374, 73] on td at bounding box center [390, 86] width 79 height 31
click at [589, 83] on icon "actions" at bounding box center [591, 86] width 6 height 6
click at [584, 80] on li "Editar" at bounding box center [567, 85] width 38 height 13
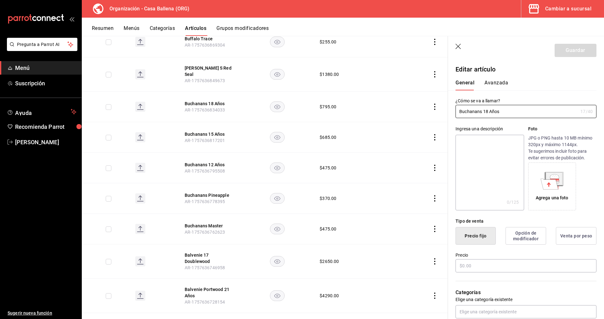
type input "$795.00"
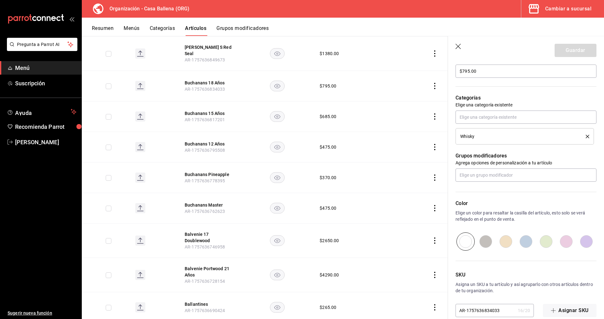
scroll to position [205, 0]
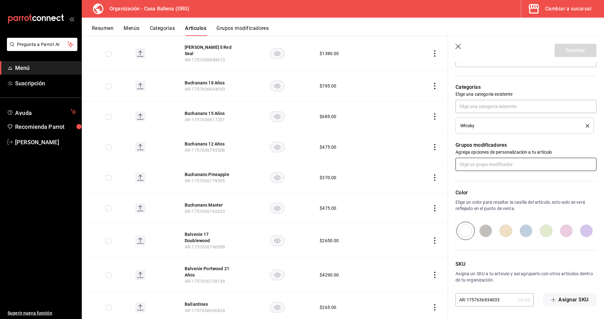
click at [510, 159] on input "text" at bounding box center [526, 164] width 141 height 13
click at [489, 204] on li "Mod Whisky" at bounding box center [526, 199] width 141 height 10
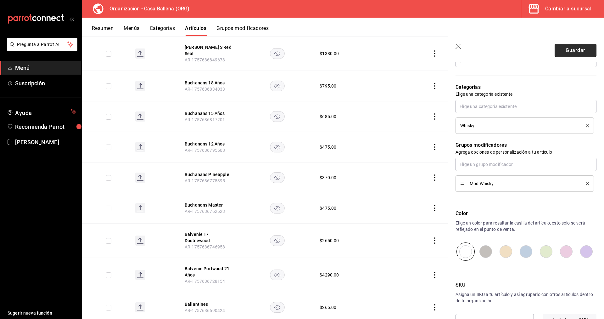
click at [579, 51] on button "Guardar" at bounding box center [576, 50] width 42 height 13
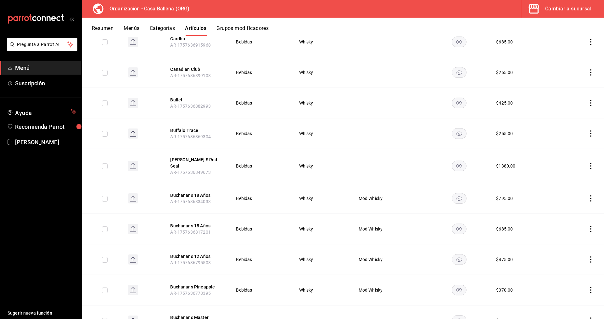
scroll to position [1424, 0]
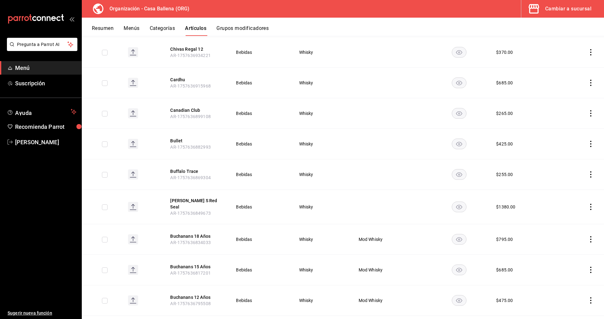
click at [369, 196] on td at bounding box center [390, 207] width 79 height 34
click at [592, 198] on td at bounding box center [581, 207] width 48 height 34
click at [592, 204] on icon "actions" at bounding box center [591, 207] width 1 height 6
click at [574, 210] on span "Editar" at bounding box center [572, 208] width 16 height 7
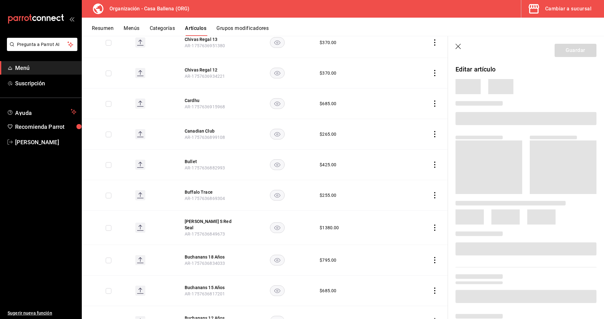
scroll to position [1444, 0]
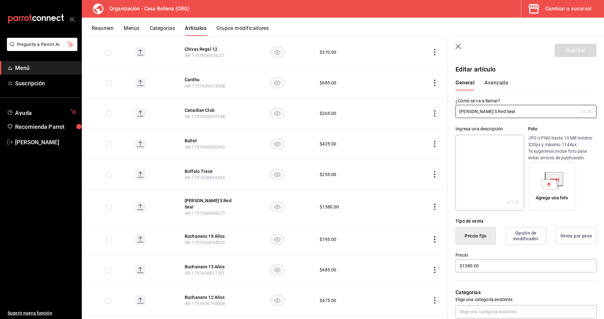
type input "$1380.00"
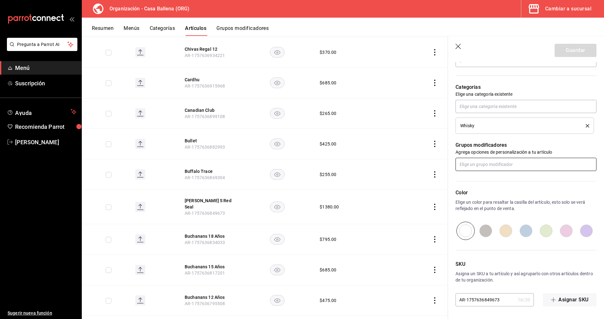
click at [506, 167] on input "text" at bounding box center [526, 164] width 141 height 13
click at [487, 200] on li "Mod Whisky" at bounding box center [526, 199] width 141 height 10
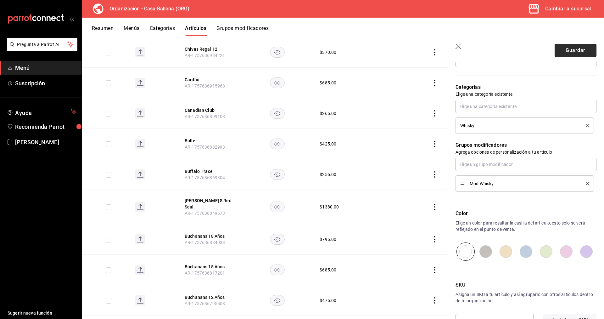
click at [573, 52] on button "Guardar" at bounding box center [576, 50] width 42 height 13
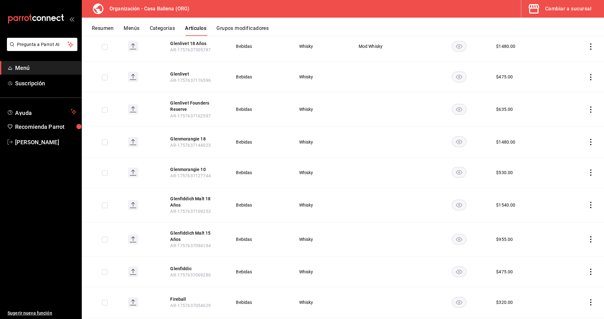
scroll to position [860, 0]
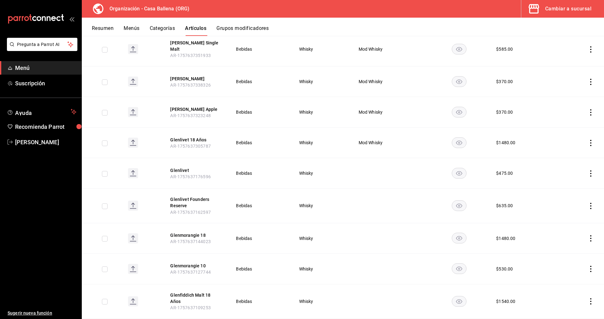
click at [593, 170] on icon "actions" at bounding box center [591, 173] width 6 height 6
click at [562, 176] on div at bounding box center [558, 177] width 11 height 8
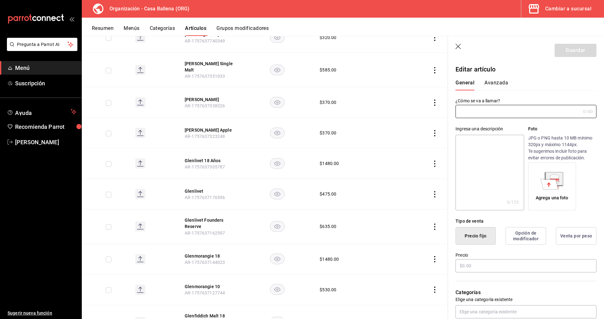
type input "Glenlivet"
type input "$475.00"
type input "AR-1757637176596"
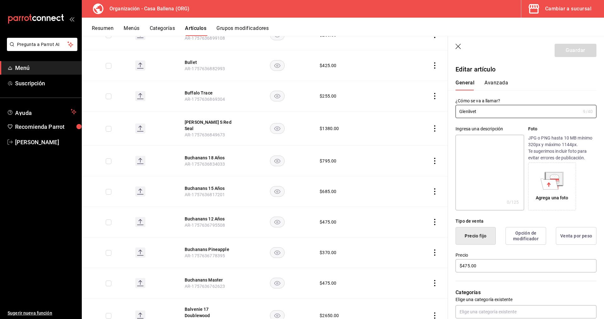
scroll to position [205, 0]
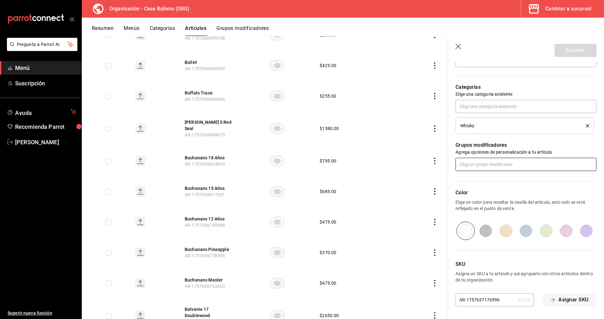
click at [508, 166] on input "text" at bounding box center [526, 164] width 141 height 13
click at [496, 197] on li "Mod Whisky" at bounding box center [526, 199] width 141 height 10
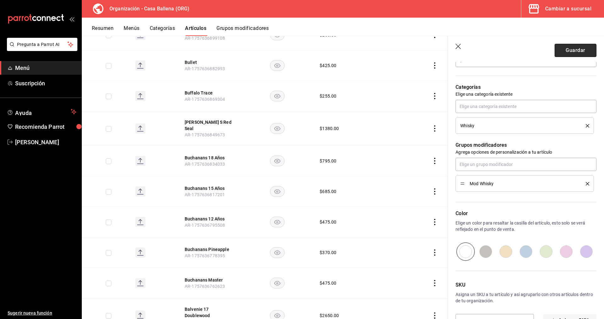
click at [573, 48] on button "Guardar" at bounding box center [576, 50] width 42 height 13
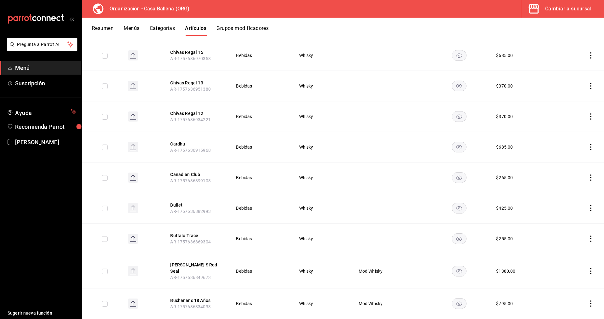
scroll to position [1456, 0]
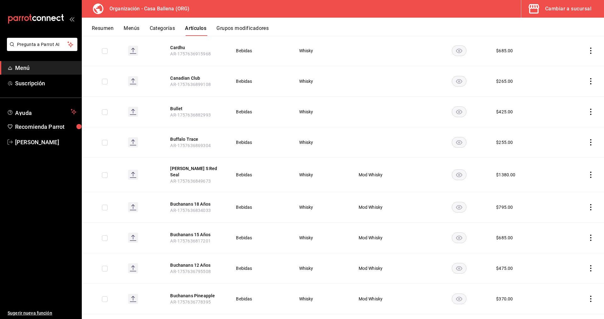
click at [595, 134] on td at bounding box center [581, 142] width 48 height 31
click at [593, 139] on icon "actions" at bounding box center [591, 142] width 6 height 6
click at [572, 146] on span "Editar" at bounding box center [572, 145] width 16 height 7
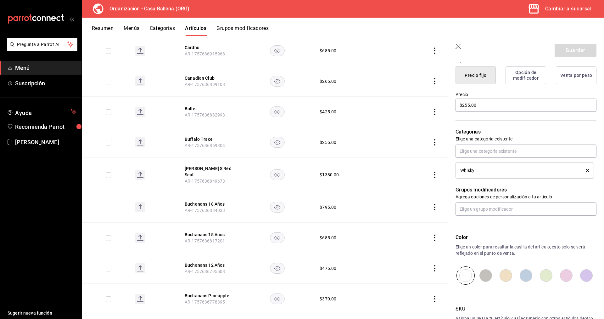
scroll to position [205, 0]
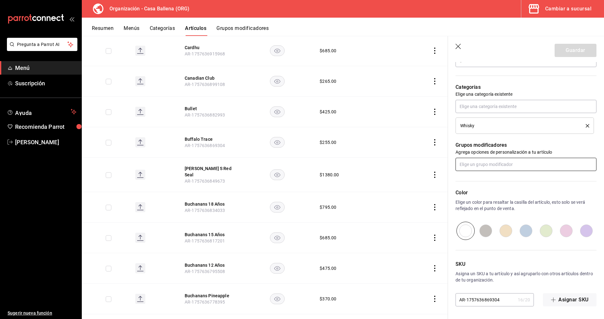
click at [511, 164] on input "text" at bounding box center [526, 164] width 141 height 13
click at [482, 196] on li "Mod Whisky" at bounding box center [526, 199] width 141 height 10
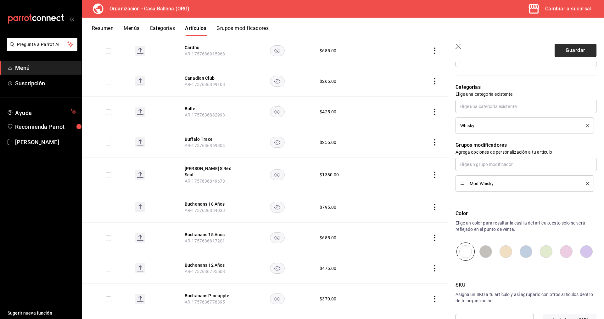
click at [585, 54] on button "Guardar" at bounding box center [576, 50] width 42 height 13
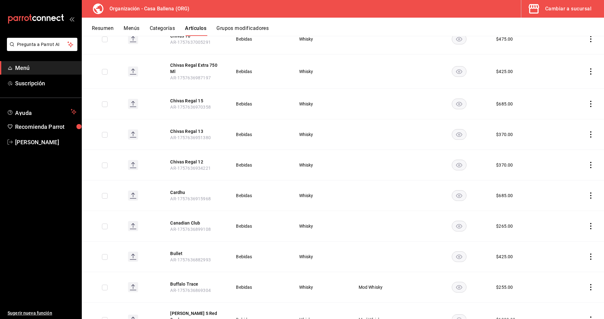
scroll to position [1352, 0]
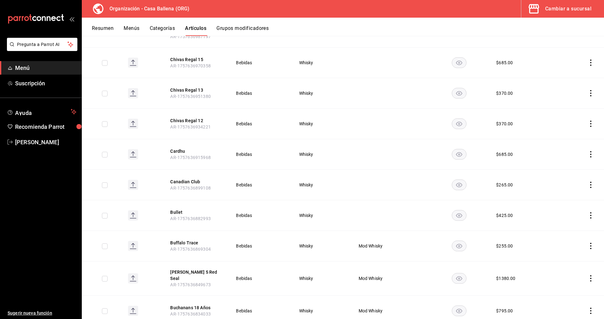
click at [592, 212] on icon "actions" at bounding box center [591, 215] width 6 height 6
click at [571, 215] on li "Editar" at bounding box center [567, 218] width 38 height 13
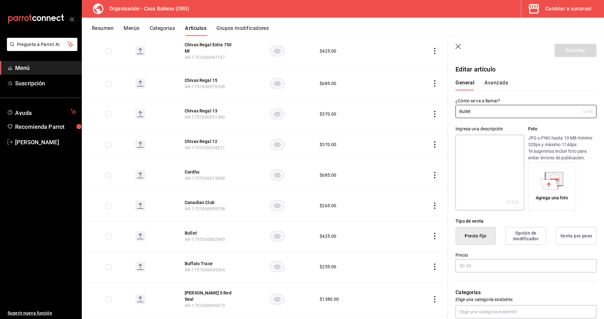
scroll to position [1373, 0]
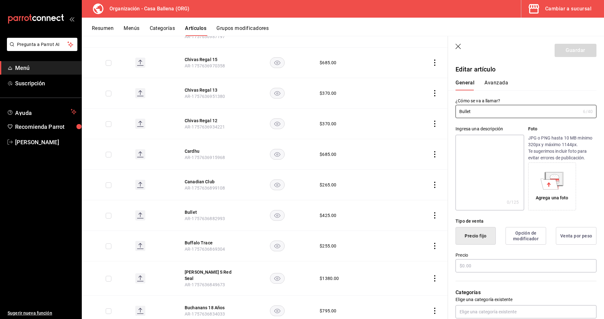
type input "$425.00"
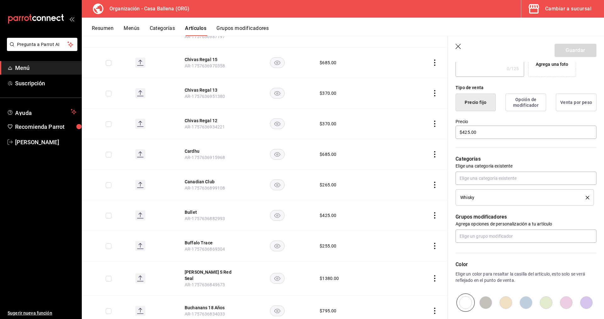
scroll to position [205, 0]
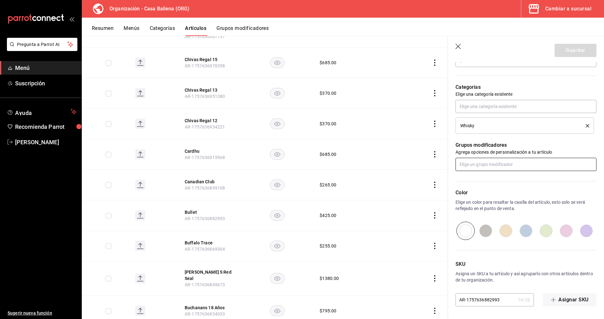
click at [501, 165] on input "text" at bounding box center [526, 164] width 141 height 13
click at [501, 201] on li "Mod Whisky" at bounding box center [526, 199] width 141 height 10
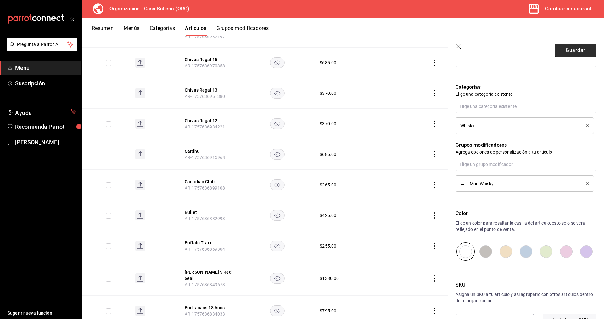
click at [570, 47] on button "Guardar" at bounding box center [576, 50] width 42 height 13
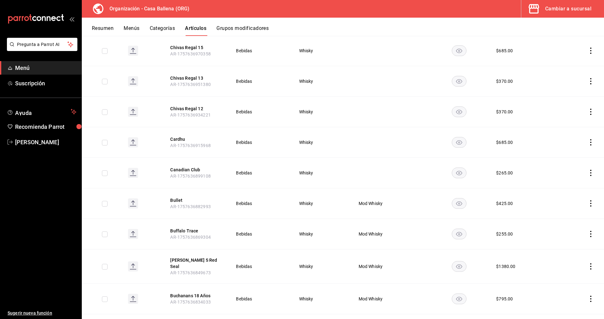
scroll to position [1327, 0]
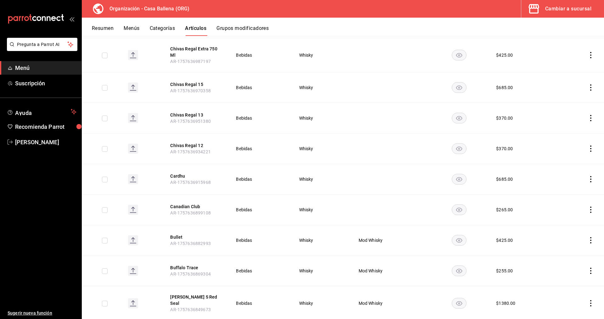
click at [589, 207] on icon "actions" at bounding box center [591, 210] width 6 height 6
click at [573, 214] on span "Editar" at bounding box center [572, 213] width 16 height 7
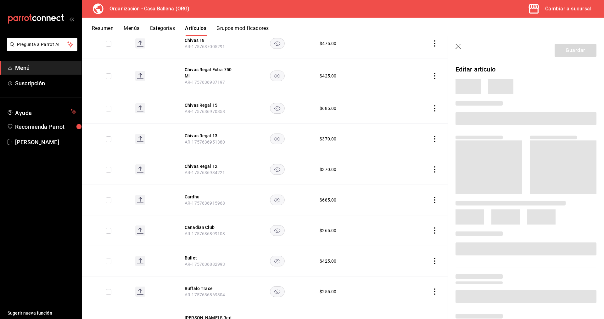
scroll to position [1348, 0]
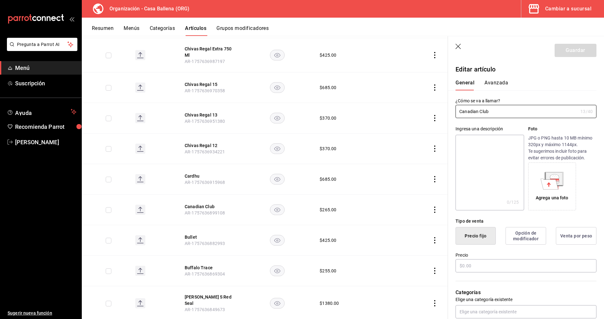
type input "$265.00"
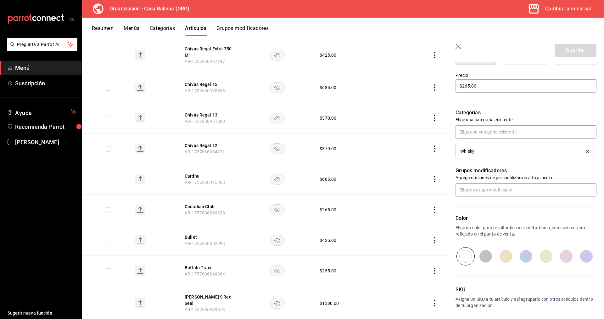
scroll to position [205, 0]
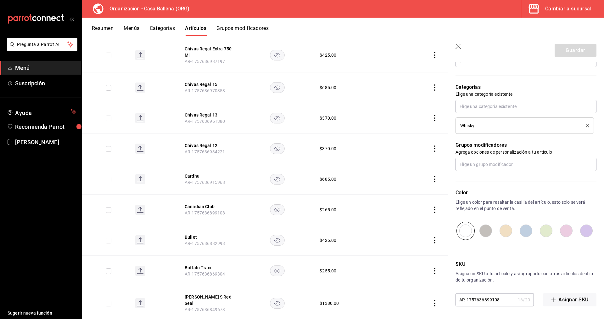
click at [508, 154] on p "Agrega opciones de personalización a tu artículo" at bounding box center [526, 152] width 141 height 6
click at [510, 162] on input "text" at bounding box center [526, 164] width 141 height 13
drag, startPoint x: 497, startPoint y: 200, endPoint x: 530, endPoint y: 151, distance: 58.2
click at [497, 199] on li "Mod Whisky" at bounding box center [526, 199] width 141 height 10
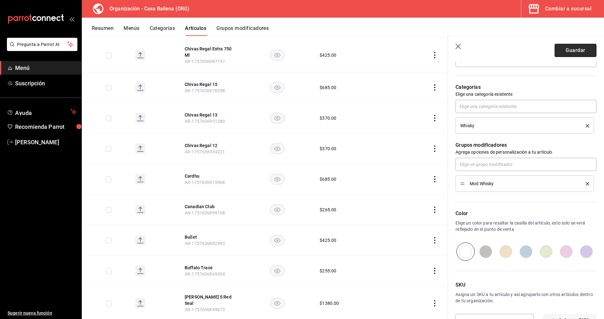
click at [572, 51] on button "Guardar" at bounding box center [576, 50] width 42 height 13
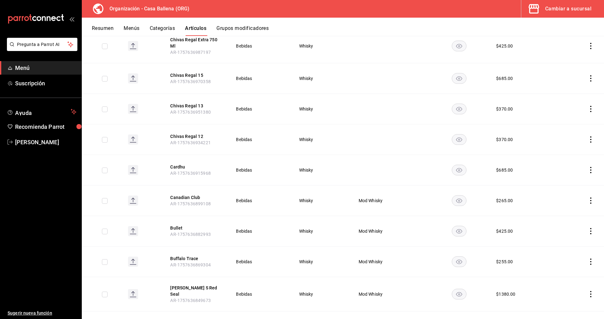
scroll to position [1392, 0]
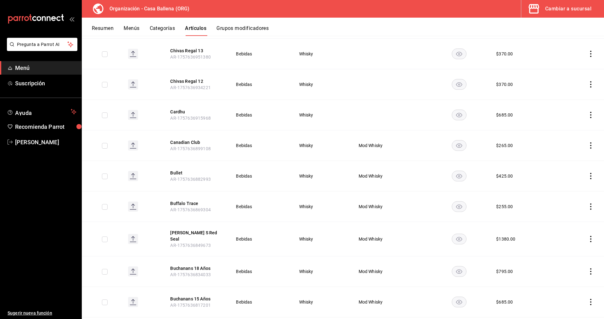
click at [588, 102] on td at bounding box center [581, 114] width 48 height 31
click at [589, 112] on icon "actions" at bounding box center [591, 115] width 6 height 6
click at [570, 116] on span "Editar" at bounding box center [572, 118] width 16 height 7
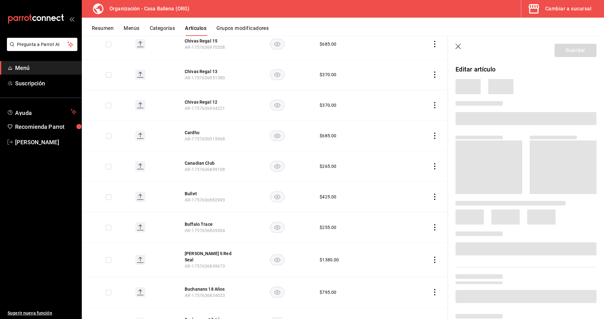
scroll to position [1412, 0]
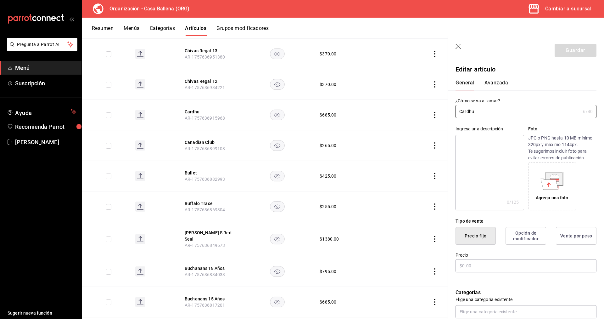
type input "$685.00"
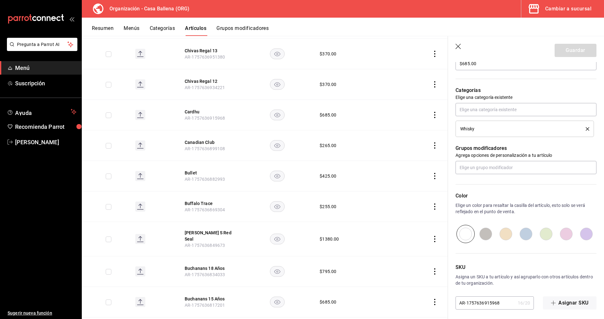
scroll to position [205, 0]
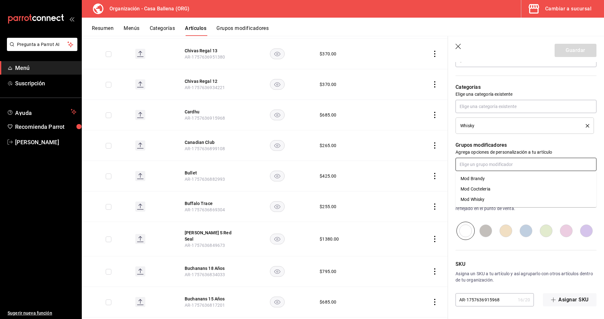
click at [507, 164] on input "text" at bounding box center [526, 164] width 141 height 13
click at [491, 197] on li "Mod Whisky" at bounding box center [526, 199] width 141 height 10
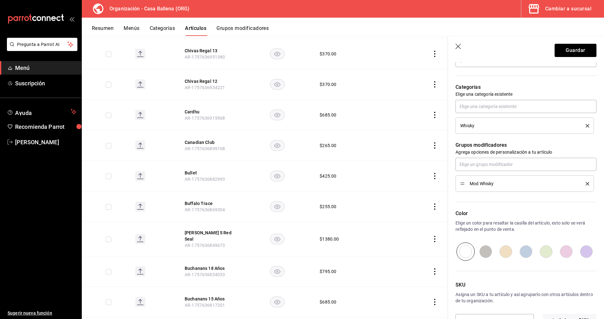
click at [577, 57] on header "Guardar" at bounding box center [526, 49] width 156 height 26
click at [574, 49] on button "Guardar" at bounding box center [576, 50] width 42 height 13
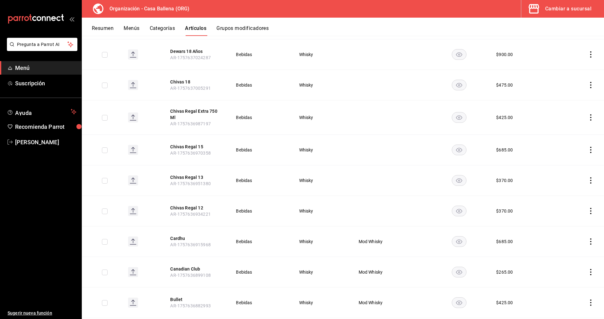
scroll to position [1231, 0]
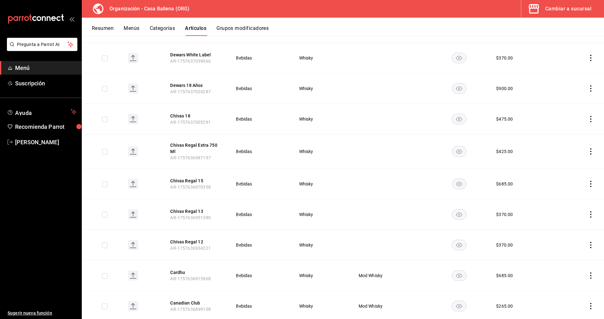
click at [590, 242] on icon "actions" at bounding box center [591, 245] width 6 height 6
click at [575, 246] on span "Editar" at bounding box center [572, 248] width 16 height 7
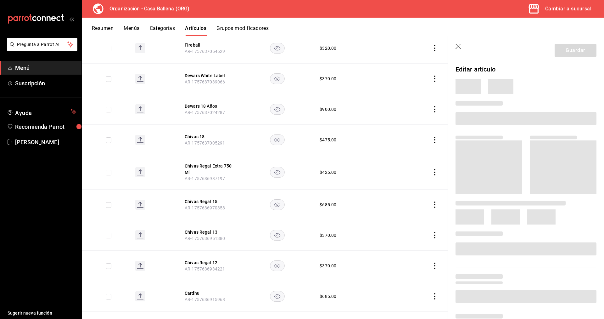
scroll to position [1252, 0]
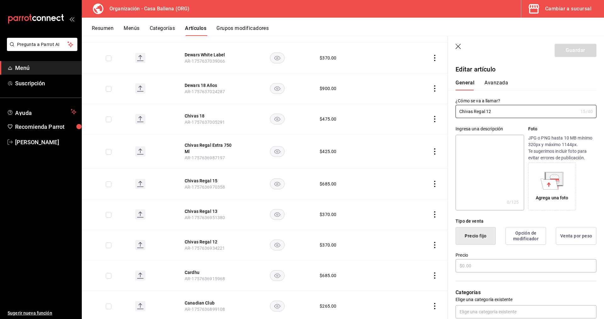
type input "$370.00"
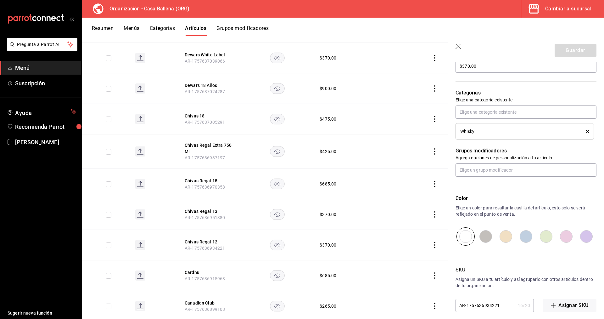
scroll to position [205, 0]
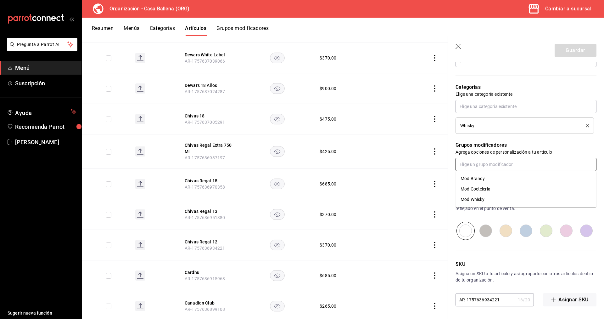
click at [495, 166] on input "text" at bounding box center [526, 164] width 141 height 13
click at [486, 201] on li "Mod Whisky" at bounding box center [526, 199] width 141 height 10
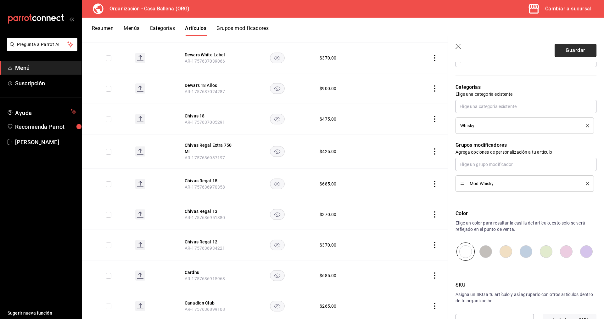
click at [578, 50] on button "Guardar" at bounding box center [576, 50] width 42 height 13
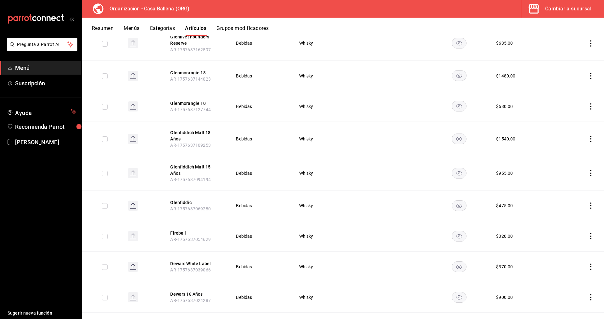
scroll to position [926, 0]
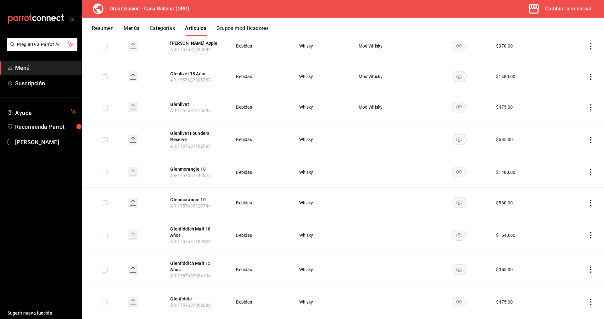
click at [592, 137] on icon "actions" at bounding box center [591, 140] width 6 height 6
click at [567, 141] on span "Editar" at bounding box center [572, 143] width 16 height 7
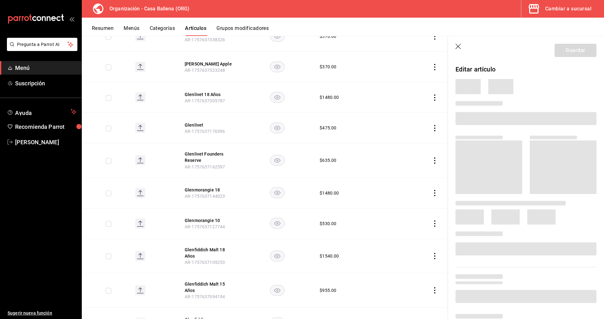
scroll to position [947, 0]
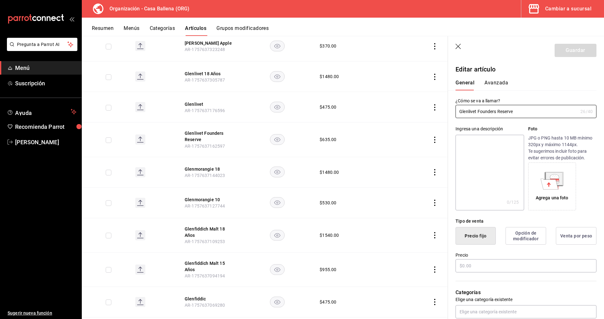
type input "$635.00"
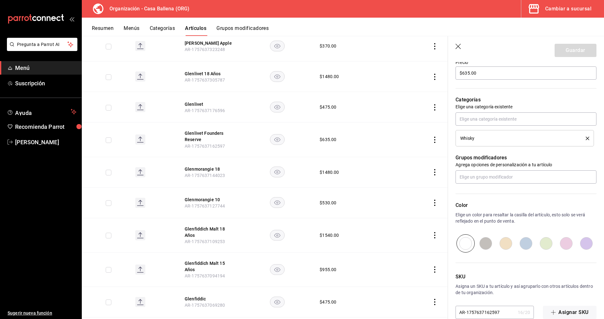
scroll to position [205, 0]
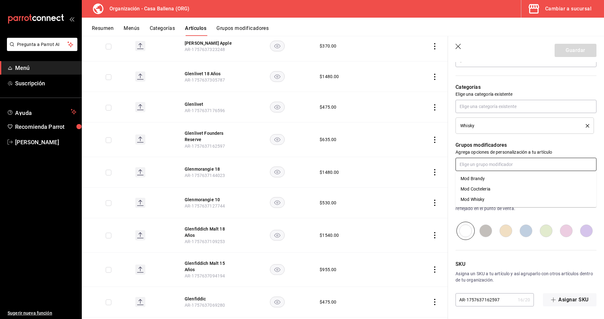
click at [497, 158] on input "text" at bounding box center [526, 164] width 141 height 13
click at [491, 199] on li "Mod Whisky" at bounding box center [526, 199] width 141 height 10
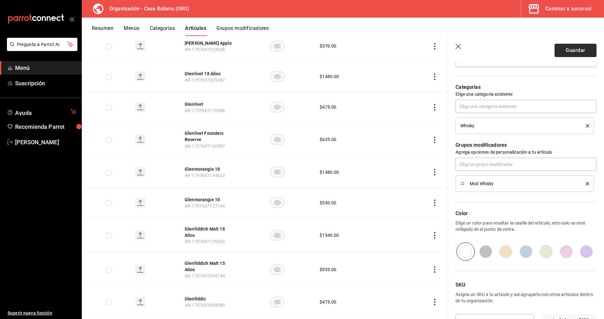
click at [580, 45] on button "Guardar" at bounding box center [576, 50] width 42 height 13
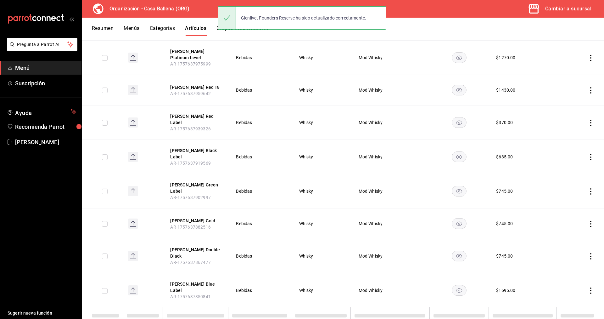
scroll to position [508, 0]
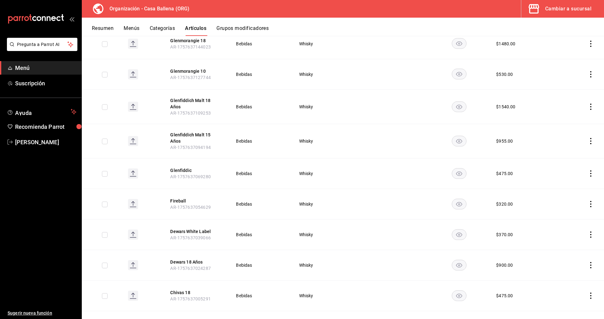
scroll to position [958, 0]
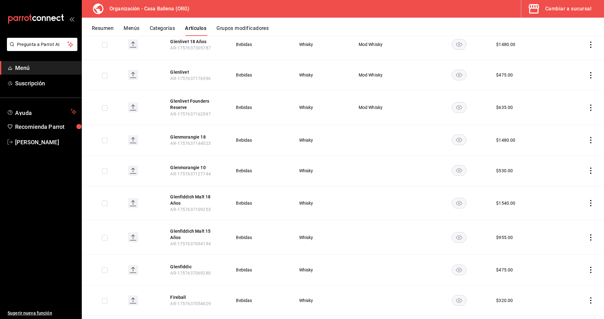
click at [593, 137] on icon "actions" at bounding box center [591, 140] width 6 height 6
click at [565, 143] on span "Editar" at bounding box center [572, 143] width 16 height 7
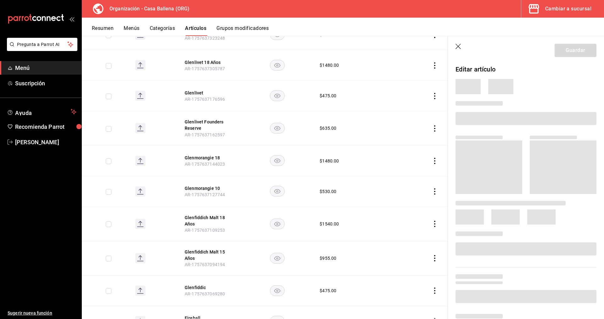
scroll to position [979, 0]
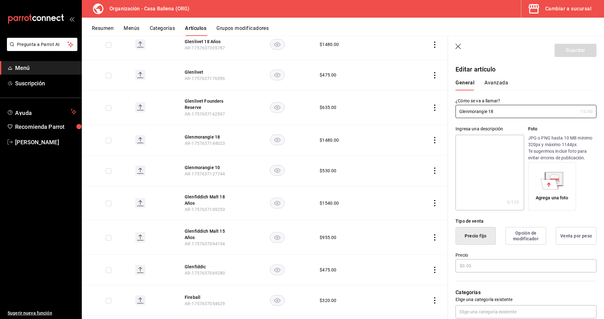
type input "$1480.00"
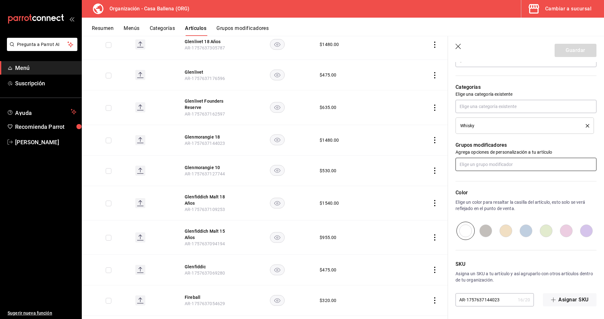
click at [509, 167] on input "text" at bounding box center [526, 164] width 141 height 13
click at [484, 200] on div "Mod Whisky" at bounding box center [473, 199] width 24 height 7
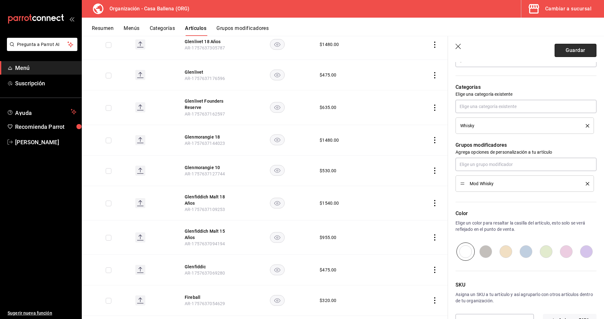
click at [570, 46] on button "Guardar" at bounding box center [576, 50] width 42 height 13
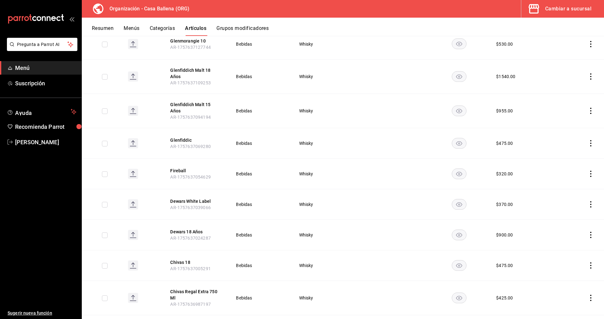
scroll to position [956, 0]
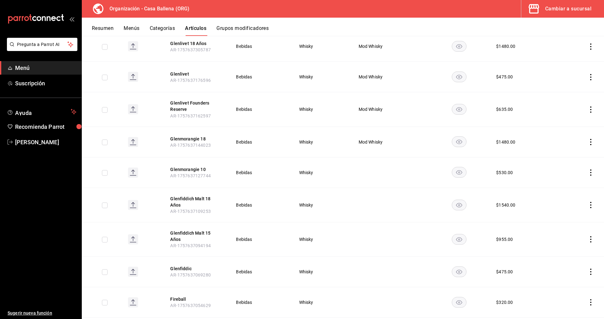
click at [591, 169] on icon "actions" at bounding box center [591, 172] width 6 height 6
click at [569, 175] on span "Editar" at bounding box center [572, 176] width 16 height 7
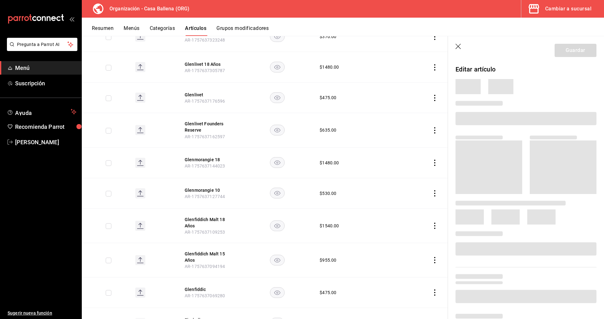
scroll to position [977, 0]
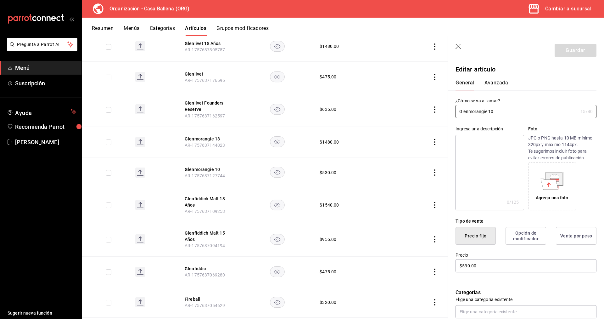
type input "$530.00"
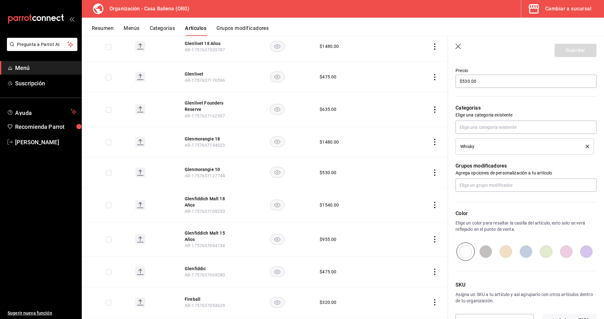
scroll to position [205, 0]
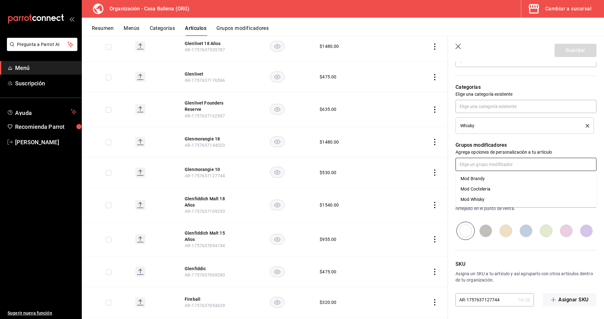
click at [507, 166] on input "text" at bounding box center [526, 164] width 141 height 13
click at [475, 199] on div "Mod Whisky" at bounding box center [473, 199] width 24 height 7
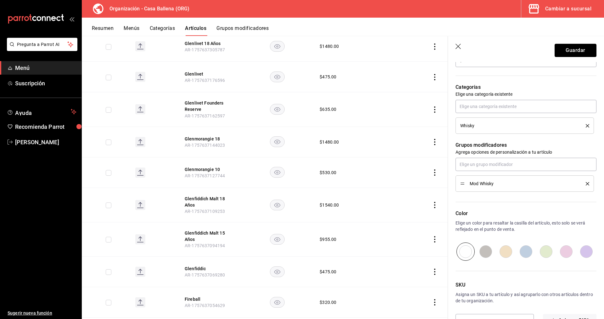
drag, startPoint x: 577, startPoint y: 53, endPoint x: 570, endPoint y: 60, distance: 9.8
click at [577, 53] on button "Guardar" at bounding box center [576, 50] width 42 height 13
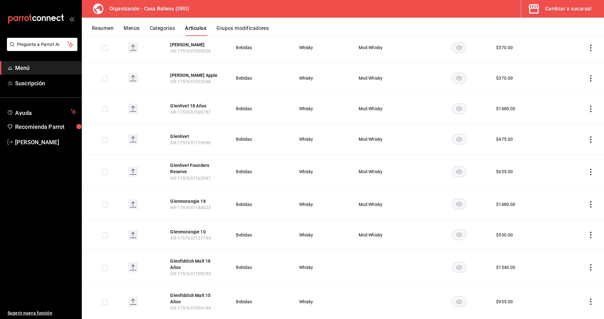
scroll to position [1022, 0]
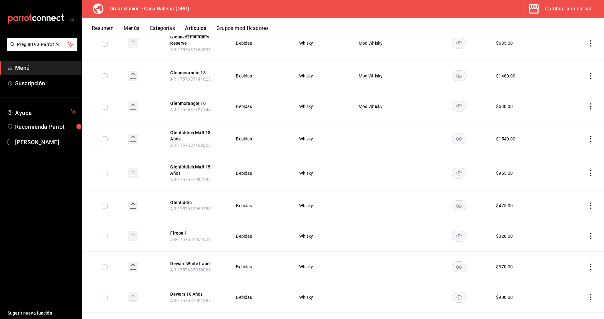
click at [590, 136] on icon "actions" at bounding box center [591, 139] width 6 height 6
click at [567, 139] on li "Editar" at bounding box center [567, 142] width 38 height 13
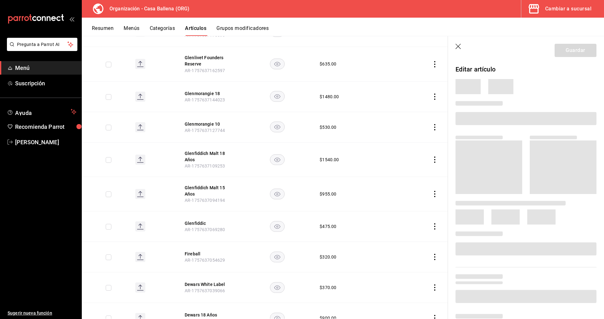
scroll to position [1043, 0]
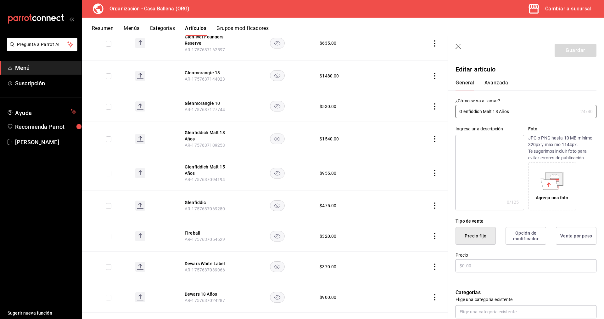
type input "$1540.00"
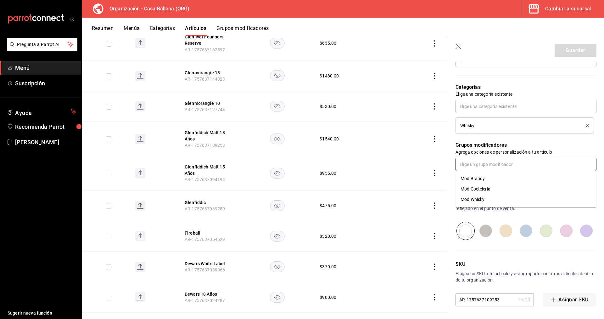
click at [518, 163] on input "text" at bounding box center [526, 164] width 141 height 13
click at [487, 195] on li "Mod Whisky" at bounding box center [526, 199] width 141 height 10
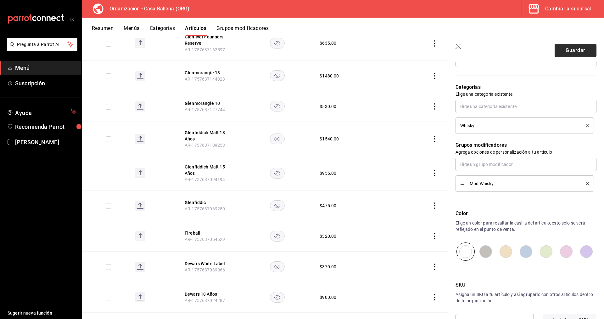
click at [572, 48] on button "Guardar" at bounding box center [576, 50] width 42 height 13
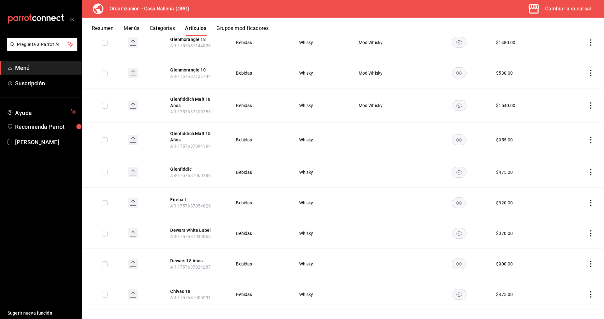
scroll to position [1085, 0]
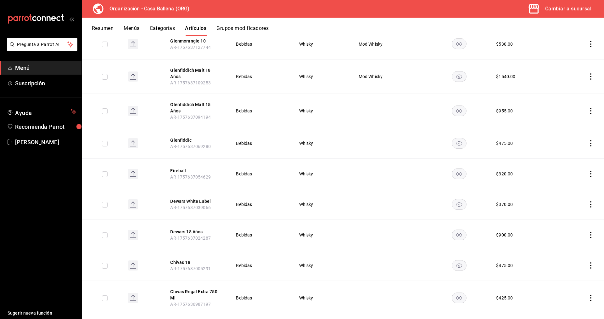
click at [590, 108] on icon "actions" at bounding box center [591, 111] width 6 height 6
click at [570, 114] on span "Editar" at bounding box center [572, 114] width 16 height 7
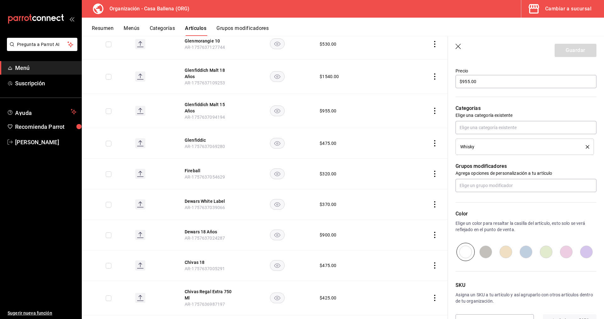
scroll to position [205, 0]
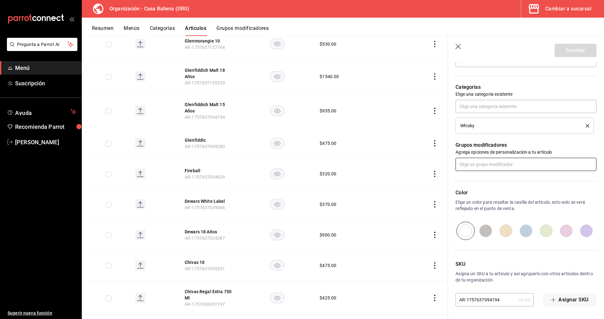
click at [496, 162] on input "text" at bounding box center [526, 164] width 141 height 13
click at [483, 201] on div "Mod Whisky" at bounding box center [473, 199] width 24 height 7
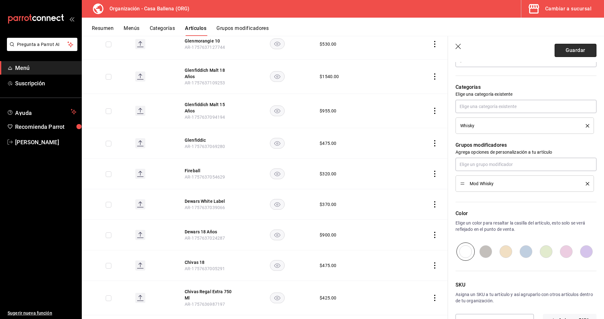
click at [570, 50] on button "Guardar" at bounding box center [576, 50] width 42 height 13
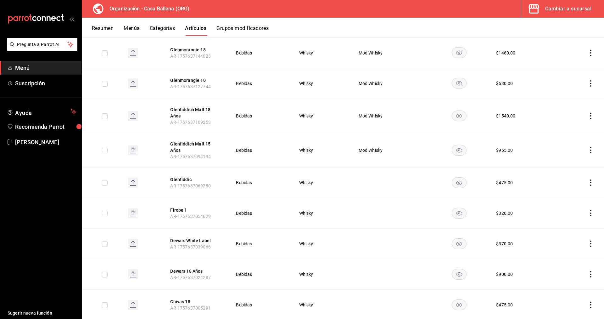
scroll to position [1085, 0]
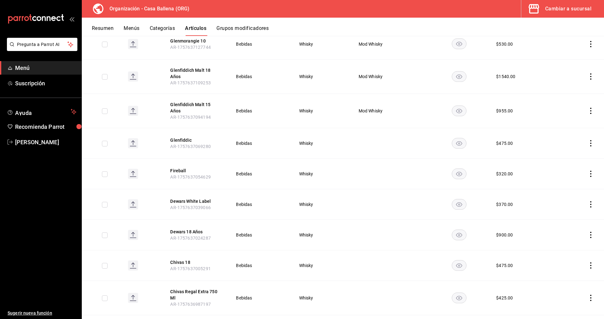
click at [597, 136] on td at bounding box center [581, 143] width 48 height 31
click at [594, 136] on td at bounding box center [581, 143] width 48 height 31
click at [592, 140] on icon "actions" at bounding box center [591, 143] width 6 height 6
click at [572, 142] on li "Editar" at bounding box center [567, 146] width 38 height 13
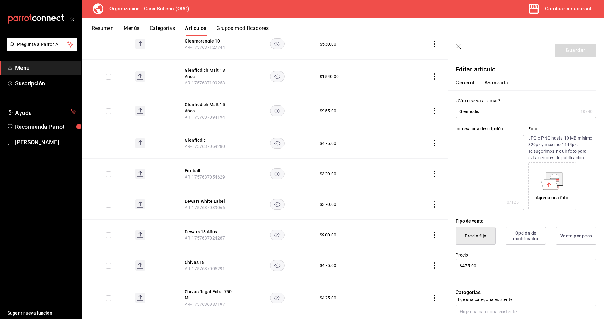
scroll to position [205, 0]
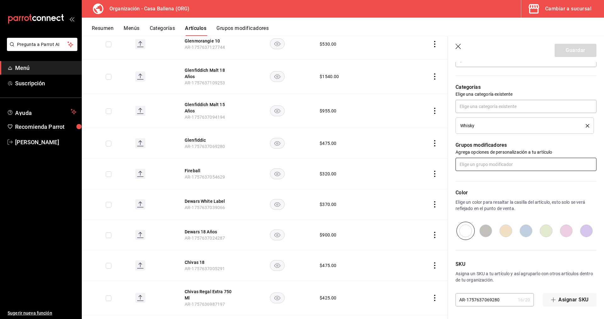
click at [488, 168] on input "text" at bounding box center [526, 164] width 141 height 13
click at [484, 197] on div "Mod Whisky" at bounding box center [473, 199] width 24 height 7
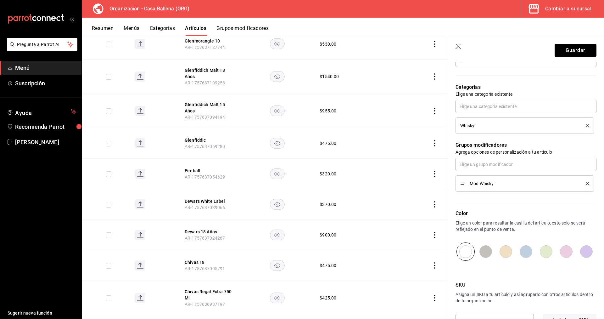
drag, startPoint x: 590, startPoint y: 49, endPoint x: 602, endPoint y: 50, distance: 12.1
click at [590, 50] on button "Guardar" at bounding box center [576, 50] width 42 height 13
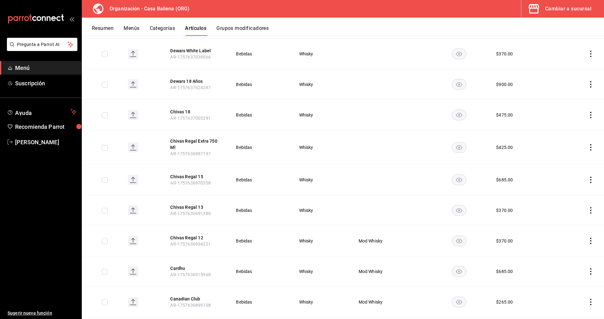
scroll to position [1199, 0]
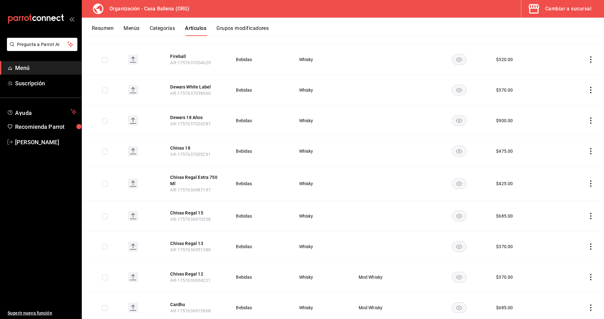
drag, startPoint x: 590, startPoint y: 236, endPoint x: 577, endPoint y: 234, distance: 13.4
click at [588, 243] on icon "actions" at bounding box center [591, 246] width 6 height 6
drag, startPoint x: 567, startPoint y: 251, endPoint x: 425, endPoint y: 215, distance: 146.0
click at [567, 251] on span "Editar" at bounding box center [572, 250] width 16 height 7
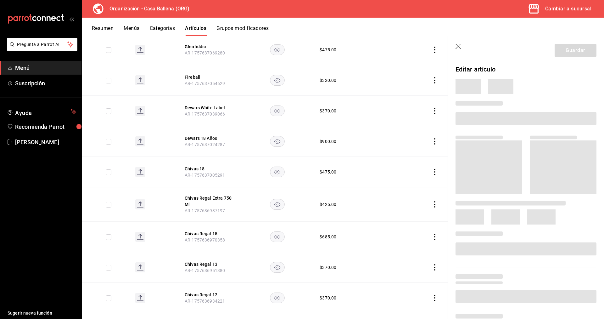
scroll to position [1220, 0]
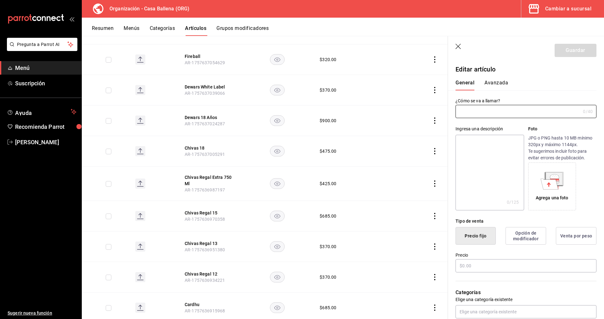
type input "Chivas Regal 13"
type input "AR-1757636951380"
type input "$370.00"
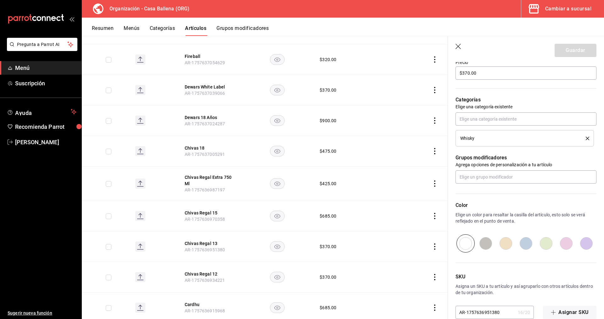
scroll to position [205, 0]
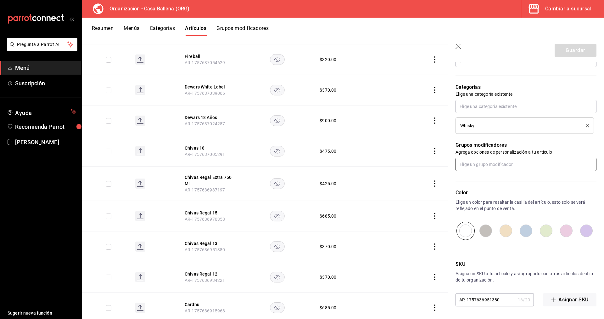
click at [521, 169] on input "text" at bounding box center [526, 164] width 141 height 13
click at [493, 202] on li "Mod Whisky" at bounding box center [526, 199] width 141 height 10
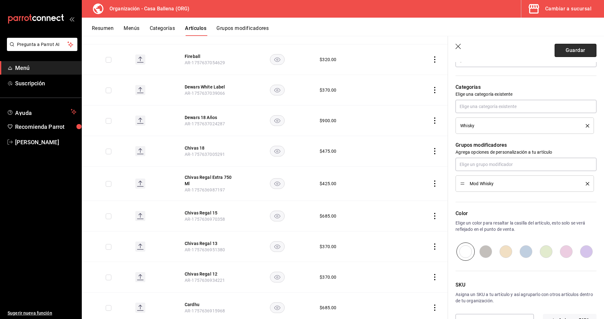
click at [573, 50] on button "Guardar" at bounding box center [576, 50] width 42 height 13
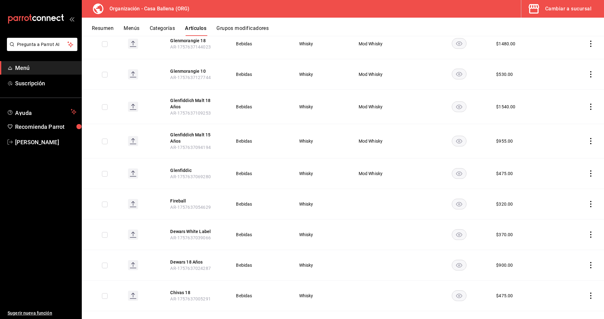
scroll to position [1085, 0]
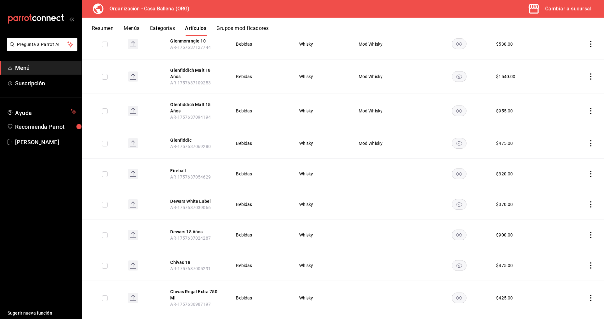
click at [592, 171] on icon "actions" at bounding box center [591, 174] width 6 height 6
click at [570, 177] on span "Editar" at bounding box center [572, 177] width 16 height 7
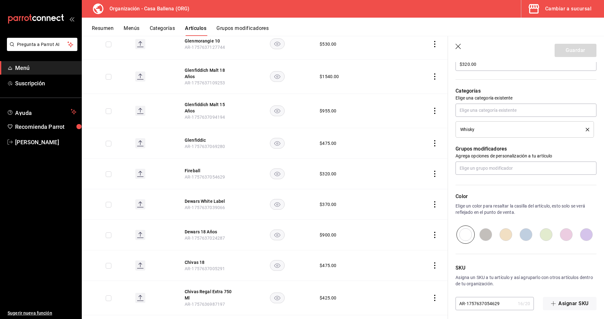
scroll to position [205, 0]
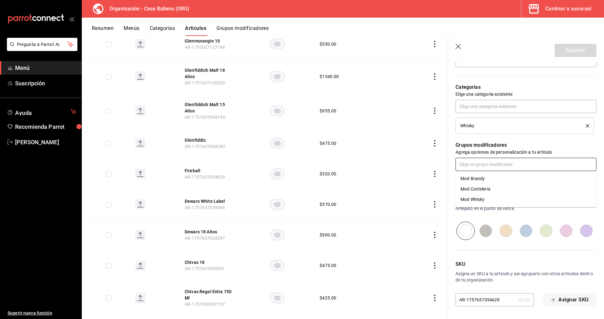
click at [503, 166] on input "text" at bounding box center [526, 164] width 141 height 13
click at [491, 198] on li "Mod Whisky" at bounding box center [526, 199] width 141 height 10
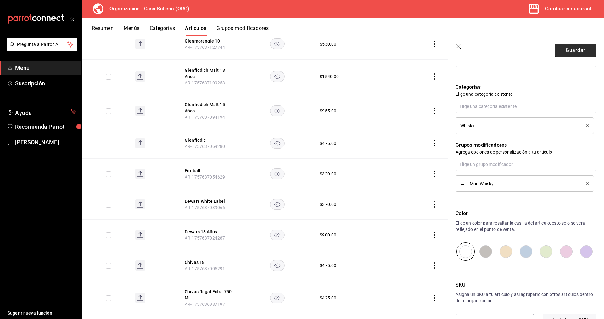
click at [579, 50] on button "Guardar" at bounding box center [576, 50] width 42 height 13
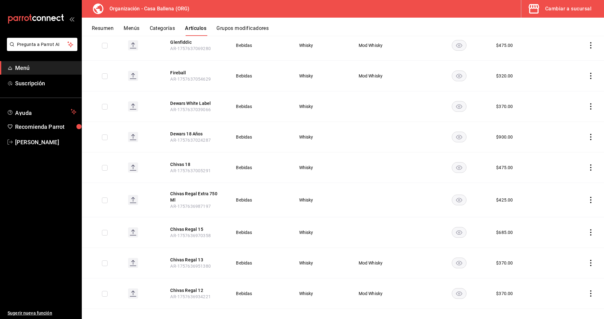
scroll to position [1192, 0]
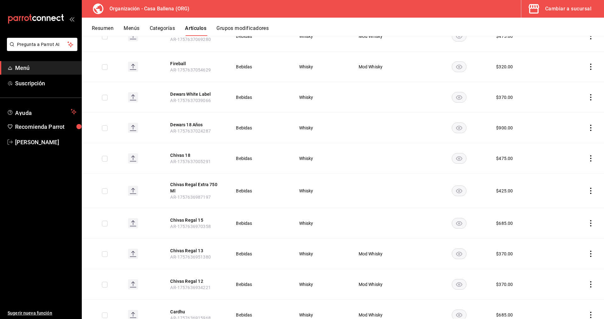
click at [591, 94] on icon "actions" at bounding box center [591, 97] width 6 height 6
drag, startPoint x: 575, startPoint y: 105, endPoint x: 414, endPoint y: 125, distance: 162.2
click at [575, 105] on li "Editar" at bounding box center [567, 100] width 38 height 13
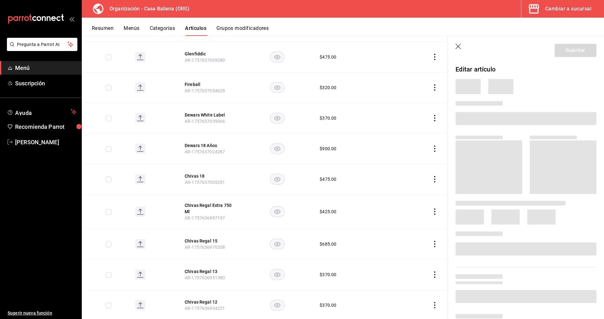
scroll to position [1212, 0]
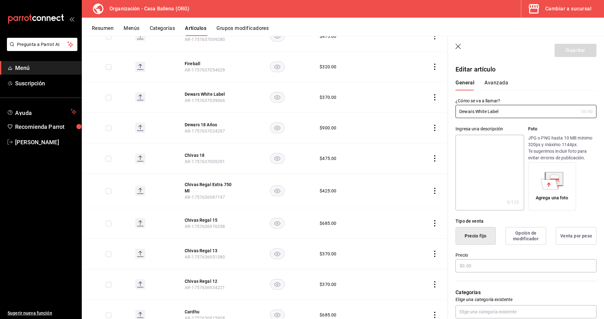
type input "$370.00"
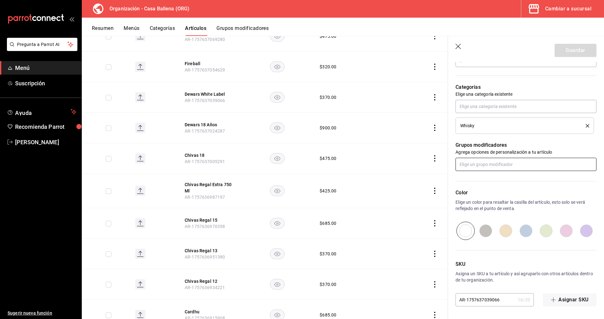
click at [492, 166] on input "text" at bounding box center [526, 164] width 141 height 13
click at [482, 200] on div "Mod Whisky" at bounding box center [473, 199] width 24 height 7
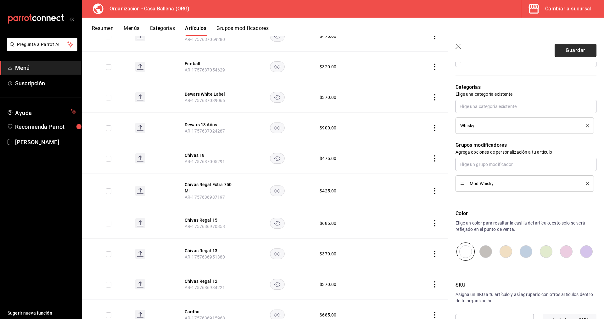
click at [572, 51] on button "Guardar" at bounding box center [576, 50] width 42 height 13
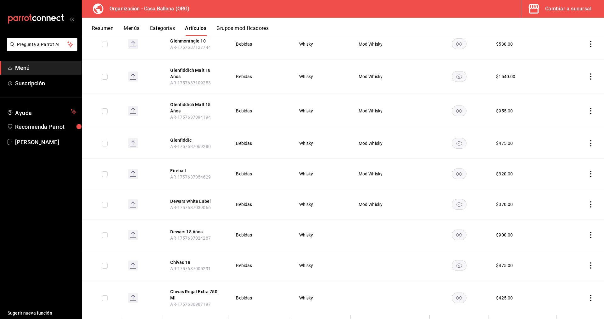
scroll to position [1135, 0]
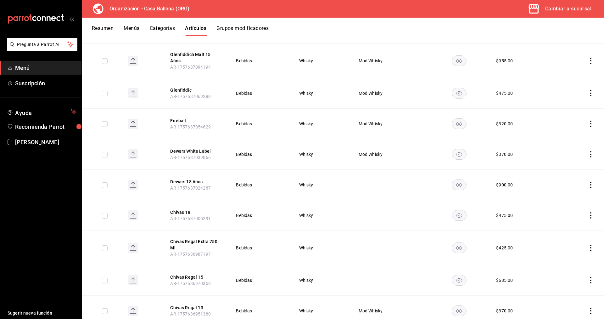
click at [591, 182] on icon "actions" at bounding box center [591, 185] width 6 height 6
click at [571, 191] on span "Editar" at bounding box center [572, 188] width 16 height 7
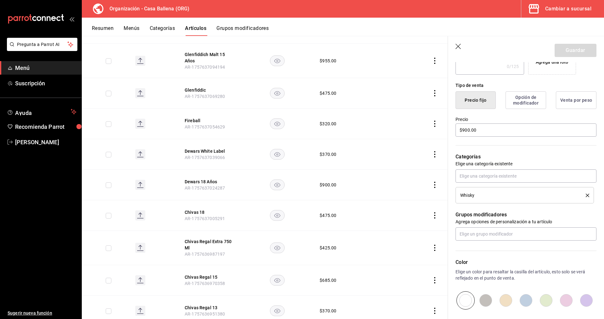
scroll to position [205, 0]
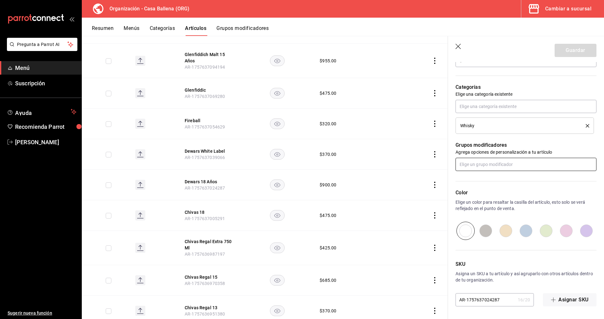
click at [485, 167] on input "text" at bounding box center [526, 164] width 141 height 13
click at [485, 202] on div "Mod Whisky" at bounding box center [473, 199] width 24 height 7
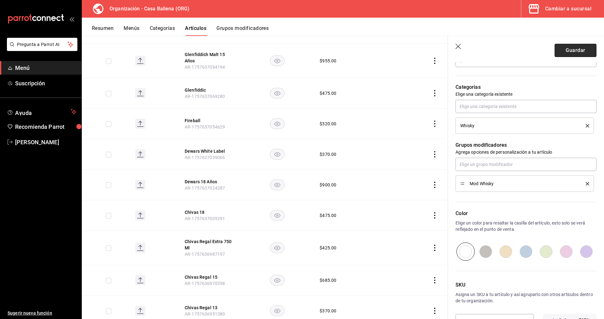
click at [574, 51] on button "Guardar" at bounding box center [576, 50] width 42 height 13
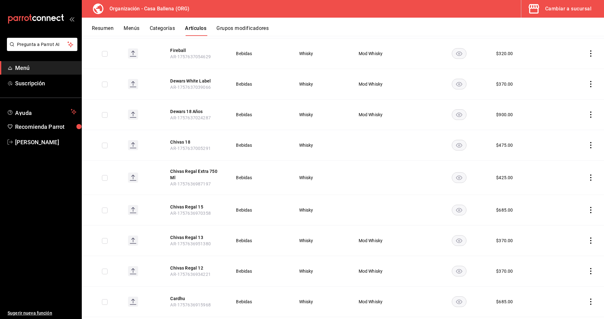
scroll to position [1231, 0]
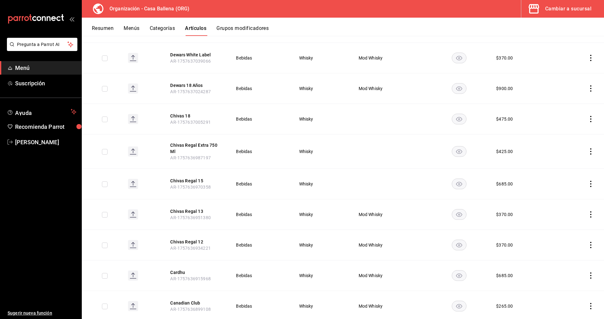
click at [591, 116] on icon "actions" at bounding box center [591, 119] width 1 height 6
click at [570, 121] on span "Editar" at bounding box center [572, 122] width 16 height 7
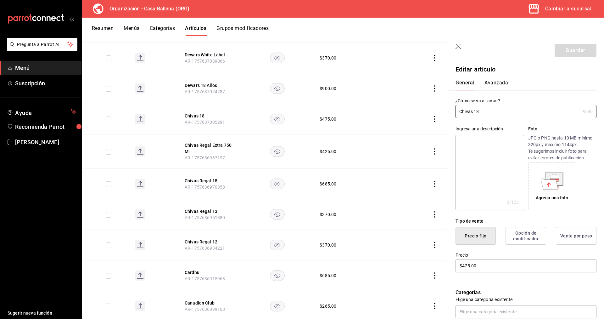
type input "$475.00"
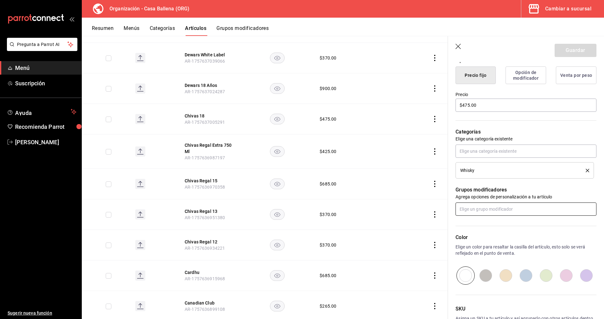
click at [496, 203] on input "text" at bounding box center [526, 208] width 141 height 13
click at [484, 241] on div "Mod Whisky" at bounding box center [473, 244] width 24 height 7
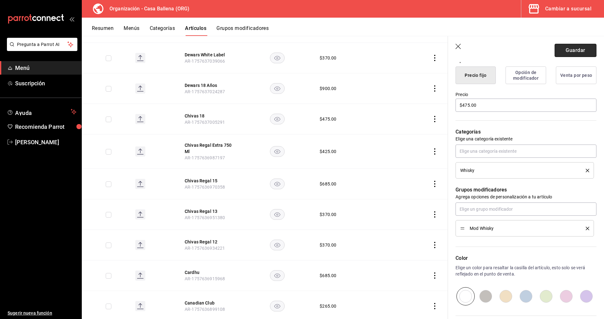
click at [582, 50] on button "Guardar" at bounding box center [576, 50] width 42 height 13
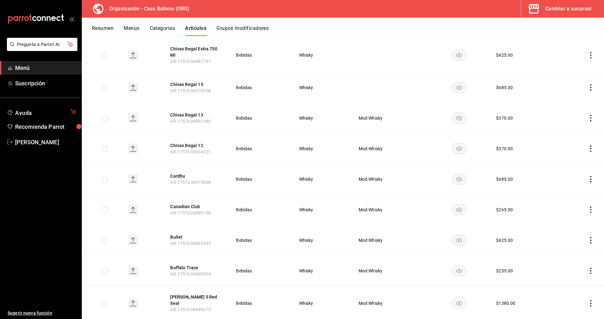
scroll to position [1263, 0]
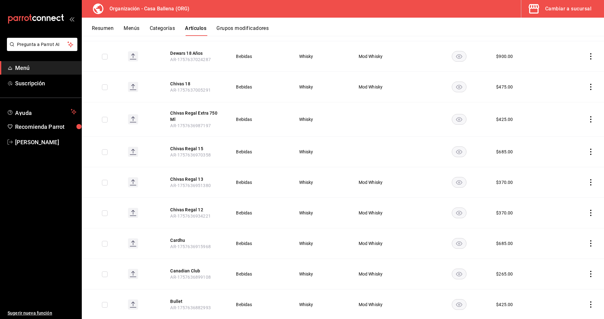
click at [591, 116] on icon "actions" at bounding box center [591, 119] width 1 height 6
click at [567, 120] on span "Editar" at bounding box center [572, 122] width 16 height 7
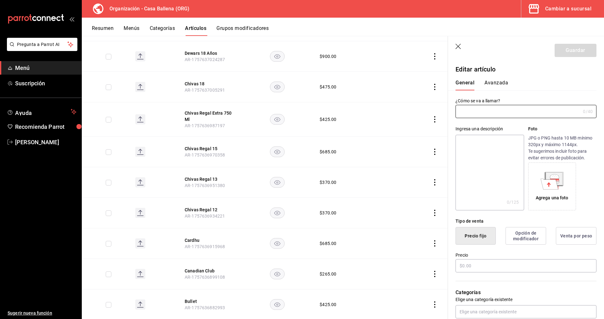
type input "Chivas Regal Extra 750 Ml"
type input "$425.00"
type input "AR-1757636987197"
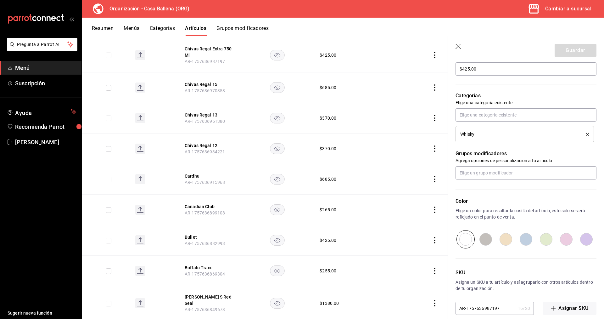
scroll to position [205, 0]
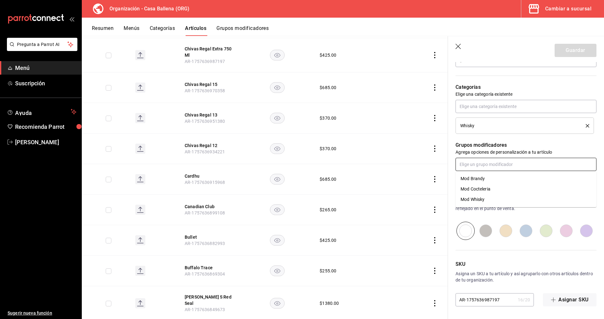
drag, startPoint x: 504, startPoint y: 164, endPoint x: 504, endPoint y: 172, distance: 7.9
click at [504, 164] on input "text" at bounding box center [526, 164] width 141 height 13
click at [494, 198] on li "Mod Whisky" at bounding box center [526, 199] width 141 height 10
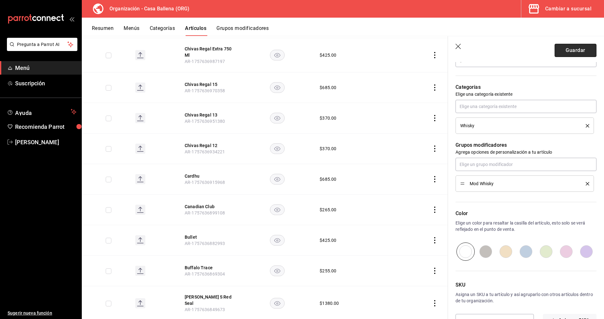
click at [574, 50] on button "Guardar" at bounding box center [576, 50] width 42 height 13
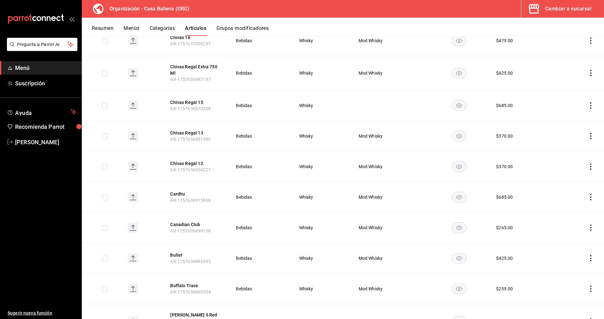
scroll to position [1245, 0]
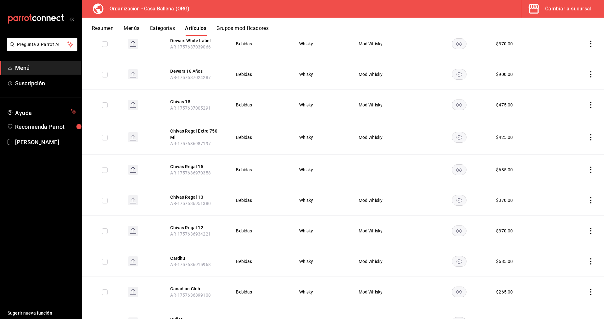
click at [592, 167] on icon "actions" at bounding box center [591, 170] width 6 height 6
click at [564, 172] on span "Editar" at bounding box center [572, 173] width 16 height 7
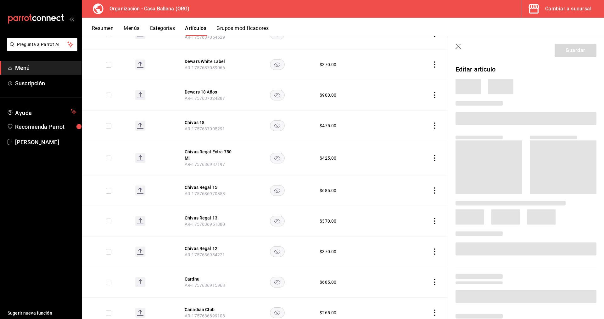
scroll to position [1266, 0]
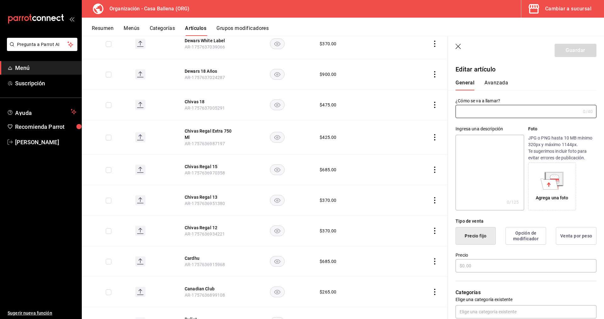
type input "Chivas Regal 15"
type input "$685.00"
type input "AR-1757636970358"
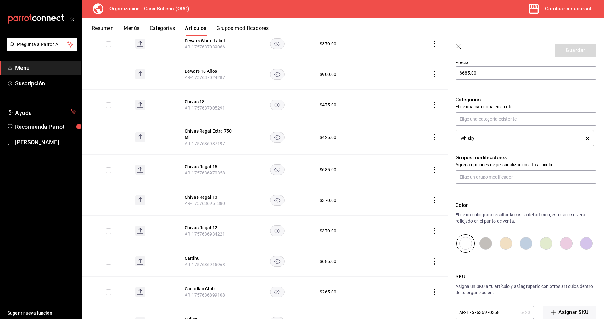
scroll to position [205, 0]
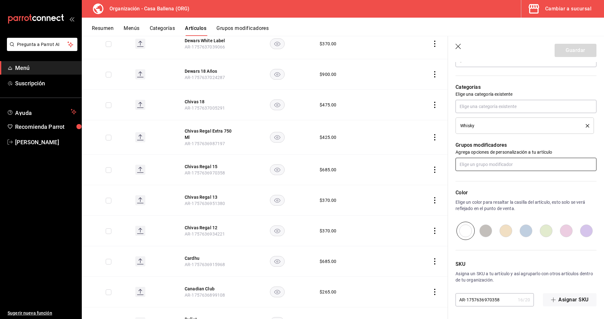
click at [505, 163] on input "text" at bounding box center [526, 164] width 141 height 13
click at [486, 199] on li "Mod Whisky" at bounding box center [526, 199] width 141 height 10
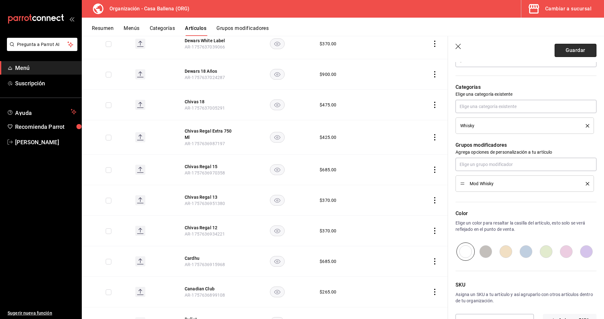
click at [574, 50] on button "Guardar" at bounding box center [576, 50] width 42 height 13
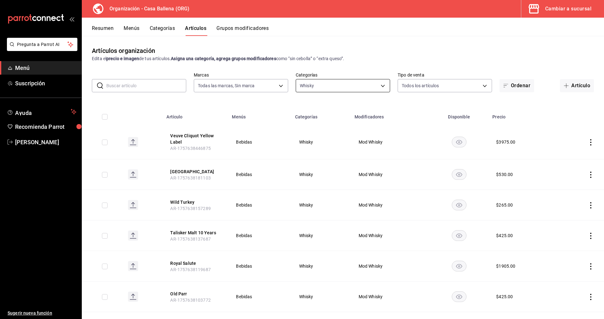
click at [378, 86] on body "Pregunta a Parrot AI Menú Suscripción Ayuda Recomienda Parrot [PERSON_NAME] Sug…" at bounding box center [302, 159] width 604 height 319
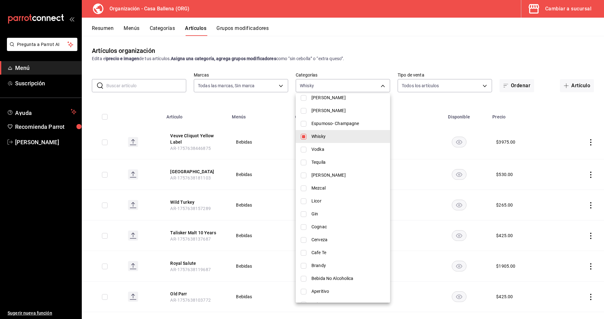
scroll to position [128, 0]
click at [329, 132] on span "Whisky" at bounding box center [349, 134] width 74 height 7
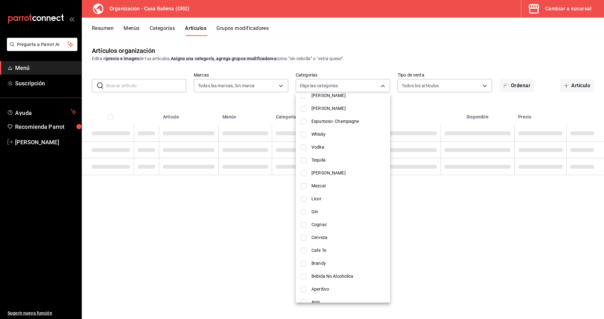
checkbox input "false"
click at [323, 149] on span "Vodka" at bounding box center [349, 147] width 74 height 7
type input "5d0ae2f1-7a28-4902-a3f3-7afade16dfcb"
checkbox input "true"
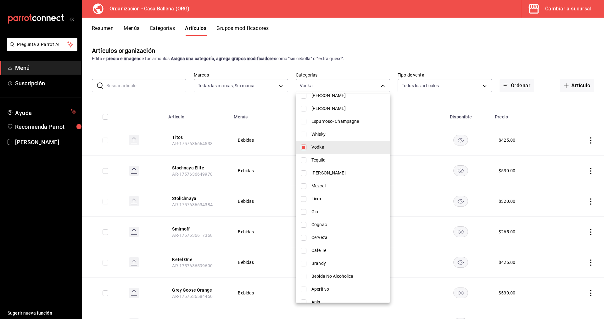
click at [462, 82] on div at bounding box center [302, 159] width 604 height 319
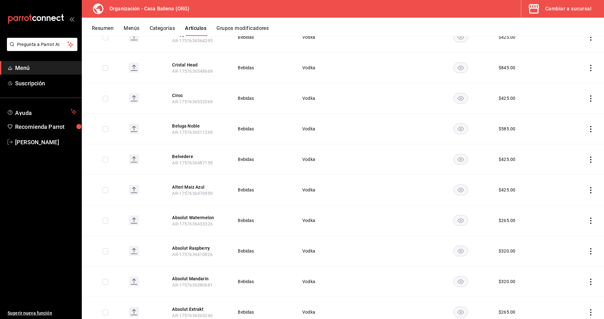
scroll to position [275, 0]
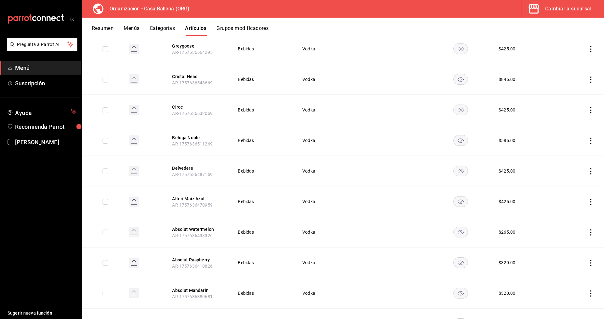
click at [256, 30] on button "Grupos modificadores" at bounding box center [243, 30] width 52 height 11
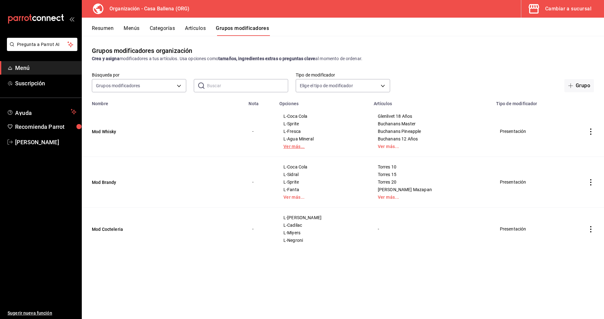
click at [306, 146] on link "Ver más..." at bounding box center [323, 146] width 79 height 4
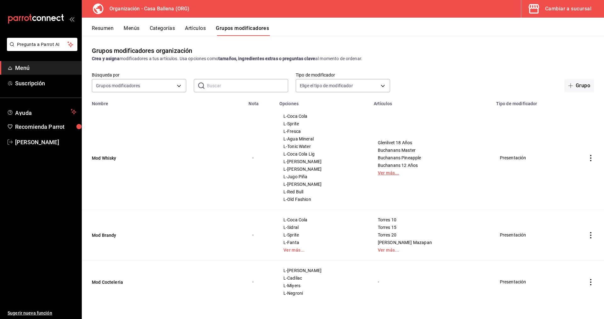
click at [399, 174] on link "Ver más..." at bounding box center [431, 173] width 107 height 4
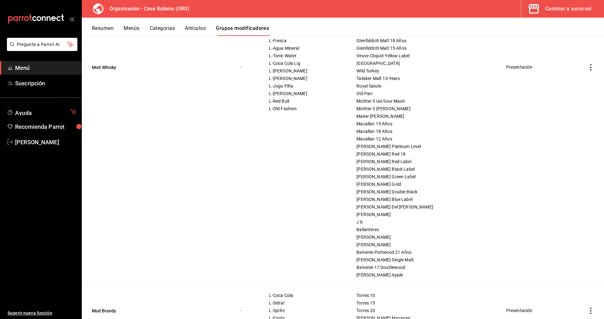
scroll to position [332, 0]
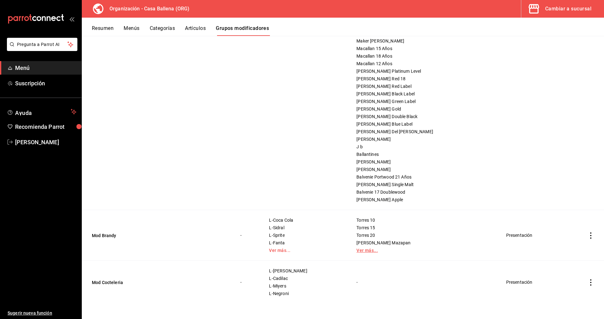
click at [373, 251] on link "Ver más..." at bounding box center [424, 250] width 134 height 4
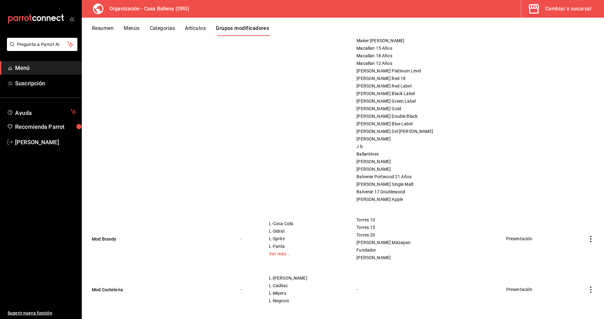
scroll to position [340, 0]
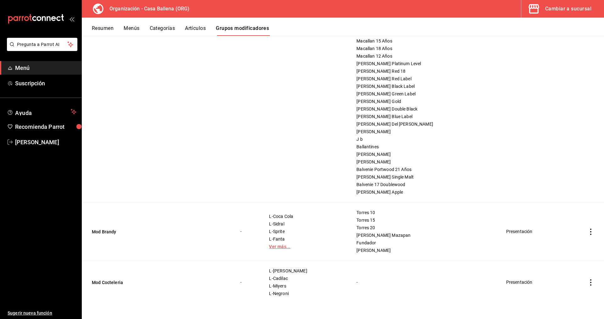
click at [297, 248] on link "Ver más..." at bounding box center [305, 246] width 72 height 4
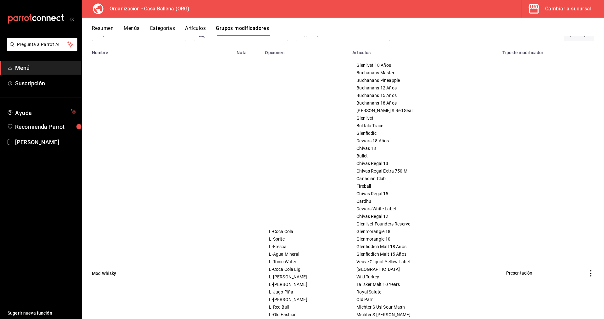
scroll to position [0, 0]
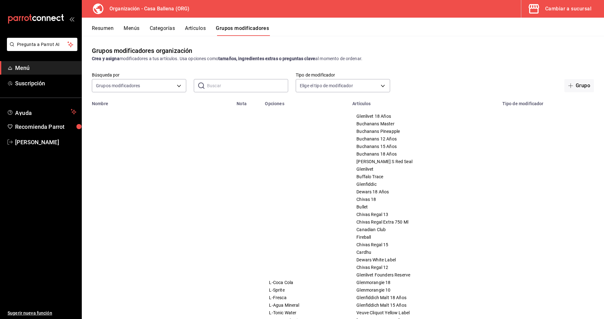
drag, startPoint x: 579, startPoint y: 85, endPoint x: 540, endPoint y: 111, distance: 47.4
click at [580, 85] on button "Grupo" at bounding box center [580, 85] width 30 height 13
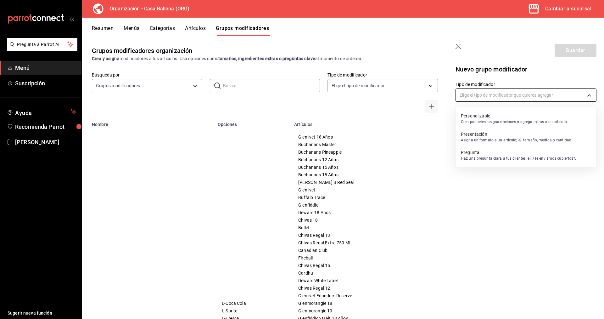
click at [485, 97] on body "Pregunta a Parrot AI Menú Suscripción Ayuda Recomienda Parrot Carlos Velazquez …" at bounding box center [302, 159] width 604 height 319
click at [483, 136] on p "Presentación" at bounding box center [516, 134] width 111 height 6
type input "PRESENTATION"
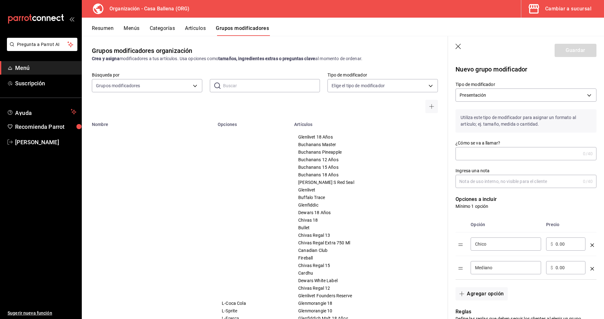
click at [481, 155] on input "¿Cómo se va a llamar?" at bounding box center [518, 153] width 125 height 13
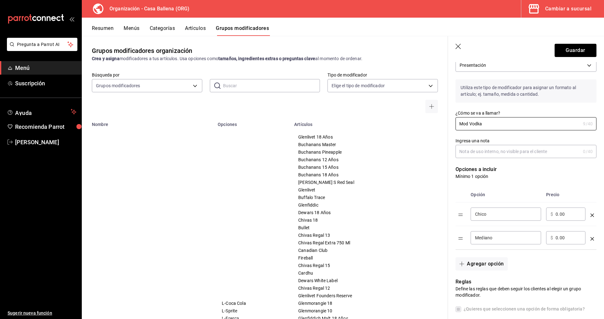
scroll to position [96, 0]
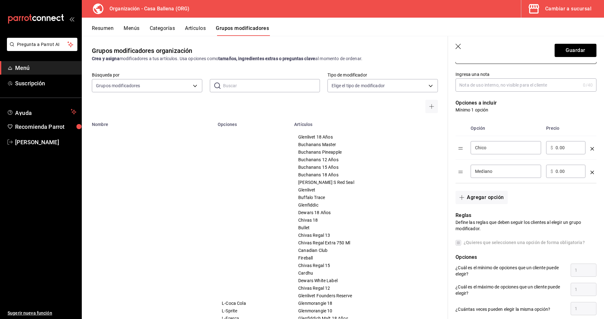
type input "Mod Vodka"
drag, startPoint x: 497, startPoint y: 145, endPoint x: 461, endPoint y: 146, distance: 36.2
click at [475, 146] on input "Chico" at bounding box center [506, 148] width 62 height 6
type input "l"
type input "L-Sprite"
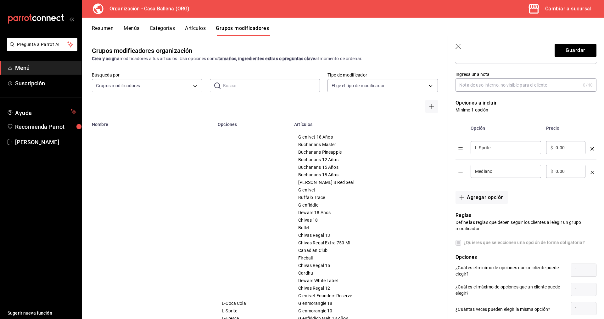
click at [492, 170] on input "Mediano" at bounding box center [506, 171] width 62 height 6
type input "M"
type input "L-Fresca"
click at [504, 195] on button "Agregar opción" at bounding box center [482, 197] width 52 height 13
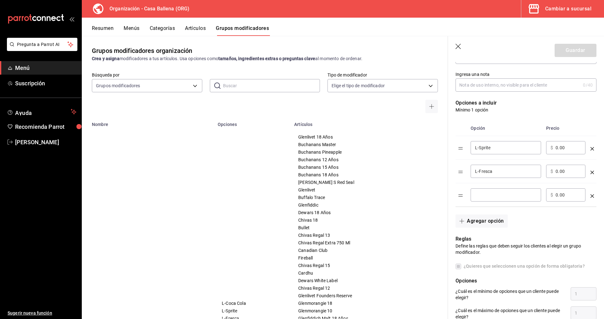
click at [493, 199] on div "​" at bounding box center [506, 194] width 71 height 13
type input "L-Coca Cola"
click at [492, 220] on button "Agregar opción" at bounding box center [482, 220] width 52 height 13
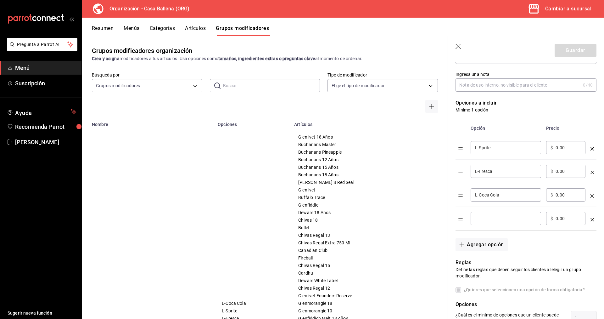
click at [484, 220] on input "optionsTable" at bounding box center [506, 218] width 62 height 6
type input "L-Agua Mineral"
click at [479, 241] on button "Agregar opción" at bounding box center [482, 244] width 52 height 13
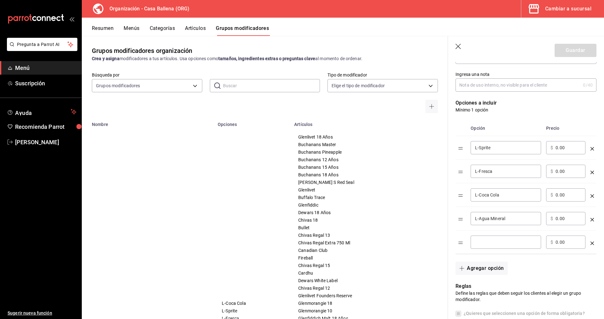
click at [497, 241] on input "optionsTable" at bounding box center [506, 242] width 62 height 6
type input "L-Tonic Water"
click at [493, 271] on button "Agregar opción" at bounding box center [482, 268] width 52 height 13
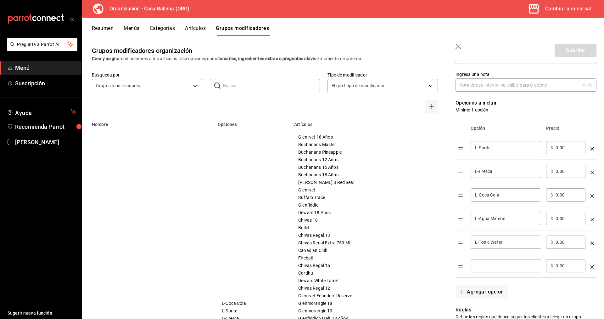
click at [499, 267] on input "optionsTable" at bounding box center [506, 266] width 62 height 6
type input "L-[PERSON_NAME]"
click at [488, 292] on button "Agregar opción" at bounding box center [482, 291] width 52 height 13
click at [493, 284] on div "​" at bounding box center [506, 289] width 71 height 13
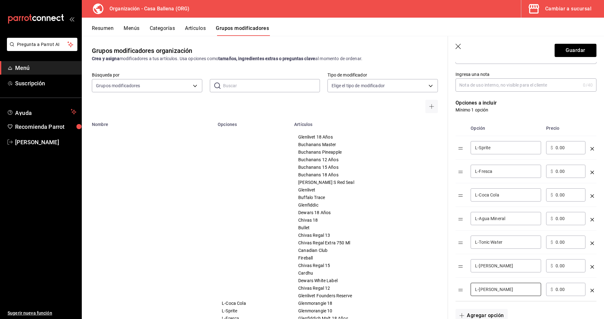
scroll to position [193, 0]
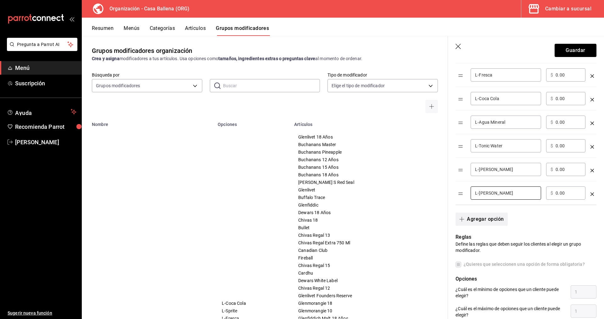
type input "L-[PERSON_NAME]"
click at [492, 220] on button "Agregar opción" at bounding box center [482, 219] width 52 height 13
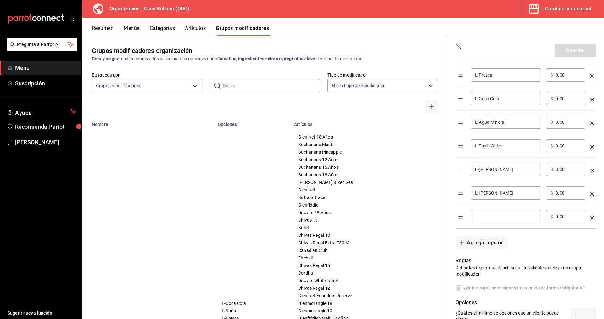
click at [489, 223] on div "​" at bounding box center [506, 216] width 71 height 13
click at [492, 220] on input "optionsTable" at bounding box center [506, 216] width 62 height 6
type input "L-Jugo Piña"
click at [487, 244] on button "Agregar opción" at bounding box center [482, 242] width 52 height 13
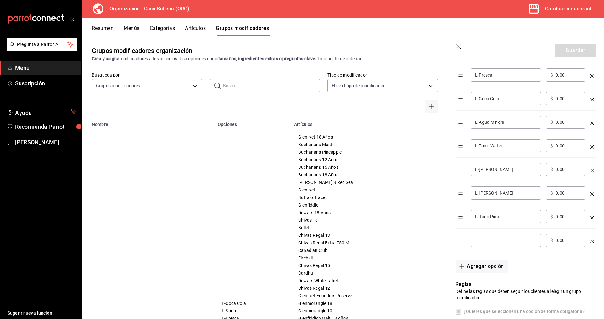
click at [494, 244] on div "​" at bounding box center [506, 240] width 71 height 13
type input "L-[PERSON_NAME]"
click at [487, 269] on button "Agregar opción" at bounding box center [482, 266] width 52 height 13
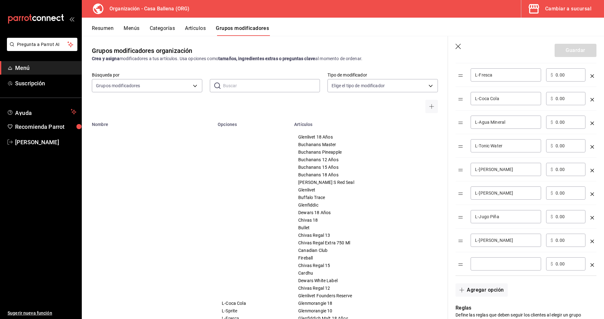
click at [490, 261] on input "optionsTable" at bounding box center [506, 264] width 62 height 6
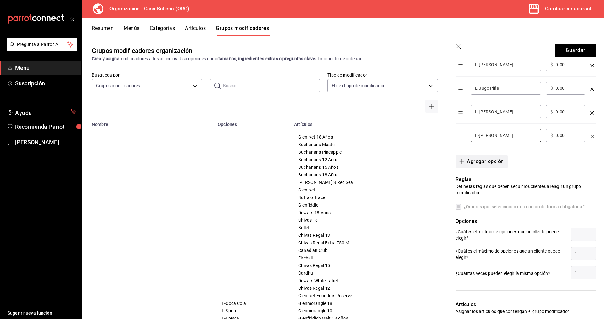
type input "L-Bloddie Caesar"
click at [496, 157] on button "Agregar opción" at bounding box center [482, 161] width 52 height 13
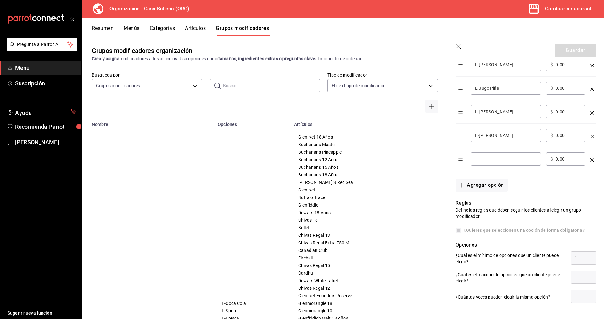
click at [502, 160] on input "optionsTable" at bounding box center [506, 159] width 62 height 6
type input "L-Red Bull"
click at [483, 188] on button "Agregar opción" at bounding box center [482, 185] width 52 height 13
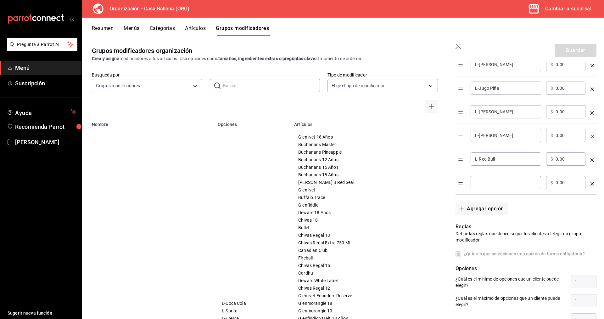
click at [496, 180] on input "optionsTable" at bounding box center [506, 182] width 62 height 6
drag, startPoint x: 448, startPoint y: 179, endPoint x: 436, endPoint y: 179, distance: 11.3
click at [475, 179] on input "l-Martini" at bounding box center [506, 182] width 62 height 6
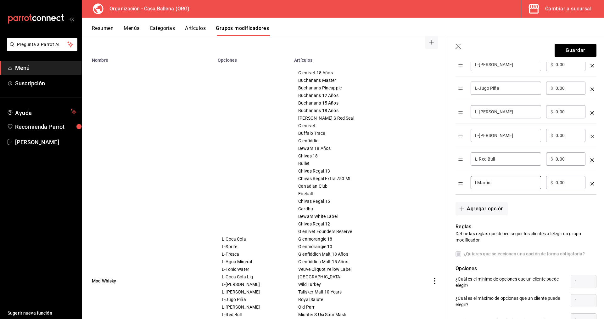
drag, startPoint x: 509, startPoint y: 185, endPoint x: 409, endPoint y: 179, distance: 100.6
click at [475, 179] on input "l-Martini" at bounding box center [506, 182] width 62 height 6
type input "L-Martini"
click at [492, 208] on button "Agregar opción" at bounding box center [482, 208] width 52 height 13
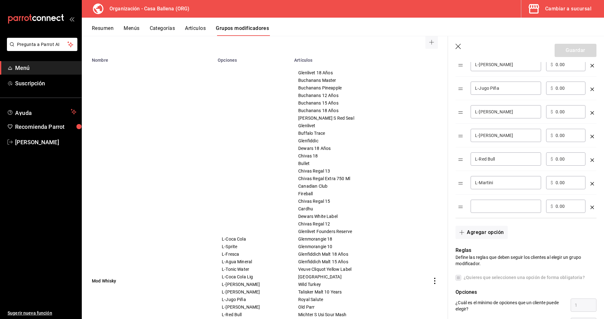
click at [485, 205] on input "optionsTable" at bounding box center [506, 206] width 62 height 6
type input "L-Mule"
click at [579, 48] on button "Guardar" at bounding box center [576, 50] width 42 height 13
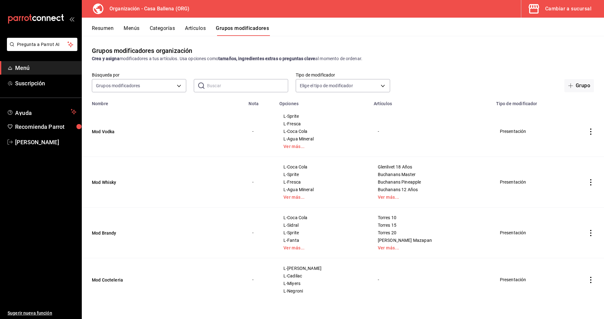
click at [195, 26] on button "Artículos" at bounding box center [195, 30] width 21 height 11
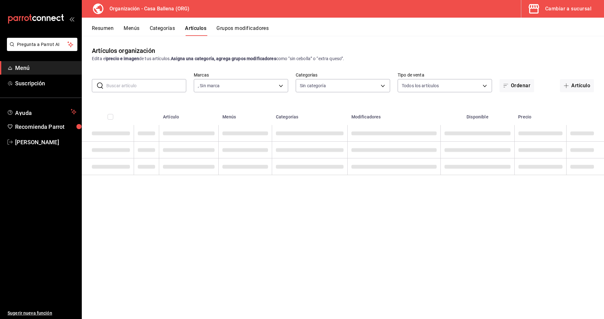
click at [253, 29] on button "Grupos modificadores" at bounding box center [243, 30] width 52 height 11
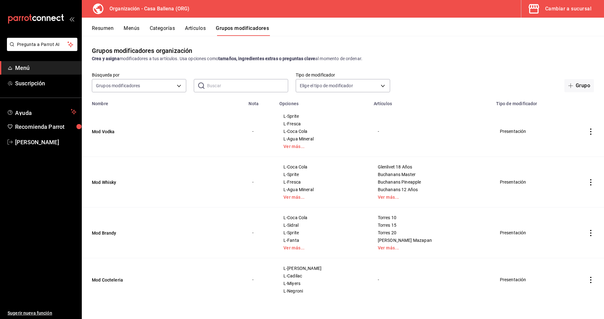
click at [410, 134] on div "-" at bounding box center [431, 131] width 107 height 7
click at [591, 130] on icon "actions" at bounding box center [591, 131] width 6 height 6
click at [574, 143] on li "Editar" at bounding box center [567, 146] width 38 height 13
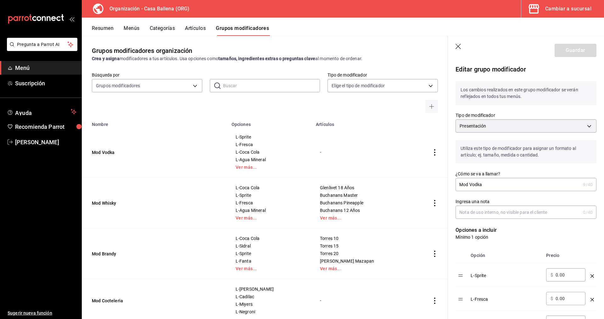
click at [488, 211] on input "Ingresa una nota" at bounding box center [518, 212] width 125 height 13
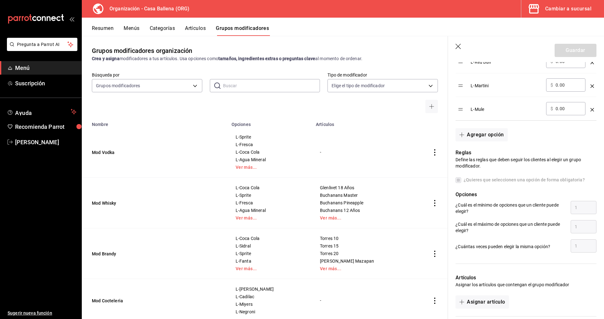
scroll to position [514, 0]
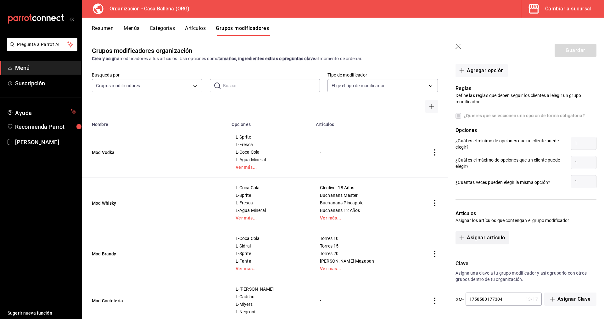
click at [491, 239] on button "Asignar artículo" at bounding box center [482, 237] width 53 height 13
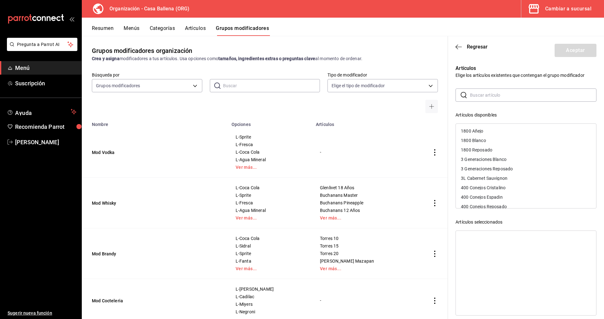
click at [492, 96] on input "text" at bounding box center [533, 95] width 127 height 13
drag, startPoint x: 491, startPoint y: 93, endPoint x: 494, endPoint y: 91, distance: 3.4
click at [494, 91] on input "text" at bounding box center [533, 95] width 127 height 13
click at [485, 139] on div "Absolut" at bounding box center [526, 140] width 140 height 9
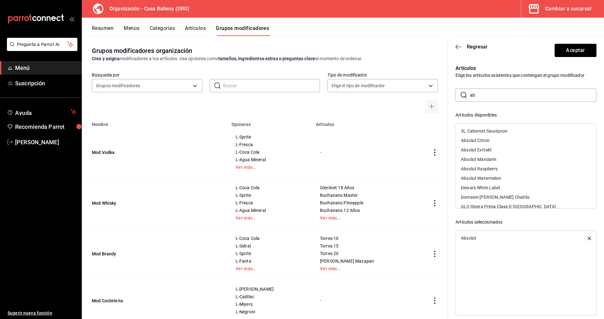
click at [485, 139] on div "Absolut Citron" at bounding box center [475, 140] width 29 height 4
click at [485, 139] on div "Absolut Extrakt" at bounding box center [476, 140] width 31 height 4
click at [485, 139] on div "Absolut Mandarin" at bounding box center [479, 140] width 36 height 4
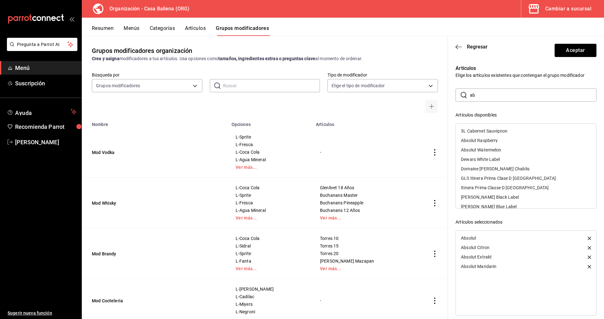
click at [485, 139] on div "Absolut Raspberry" at bounding box center [479, 140] width 37 height 4
click at [497, 141] on div "Absolut Watermelon" at bounding box center [481, 140] width 40 height 4
drag, startPoint x: 486, startPoint y: 97, endPoint x: 443, endPoint y: 97, distance: 43.4
click at [470, 97] on input "ab" at bounding box center [533, 95] width 127 height 13
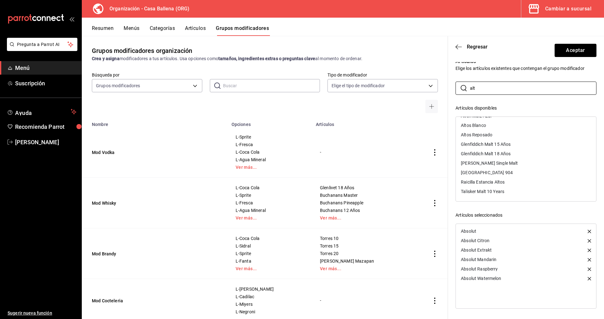
scroll to position [0, 0]
click at [485, 125] on div "Alteri Maiz Azul" at bounding box center [476, 124] width 31 height 4
drag, startPoint x: 484, startPoint y: 90, endPoint x: 452, endPoint y: 87, distance: 32.6
click at [470, 88] on input "alt" at bounding box center [533, 88] width 127 height 13
click at [501, 134] on div "Belvedere" at bounding box center [526, 133] width 140 height 9
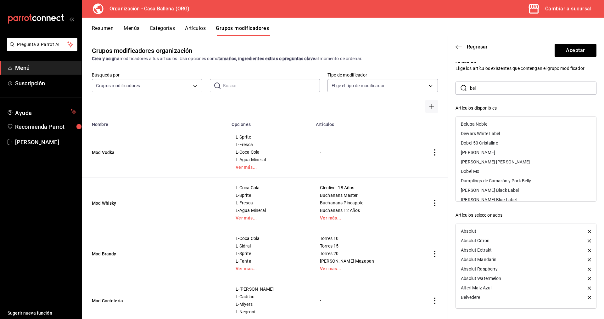
drag, startPoint x: 487, startPoint y: 88, endPoint x: 446, endPoint y: 88, distance: 40.9
click at [470, 88] on input "bel" at bounding box center [533, 88] width 127 height 13
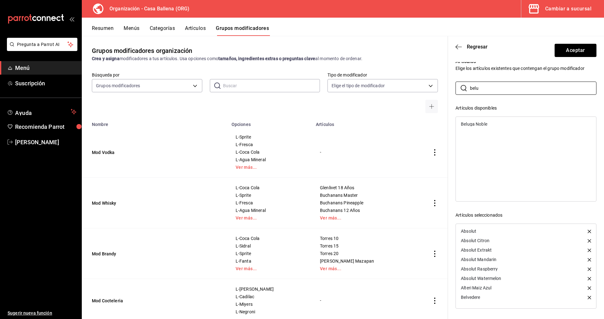
click at [489, 124] on div "Beluga Noble" at bounding box center [526, 123] width 140 height 9
drag, startPoint x: 486, startPoint y: 89, endPoint x: 460, endPoint y: 87, distance: 25.5
click at [470, 88] on input "belu" at bounding box center [533, 88] width 127 height 13
click at [485, 125] on div "Ciroc" at bounding box center [526, 123] width 140 height 9
drag, startPoint x: 477, startPoint y: 88, endPoint x: 462, endPoint y: 88, distance: 14.8
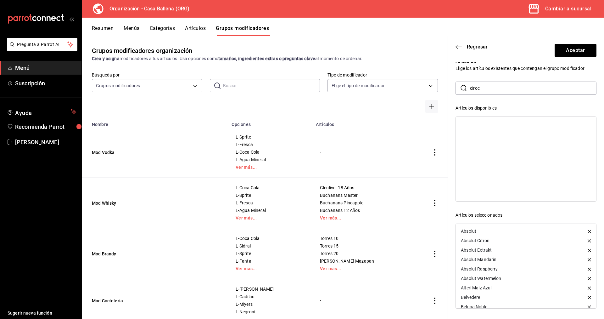
click at [470, 88] on input "ciroc" at bounding box center [533, 88] width 127 height 13
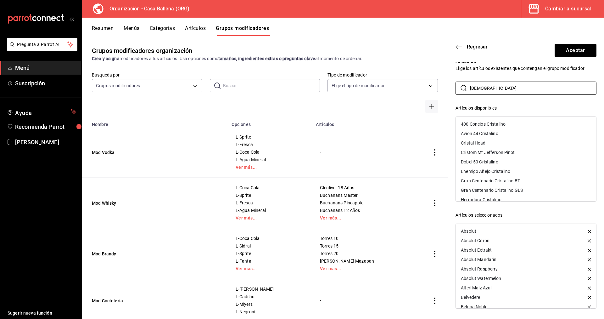
type input "crist"
click at [484, 141] on div "Cristal Head" at bounding box center [473, 143] width 25 height 4
drag, startPoint x: 572, startPoint y: 53, endPoint x: 603, endPoint y: 48, distance: 30.9
click at [572, 53] on button "Aceptar" at bounding box center [576, 50] width 42 height 13
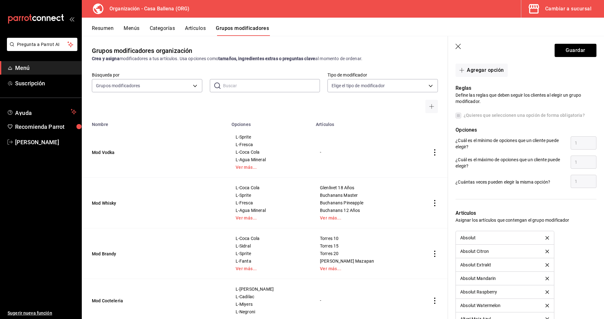
scroll to position [671, 0]
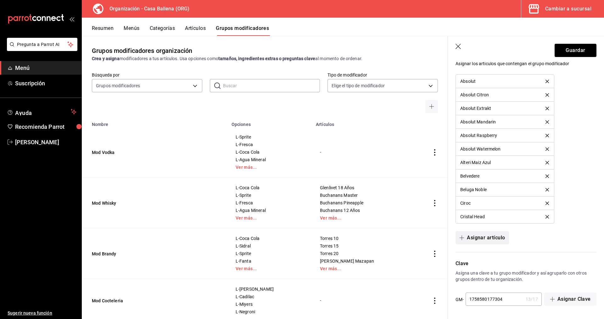
click at [490, 238] on button "Asignar artículo" at bounding box center [482, 237] width 53 height 13
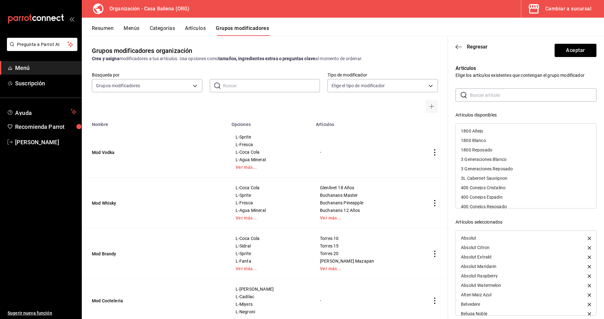
click at [492, 94] on input "text" at bounding box center [533, 95] width 127 height 13
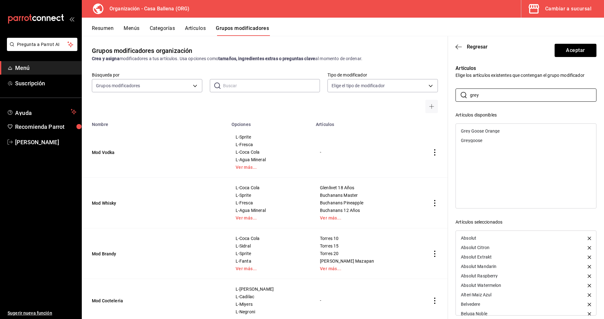
click at [502, 133] on div "Grey Goose Orange" at bounding box center [526, 130] width 140 height 9
click at [490, 133] on div "Greygoose" at bounding box center [526, 130] width 140 height 9
drag, startPoint x: 473, startPoint y: 96, endPoint x: 464, endPoint y: 96, distance: 8.5
click at [470, 96] on input "grey" at bounding box center [533, 95] width 127 height 13
click at [501, 131] on div "Ketel One" at bounding box center [526, 130] width 140 height 9
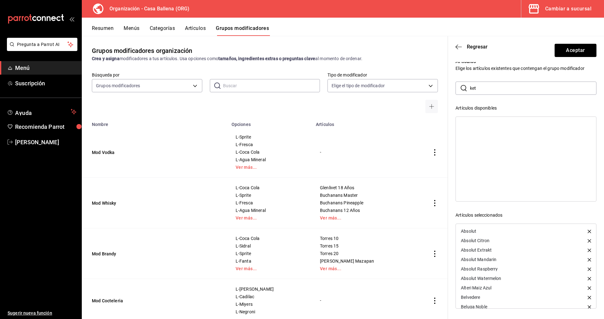
scroll to position [53, 0]
drag, startPoint x: 490, startPoint y: 86, endPoint x: 447, endPoint y: 86, distance: 42.5
click at [470, 86] on input "ket" at bounding box center [533, 88] width 127 height 13
click at [496, 125] on div "Smirnoff" at bounding box center [526, 123] width 140 height 9
click at [487, 88] on input "smi" at bounding box center [533, 88] width 127 height 13
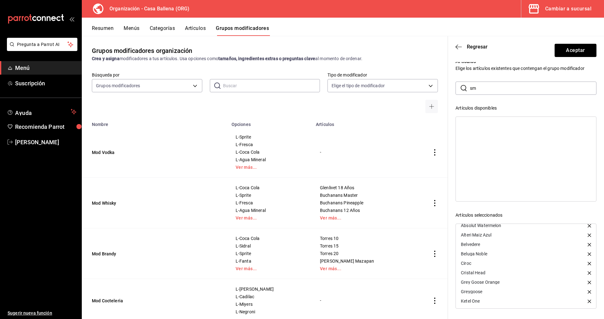
type input "s"
click at [497, 142] on div "Stolichnaya" at bounding box center [526, 142] width 140 height 9
click at [499, 134] on div "Stochnaya Elite" at bounding box center [526, 133] width 140 height 9
drag, startPoint x: 493, startPoint y: 88, endPoint x: 450, endPoint y: 85, distance: 42.9
click at [470, 86] on input "sto" at bounding box center [533, 88] width 127 height 13
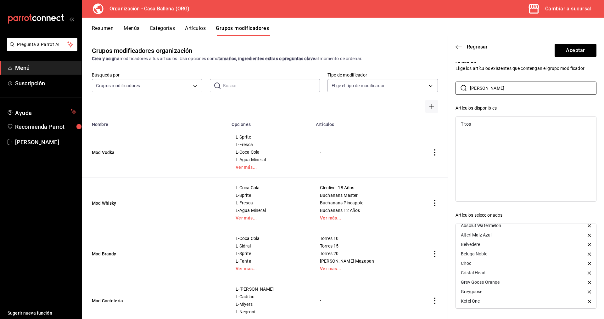
type input "tito"
click at [488, 123] on div "Titos" at bounding box center [526, 123] width 140 height 9
click at [575, 52] on button "Aceptar" at bounding box center [576, 50] width 42 height 13
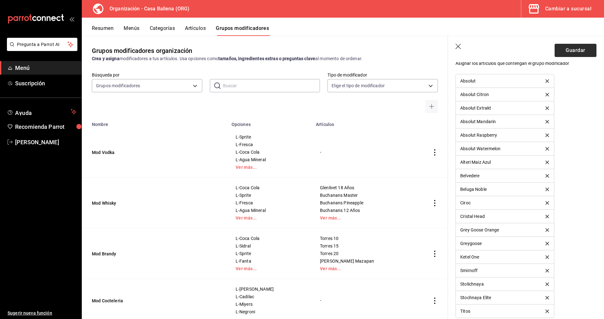
scroll to position [671, 0]
click at [577, 48] on button "Guardar" at bounding box center [576, 50] width 42 height 13
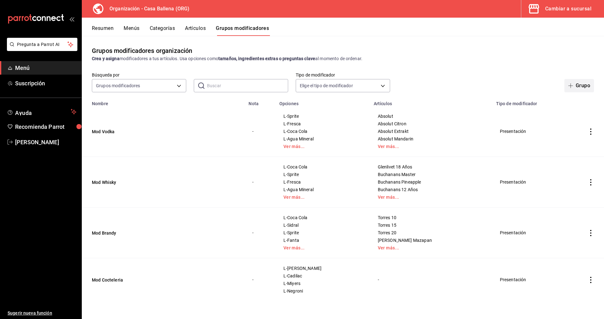
click at [581, 86] on button "Grupo" at bounding box center [580, 85] width 30 height 13
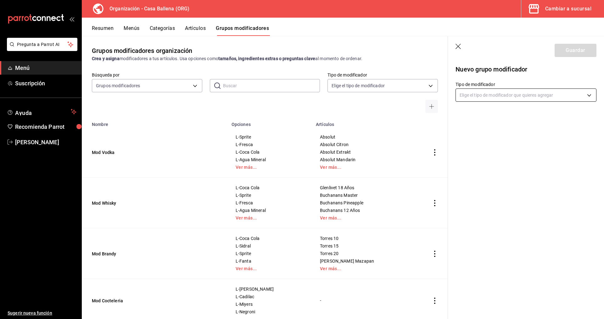
click at [500, 96] on body "Pregunta a Parrot AI Menú Suscripción Ayuda Recomienda Parrot Carlos Velazquez …" at bounding box center [302, 159] width 604 height 319
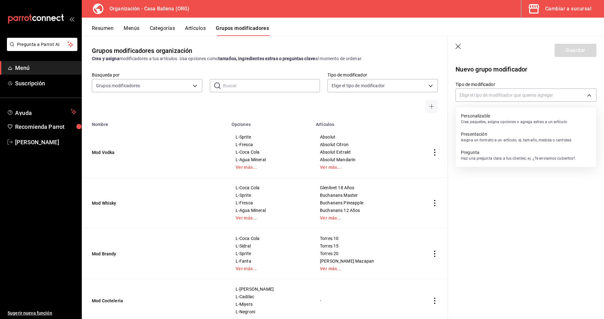
click at [504, 118] on p "Personalizable" at bounding box center [514, 116] width 107 height 6
type input "CUSTOMIZABLE"
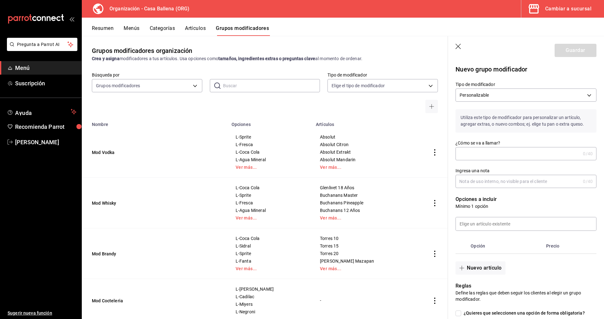
click at [518, 155] on input "¿Cómo se va a llamar?" at bounding box center [518, 153] width 125 height 13
click at [521, 181] on input "Ingresa una nota" at bounding box center [518, 181] width 125 height 13
click at [513, 223] on input at bounding box center [526, 223] width 140 height 13
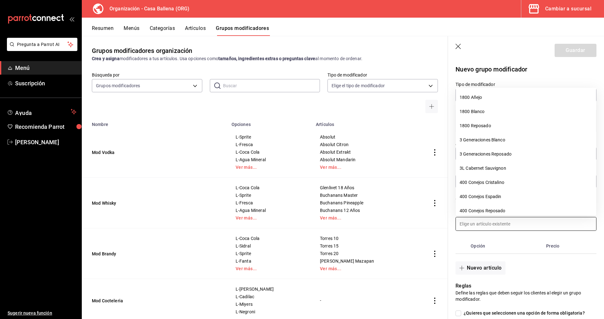
click at [513, 223] on input at bounding box center [526, 223] width 140 height 13
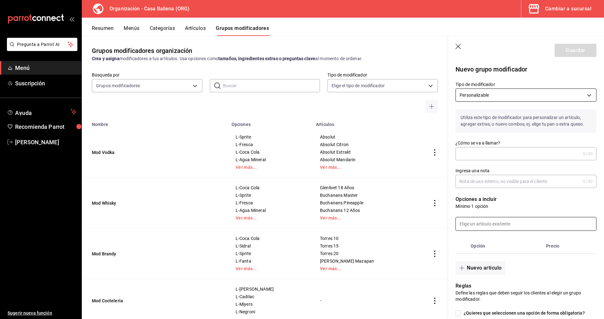
click at [515, 91] on body "Pregunta a Parrot AI Menú Suscripción Ayuda Recomienda Parrot Carlos Velazquez …" at bounding box center [302, 159] width 604 height 319
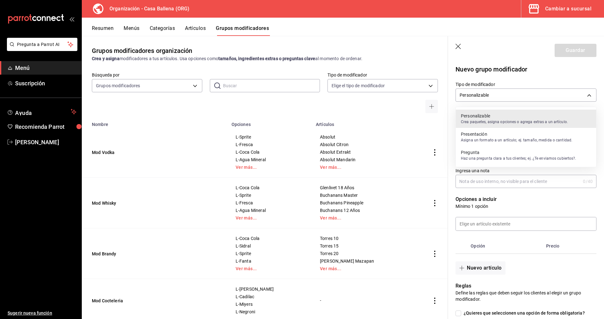
click at [484, 117] on p "Personalizable" at bounding box center [514, 116] width 107 height 6
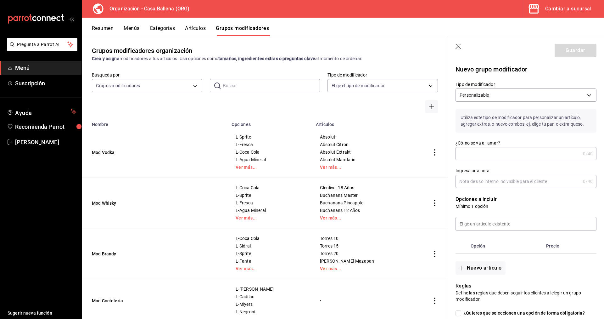
click at [510, 157] on input "¿Cómo se va a llamar?" at bounding box center [518, 153] width 125 height 13
type input "Mod Tequila"
click at [499, 181] on input "Ingresa una nota" at bounding box center [518, 181] width 125 height 13
click at [496, 223] on input at bounding box center [526, 223] width 140 height 13
type input "marga"
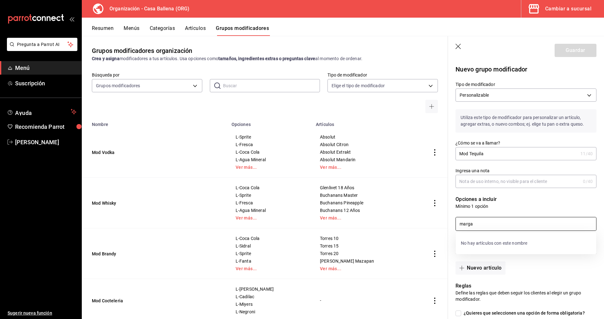
click at [460, 46] on icon "button" at bounding box center [459, 47] width 6 height 6
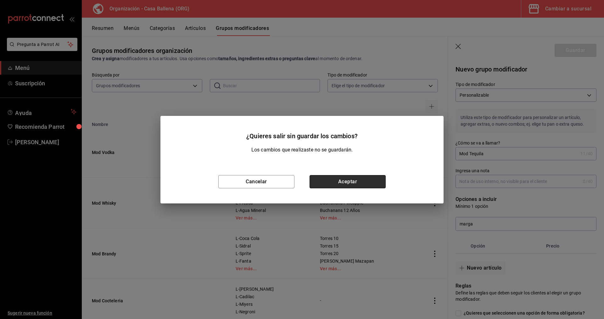
click at [340, 182] on button "Aceptar" at bounding box center [348, 181] width 76 height 13
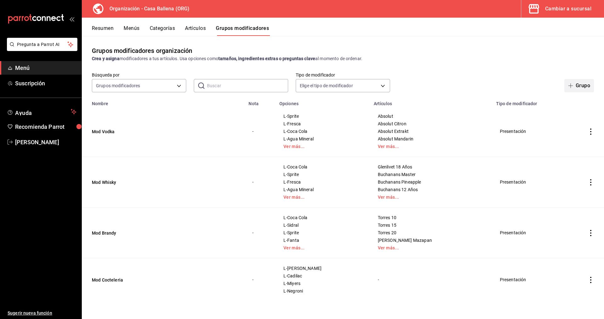
click at [579, 88] on button "Grupo" at bounding box center [580, 85] width 30 height 13
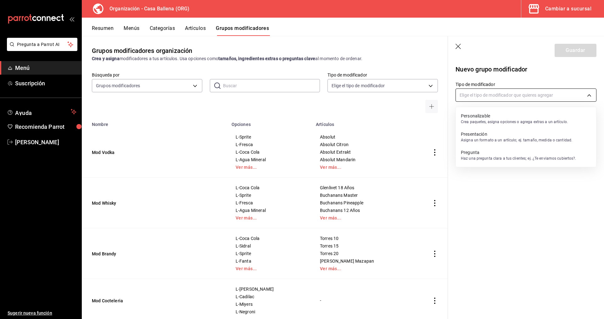
click at [497, 94] on body "Pregunta a Parrot AI Menú Suscripción Ayuda Recomienda Parrot Carlos Velazquez …" at bounding box center [302, 159] width 604 height 319
click at [499, 139] on p "Asigna un formato a un artículo; ej. tamaño, medida o cantidad." at bounding box center [516, 140] width 111 height 6
type input "PRESENTATION"
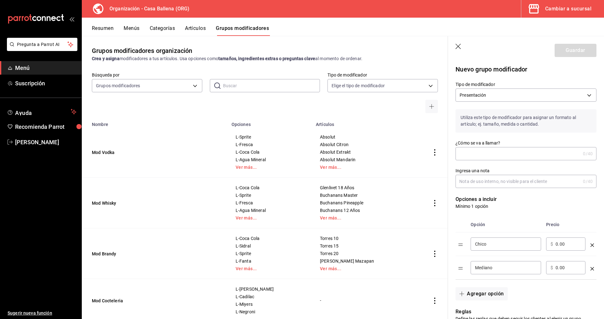
click at [476, 156] on input "¿Cómo se va a llamar?" at bounding box center [518, 153] width 125 height 13
type input "Mod Tequila"
drag, startPoint x: 500, startPoint y: 247, endPoint x: 452, endPoint y: 239, distance: 47.9
click at [475, 241] on input "Chico" at bounding box center [506, 244] width 62 height 6
type input "l"
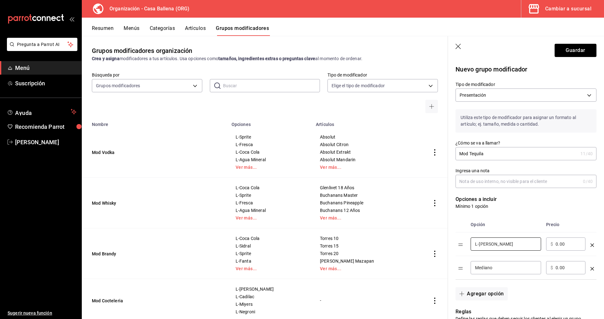
type input "L-Margarita"
click at [513, 268] on input "Mediano" at bounding box center [506, 267] width 62 height 6
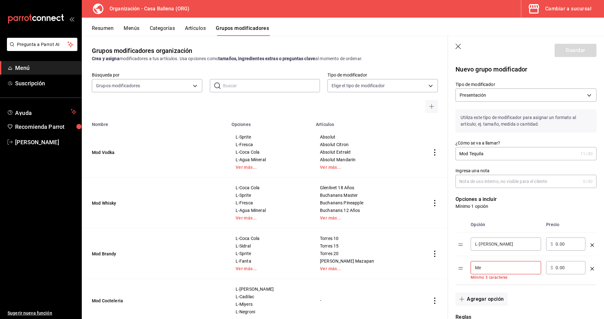
type input "M"
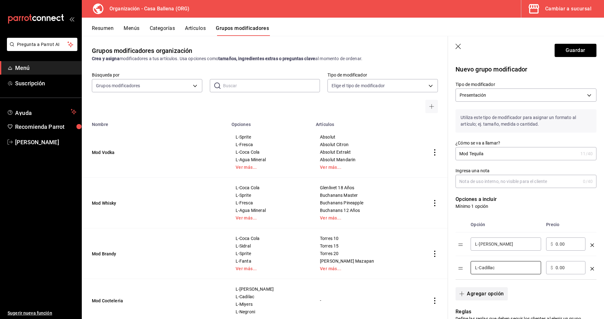
type input "L-Cadillac"
click at [497, 296] on button "Agregar opción" at bounding box center [482, 293] width 52 height 13
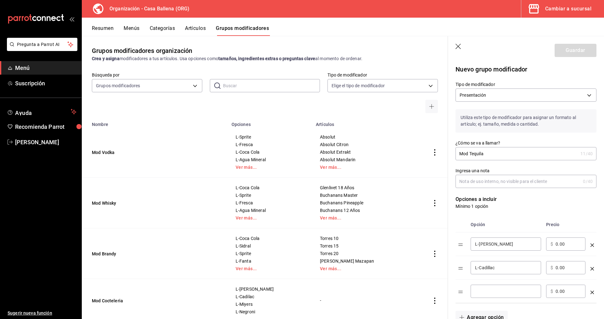
drag, startPoint x: 498, startPoint y: 285, endPoint x: 498, endPoint y: 289, distance: 3.5
click at [498, 286] on div "​" at bounding box center [506, 291] width 71 height 13
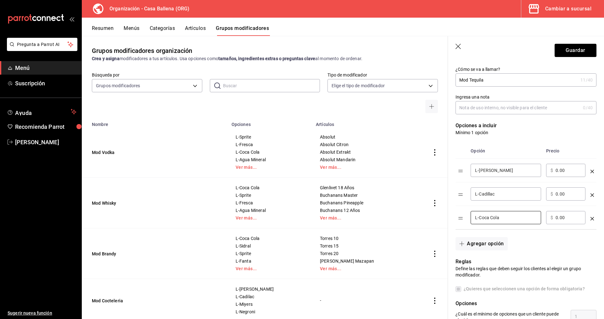
scroll to position [96, 0]
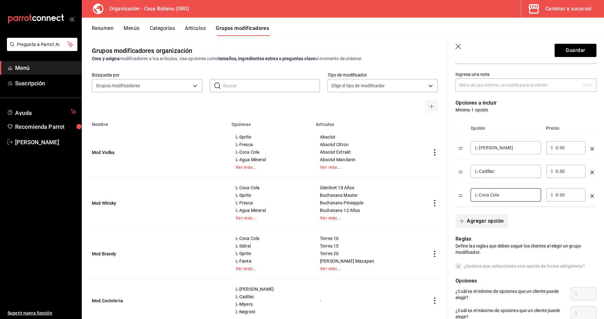
type input "L-Coca Cola"
click at [490, 223] on button "Agregar opción" at bounding box center [482, 220] width 52 height 13
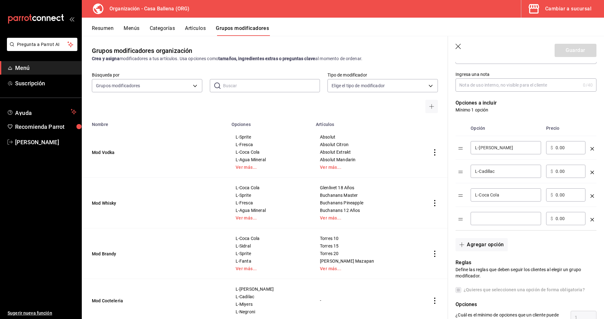
click at [495, 221] on input "optionsTable" at bounding box center [506, 218] width 62 height 6
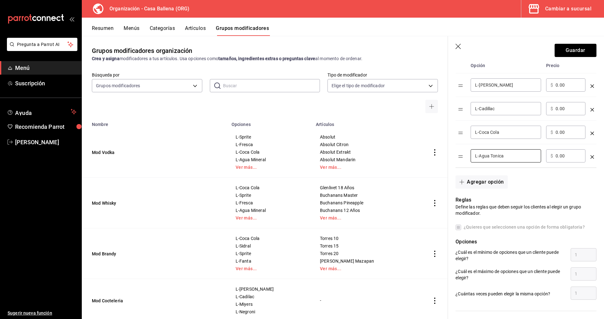
scroll to position [161, 0]
type input "L-Agua Tonica"
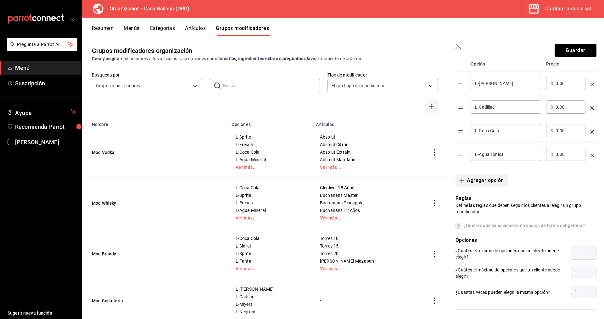
click at [485, 181] on button "Agregar opción" at bounding box center [482, 180] width 52 height 13
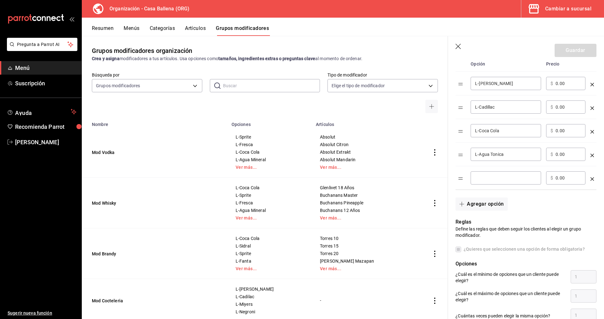
click at [495, 180] on input "optionsTable" at bounding box center [506, 178] width 62 height 6
type input "L-Agua Mineral"
click at [485, 205] on button "Agregar opción" at bounding box center [482, 203] width 52 height 13
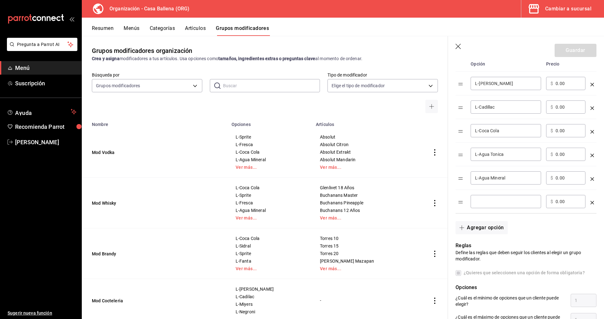
click at [498, 206] on div "​" at bounding box center [506, 201] width 71 height 13
type input "L-[PERSON_NAME]"
click at [493, 230] on button "Agregar opción" at bounding box center [482, 227] width 52 height 13
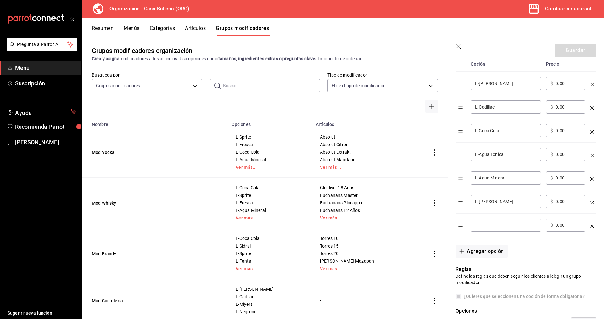
click at [496, 224] on input "optionsTable" at bounding box center [506, 225] width 62 height 6
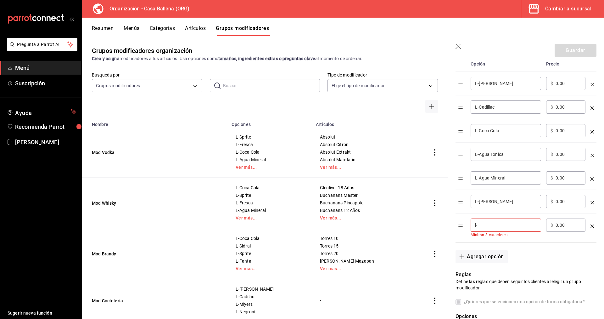
type input "l"
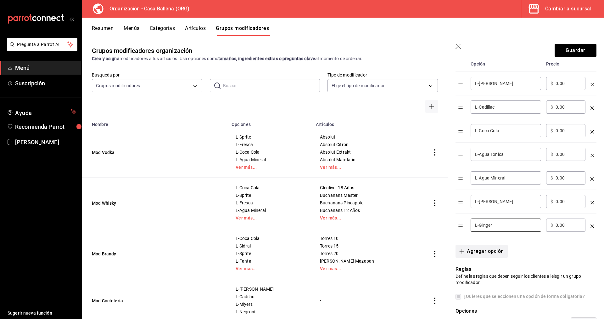
type input "L-Ginger"
click at [491, 255] on button "Agregar opción" at bounding box center [482, 251] width 52 height 13
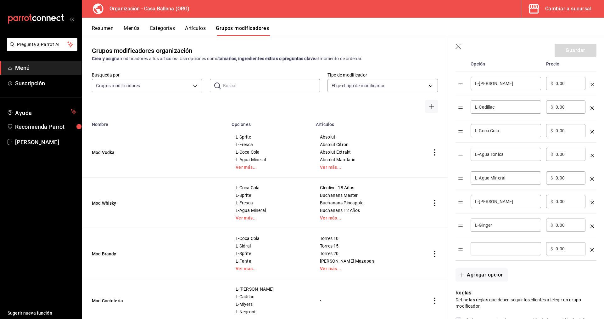
click at [494, 246] on input "optionsTable" at bounding box center [506, 249] width 62 height 6
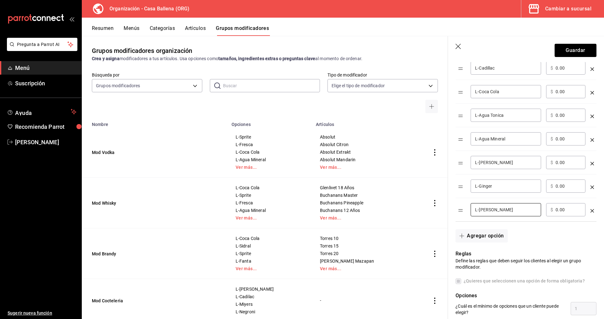
scroll to position [225, 0]
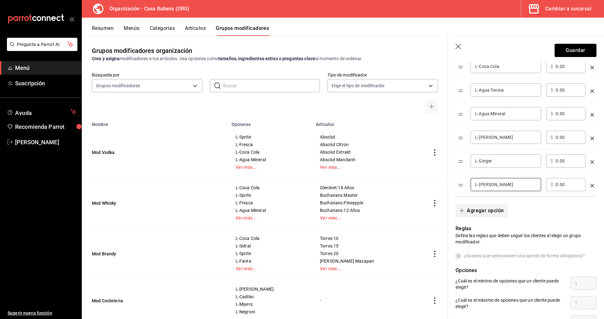
type input "L-[PERSON_NAME]"
click at [485, 212] on button "Agregar opción" at bounding box center [482, 210] width 52 height 13
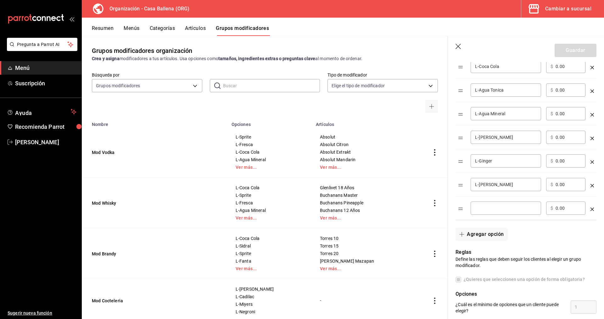
click at [509, 210] on input "optionsTable" at bounding box center [506, 208] width 62 height 6
type input "L-Fresca"
click at [579, 49] on button "Guardar" at bounding box center [576, 50] width 42 height 13
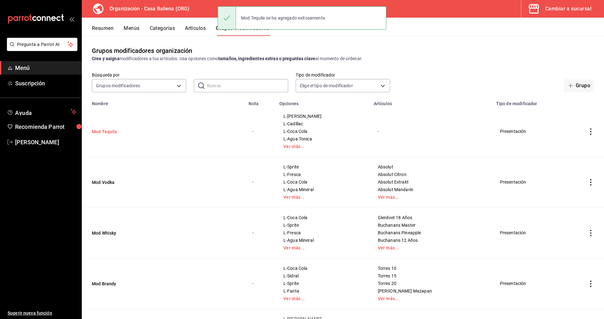
click at [120, 132] on button "Mod Tequila" at bounding box center [130, 131] width 76 height 6
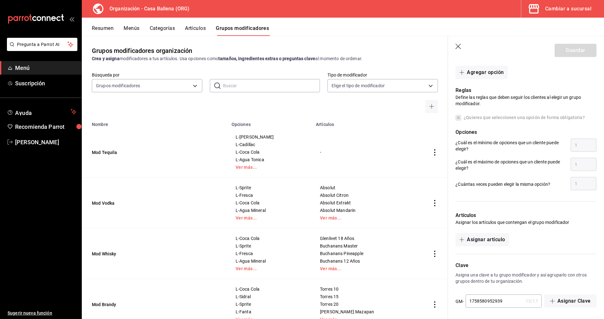
scroll to position [420, 0]
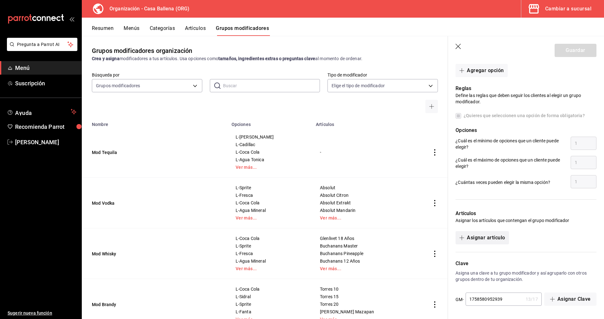
click at [490, 238] on button "Asignar artículo" at bounding box center [482, 237] width 53 height 13
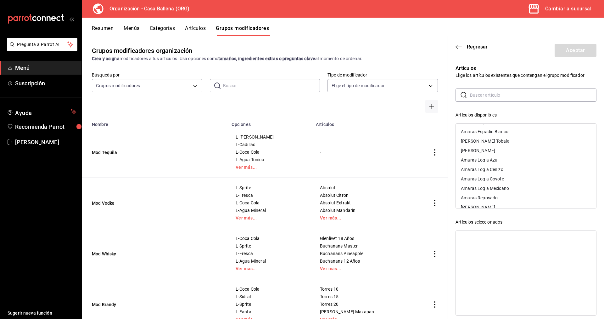
scroll to position [353, 0]
click at [489, 94] on input "text" at bounding box center [533, 95] width 127 height 13
click at [491, 94] on input "text" at bounding box center [533, 95] width 127 height 13
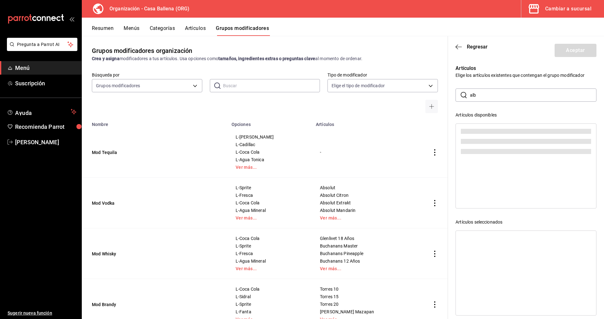
scroll to position [0, 0]
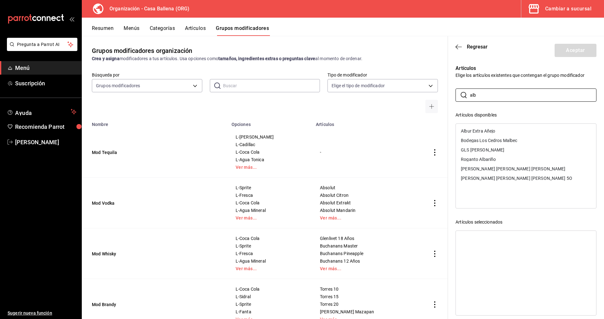
click at [494, 131] on div "Albur Extra Añejo" at bounding box center [478, 131] width 34 height 4
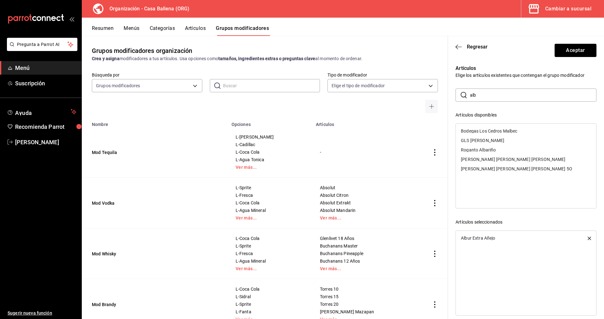
click at [485, 95] on input "alb" at bounding box center [533, 95] width 127 height 13
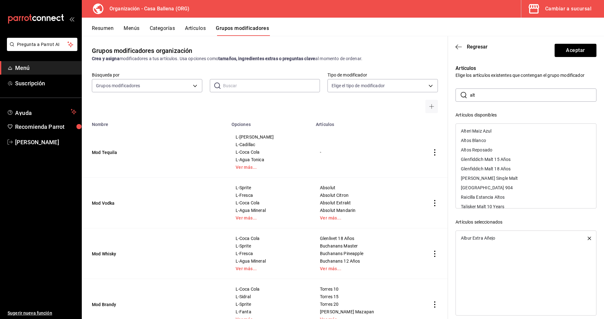
click at [481, 142] on div "Altos Blanco" at bounding box center [473, 140] width 25 height 4
click at [498, 138] on div "Altos Reposado" at bounding box center [526, 140] width 140 height 9
click at [481, 96] on input "alt" at bounding box center [533, 95] width 127 height 13
drag, startPoint x: 499, startPoint y: 131, endPoint x: 497, endPoint y: 137, distance: 6.3
click at [499, 131] on div "Artenom 1123" at bounding box center [526, 130] width 140 height 9
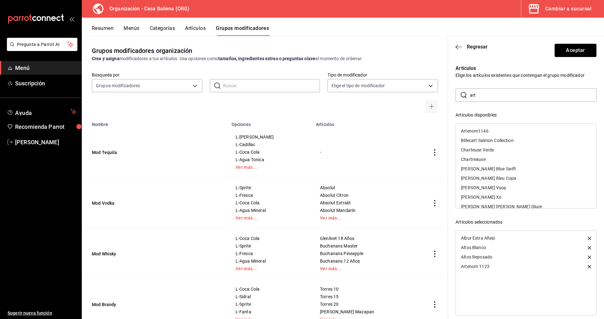
click at [498, 132] on div "Artenom1146" at bounding box center [526, 130] width 140 height 9
click at [490, 96] on input "art" at bounding box center [533, 95] width 127 height 13
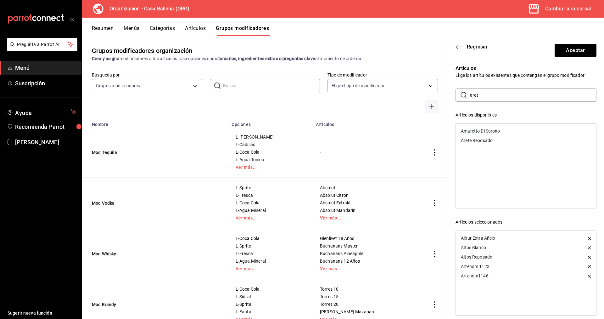
click at [492, 138] on div "Arete Reposado" at bounding box center [526, 140] width 140 height 9
drag, startPoint x: 487, startPoint y: 99, endPoint x: 442, endPoint y: 97, distance: 45.7
click at [470, 97] on input "aret" at bounding box center [533, 95] width 127 height 13
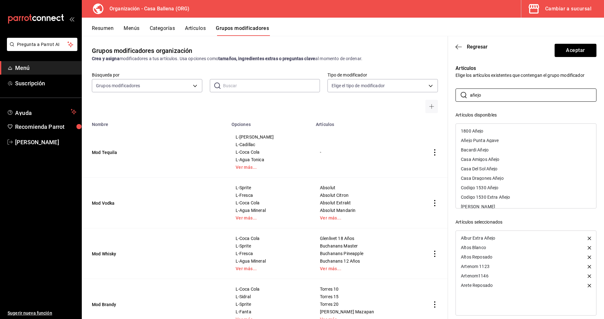
click at [499, 141] on div "Añejo Punta Agave" at bounding box center [480, 140] width 38 height 4
drag, startPoint x: 487, startPoint y: 93, endPoint x: 496, endPoint y: 101, distance: 11.8
click at [470, 94] on input "añejo" at bounding box center [533, 95] width 127 height 13
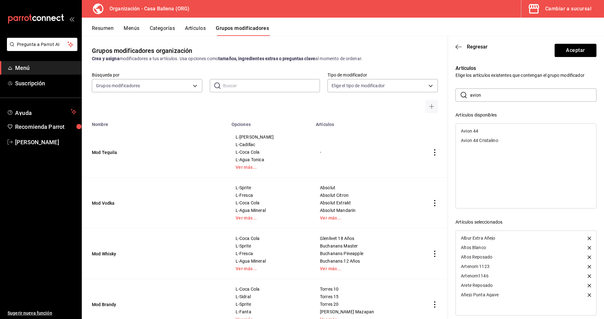
click at [479, 128] on div "Avion 44" at bounding box center [526, 130] width 140 height 9
click at [490, 133] on div "Avion 44 Cristalino" at bounding box center [479, 131] width 37 height 4
drag, startPoint x: 487, startPoint y: 94, endPoint x: 455, endPoint y: 94, distance: 31.5
click at [470, 94] on input "avion" at bounding box center [533, 95] width 127 height 13
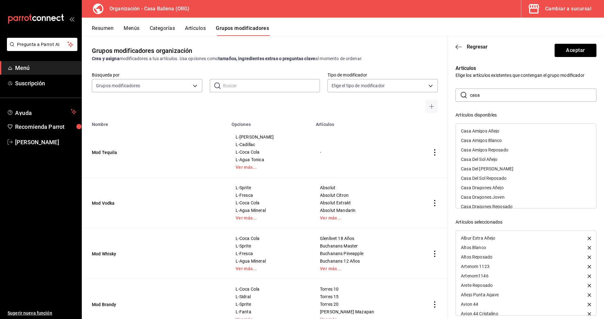
click at [513, 130] on div "Casa Amigos Añejo" at bounding box center [526, 130] width 140 height 9
click at [511, 130] on div "Casa Amigos Blanco" at bounding box center [526, 130] width 140 height 9
click at [510, 133] on div "Casa Amigos Reposado" at bounding box center [526, 130] width 140 height 9
click at [494, 159] on div "Casa Dragones Añejo" at bounding box center [482, 159] width 43 height 4
click at [495, 160] on div "Casa Dragones Joven" at bounding box center [483, 159] width 44 height 4
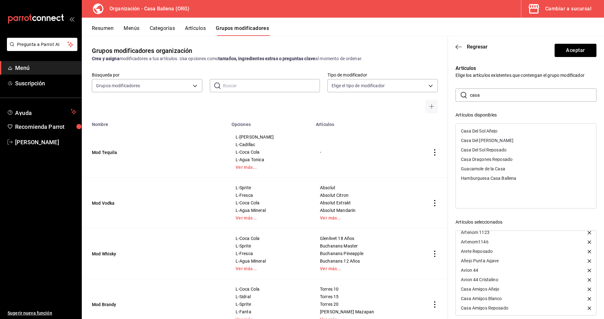
click at [499, 160] on div "Casa Dragones Reposado" at bounding box center [487, 159] width 52 height 4
click at [501, 141] on div "Casa Del Sol Blanco" at bounding box center [487, 140] width 53 height 4
click at [505, 143] on div "Casa Del Sol Reposado" at bounding box center [526, 140] width 140 height 9
click at [508, 130] on div "Casa Del Sol Añejo" at bounding box center [526, 130] width 140 height 9
click at [470, 92] on input "casa" at bounding box center [533, 95] width 127 height 13
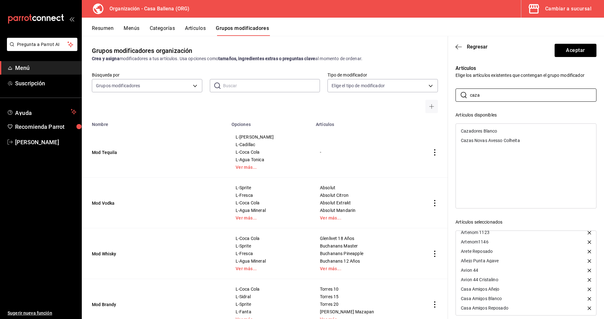
click at [486, 131] on div "Cazadores Blanco" at bounding box center [479, 131] width 36 height 4
drag, startPoint x: 490, startPoint y: 94, endPoint x: 444, endPoint y: 94, distance: 46.0
click at [470, 94] on input "caza" at bounding box center [533, 95] width 127 height 13
click at [490, 158] on div "GLS Celosa" at bounding box center [526, 159] width 140 height 9
drag, startPoint x: 493, startPoint y: 96, endPoint x: 456, endPoint y: 96, distance: 37.2
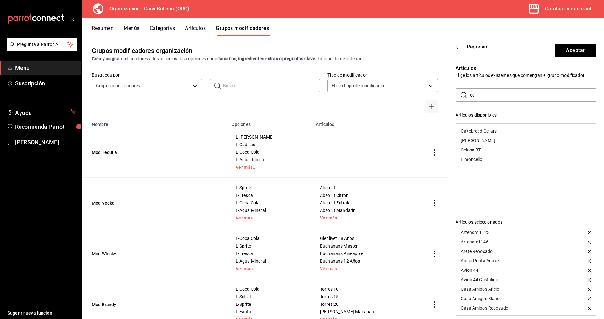
click at [470, 96] on input "cel" at bounding box center [533, 95] width 127 height 13
drag, startPoint x: 490, startPoint y: 93, endPoint x: 447, endPoint y: 88, distance: 43.4
click at [470, 89] on input "cente" at bounding box center [533, 95] width 127 height 13
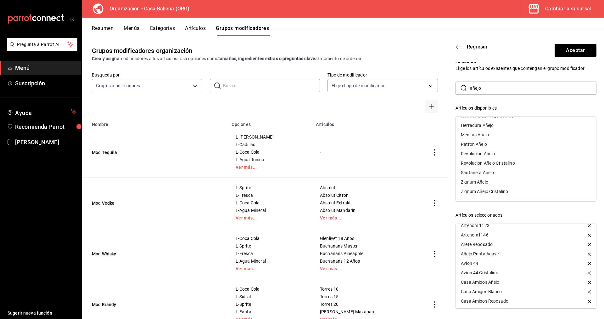
drag, startPoint x: 502, startPoint y: 84, endPoint x: 461, endPoint y: 84, distance: 41.6
click at [470, 84] on input "añejo" at bounding box center [533, 88] width 127 height 13
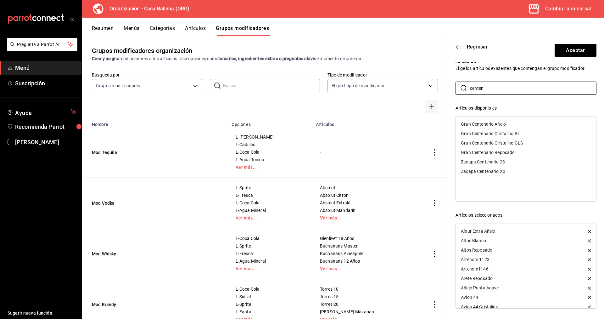
scroll to position [0, 0]
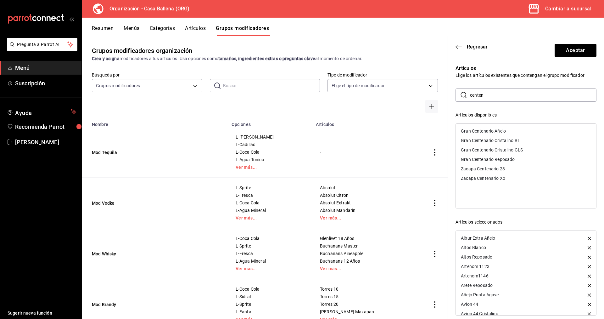
drag, startPoint x: 486, startPoint y: 96, endPoint x: 411, endPoint y: 95, distance: 74.6
click at [470, 95] on input "centen" at bounding box center [533, 95] width 127 height 13
drag, startPoint x: 492, startPoint y: 129, endPoint x: 495, endPoint y: 133, distance: 4.7
click at [492, 129] on div "Clase Azul" at bounding box center [526, 130] width 140 height 9
click at [503, 133] on div "Clase Azul Joven" at bounding box center [526, 130] width 140 height 9
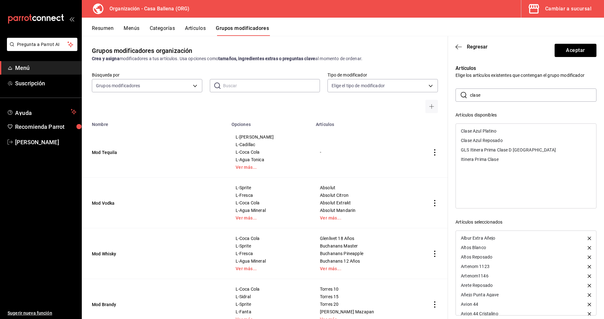
click at [505, 140] on div "Clase Azul Reposado" at bounding box center [526, 140] width 140 height 9
click at [498, 130] on div "Clase Azul Platino" at bounding box center [526, 130] width 140 height 9
drag, startPoint x: 488, startPoint y: 96, endPoint x: 455, endPoint y: 94, distance: 32.8
click at [470, 94] on input "clase" at bounding box center [533, 95] width 127 height 13
click at [503, 177] on div "Codigo Reposado" at bounding box center [526, 177] width 140 height 9
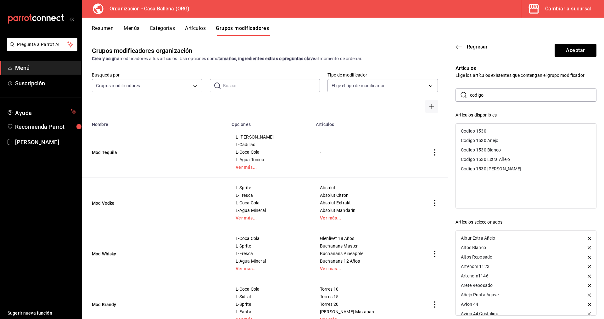
click at [496, 130] on div "Codigo 1530" at bounding box center [526, 130] width 140 height 9
click at [507, 140] on div "Codigo 1530 Blanco" at bounding box center [526, 140] width 140 height 9
click at [511, 131] on div "Codigo 1530 Añejo" at bounding box center [526, 130] width 140 height 9
click at [521, 131] on div "Codigo 1530 Extra Añejo" at bounding box center [526, 130] width 140 height 9
drag, startPoint x: 511, startPoint y: 132, endPoint x: 601, endPoint y: 101, distance: 95.1
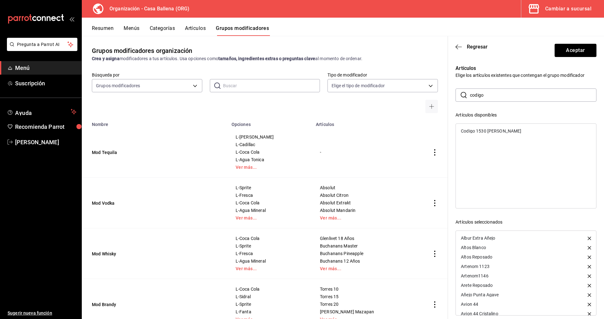
click at [511, 132] on div "Codigo 1530 Rosa" at bounding box center [526, 130] width 140 height 9
drag, startPoint x: 489, startPoint y: 94, endPoint x: 453, endPoint y: 95, distance: 35.9
click at [470, 95] on input "codigo" at bounding box center [533, 95] width 127 height 13
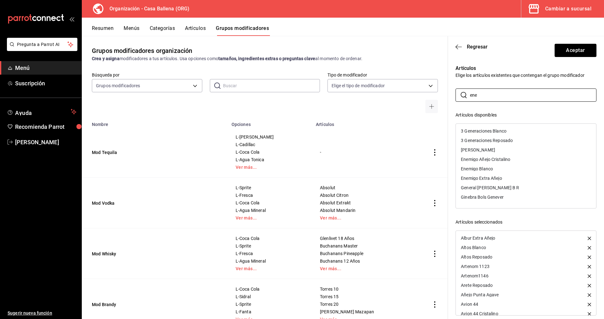
click at [490, 178] on div "Enemigo Extra Añejo" at bounding box center [481, 178] width 41 height 4
drag, startPoint x: 486, startPoint y: 95, endPoint x: 447, endPoint y: 90, distance: 39.3
click at [470, 90] on input "ene" at bounding box center [533, 95] width 127 height 13
click at [502, 141] on div "Gran Centenario Añejo" at bounding box center [483, 140] width 45 height 4
click at [491, 94] on input "gran" at bounding box center [533, 95] width 127 height 13
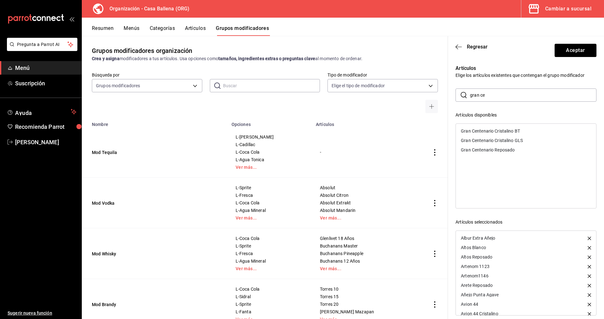
click at [509, 149] on div "Gran Centenario Reposado" at bounding box center [488, 150] width 54 height 4
click at [512, 139] on div "Gran Centenario Cristalino GLS" at bounding box center [492, 140] width 62 height 4
click at [508, 130] on div "Gran Centenario Cristalino BT" at bounding box center [490, 131] width 59 height 4
drag, startPoint x: 499, startPoint y: 92, endPoint x: 504, endPoint y: 95, distance: 5.7
click at [470, 89] on input "gran ce" at bounding box center [533, 95] width 127 height 13
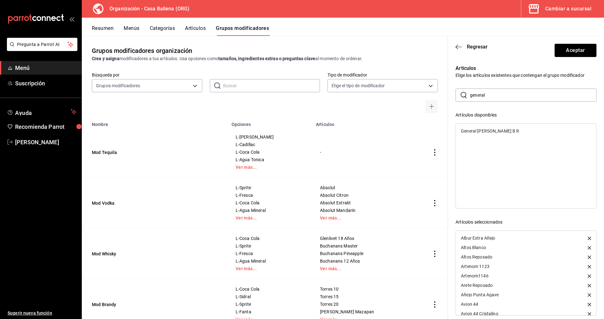
click at [500, 132] on div "General Gorostieta B R" at bounding box center [490, 131] width 58 height 4
click at [493, 96] on input "general" at bounding box center [533, 95] width 127 height 13
drag, startPoint x: 471, startPoint y: 95, endPoint x: 557, endPoint y: 105, distance: 86.6
click at [524, 97] on input "general" at bounding box center [533, 95] width 127 height 13
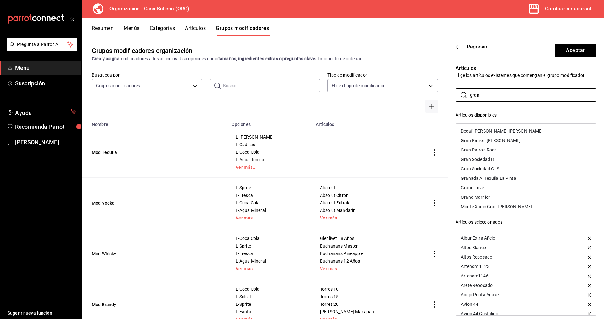
drag, startPoint x: 470, startPoint y: 93, endPoint x: 451, endPoint y: 93, distance: 19.2
click at [470, 93] on input "gran" at bounding box center [533, 95] width 127 height 13
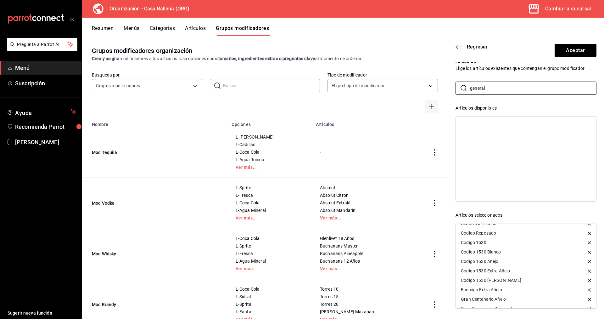
scroll to position [261, 0]
drag, startPoint x: 488, startPoint y: 87, endPoint x: 432, endPoint y: 83, distance: 56.2
click at [470, 83] on input "general" at bounding box center [533, 88] width 127 height 13
click at [498, 123] on div "Gran Patron Piedra" at bounding box center [491, 124] width 60 height 4
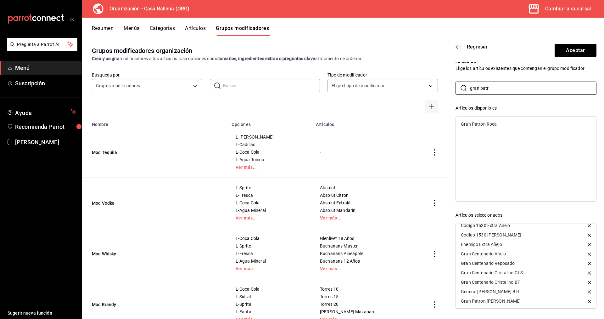
drag, startPoint x: 500, startPoint y: 88, endPoint x: 495, endPoint y: 105, distance: 17.4
click at [470, 87] on input "gran patr" at bounding box center [533, 88] width 127 height 13
click at [491, 123] on div "Gran Sociedad BT" at bounding box center [479, 124] width 36 height 4
click at [490, 124] on div "Gran Sociedad GLS" at bounding box center [480, 124] width 38 height 4
drag, startPoint x: 483, startPoint y: 86, endPoint x: 565, endPoint y: 93, distance: 81.8
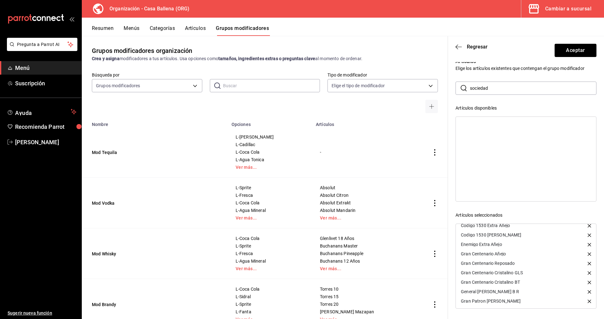
click at [470, 82] on input "sociedad" at bounding box center [533, 88] width 127 height 13
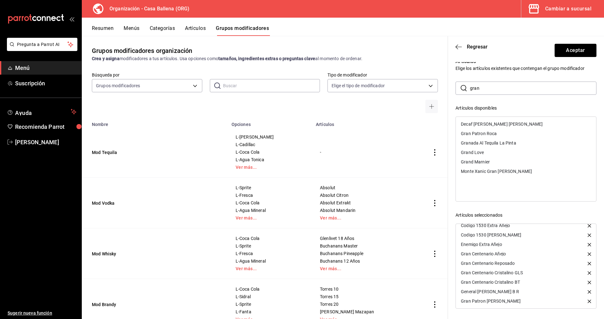
click at [489, 153] on div "Grand Love" at bounding box center [526, 152] width 140 height 9
drag, startPoint x: 495, startPoint y: 91, endPoint x: 465, endPoint y: 90, distance: 29.9
click at [470, 87] on input "gran" at bounding box center [533, 88] width 127 height 13
type input "[GEOGRAPHIC_DATA]"
click at [510, 124] on div "Granada Al Tequila La Pinta" at bounding box center [488, 124] width 55 height 4
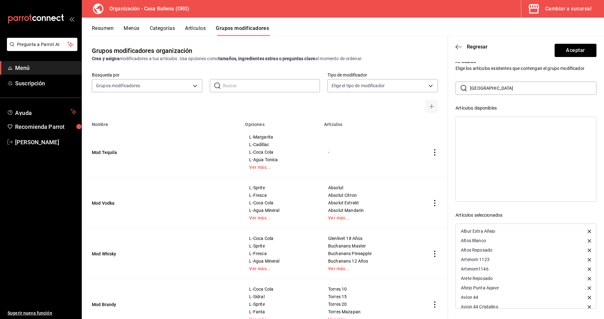
scroll to position [270, 0]
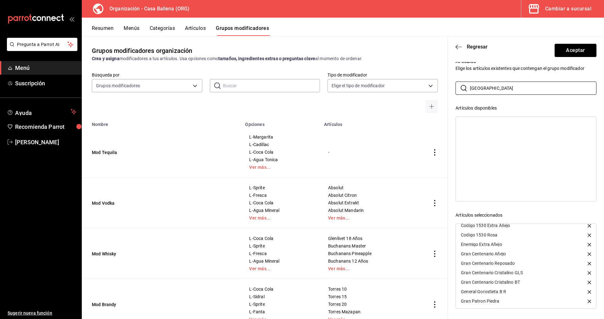
drag, startPoint x: 503, startPoint y: 88, endPoint x: 517, endPoint y: 95, distance: 16.2
click at [470, 87] on input "[GEOGRAPHIC_DATA]" at bounding box center [533, 88] width 127 height 13
click at [509, 122] on div "Herradura Añejo" at bounding box center [526, 123] width 140 height 9
click at [509, 122] on div "Herradura Blanco" at bounding box center [526, 123] width 140 height 9
click at [511, 122] on div "Herradura Cristalino" at bounding box center [526, 123] width 140 height 9
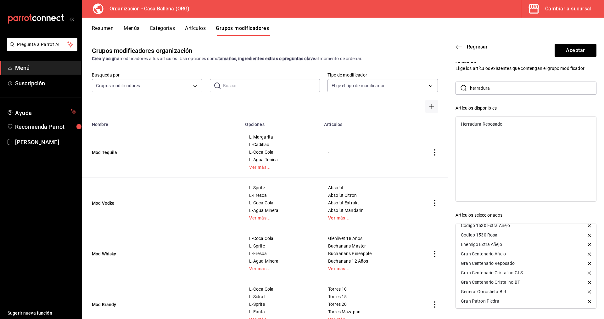
click at [510, 122] on div "Herradura Reposado" at bounding box center [526, 123] width 140 height 9
drag, startPoint x: 489, startPoint y: 89, endPoint x: 440, endPoint y: 89, distance: 49.1
click at [470, 89] on input "herradura" at bounding box center [533, 88] width 127 height 13
click at [492, 134] on div "[PERSON_NAME]" at bounding box center [526, 133] width 140 height 9
drag, startPoint x: 499, startPoint y: 87, endPoint x: 456, endPoint y: 85, distance: 43.5
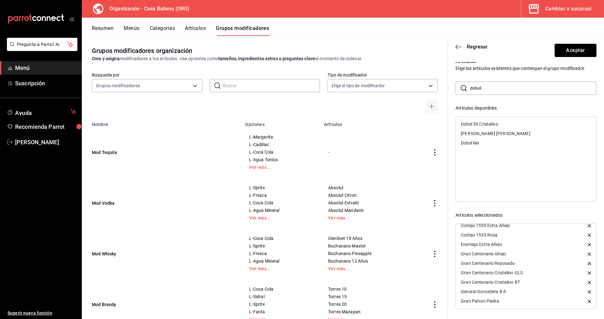
click at [470, 85] on input "dobel" at bounding box center [533, 88] width 127 height 13
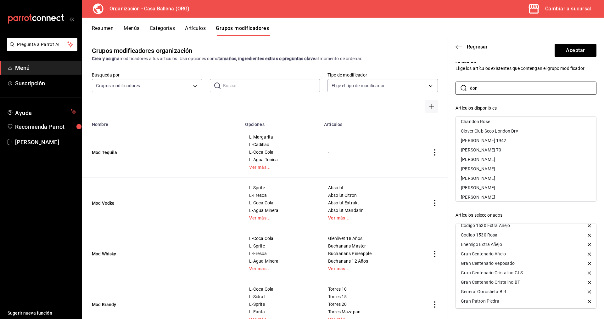
scroll to position [32, 0]
click at [503, 147] on div "[PERSON_NAME]" at bounding box center [526, 148] width 140 height 9
click at [505, 147] on div "[PERSON_NAME]" at bounding box center [526, 148] width 140 height 9
click at [504, 148] on div "[PERSON_NAME]" at bounding box center [526, 148] width 140 height 9
click at [513, 156] on div "[PERSON_NAME]" at bounding box center [526, 157] width 140 height 9
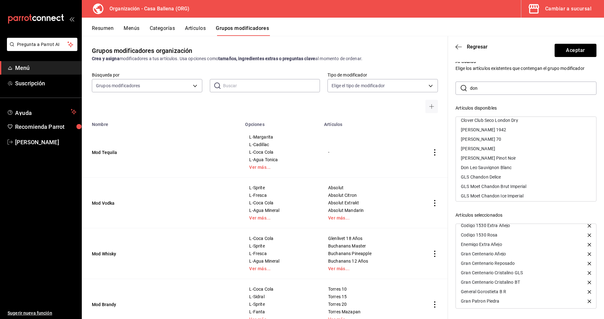
click at [499, 137] on div "[PERSON_NAME] 70" at bounding box center [526, 138] width 140 height 9
click at [504, 129] on div "[PERSON_NAME] 1942" at bounding box center [526, 129] width 140 height 9
click at [509, 130] on div "[PERSON_NAME]" at bounding box center [526, 129] width 140 height 9
drag, startPoint x: 474, startPoint y: 86, endPoint x: 458, endPoint y: 85, distance: 15.7
click at [470, 85] on input "don" at bounding box center [533, 88] width 127 height 13
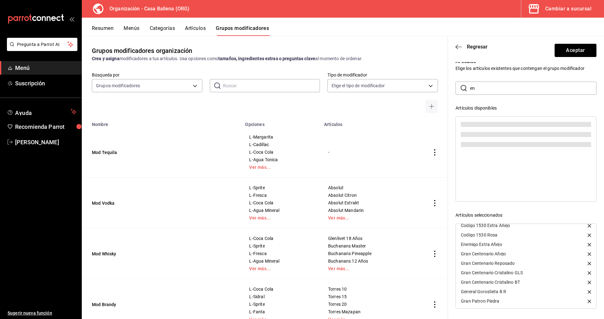
scroll to position [0, 0]
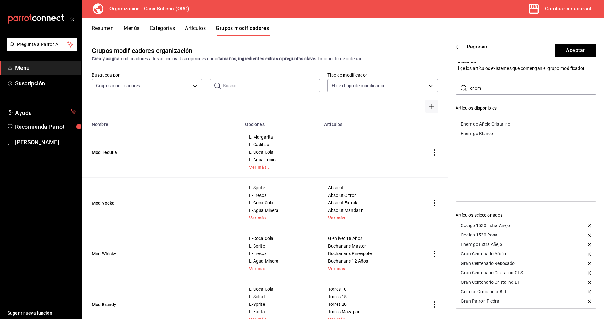
click at [509, 123] on div "Enemigo Añejo Cristalino" at bounding box center [485, 124] width 49 height 4
click at [500, 128] on div "Enemigo Blanco" at bounding box center [526, 123] width 140 height 9
drag, startPoint x: 502, startPoint y: 85, endPoint x: 433, endPoint y: 87, distance: 69.6
click at [470, 86] on input "enem" at bounding box center [533, 88] width 127 height 13
click at [502, 125] on div "Tradicional Cristalino" at bounding box center [482, 124] width 42 height 4
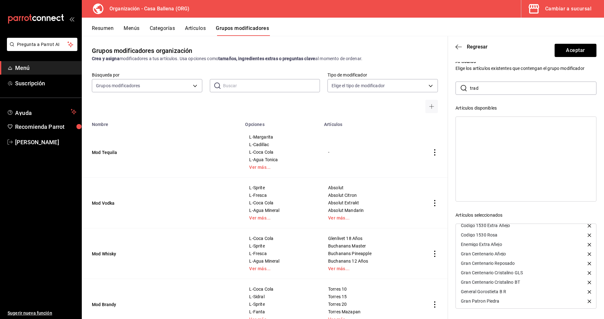
click at [470, 89] on input "trad" at bounding box center [533, 88] width 127 height 13
click at [497, 142] on div "Joven El Pintor" at bounding box center [526, 142] width 140 height 9
drag, startPoint x: 447, startPoint y: 89, endPoint x: 434, endPoint y: 89, distance: 13.2
click at [470, 89] on input "joven" at bounding box center [533, 88] width 127 height 13
click at [504, 133] on div "Loco Tequila Blanco" at bounding box center [526, 133] width 140 height 9
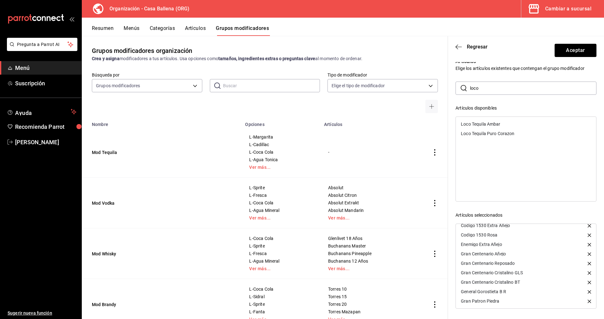
click at [516, 133] on div "Loco Tequila Puro Corazon" at bounding box center [526, 133] width 140 height 9
click at [509, 127] on div "Loco Tequila Ambar" at bounding box center [526, 123] width 140 height 9
drag, startPoint x: 493, startPoint y: 88, endPoint x: 446, endPoint y: 85, distance: 46.7
click at [470, 85] on input "loco" at bounding box center [533, 88] width 127 height 13
drag, startPoint x: 503, startPoint y: 89, endPoint x: 475, endPoint y: 89, distance: 27.4
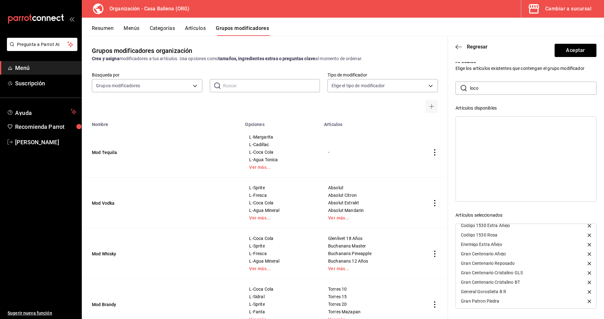
click at [470, 89] on input "loco" at bounding box center [533, 88] width 127 height 13
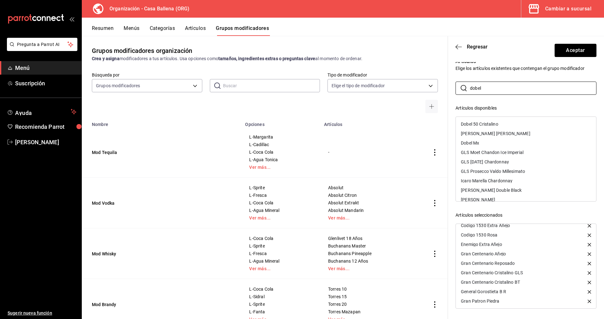
click at [499, 134] on div "[PERSON_NAME] [PERSON_NAME]" at bounding box center [526, 133] width 140 height 9
click at [493, 124] on div "Dobel 50 Cristalino" at bounding box center [479, 124] width 37 height 4
click at [480, 125] on div "Dobel Mx" at bounding box center [526, 123] width 140 height 9
drag, startPoint x: 489, startPoint y: 85, endPoint x: 416, endPoint y: 84, distance: 73.7
click at [470, 84] on input "dobel" at bounding box center [533, 88] width 127 height 13
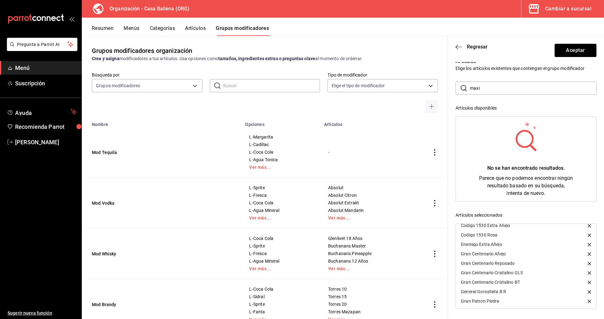
drag, startPoint x: 474, startPoint y: 88, endPoint x: 486, endPoint y: 87, distance: 12.1
click at [486, 87] on input "maxi" at bounding box center [533, 88] width 127 height 13
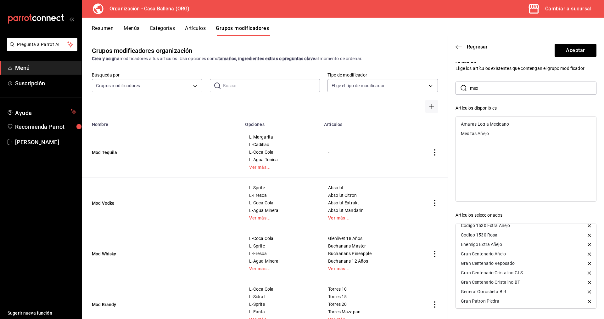
click at [500, 134] on div "Mexitas Añejo" at bounding box center [526, 133] width 140 height 9
drag, startPoint x: 514, startPoint y: 86, endPoint x: 439, endPoint y: 89, distance: 75.6
click at [470, 89] on input "mex" at bounding box center [533, 88] width 127 height 13
click at [515, 130] on div "Patron Añejo" at bounding box center [526, 133] width 140 height 9
click at [503, 144] on div "Patron Reposado" at bounding box center [526, 142] width 140 height 9
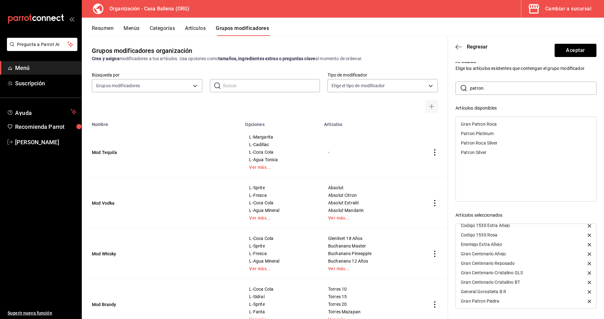
click at [502, 144] on div "Patron Roca Silver" at bounding box center [526, 142] width 140 height 9
click at [506, 133] on div "Patron Platinum" at bounding box center [526, 133] width 140 height 9
click at [499, 134] on div "Patron Silver" at bounding box center [526, 133] width 140 height 9
drag, startPoint x: 496, startPoint y: 88, endPoint x: 415, endPoint y: 80, distance: 81.2
click at [470, 82] on input "patron" at bounding box center [533, 88] width 127 height 13
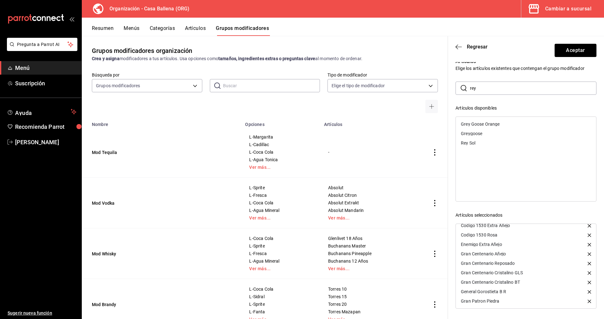
click at [484, 143] on div "Rey Sol" at bounding box center [526, 142] width 140 height 9
drag, startPoint x: 494, startPoint y: 89, endPoint x: 443, endPoint y: 89, distance: 50.4
click at [470, 89] on input "rey" at bounding box center [533, 88] width 127 height 13
click at [506, 124] on div "Revolucion Añejo" at bounding box center [526, 123] width 140 height 9
click at [510, 125] on div "Revolucion Añejo Cristalino" at bounding box center [488, 124] width 54 height 4
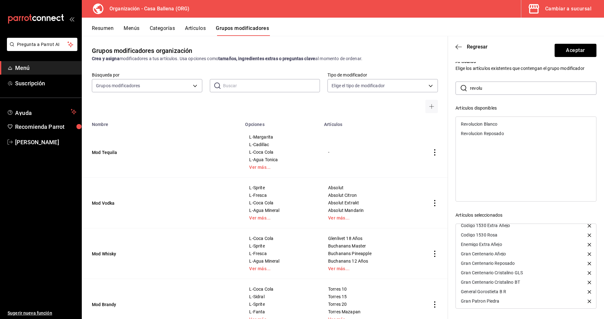
click at [502, 129] on div "Revolucion Reposado" at bounding box center [526, 133] width 140 height 9
click at [504, 124] on div "Revolucion Blanco" at bounding box center [526, 123] width 140 height 9
drag, startPoint x: 489, startPoint y: 92, endPoint x: 458, endPoint y: 88, distance: 30.9
click at [470, 88] on input "revolu" at bounding box center [533, 88] width 127 height 13
click at [508, 123] on div "Santanera Añejo" at bounding box center [526, 123] width 140 height 9
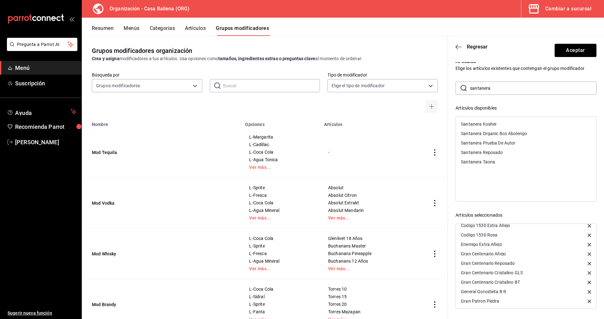
click at [504, 123] on div "Santanera Kosher" at bounding box center [526, 123] width 140 height 9
click at [514, 125] on div "Santanera Organic Bco Abolengo" at bounding box center [494, 124] width 66 height 4
drag, startPoint x: 511, startPoint y: 126, endPoint x: 505, endPoint y: 134, distance: 9.9
click at [511, 127] on div "Santanera Prueba De Autor" at bounding box center [526, 123] width 140 height 9
click at [503, 126] on div "Santanera Reposado" at bounding box center [526, 123] width 140 height 9
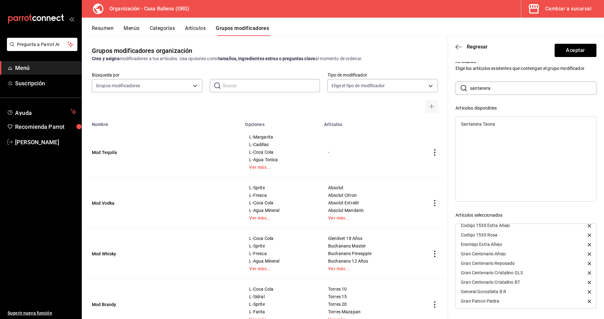
click at [500, 133] on div "Santanera Taona" at bounding box center [526, 158] width 141 height 85
drag, startPoint x: 497, startPoint y: 126, endPoint x: 501, endPoint y: 125, distance: 4.1
click at [497, 125] on div "Santanera Taona" at bounding box center [526, 123] width 140 height 9
drag, startPoint x: 496, startPoint y: 88, endPoint x: 423, endPoint y: 88, distance: 73.0
click at [470, 88] on input "santanera" at bounding box center [533, 88] width 127 height 13
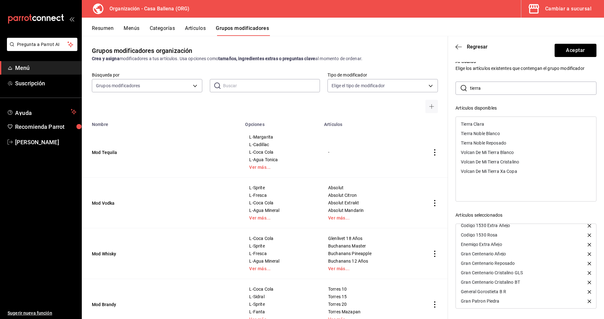
click at [505, 133] on div "Tierra Noble Blanco" at bounding box center [526, 133] width 140 height 9
click at [505, 133] on div "Tierra Noble Reposado" at bounding box center [483, 133] width 45 height 4
drag, startPoint x: 495, startPoint y: 86, endPoint x: 428, endPoint y: 87, distance: 67.4
click at [470, 87] on input "tierra" at bounding box center [533, 88] width 127 height 13
click at [508, 122] on div "Volcan De Mi Tierra Blanco" at bounding box center [487, 124] width 53 height 4
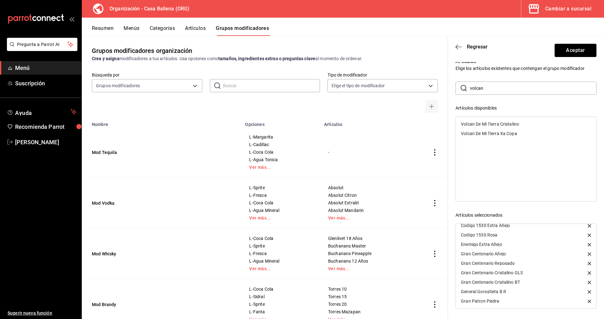
click at [515, 124] on div "Volcan De Mi Tierra Cristalino" at bounding box center [490, 124] width 58 height 4
drag, startPoint x: 513, startPoint y: 123, endPoint x: 569, endPoint y: 101, distance: 60.2
click at [513, 123] on div "Volcan De Mi Tierra Xa Copa" at bounding box center [489, 124] width 56 height 4
drag, startPoint x: 499, startPoint y: 85, endPoint x: 434, endPoint y: 85, distance: 65.8
click at [470, 85] on input "volcan" at bounding box center [533, 88] width 127 height 13
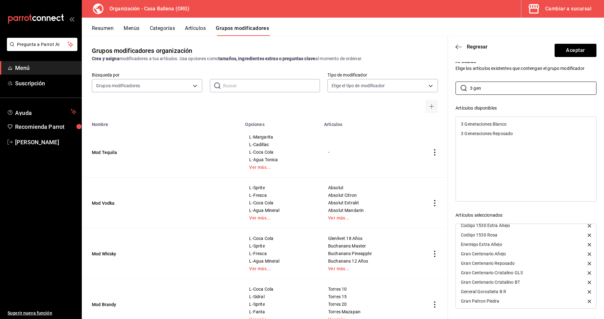
click at [515, 125] on div "3 Generaciones Blanco" at bounding box center [526, 123] width 140 height 9
click at [515, 127] on div "3 Generaciones Reposado" at bounding box center [526, 123] width 140 height 9
drag, startPoint x: 490, startPoint y: 87, endPoint x: 441, endPoint y: 87, distance: 48.2
click at [470, 87] on input "3 gen" at bounding box center [533, 88] width 127 height 13
click at [496, 122] on div "7 Leguas Blanco" at bounding box center [526, 123] width 140 height 9
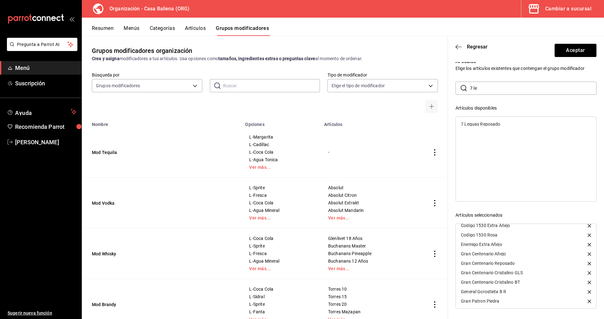
click at [496, 123] on div "7 Leguas Reposado" at bounding box center [480, 124] width 39 height 4
drag, startPoint x: 468, startPoint y: 89, endPoint x: 458, endPoint y: 89, distance: 9.4
click at [470, 89] on input "7 le" at bounding box center [533, 88] width 127 height 13
type input "1800"
click at [497, 123] on div "1800 Añejo" at bounding box center [526, 123] width 140 height 9
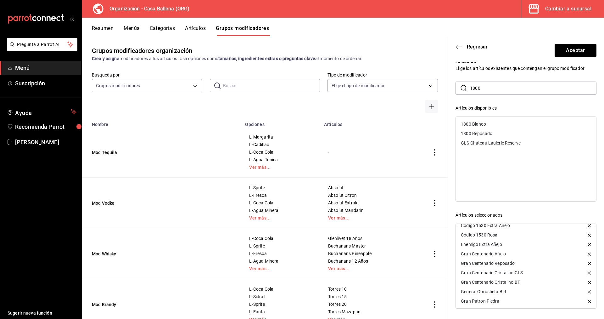
click at [493, 124] on div "1800 Blanco" at bounding box center [526, 123] width 140 height 9
click at [494, 123] on div "1800 Reposado" at bounding box center [526, 123] width 140 height 9
click at [578, 52] on button "Aceptar" at bounding box center [576, 50] width 42 height 13
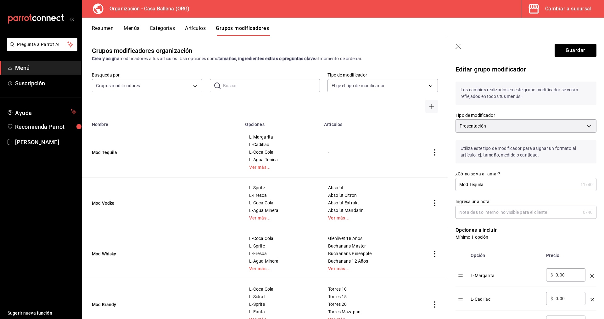
scroll to position [420, 0]
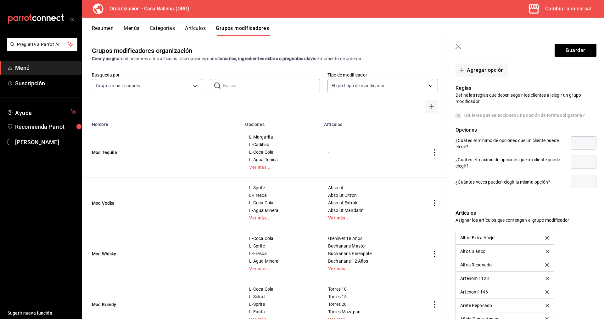
click at [248, 28] on button "Grupos modificadores" at bounding box center [242, 30] width 53 height 11
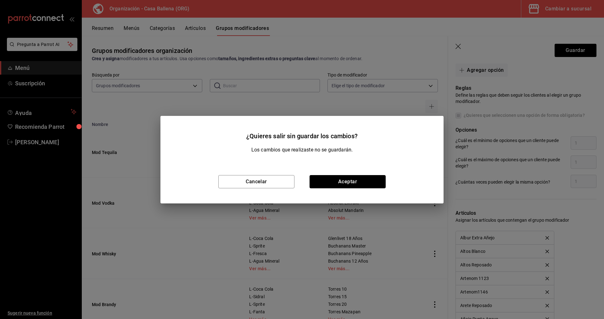
drag, startPoint x: 362, startPoint y: 181, endPoint x: 372, endPoint y: 177, distance: 11.2
click at [362, 181] on button "Aceptar" at bounding box center [348, 181] width 76 height 13
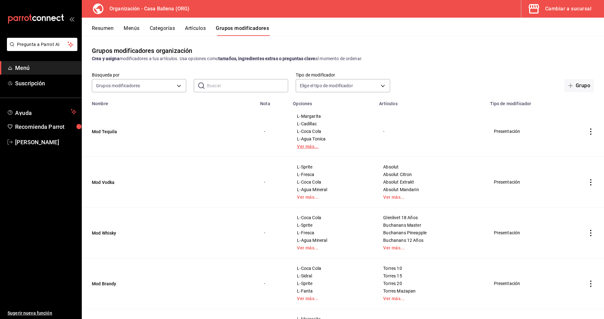
click at [315, 146] on link "Ver más..." at bounding box center [332, 146] width 71 height 4
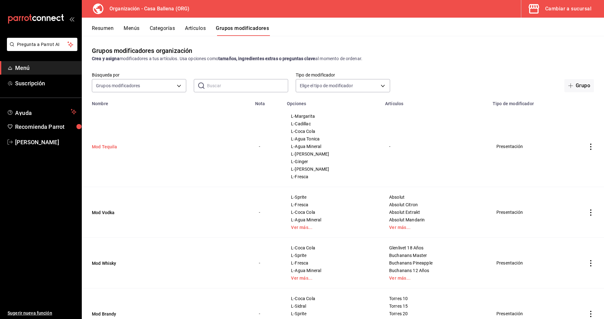
click at [104, 147] on button "Mod Tequila" at bounding box center [130, 147] width 76 height 6
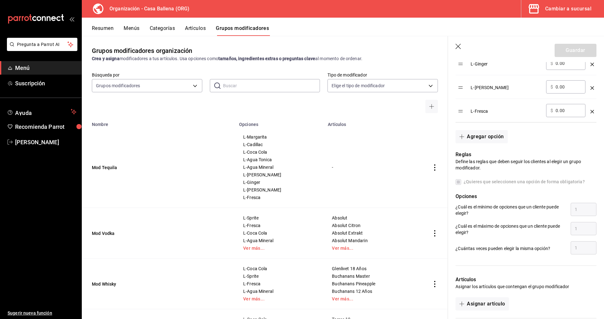
scroll to position [420, 0]
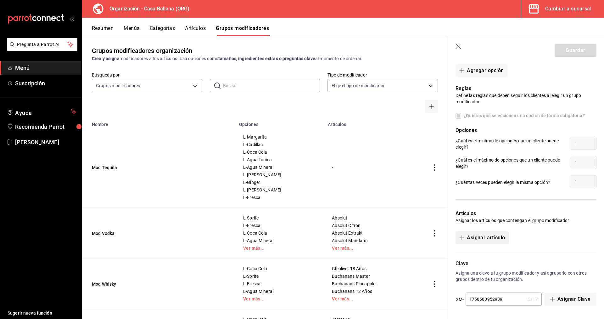
click at [492, 239] on button "Asignar artículo" at bounding box center [482, 237] width 53 height 13
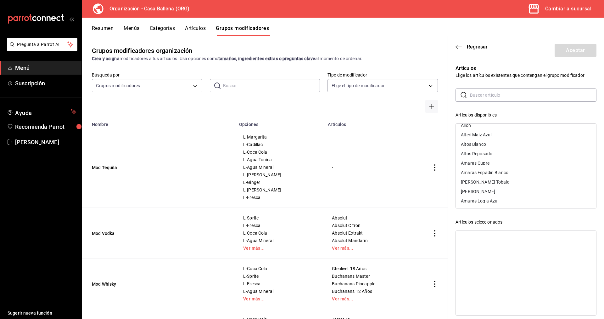
scroll to position [257, 0]
click at [481, 147] on div "Albur Extra Añejo" at bounding box center [478, 148] width 34 height 4
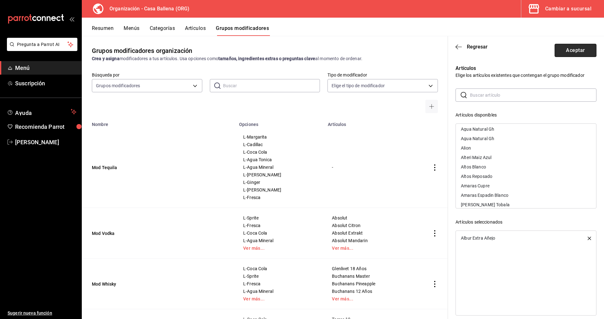
click at [581, 47] on button "Aceptar" at bounding box center [576, 50] width 42 height 13
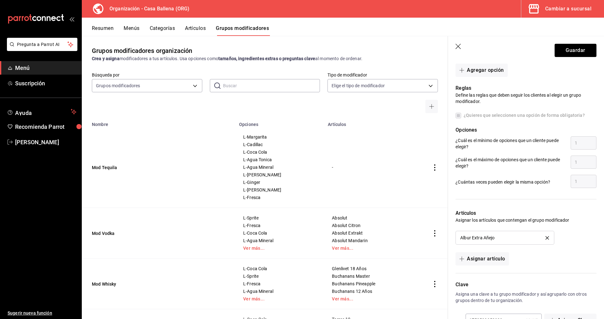
scroll to position [441, 0]
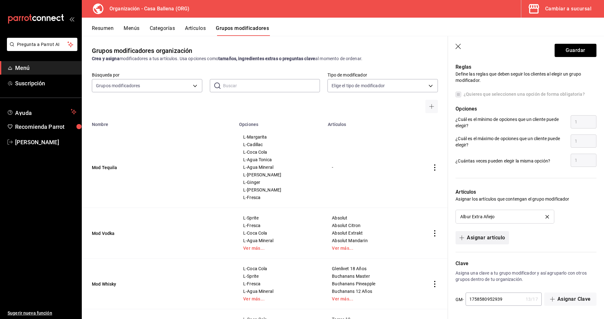
click at [489, 237] on button "Asignar artículo" at bounding box center [482, 237] width 53 height 13
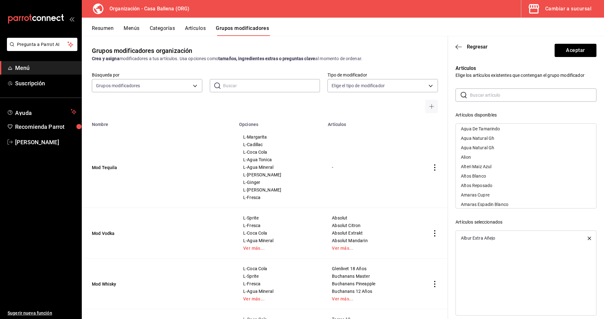
scroll to position [257, 0]
click at [477, 166] on div "Altos Blanco" at bounding box center [473, 167] width 25 height 4
click at [477, 165] on div "Altos Reposado" at bounding box center [526, 166] width 140 height 9
click at [499, 172] on div "Artenom 1123" at bounding box center [526, 176] width 140 height 9
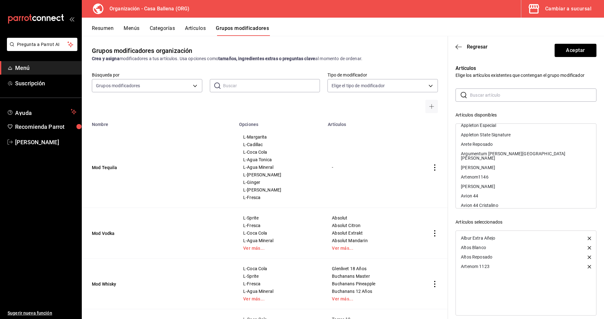
click at [496, 175] on div "Artenom1146" at bounding box center [526, 176] width 140 height 9
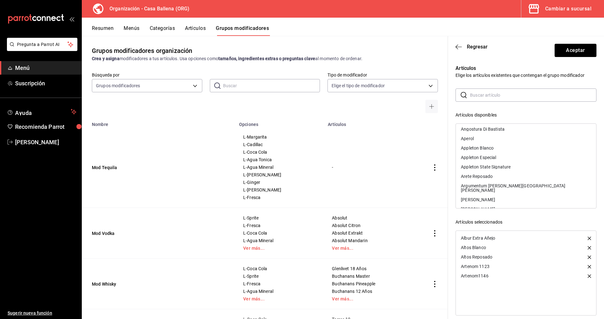
click at [487, 176] on div "Arete Reposado" at bounding box center [477, 176] width 32 height 4
click at [484, 162] on div "Añejo Punta Agave" at bounding box center [480, 164] width 38 height 4
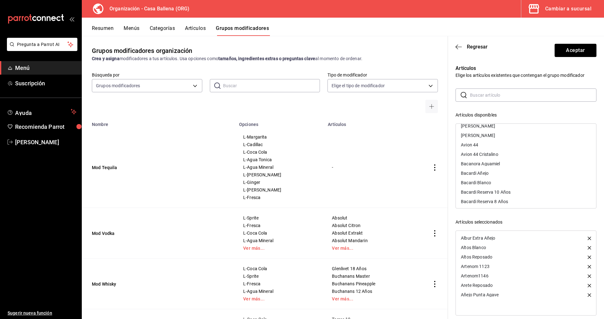
click at [479, 140] on div "Avion 44" at bounding box center [526, 144] width 140 height 9
click at [490, 143] on div "Avion 44 Cristalino" at bounding box center [479, 145] width 37 height 4
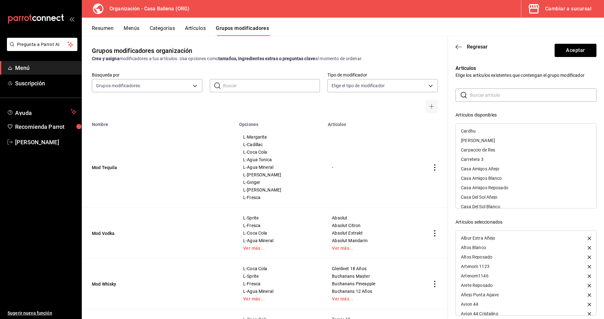
click at [502, 164] on div "Casa Amigos Añejo" at bounding box center [526, 168] width 140 height 9
click at [502, 167] on div "Casa Amigos Blanco" at bounding box center [481, 169] width 41 height 4
click at [510, 165] on div "Casa Amigos Reposado" at bounding box center [526, 168] width 140 height 9
click at [504, 164] on div "Casa Del Sol Añejo" at bounding box center [526, 168] width 140 height 9
click at [504, 164] on div "Casa Del Sol Blanco" at bounding box center [526, 168] width 140 height 9
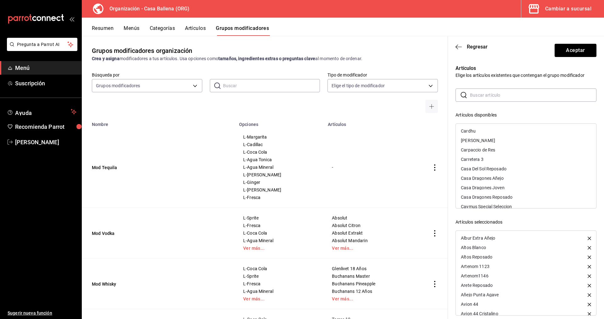
click at [504, 167] on div "Casa Del Sol Reposado" at bounding box center [484, 169] width 46 height 4
click at [504, 167] on div "Casa Dragones Añejo" at bounding box center [482, 169] width 43 height 4
click at [504, 167] on div "Casa Dragones Joven" at bounding box center [483, 169] width 44 height 4
click at [504, 167] on div "Casa Dragones Reposado" at bounding box center [487, 169] width 52 height 4
click at [489, 185] on div "Cazadores Blanco" at bounding box center [479, 187] width 36 height 4
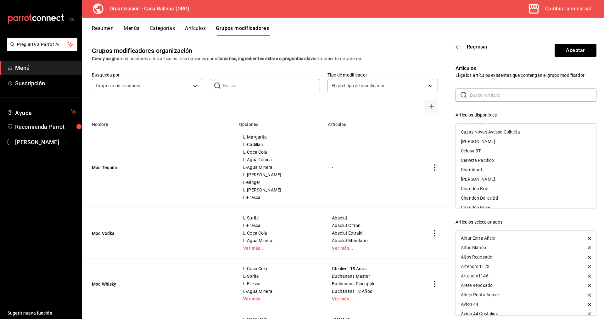
scroll to position [975, 0]
click at [475, 140] on div "Celosa BT" at bounding box center [471, 142] width 20 height 4
click at [483, 136] on div "Clase Azul" at bounding box center [526, 140] width 140 height 9
click at [496, 136] on div "Clase Azul Joven" at bounding box center [526, 140] width 140 height 9
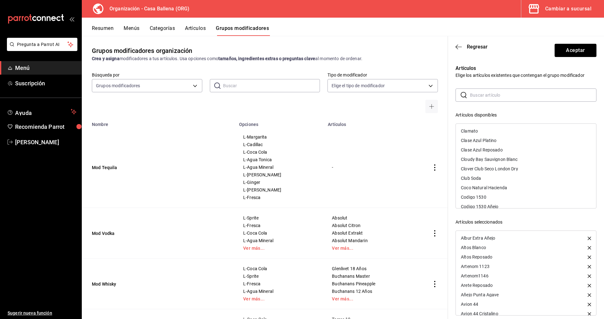
click at [501, 137] on div "Clase Azul Platino" at bounding box center [526, 140] width 140 height 9
click at [503, 138] on div "Clase Azul Reposado" at bounding box center [482, 140] width 42 height 4
click at [496, 191] on div "Codigo Reposado" at bounding box center [478, 193] width 35 height 4
click at [489, 142] on div "Codigo 1530" at bounding box center [526, 145] width 140 height 9
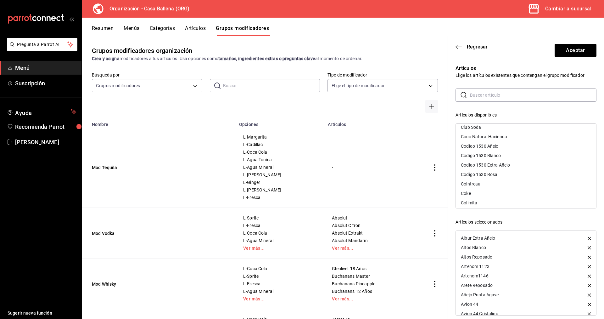
click at [502, 151] on div "Codigo 1530 Blanco" at bounding box center [526, 155] width 140 height 9
click at [493, 144] on div "Codigo 1530 Añejo" at bounding box center [479, 146] width 37 height 4
click at [503, 144] on div "Codigo 1530 Extra Añejo" at bounding box center [485, 146] width 49 height 4
click at [500, 141] on div "Codigo 1530 Rosa" at bounding box center [526, 145] width 140 height 9
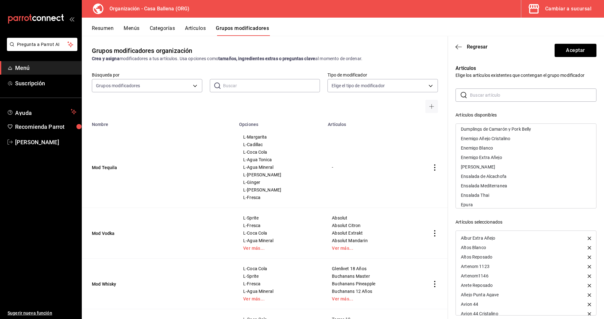
click at [504, 153] on div "Enemigo Extra Añejo" at bounding box center [526, 157] width 140 height 9
click at [495, 136] on div "Gran Centenario Añejo" at bounding box center [483, 138] width 45 height 4
click at [508, 136] on div "Gran Centenario Cristalino BT" at bounding box center [490, 138] width 59 height 4
click at [508, 136] on div "Gran Centenario Cristalino GLS" at bounding box center [492, 138] width 62 height 4
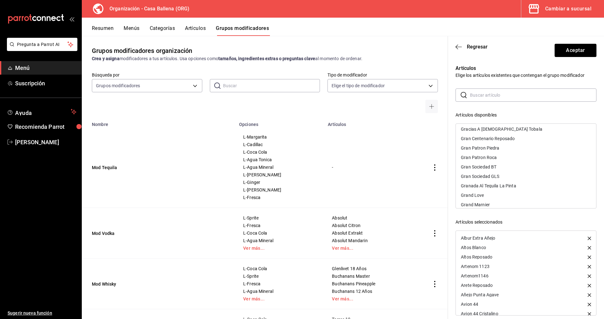
click at [507, 136] on div "Gran Centenario Reposado" at bounding box center [488, 138] width 54 height 4
click at [488, 151] on div "General Gorostieta B R" at bounding box center [526, 155] width 140 height 9
click at [495, 159] on div "Gran Patron Piedra" at bounding box center [480, 161] width 38 height 4
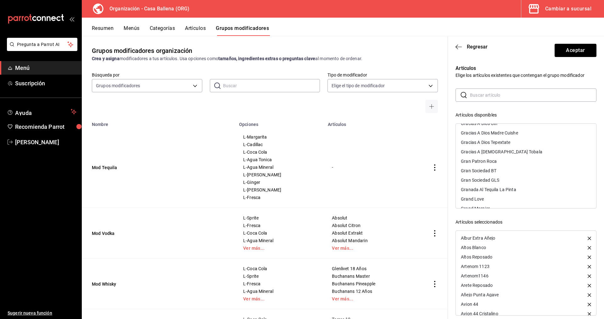
click at [494, 168] on div "Gran Sociedad BT" at bounding box center [479, 170] width 36 height 4
click at [479, 168] on div "Gran Sociedad GLS" at bounding box center [480, 170] width 38 height 4
click at [477, 178] on div "Grand Love" at bounding box center [526, 179] width 140 height 9
click at [494, 168] on div "Granada Al Tequila La Pinta" at bounding box center [488, 170] width 55 height 4
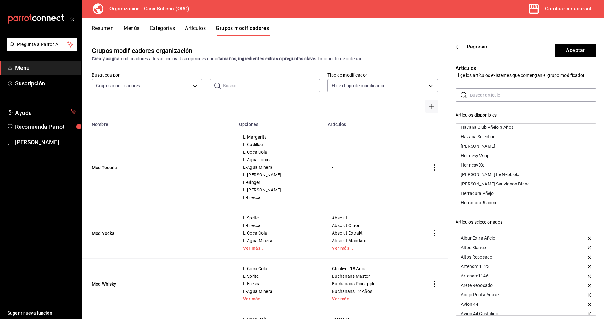
click at [496, 189] on div "Herradura Añejo" at bounding box center [526, 193] width 140 height 9
click at [495, 191] on div "Herradura Blanco" at bounding box center [478, 193] width 35 height 4
click at [501, 191] on div "Herradura Cristalino" at bounding box center [481, 193] width 41 height 4
click at [502, 191] on div "Herradura Reposado" at bounding box center [482, 193] width 42 height 4
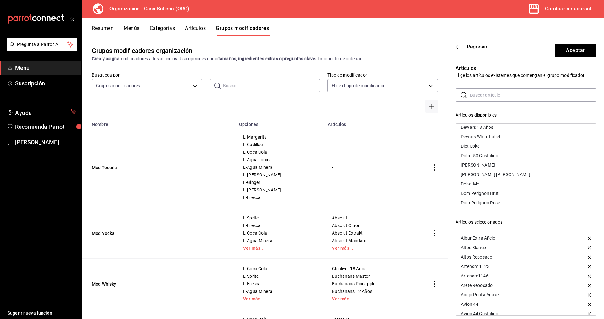
click at [496, 161] on div "[PERSON_NAME]" at bounding box center [526, 164] width 140 height 9
click at [579, 49] on button "Aceptar" at bounding box center [576, 50] width 42 height 13
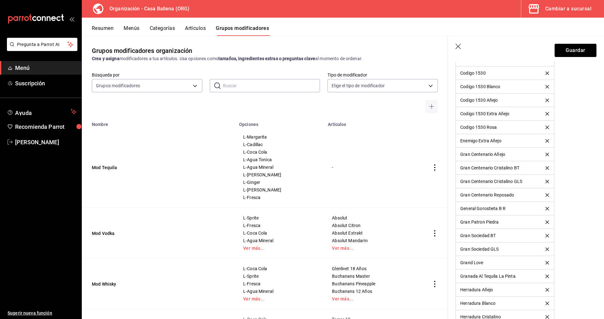
scroll to position [1050, 0]
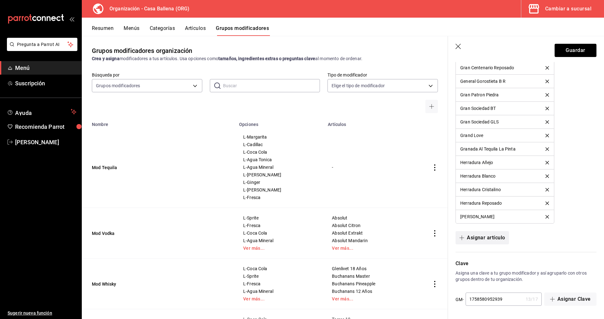
click at [488, 238] on button "Asignar artículo" at bounding box center [482, 237] width 53 height 13
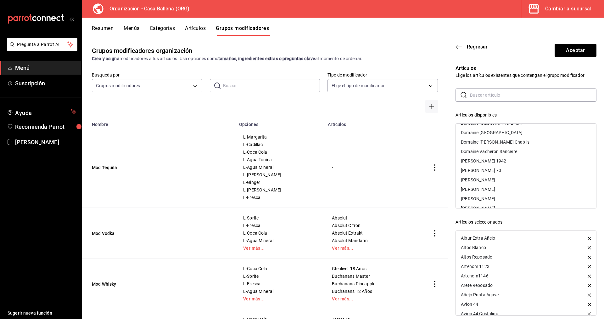
scroll to position [1616, 0]
click at [498, 139] on div "[PERSON_NAME]" at bounding box center [526, 143] width 140 height 9
click at [499, 139] on div "[PERSON_NAME]" at bounding box center [526, 143] width 140 height 9
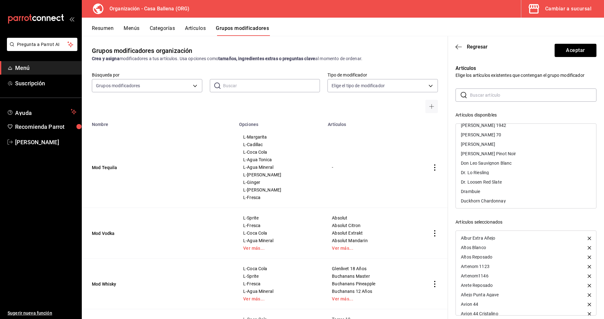
click at [496, 142] on div "[PERSON_NAME]" at bounding box center [478, 144] width 34 height 4
click at [490, 130] on div "[PERSON_NAME] 70" at bounding box center [526, 134] width 140 height 9
click at [492, 185] on div "[PERSON_NAME] 1942" at bounding box center [526, 189] width 140 height 9
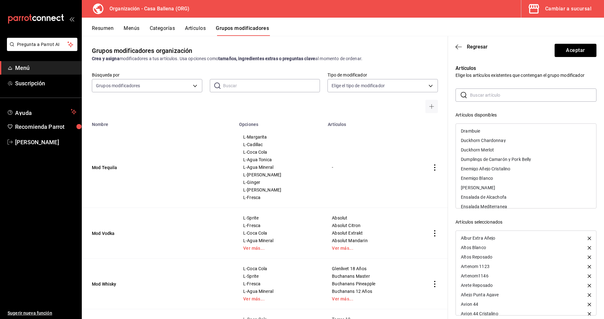
click at [525, 167] on div "Enemigo Añejo Cristalino" at bounding box center [526, 168] width 140 height 9
click at [513, 164] on div "Enemigo Blanco" at bounding box center [526, 168] width 140 height 9
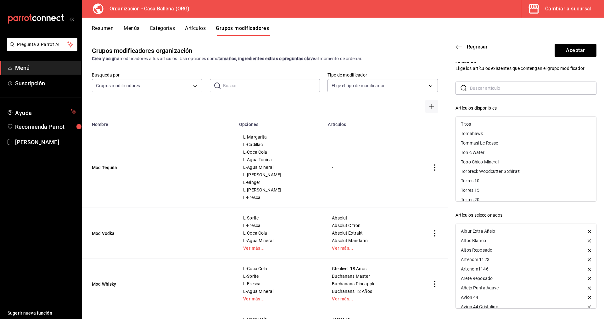
scroll to position [5103, 0]
click at [493, 152] on div "Tradicional Cristalino" at bounding box center [482, 154] width 42 height 4
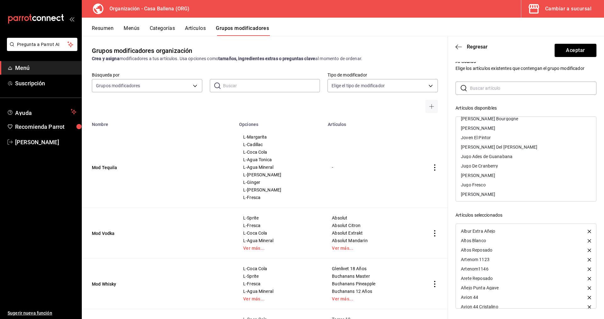
scroll to position [2843, 0]
click at [485, 145] on div "Joven El Pintor" at bounding box center [476, 147] width 30 height 4
click at [504, 155] on div "Loco Tequila Blanco" at bounding box center [526, 159] width 140 height 9
click at [497, 148] on div "Loco Tequila Ambar" at bounding box center [480, 150] width 39 height 4
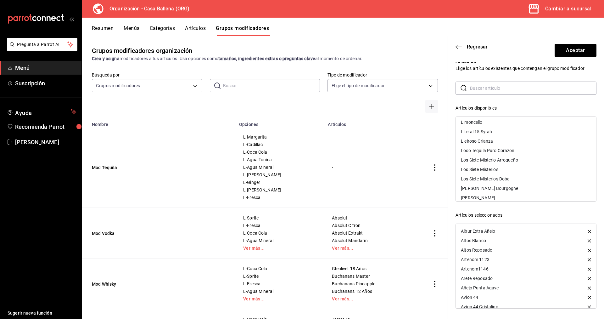
click at [500, 148] on div "Loco Tequila Puro Corazon" at bounding box center [488, 150] width 54 height 4
click at [487, 162] on div "[PERSON_NAME] [PERSON_NAME]" at bounding box center [496, 164] width 70 height 4
click at [490, 152] on div "Dobel 50 Cristalino" at bounding box center [479, 154] width 37 height 4
click at [484, 150] on div "Dobel Mx" at bounding box center [526, 154] width 140 height 9
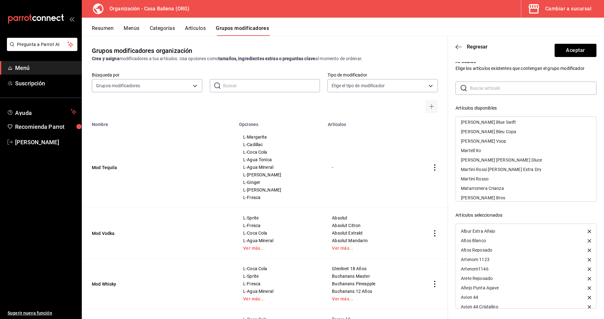
scroll to position [3325, 0]
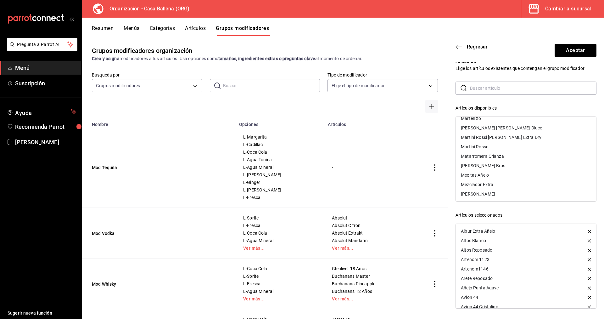
click at [480, 173] on div "Mexitas Añejo" at bounding box center [475, 175] width 28 height 4
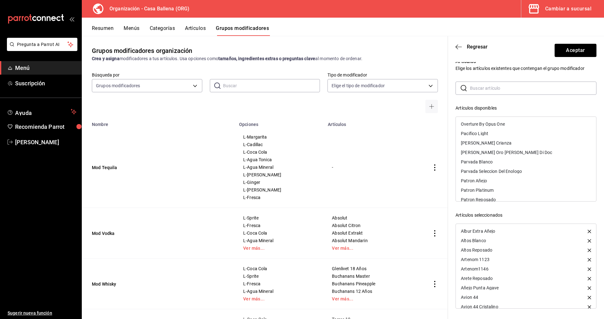
scroll to position [3710, 0]
click at [490, 145] on div "Patron Añejo" at bounding box center [526, 148] width 140 height 9
click at [484, 156] on div "Patron Reposado" at bounding box center [478, 158] width 35 height 4
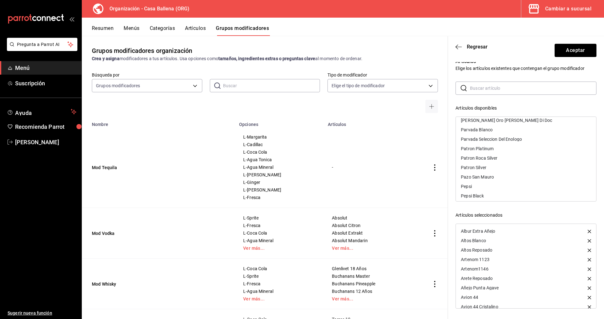
click at [492, 156] on div "Patron Roca Silver" at bounding box center [479, 158] width 37 height 4
click at [489, 146] on div "Patron Platinum" at bounding box center [477, 148] width 33 height 4
click at [485, 146] on div "Patron Silver" at bounding box center [474, 148] width 26 height 4
click at [478, 125] on div "Rey Sol" at bounding box center [526, 129] width 140 height 9
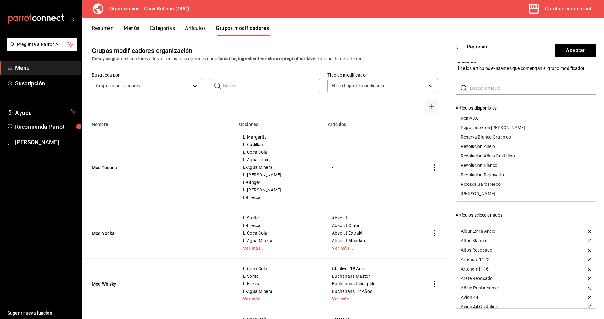
scroll to position [4128, 0]
click at [493, 154] on div "Revolucion Añejo" at bounding box center [478, 156] width 34 height 4
click at [512, 151] on div "Revolucion Añejo Cristalino" at bounding box center [526, 155] width 140 height 9
click at [493, 154] on div "Revolucion Blanco" at bounding box center [479, 156] width 37 height 4
click at [506, 145] on div "Reserva Blanco Organico" at bounding box center [486, 147] width 50 height 4
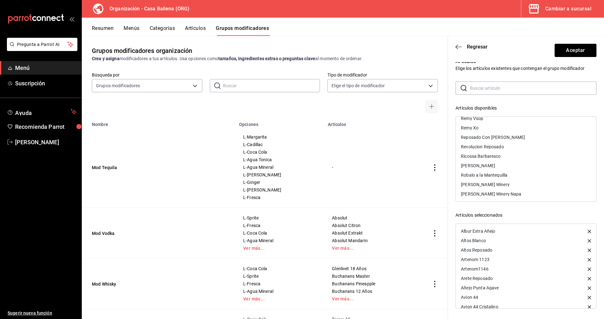
click at [506, 142] on div "Revolucion Reposado" at bounding box center [526, 146] width 140 height 9
drag, startPoint x: 490, startPoint y: 125, endPoint x: 496, endPoint y: 128, distance: 7.3
click at [489, 128] on div "Santanera Añejo" at bounding box center [477, 130] width 33 height 4
click at [495, 128] on div "Santanera Kosher" at bounding box center [479, 130] width 36 height 4
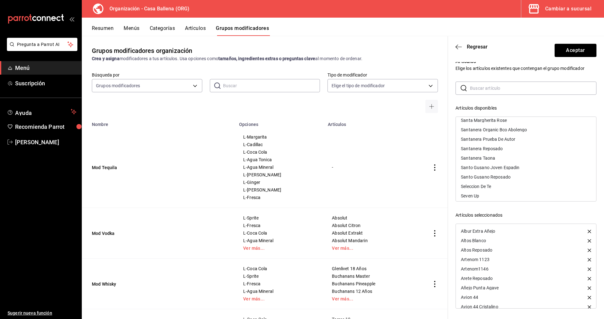
click at [510, 128] on div "Santanera Organic Bco Abolengo" at bounding box center [494, 130] width 66 height 4
click at [509, 128] on div "Santanera Prueba De Autor" at bounding box center [488, 130] width 54 height 4
click at [500, 128] on div "Santanera Reposado" at bounding box center [482, 130] width 42 height 4
click at [488, 128] on div "Santanera Taona" at bounding box center [478, 130] width 34 height 4
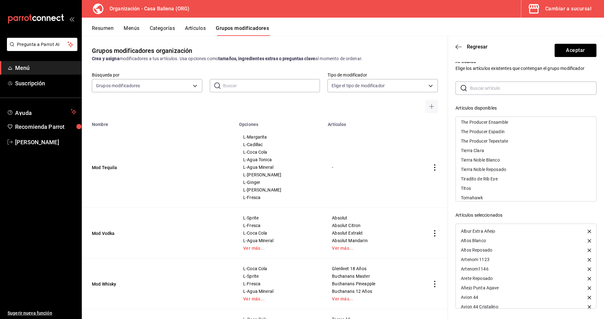
click at [498, 167] on div "Tierra Noble Reposado" at bounding box center [483, 169] width 45 height 4
click at [496, 158] on div "Tierra Noble Blanco" at bounding box center [480, 160] width 39 height 4
click at [514, 137] on div "Volcan De Mi Tierra Blanco" at bounding box center [487, 139] width 53 height 4
click at [510, 137] on div "Volcan De Mi Tierra Cristalino" at bounding box center [490, 139] width 58 height 4
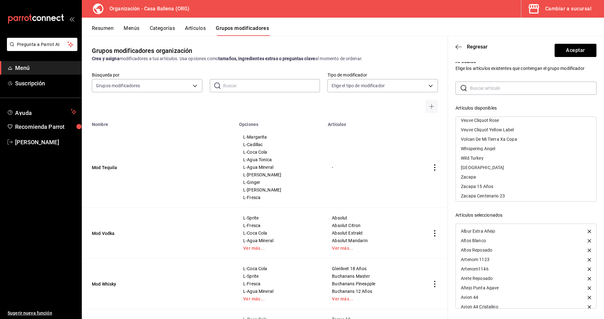
click at [515, 137] on div "Volcan De Mi Tierra Xa Copa" at bounding box center [489, 139] width 56 height 4
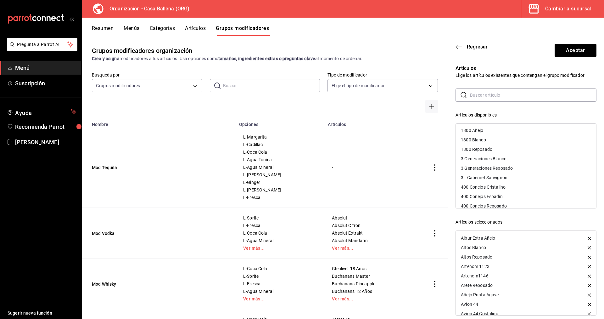
scroll to position [0, 0]
click at [507, 157] on div "3 Generaciones Blanco" at bounding box center [526, 159] width 140 height 9
click at [508, 158] on div "3 Generaciones Reposado" at bounding box center [487, 159] width 52 height 4
click at [490, 198] on div "7 Leguas Blanco" at bounding box center [477, 197] width 33 height 4
click at [490, 197] on div "7 Leguas Reposado" at bounding box center [480, 197] width 39 height 4
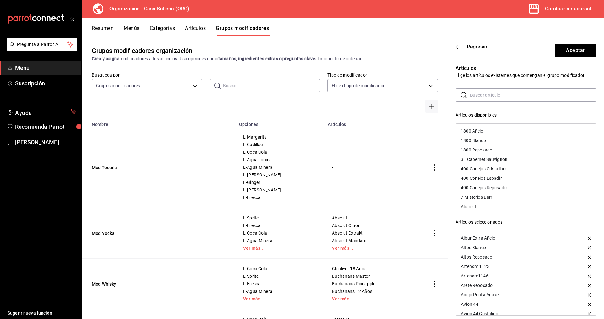
click at [480, 128] on div "1800 Añejo" at bounding box center [526, 130] width 140 height 9
click at [480, 129] on div "1800 Blanco" at bounding box center [526, 130] width 140 height 9
click at [485, 130] on div "1800 Reposado" at bounding box center [476, 131] width 31 height 4
click at [572, 51] on button "Aceptar" at bounding box center [576, 50] width 42 height 13
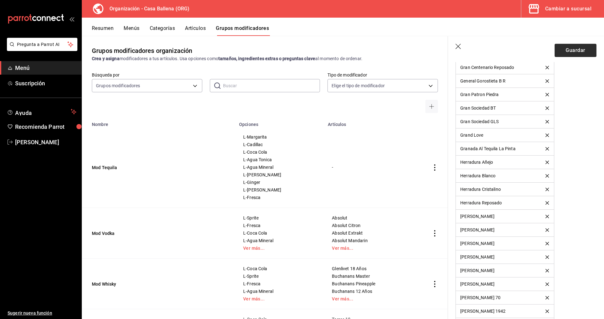
scroll to position [1050, 0]
click at [575, 49] on button "Guardar" at bounding box center [576, 50] width 42 height 13
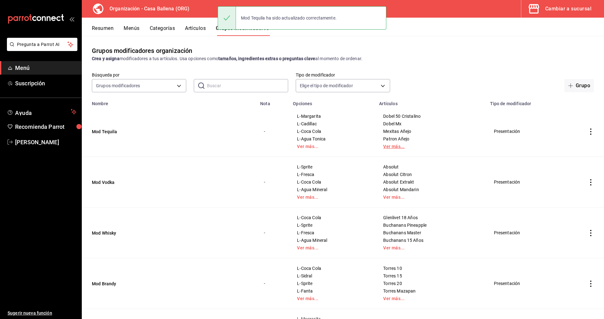
click at [395, 148] on link "Ver más..." at bounding box center [430, 146] width 95 height 4
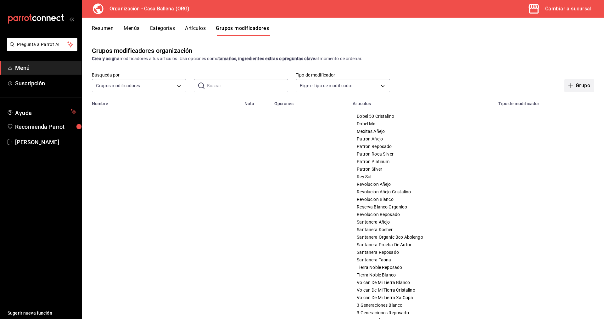
click at [586, 81] on button "Grupo" at bounding box center [580, 85] width 30 height 13
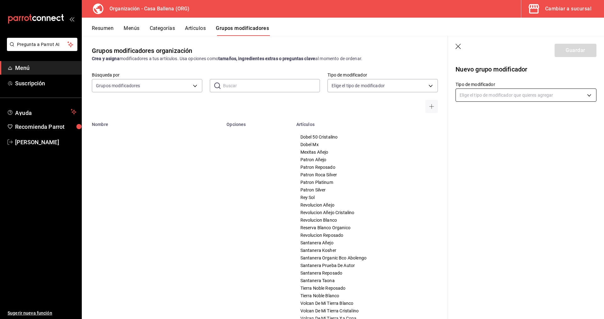
click at [502, 93] on body "Pregunta a Parrot AI Menú Suscripción Ayuda Recomienda Parrot [PERSON_NAME] Sug…" at bounding box center [302, 159] width 604 height 319
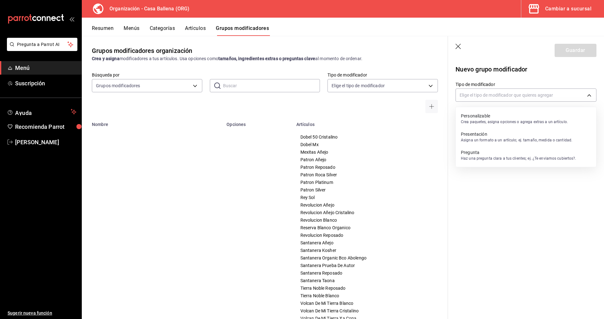
click at [490, 132] on p "Presentación" at bounding box center [516, 134] width 111 height 6
type input "PRESENTATION"
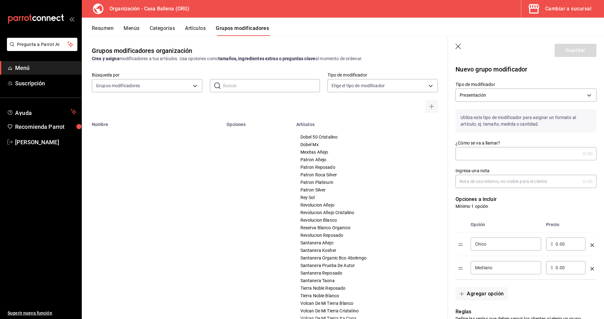
click at [476, 146] on div "¿Cómo se va a llamar? 0 /40 ¿Cómo se va a llamar?" at bounding box center [526, 150] width 141 height 20
click at [478, 152] on input "¿Cómo se va a llamar?" at bounding box center [518, 153] width 125 height 13
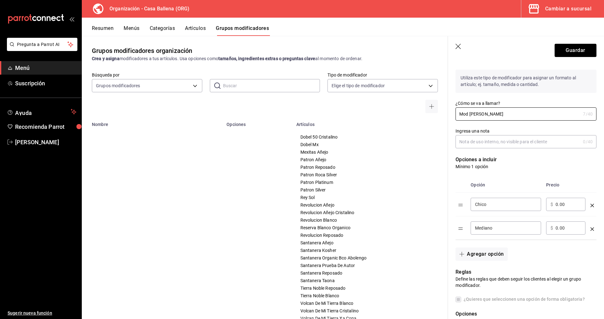
scroll to position [64, 0]
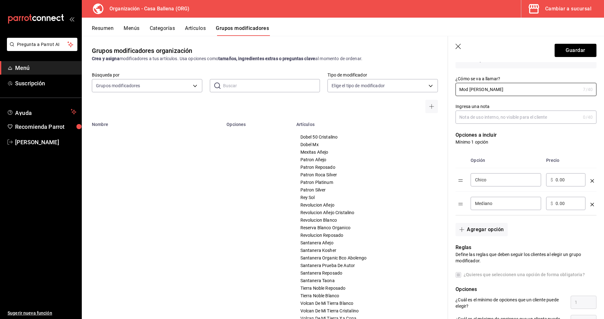
type input "Mod [PERSON_NAME]"
drag, startPoint x: 500, startPoint y: 178, endPoint x: 446, endPoint y: 178, distance: 53.8
click at [475, 178] on input "Chico" at bounding box center [506, 180] width 62 height 6
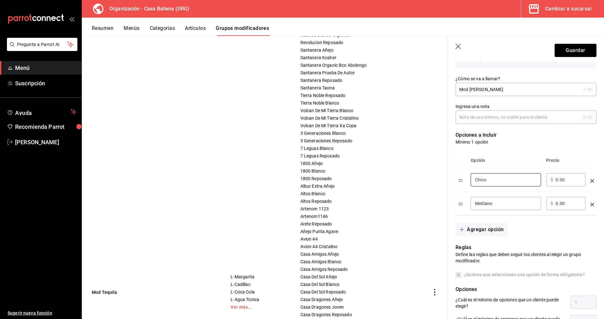
scroll to position [0, 0]
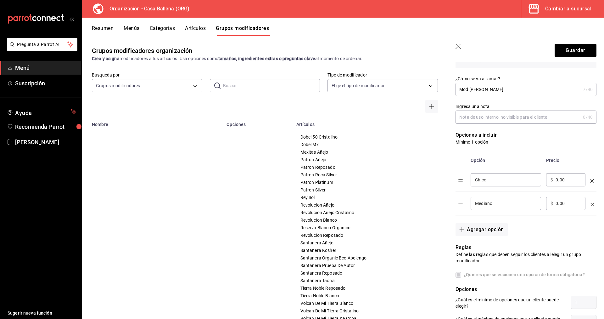
drag, startPoint x: 495, startPoint y: 181, endPoint x: 448, endPoint y: 184, distance: 47.3
click at [475, 182] on input "Chico" at bounding box center [506, 180] width 62 height 6
type input "L-Piña Colada"
drag, startPoint x: 501, startPoint y: 201, endPoint x: 400, endPoint y: 202, distance: 101.1
click at [475, 202] on input "Mediano" at bounding box center [506, 203] width 62 height 6
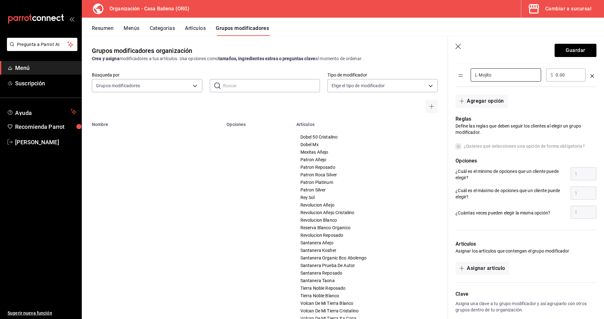
scroll to position [224, 0]
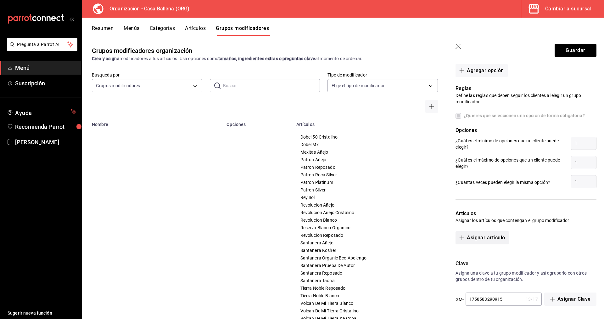
type input "L-Mojito"
click at [494, 238] on button "Asignar artículo" at bounding box center [482, 237] width 53 height 13
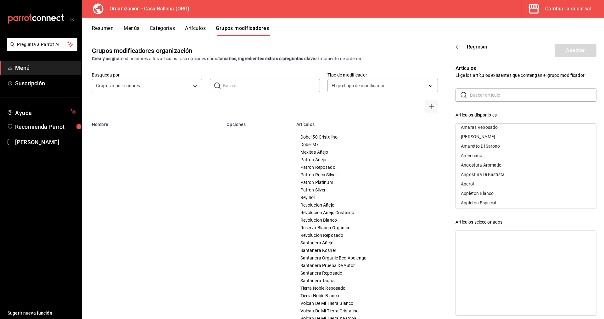
scroll to position [450, 0]
click at [496, 145] on div "Appleton Blanco" at bounding box center [526, 143] width 140 height 9
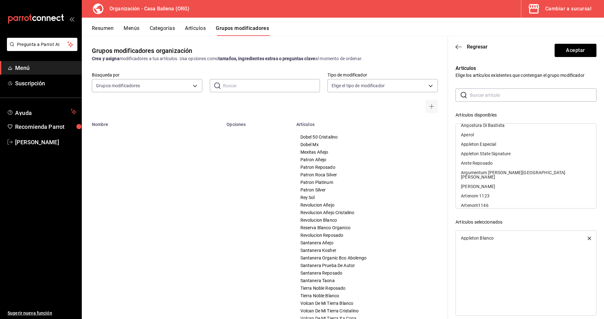
click at [497, 144] on div "Appleton Especial" at bounding box center [526, 143] width 140 height 9
click at [504, 143] on div "Appleton State Signature" at bounding box center [486, 144] width 50 height 4
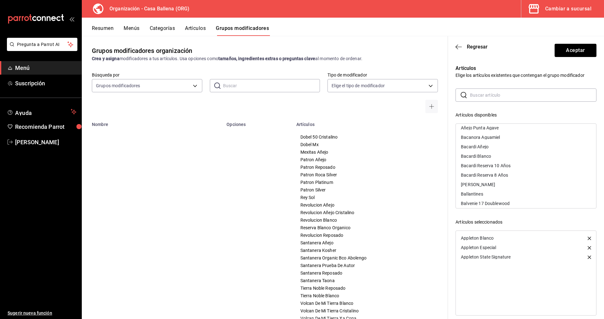
click at [482, 145] on div "Bacardi Añejo" at bounding box center [475, 147] width 28 height 4
click at [483, 145] on div "Bacardi Blanco" at bounding box center [476, 147] width 30 height 4
click at [507, 154] on div "Bacardi Reserva 8 Años" at bounding box center [484, 156] width 47 height 4
click at [507, 145] on div "Bacardi Reserva 10 Años" at bounding box center [486, 147] width 50 height 4
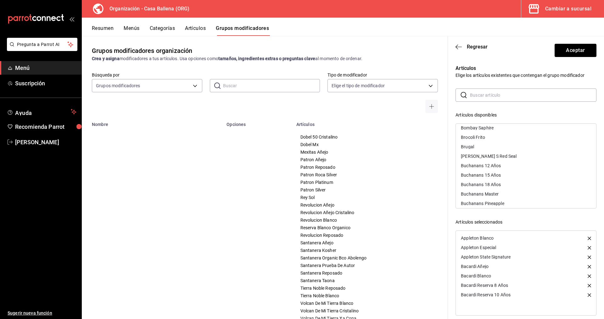
click at [475, 142] on div "Brugal" at bounding box center [526, 146] width 140 height 9
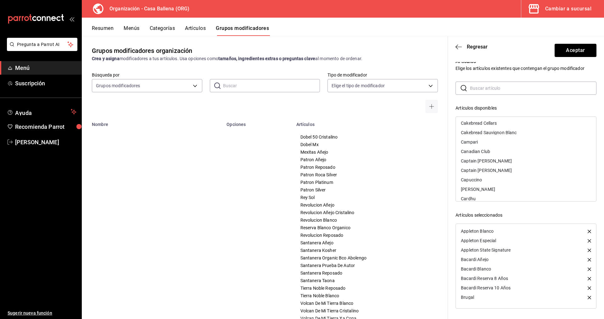
scroll to position [856, 0]
click at [493, 148] on div "Captain [PERSON_NAME]" at bounding box center [486, 150] width 51 height 4
click at [495, 148] on div "Captain [PERSON_NAME]" at bounding box center [486, 150] width 51 height 4
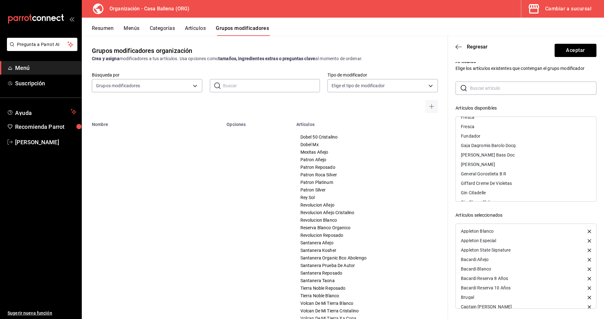
scroll to position [2103, 0]
click at [490, 136] on div "Flor De Caña 18 Años" at bounding box center [526, 140] width 140 height 9
click at [499, 142] on div "Gran Patron Roca" at bounding box center [526, 146] width 140 height 9
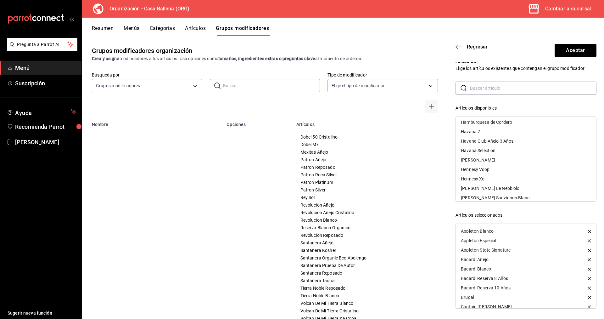
click at [513, 139] on div "Havana Club Añejo 3 Años" at bounding box center [487, 141] width 53 height 4
click at [493, 139] on div "Havana Selection" at bounding box center [478, 141] width 35 height 4
click at [474, 129] on div "Havana 7" at bounding box center [470, 131] width 19 height 4
click at [483, 150] on div "Myers Rum" at bounding box center [472, 152] width 22 height 4
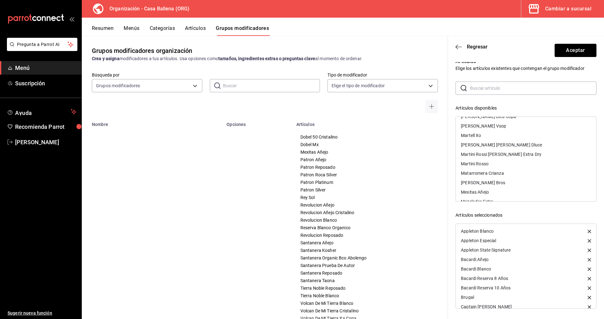
scroll to position [3656, 0]
click at [480, 170] on div "Malibu" at bounding box center [526, 174] width 140 height 9
click at [487, 157] on div "Zacapa" at bounding box center [526, 161] width 140 height 9
click at [504, 157] on div "Zacapa 15 Años" at bounding box center [526, 161] width 140 height 9
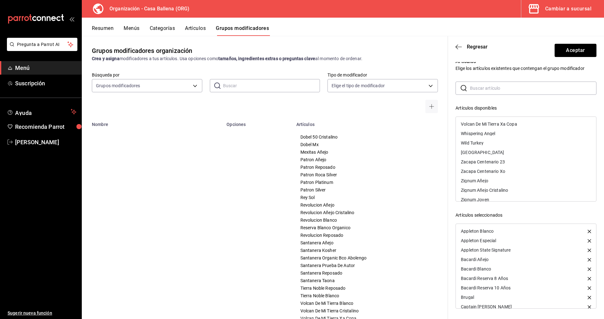
click at [513, 158] on div "Zacapa Centenario 23" at bounding box center [526, 161] width 140 height 9
click at [510, 157] on div "Zacapa Centenario Xo" at bounding box center [526, 161] width 140 height 9
click at [585, 49] on button "Aceptar" at bounding box center [576, 50] width 42 height 13
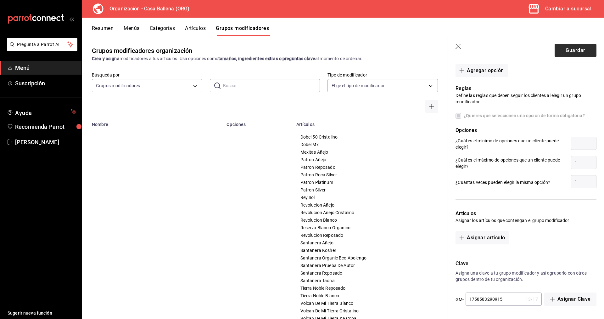
scroll to position [224, 0]
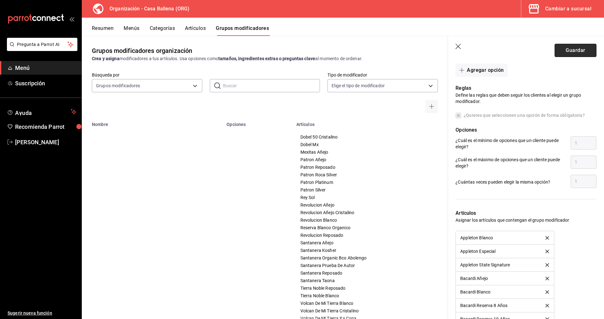
click at [584, 52] on button "Guardar" at bounding box center [576, 50] width 42 height 13
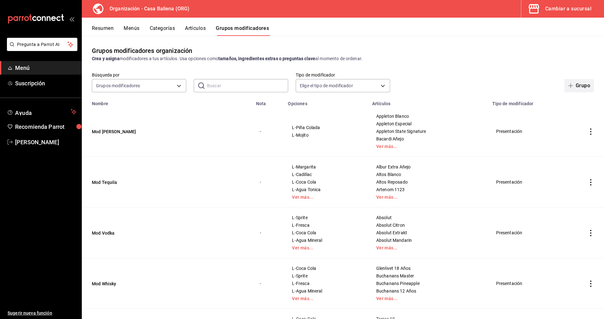
click at [584, 84] on button "Grupo" at bounding box center [580, 85] width 30 height 13
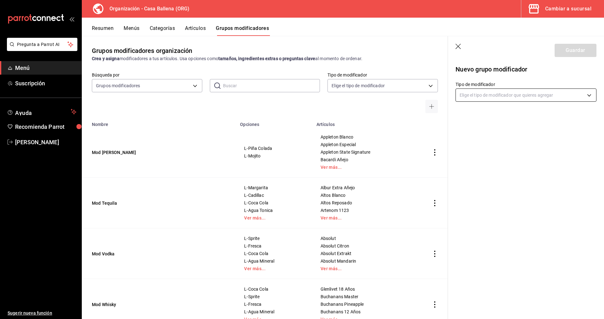
click at [493, 98] on body "Pregunta a Parrot AI Menú Suscripción Ayuda Recomienda Parrot [PERSON_NAME] Sug…" at bounding box center [302, 159] width 604 height 319
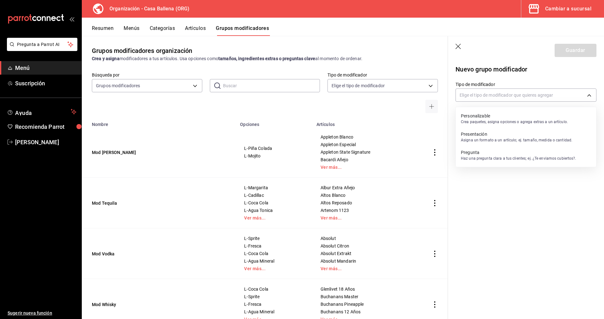
click at [511, 135] on p "Presentación" at bounding box center [516, 134] width 111 height 6
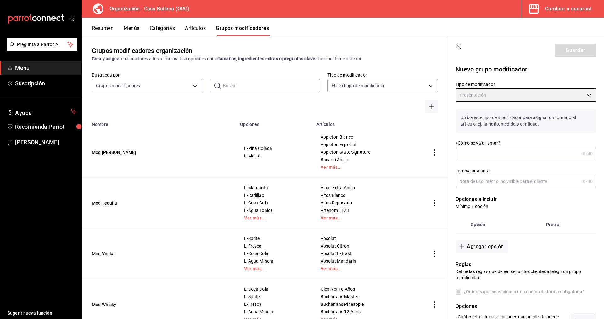
type input "PRESENTATION"
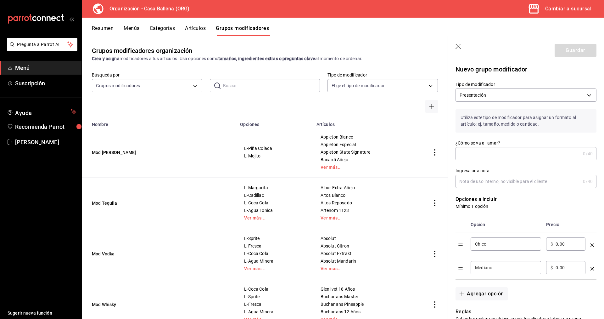
click at [507, 156] on input "¿Cómo se va a llamar?" at bounding box center [518, 153] width 125 height 13
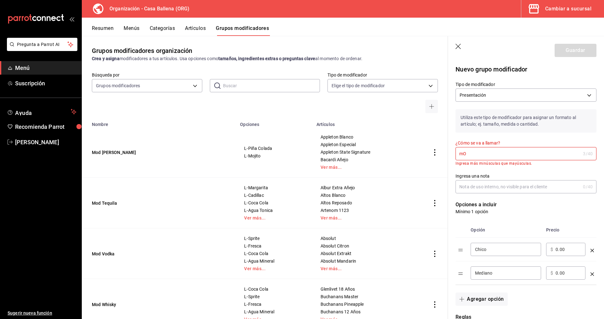
type input "m"
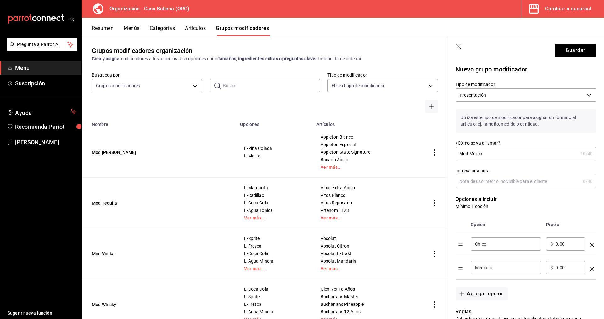
type input "Mod Mezcal"
click at [525, 184] on input "Ingresa una nota" at bounding box center [518, 181] width 125 height 13
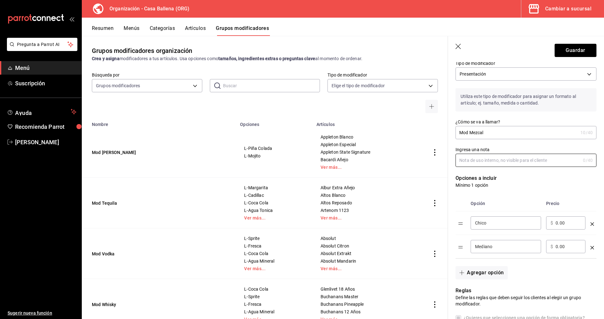
scroll to position [32, 0]
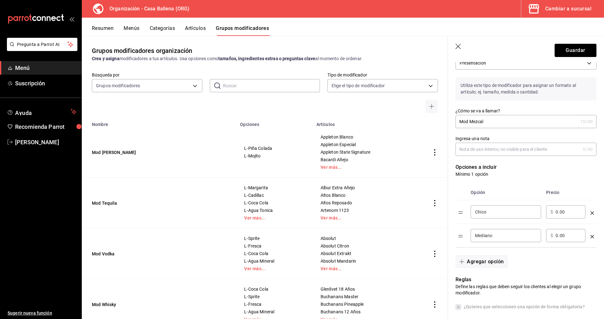
drag, startPoint x: 512, startPoint y: 212, endPoint x: 466, endPoint y: 210, distance: 46.0
click at [475, 210] on input "Chico" at bounding box center [506, 212] width 62 height 6
type input "L-Red Bull"
drag, startPoint x: 513, startPoint y: 240, endPoint x: 432, endPoint y: 234, distance: 81.1
click at [448, 234] on section "Guardar Nuevo grupo modificador Tipo de modificador Presentación PRESENTATION U…" at bounding box center [526, 177] width 156 height 283
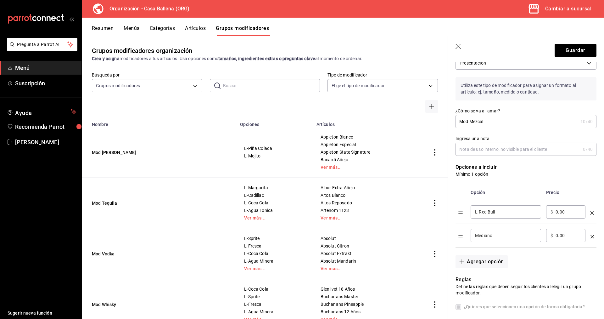
click at [504, 232] on div "Mediano ​" at bounding box center [506, 235] width 71 height 13
click at [504, 233] on input "Mediano" at bounding box center [506, 235] width 62 height 6
type input "L-Mezcalita"
click at [488, 262] on button "Agregar opción" at bounding box center [482, 261] width 52 height 13
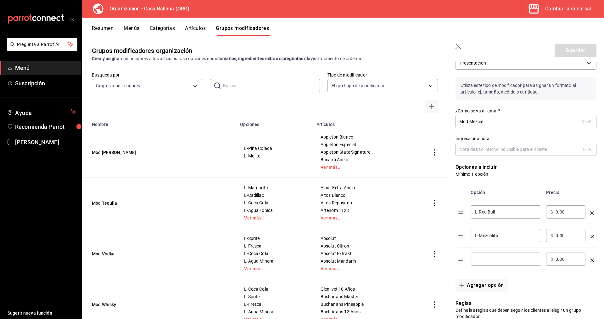
click at [485, 258] on input "optionsTable" at bounding box center [506, 259] width 62 height 6
type input "L-Cadillac"
click at [495, 286] on button "Agregar opción" at bounding box center [482, 285] width 52 height 13
click at [494, 282] on input "optionsTable" at bounding box center [506, 283] width 62 height 6
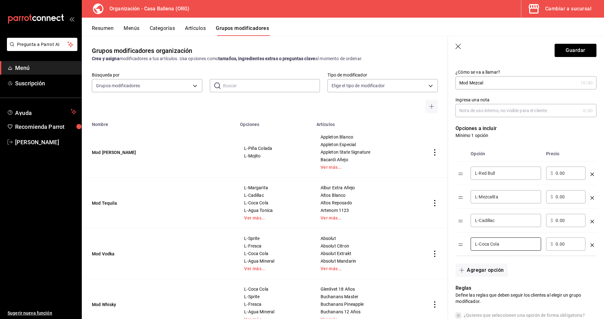
scroll to position [96, 0]
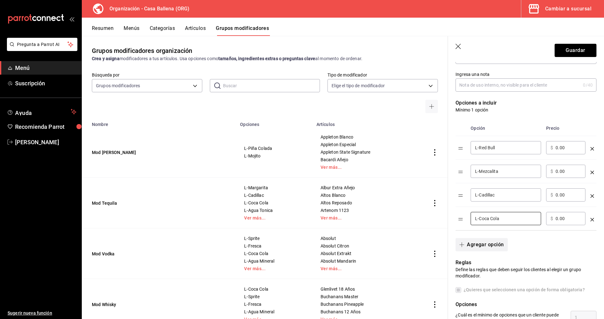
type input "L-Coca Cola"
click at [478, 248] on button "Agregar opción" at bounding box center [482, 244] width 52 height 13
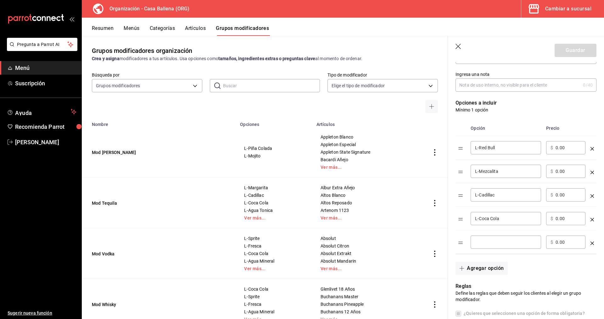
click at [491, 243] on input "optionsTable" at bounding box center [506, 242] width 62 height 6
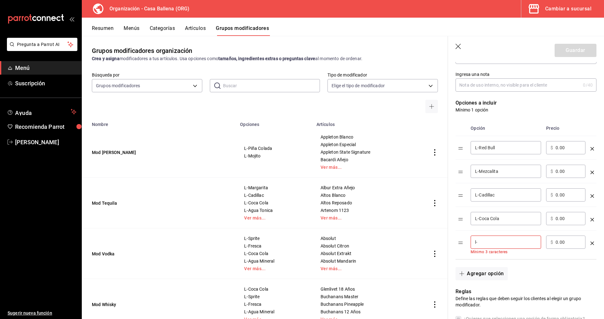
type input "l"
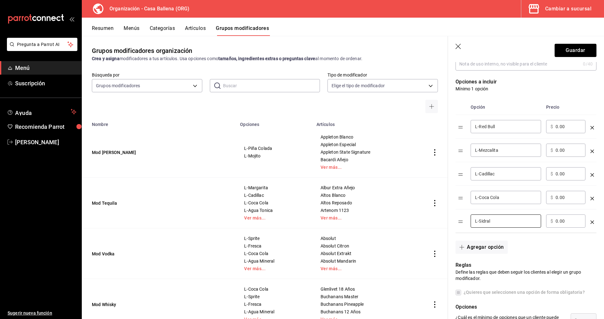
scroll to position [128, 0]
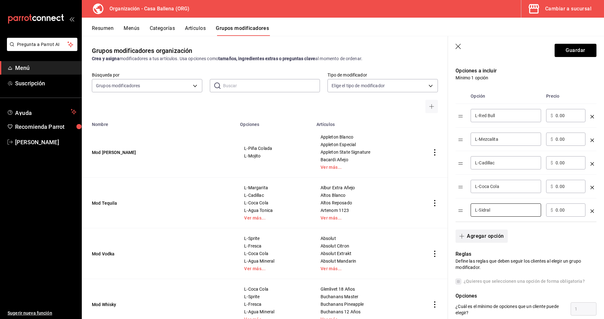
type input "L-Sidral"
click at [484, 242] on button "Agregar opción" at bounding box center [482, 236] width 52 height 13
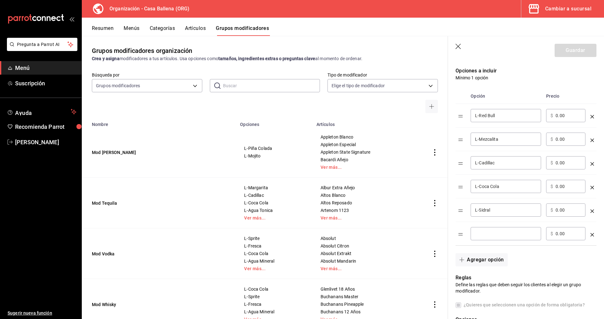
click at [491, 237] on input "optionsTable" at bounding box center [506, 233] width 62 height 6
type input "L-Fanta"
click at [490, 256] on button "Agregar opción" at bounding box center [482, 259] width 52 height 13
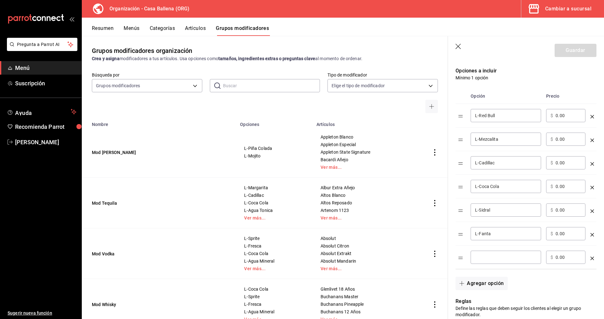
click at [487, 258] on input "optionsTable" at bounding box center [506, 257] width 62 height 6
type input "L-Ginger"
click at [481, 283] on button "Agregar opción" at bounding box center [482, 283] width 52 height 13
click at [486, 279] on input "optionsTable" at bounding box center [506, 281] width 62 height 6
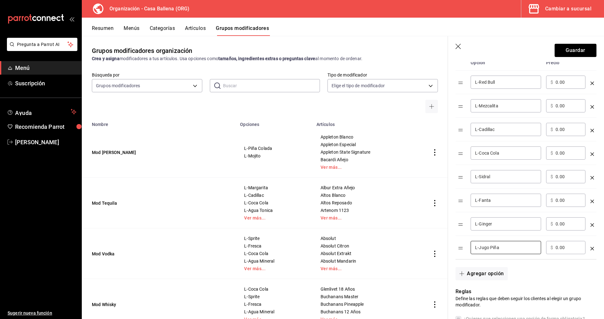
scroll to position [193, 0]
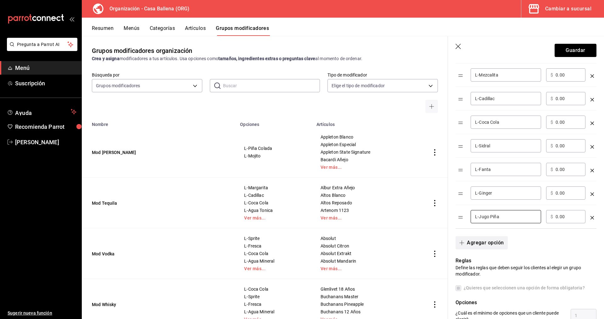
type input "L-Jugo Piña"
click at [490, 244] on button "Agregar opción" at bounding box center [482, 242] width 52 height 13
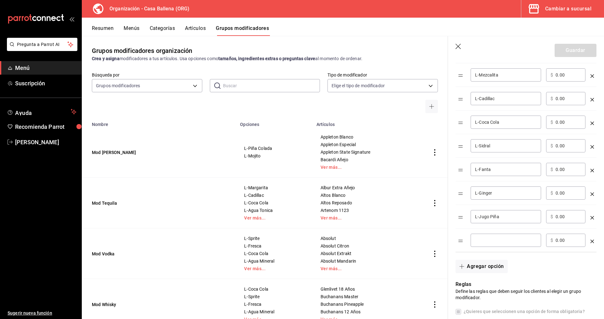
click at [491, 242] on input "optionsTable" at bounding box center [506, 240] width 62 height 6
type input "L-[PERSON_NAME]"
click at [473, 267] on button "Agregar opción" at bounding box center [482, 266] width 52 height 13
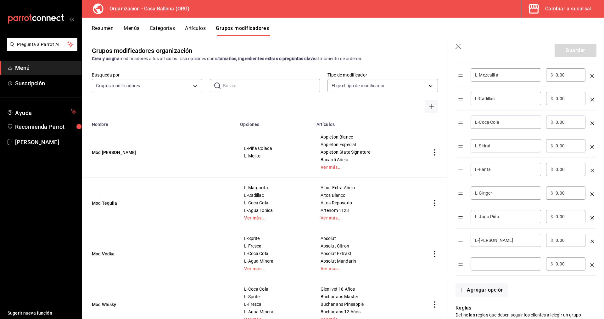
click at [486, 261] on div "​" at bounding box center [506, 263] width 71 height 13
type input "L-Sprite"
click at [488, 291] on button "Agregar opción" at bounding box center [482, 289] width 52 height 13
click at [485, 283] on div "​" at bounding box center [506, 287] width 71 height 13
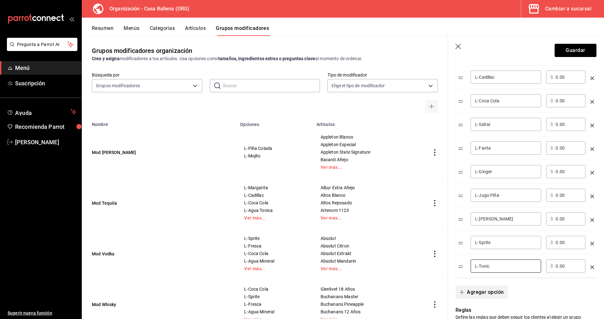
scroll to position [225, 0]
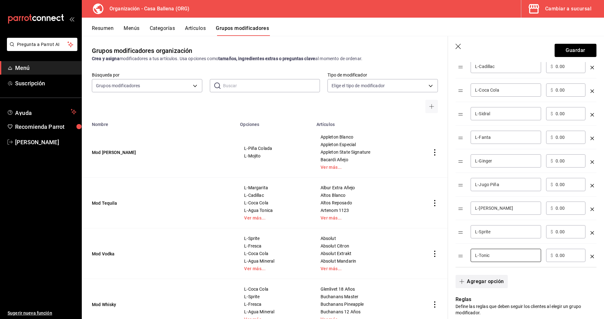
type input "L-Tonic"
click at [472, 284] on button "Agregar opción" at bounding box center [482, 281] width 52 height 13
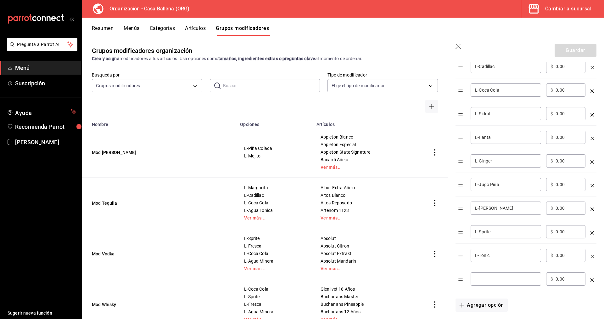
click at [483, 278] on input "optionsTable" at bounding box center [506, 279] width 62 height 6
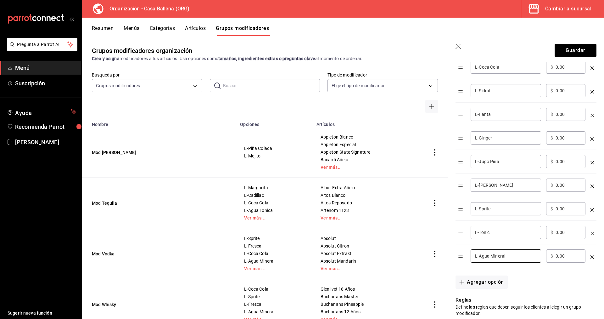
scroll to position [257, 0]
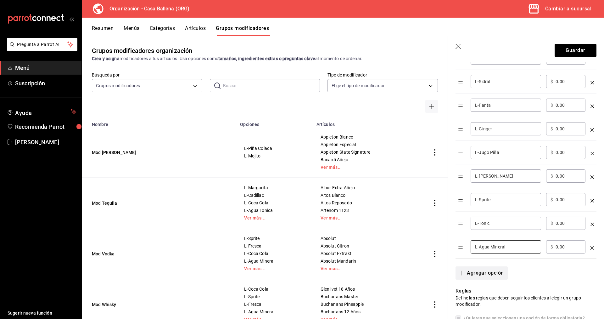
type input "L-Agua Mineral"
click at [482, 275] on button "Agregar opción" at bounding box center [482, 272] width 52 height 13
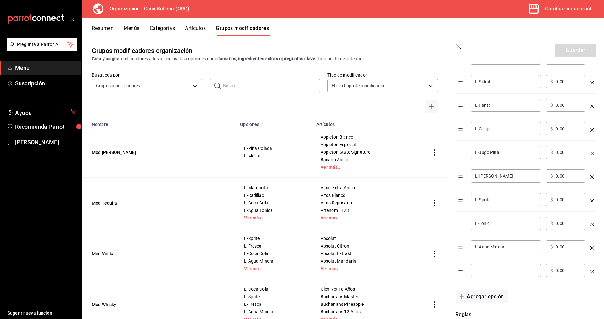
click at [487, 269] on input "optionsTable" at bounding box center [506, 270] width 62 height 6
type input "L-[PERSON_NAME]"
click at [490, 295] on button "Agregar opción" at bounding box center [482, 296] width 52 height 13
click at [488, 292] on input "optionsTable" at bounding box center [506, 294] width 62 height 6
type input "L-Fresca"
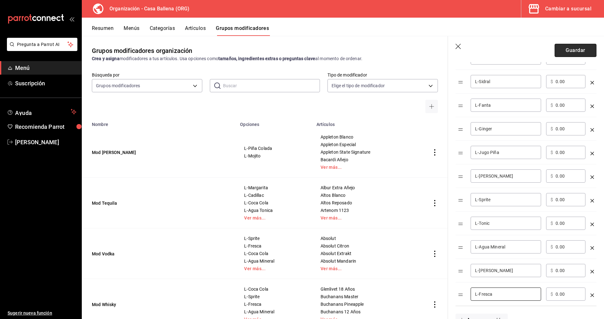
click at [575, 49] on button "Guardar" at bounding box center [576, 50] width 42 height 13
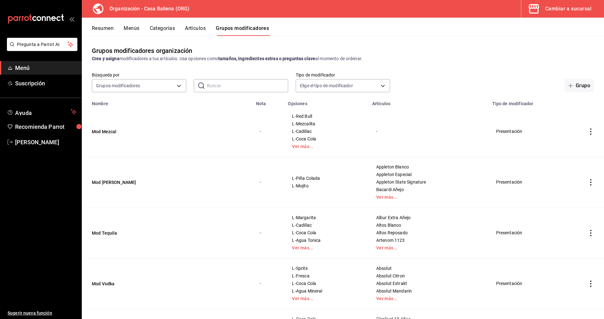
click at [593, 135] on td "simple table" at bounding box center [591, 131] width 26 height 51
click at [591, 132] on icon "actions" at bounding box center [591, 131] width 1 height 6
click at [571, 146] on span "Editar" at bounding box center [572, 146] width 16 height 7
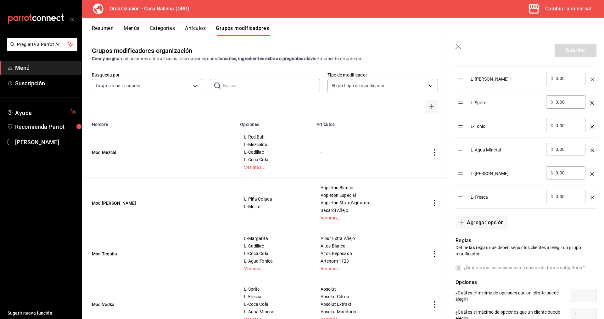
scroll to position [538, 0]
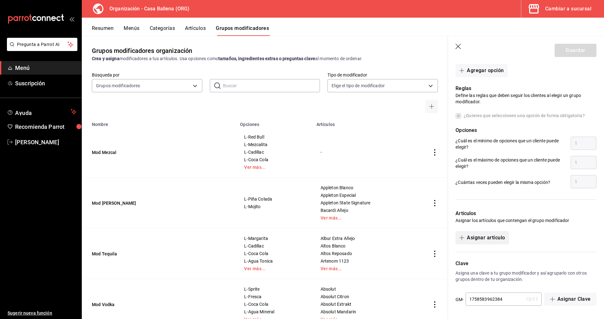
click at [492, 239] on button "Asignar artículo" at bounding box center [482, 237] width 53 height 13
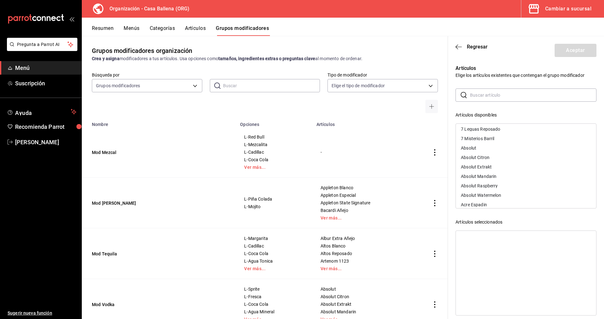
scroll to position [32, 0]
click at [503, 153] on div "400 Conejos Cristalino" at bounding box center [526, 155] width 140 height 9
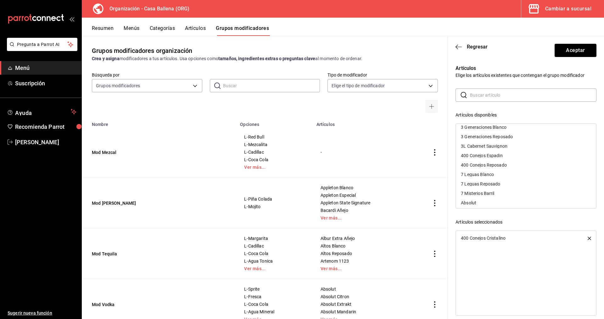
click at [502, 154] on div "400 Conejos Espadin" at bounding box center [482, 155] width 42 height 4
click at [499, 155] on div "400 Conejos Reposado" at bounding box center [484, 155] width 46 height 4
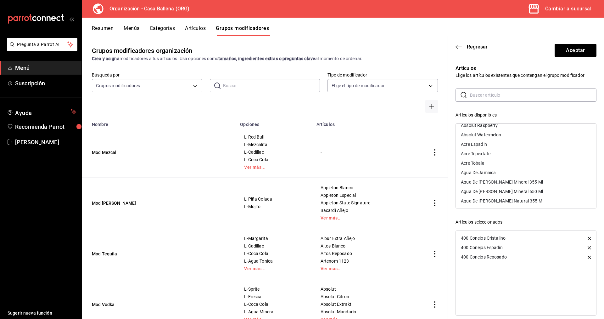
click at [502, 144] on div "Acre Espadin" at bounding box center [526, 143] width 140 height 9
click at [501, 144] on div "Acre Tepextate" at bounding box center [526, 143] width 140 height 9
click at [500, 144] on div "Acre Tobala" at bounding box center [526, 143] width 140 height 9
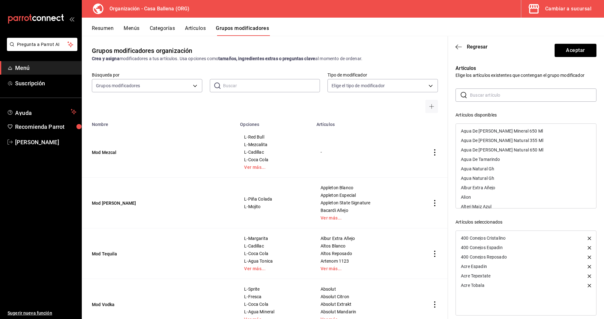
scroll to position [225, 0]
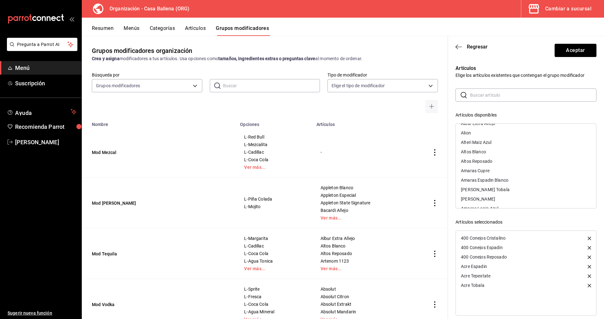
click at [521, 182] on div "Amaras Espadin Blanco" at bounding box center [526, 179] width 140 height 9
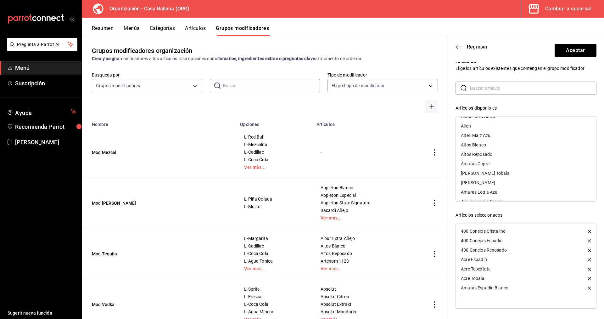
click at [494, 162] on div "Amaras Cupre" at bounding box center [526, 163] width 140 height 9
click at [512, 166] on div "[PERSON_NAME] Tobala" at bounding box center [526, 163] width 140 height 9
click at [492, 164] on div "[PERSON_NAME]" at bounding box center [526, 163] width 140 height 9
click at [499, 169] on div "Amaras Reposado" at bounding box center [526, 169] width 140 height 9
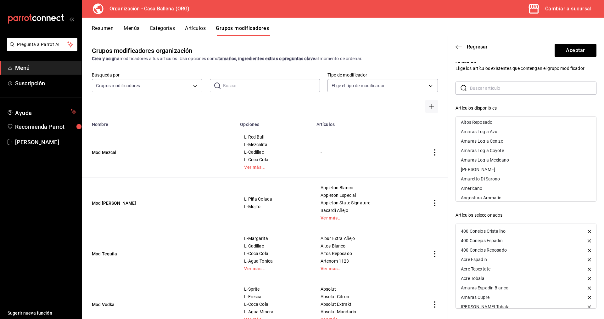
click at [491, 133] on div "Amaras Logia Azul" at bounding box center [479, 131] width 37 height 4
click at [505, 130] on div "Amaras Logia Cenizo" at bounding box center [526, 131] width 140 height 9
click at [506, 132] on div "Amaras Logia Coyote" at bounding box center [526, 131] width 140 height 9
click at [513, 132] on div "Amaras Logia Mexicano" at bounding box center [526, 131] width 140 height 9
click at [498, 130] on div "[PERSON_NAME]" at bounding box center [526, 131] width 140 height 9
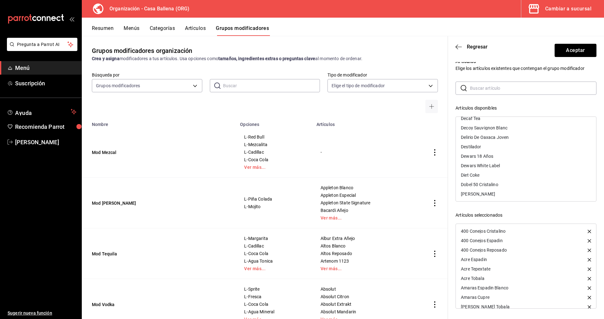
scroll to position [1565, 0]
click at [510, 165] on div "Delirio De Oaxaca Joven" at bounding box center [526, 169] width 140 height 9
click at [517, 135] on div "Las Garrafas Serpiente" at bounding box center [526, 138] width 140 height 9
click at [514, 135] on div "Las Garrafas Xaguar" at bounding box center [526, 138] width 140 height 9
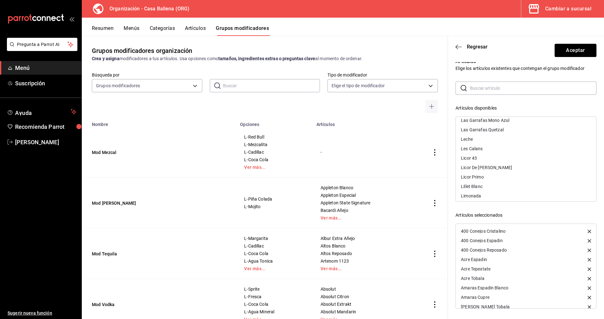
drag, startPoint x: 512, startPoint y: 124, endPoint x: 525, endPoint y: 134, distance: 16.7
click at [511, 125] on div "Las Garrafas Quetzal" at bounding box center [526, 129] width 140 height 9
click at [516, 149] on div "Las Garrafas Mono Azul" at bounding box center [526, 152] width 140 height 9
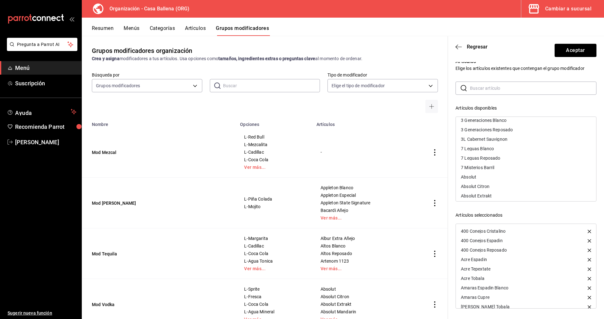
click at [492, 167] on div "7 Misterios Barril" at bounding box center [477, 167] width 33 height 4
click at [511, 153] on div "Los Siete Misterios" at bounding box center [526, 155] width 140 height 9
click at [514, 145] on div "Los Siete Misterio Arroqueño" at bounding box center [489, 147] width 57 height 4
click at [508, 145] on div "Los Siete Misterios Doba" at bounding box center [485, 147] width 49 height 4
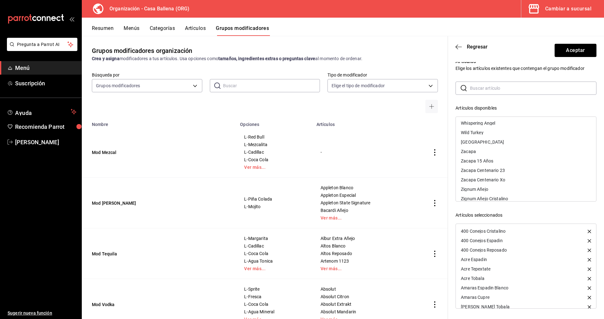
scroll to position [5609, 0]
click at [477, 165] on div "Zignum Añejo" at bounding box center [474, 167] width 27 height 4
click at [480, 175] on div "Zignum Añejo Cristalino" at bounding box center [484, 177] width 47 height 4
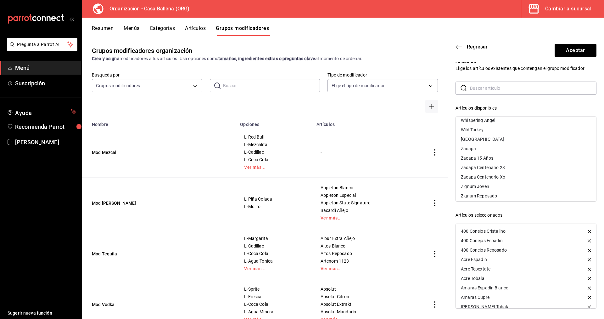
click at [478, 182] on div "Zignum Joven" at bounding box center [526, 186] width 140 height 9
click at [478, 194] on div "Zignum Reposado" at bounding box center [479, 196] width 36 height 4
click at [509, 180] on div "Gracias A [DEMOGRAPHIC_DATA] Tobala" at bounding box center [526, 184] width 140 height 9
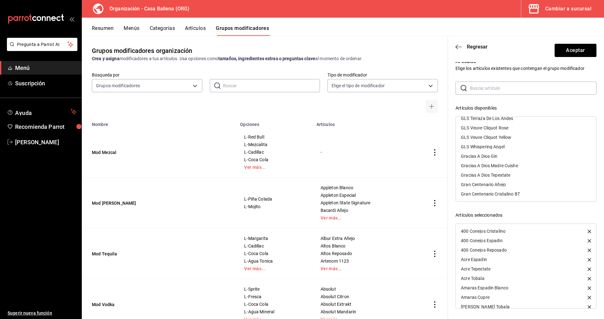
click at [516, 163] on div "Gracias A Dios Madre Cuishe" at bounding box center [489, 165] width 57 height 4
drag, startPoint x: 519, startPoint y: 161, endPoint x: 551, endPoint y: 165, distance: 32.4
click at [519, 161] on div "Gracias A Dios Tepextate" at bounding box center [526, 165] width 140 height 9
click at [496, 167] on div "Maguey Chichicapa" at bounding box center [480, 169] width 39 height 4
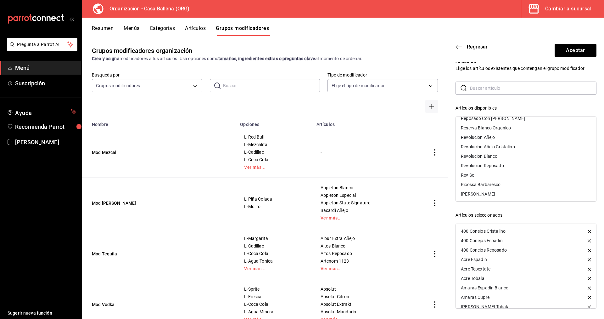
scroll to position [4483, 0]
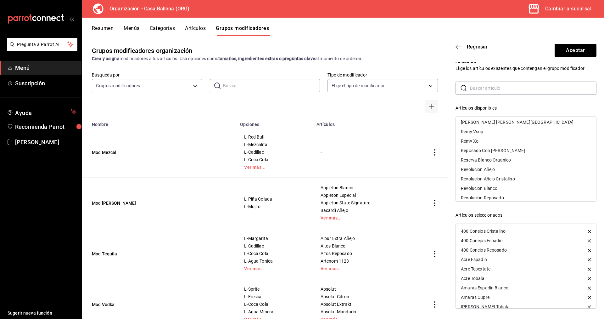
click at [516, 148] on div "Reposado Con [PERSON_NAME]" at bounding box center [493, 150] width 64 height 4
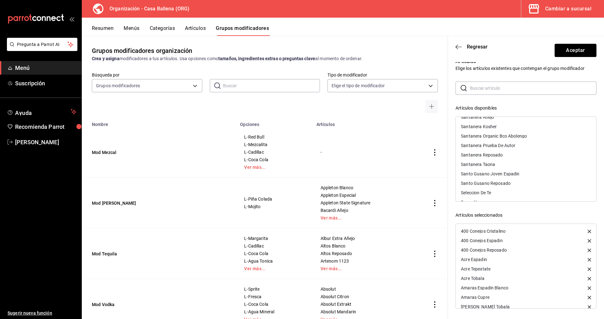
scroll to position [4772, 0]
click at [516, 180] on div "Santo Gusano Joven Espadin" at bounding box center [490, 182] width 59 height 4
click at [509, 180] on div "Santo Gusano Reposado" at bounding box center [486, 182] width 50 height 4
click at [498, 166] on div "Señorio [PERSON_NAME]" at bounding box center [526, 169] width 140 height 9
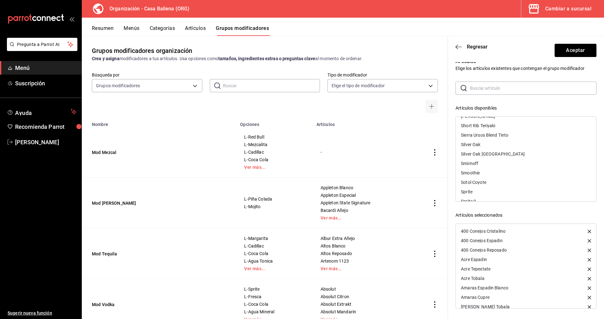
scroll to position [4868, 0]
click at [496, 167] on div "Sotol Coyote" at bounding box center [526, 171] width 140 height 9
click at [504, 158] on div "The Producer [PERSON_NAME]" at bounding box center [492, 160] width 62 height 4
click at [503, 177] on div "The Producer Tepextate" at bounding box center [484, 179] width 47 height 4
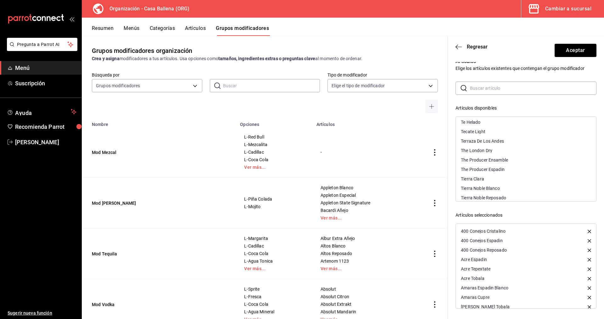
drag, startPoint x: 507, startPoint y: 156, endPoint x: 506, endPoint y: 161, distance: 4.1
click at [507, 158] on div "The Producer Ensamble" at bounding box center [484, 160] width 47 height 4
click at [504, 158] on div "The Producer Espadin" at bounding box center [483, 160] width 44 height 4
click at [475, 173] on div "Union" at bounding box center [526, 176] width 140 height 9
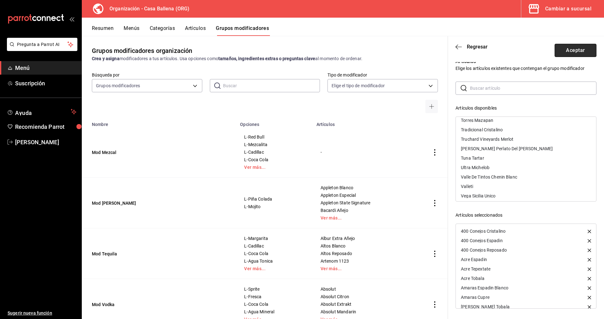
click at [577, 49] on button "Aceptar" at bounding box center [576, 50] width 42 height 13
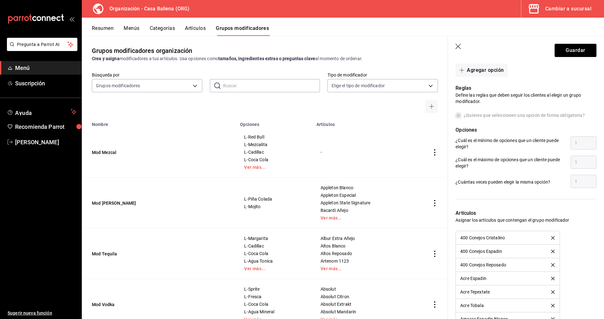
scroll to position [538, 0]
click at [582, 50] on button "Guardar" at bounding box center [576, 50] width 42 height 13
